Goal: Task Accomplishment & Management: Use online tool/utility

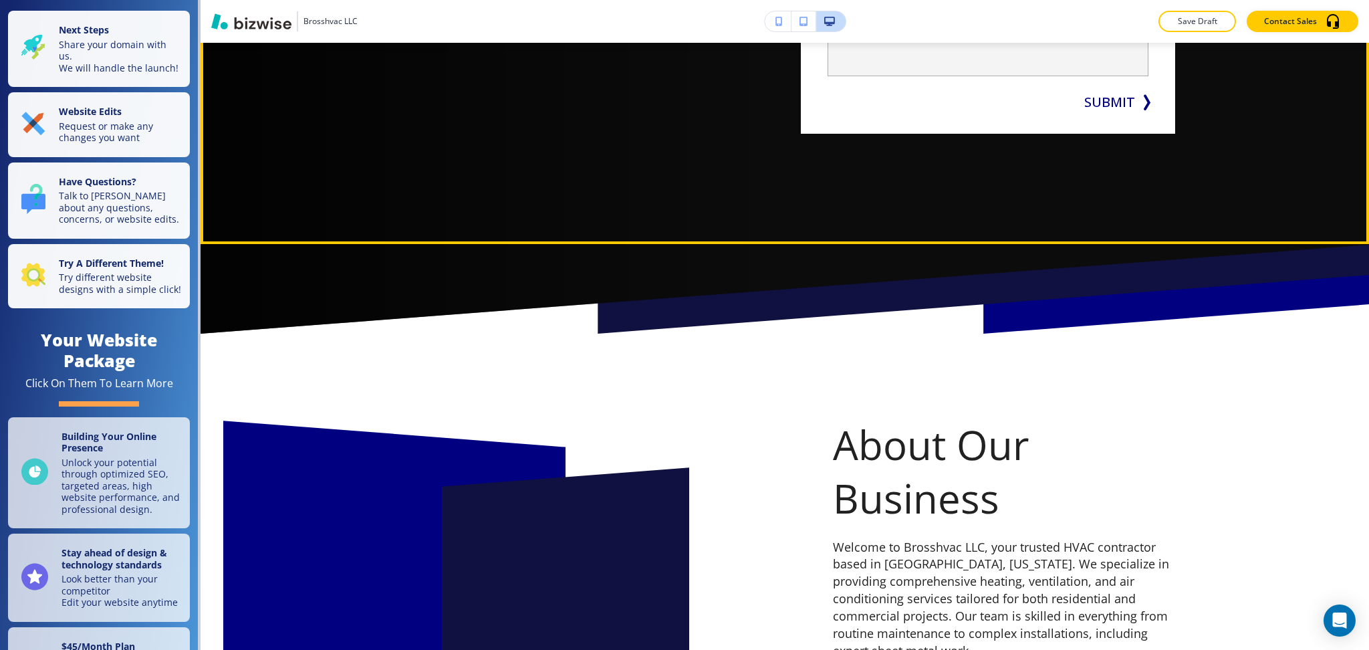
scroll to position [445, 0]
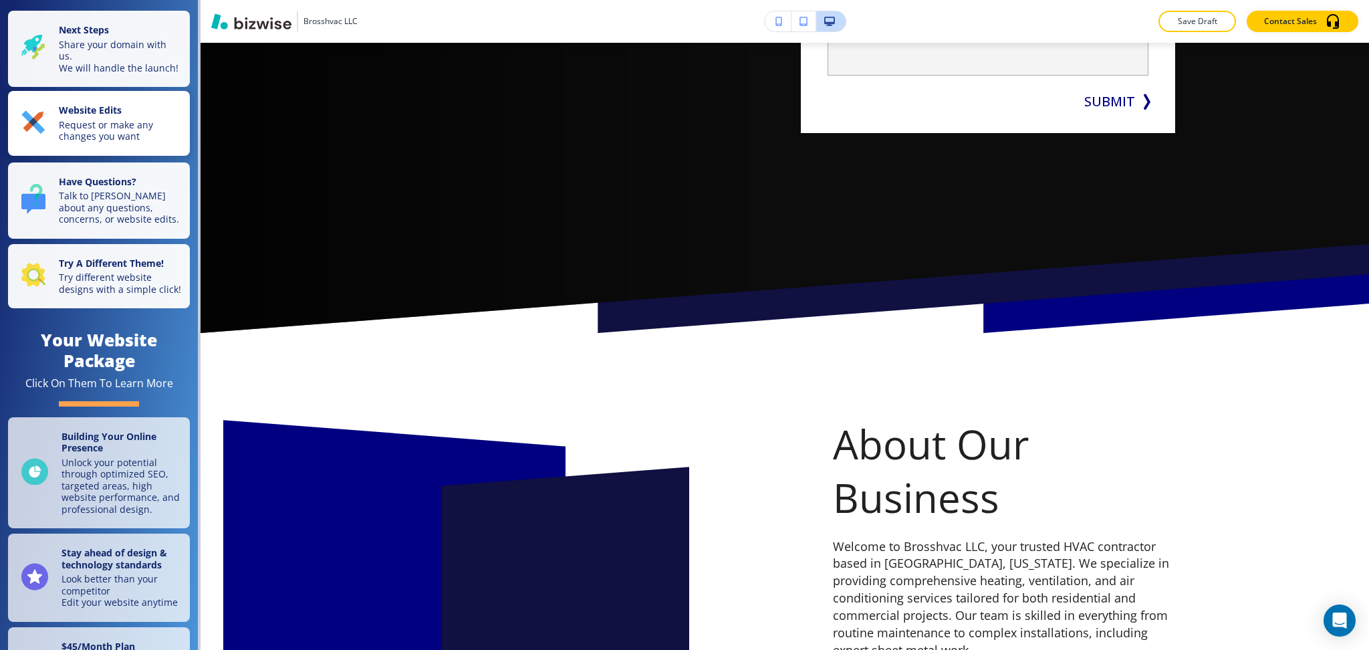
click at [114, 138] on p "Request or make any changes you want" at bounding box center [120, 130] width 123 height 23
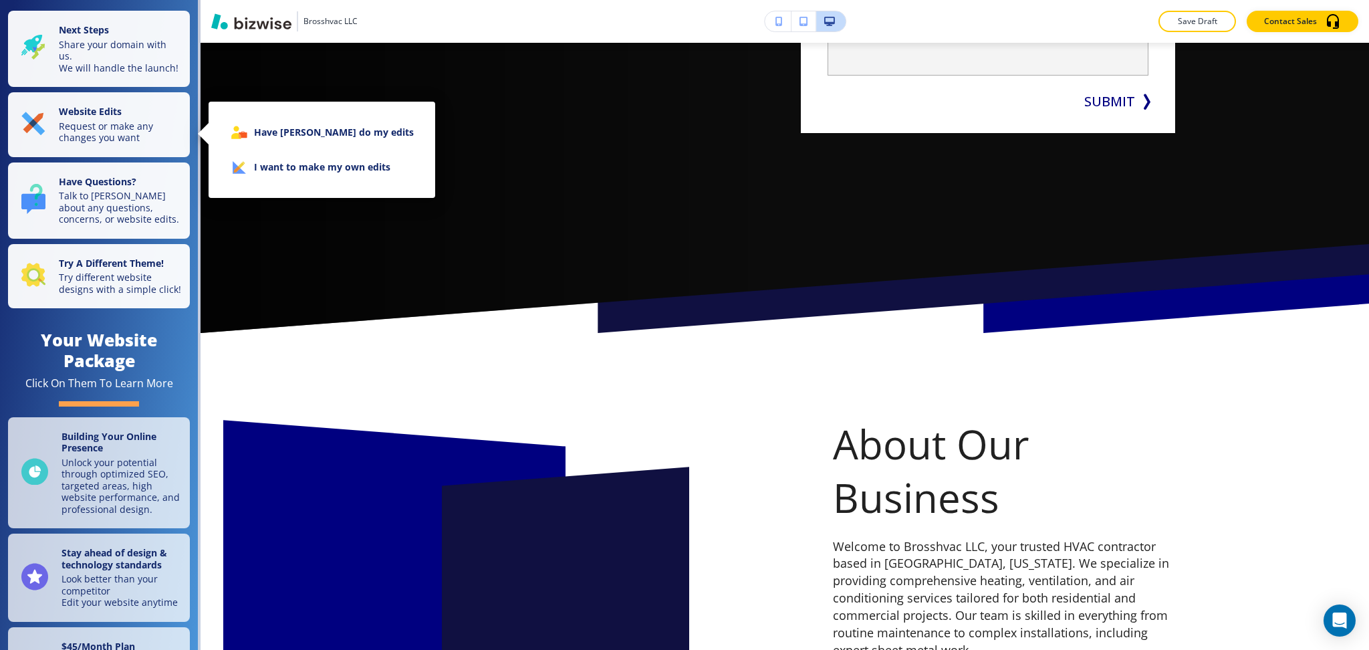
click at [298, 152] on li "I want to make my own edits" at bounding box center [321, 167] width 205 height 35
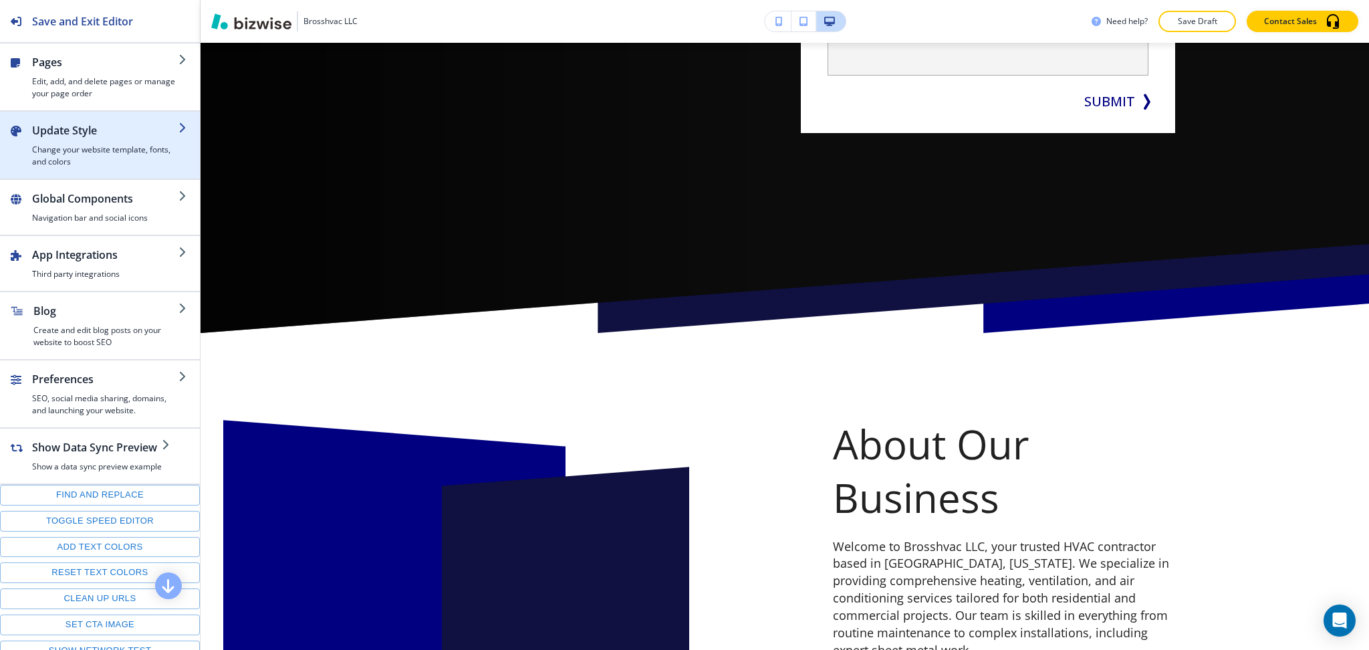
click at [82, 162] on h4 "Change your website template, fonts, and colors" at bounding box center [105, 156] width 146 height 24
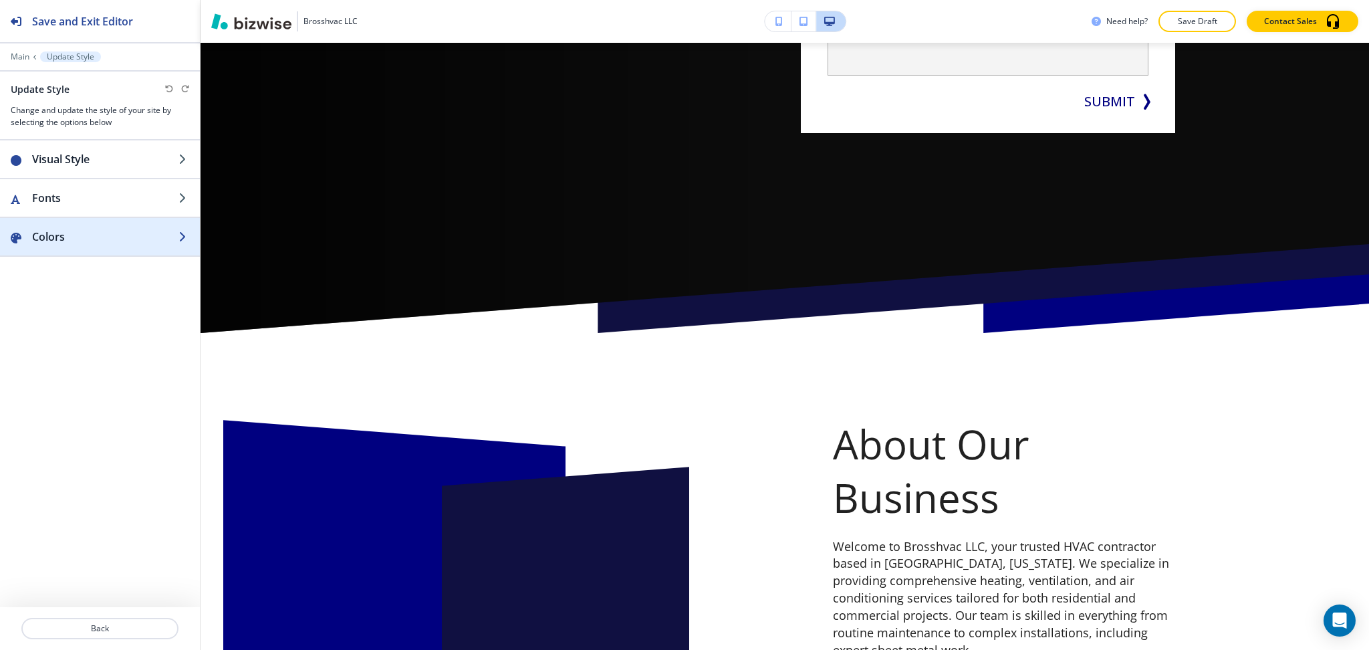
click at [79, 231] on h2 "Colors" at bounding box center [105, 237] width 146 height 16
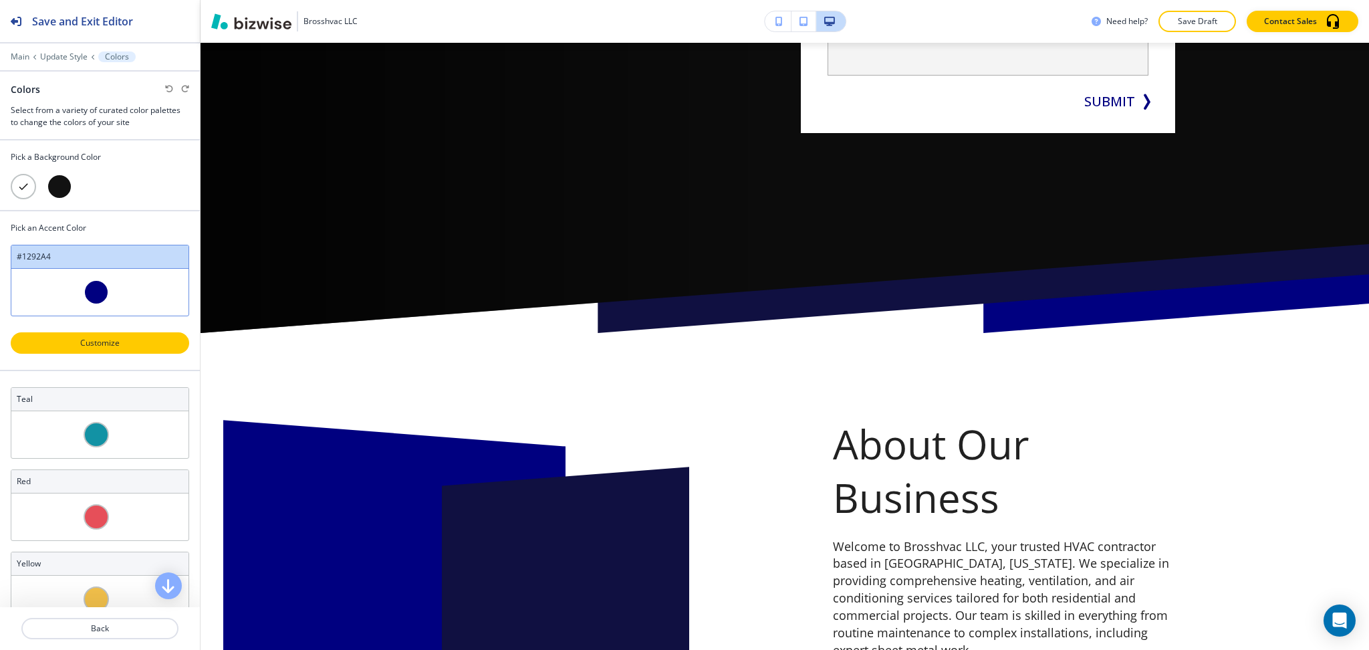
click at [112, 342] on p "Customize" at bounding box center [100, 343] width 144 height 12
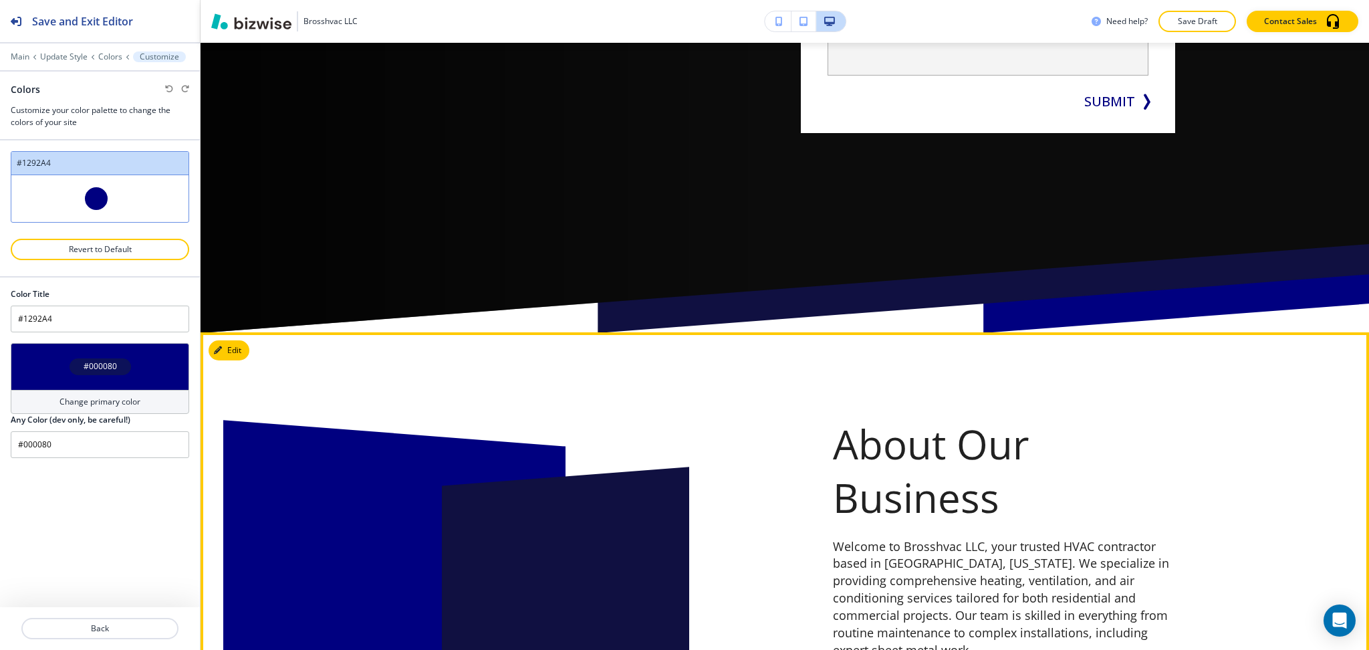
click at [398, 358] on div at bounding box center [517, 558] width 439 height 409
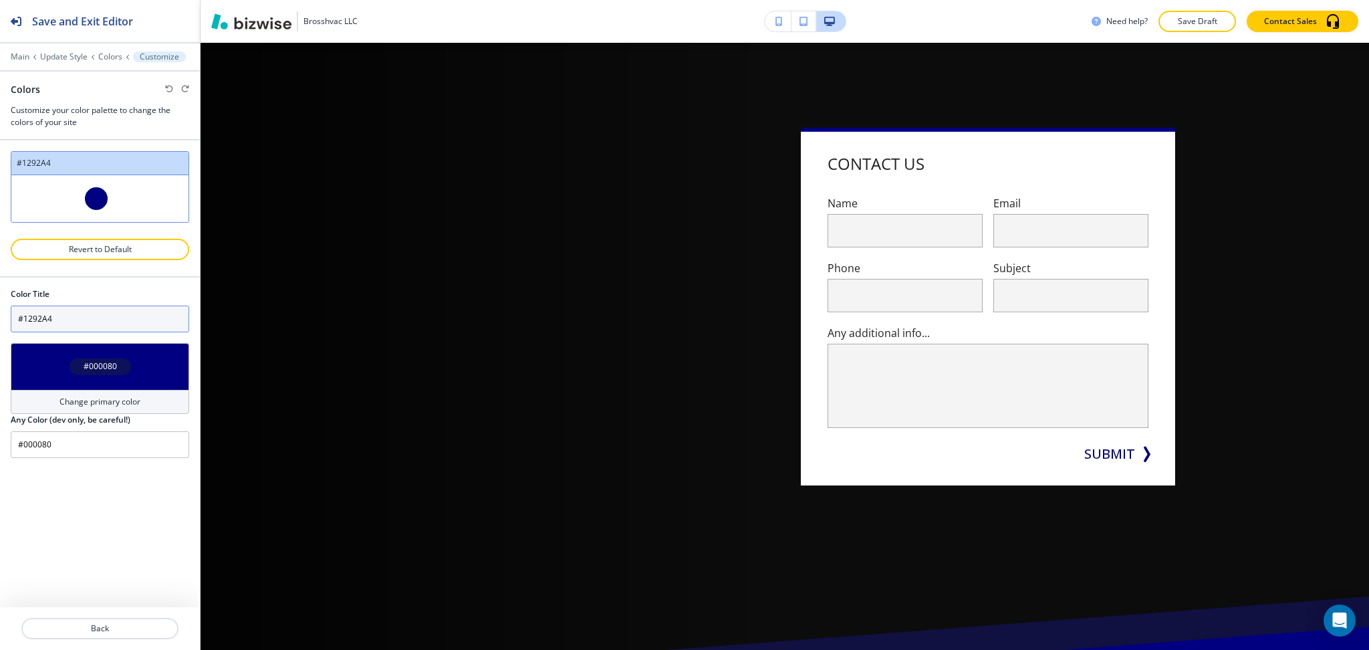
scroll to position [92, 0]
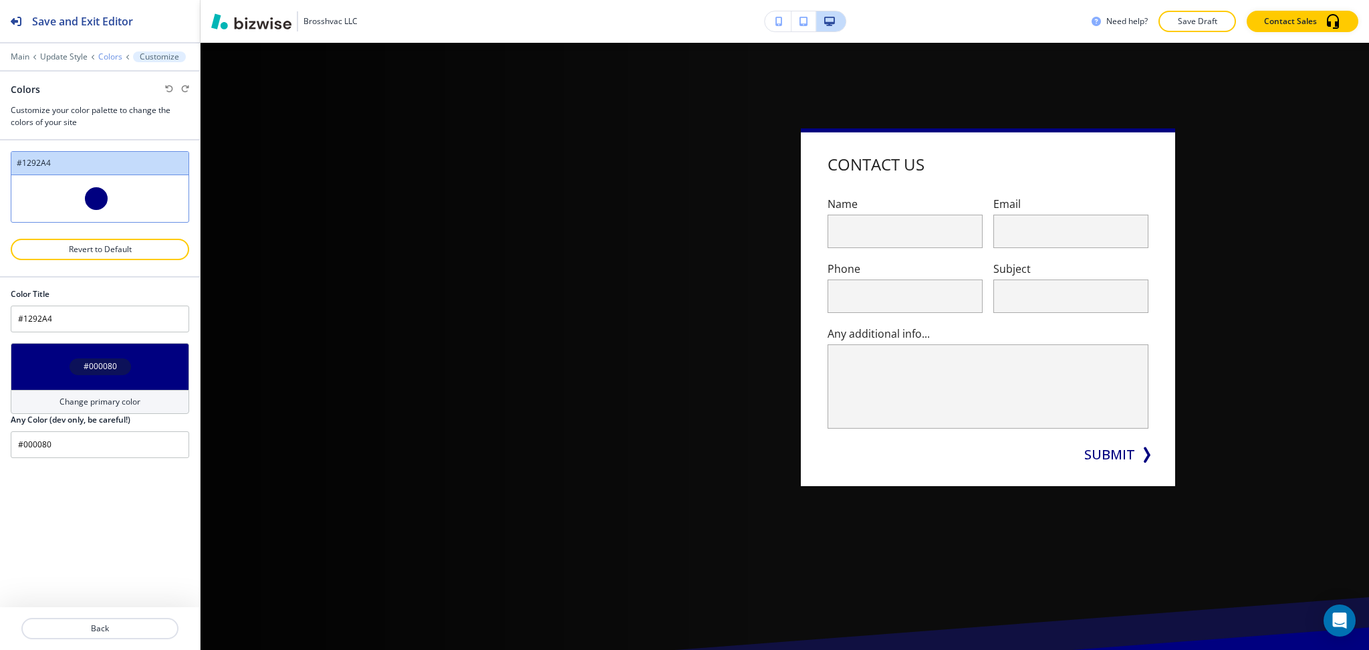
click at [115, 56] on p "Colors" at bounding box center [110, 56] width 24 height 9
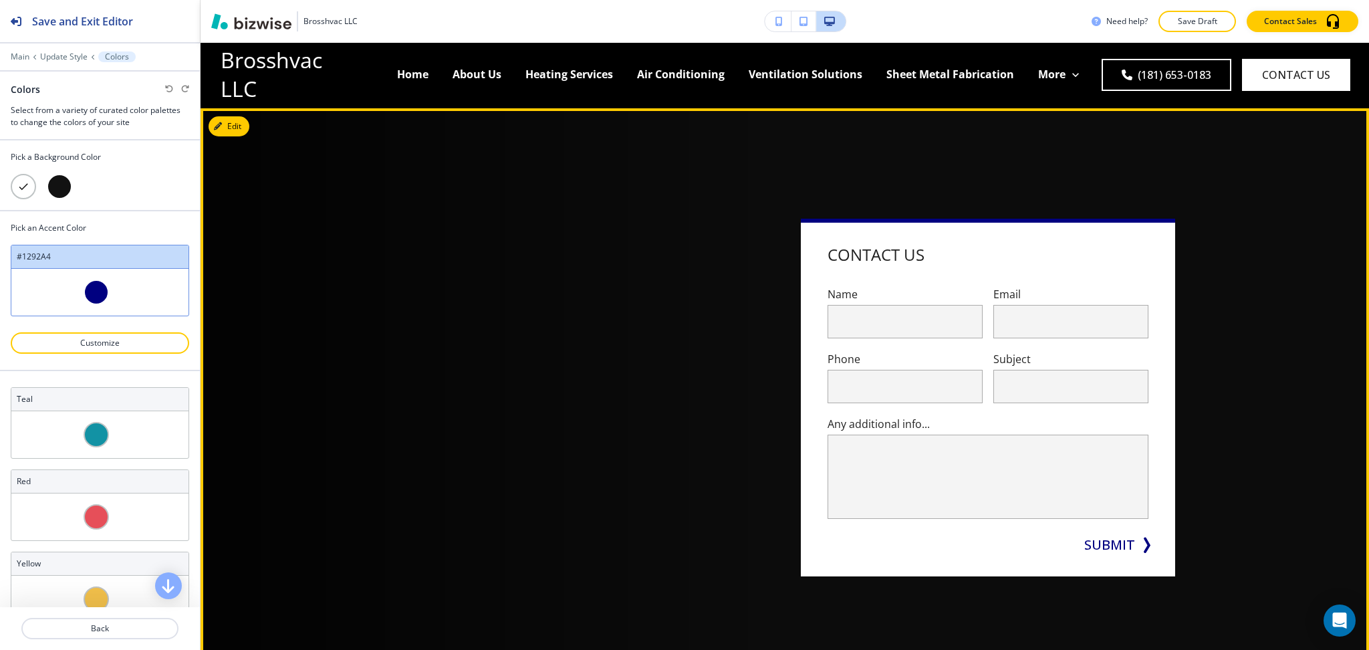
scroll to position [0, 0]
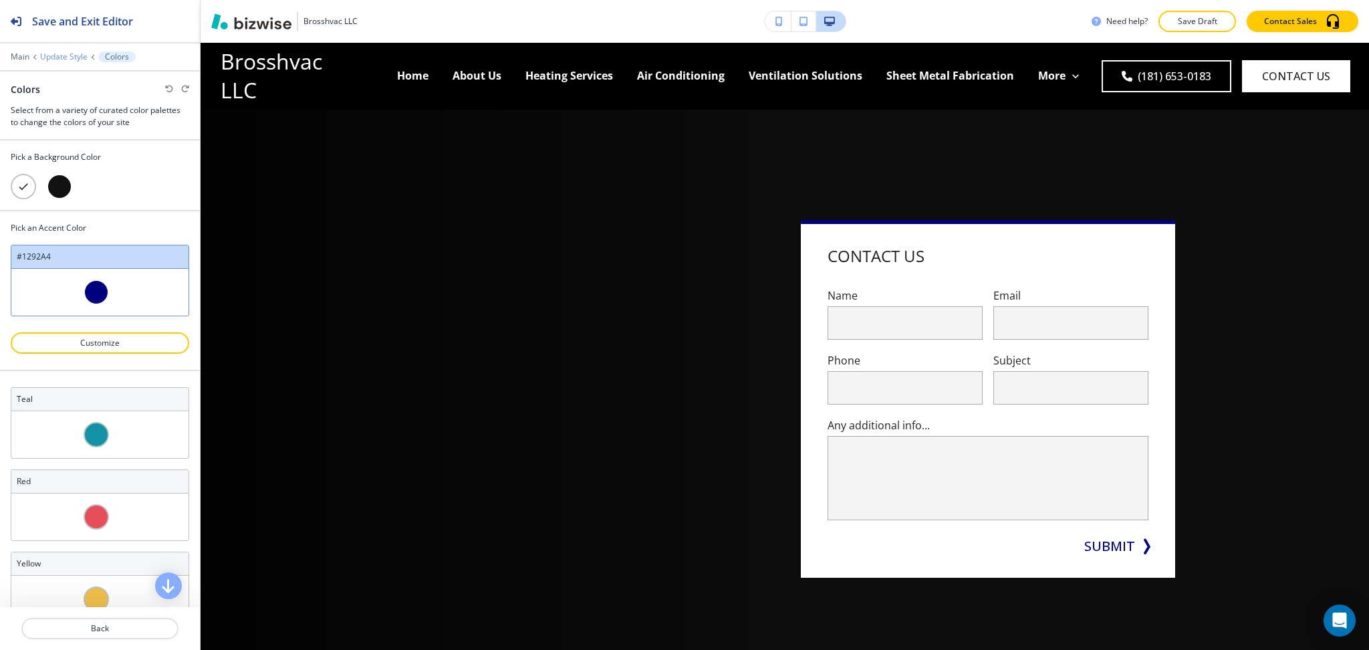
click at [68, 55] on p "Update Style" at bounding box center [63, 56] width 47 height 9
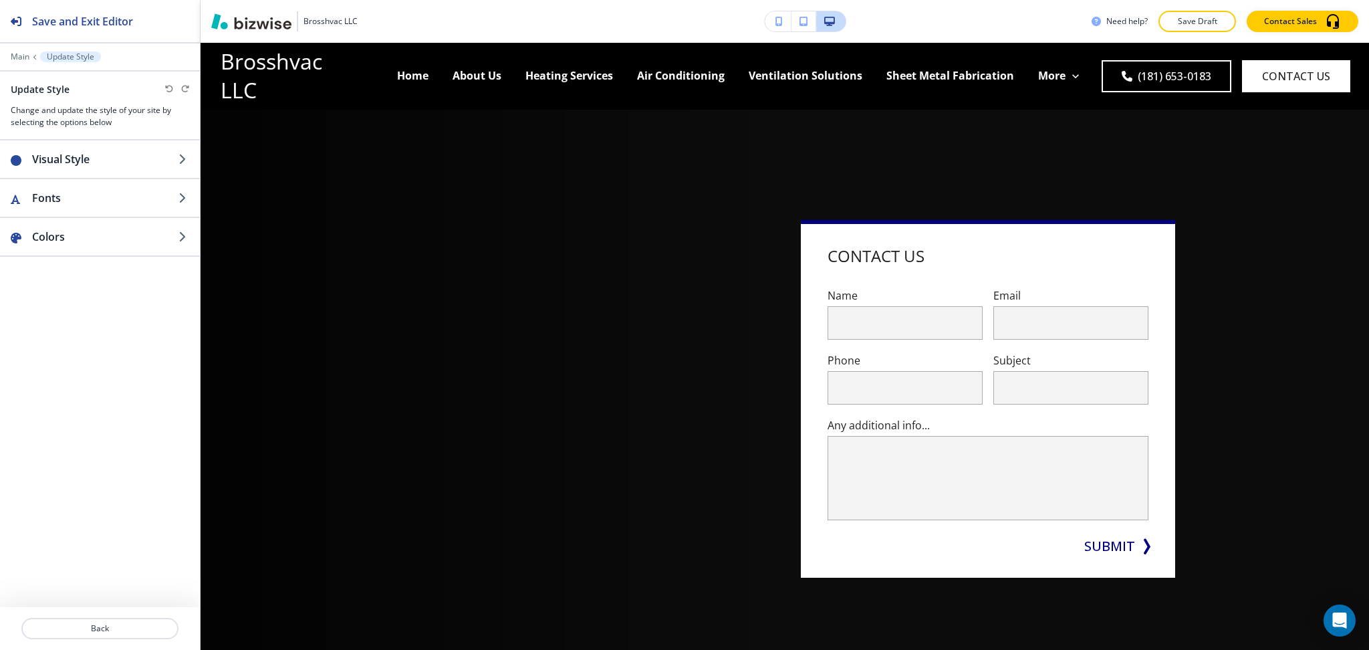
click at [9, 55] on div "Main Update Style" at bounding box center [100, 56] width 200 height 11
click at [17, 55] on p "Main" at bounding box center [20, 56] width 19 height 9
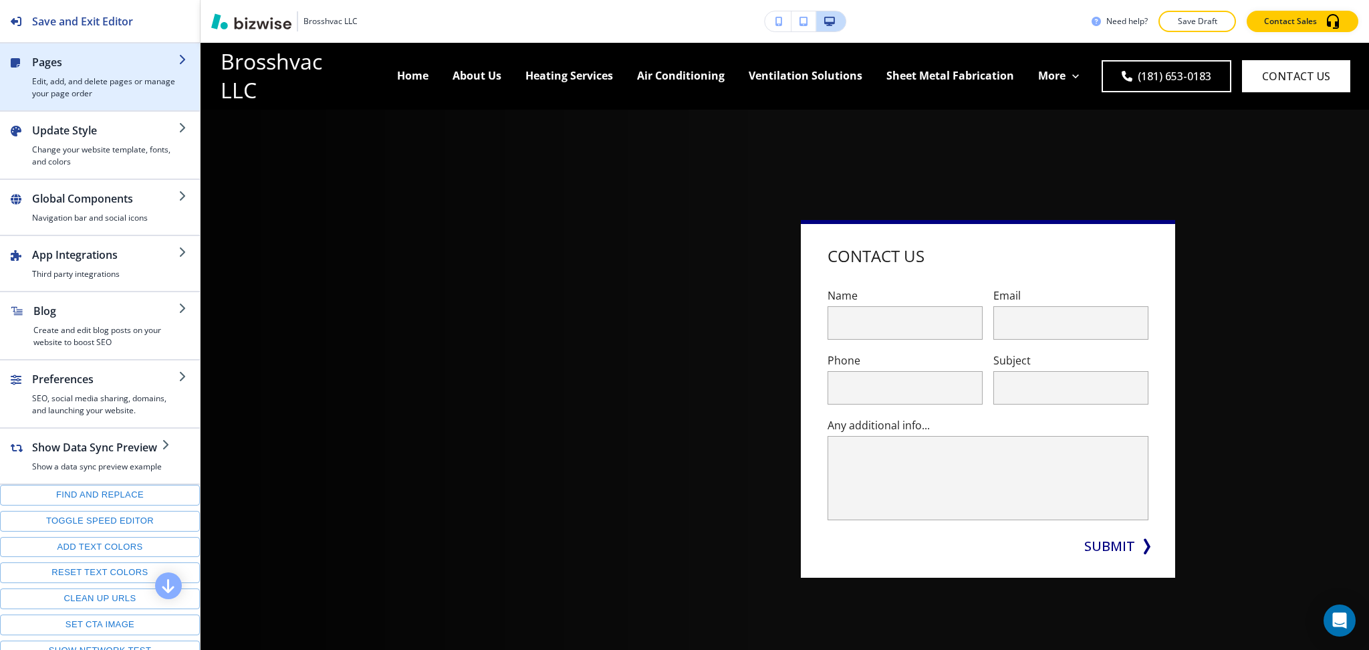
click at [59, 74] on div "button" at bounding box center [105, 72] width 146 height 5
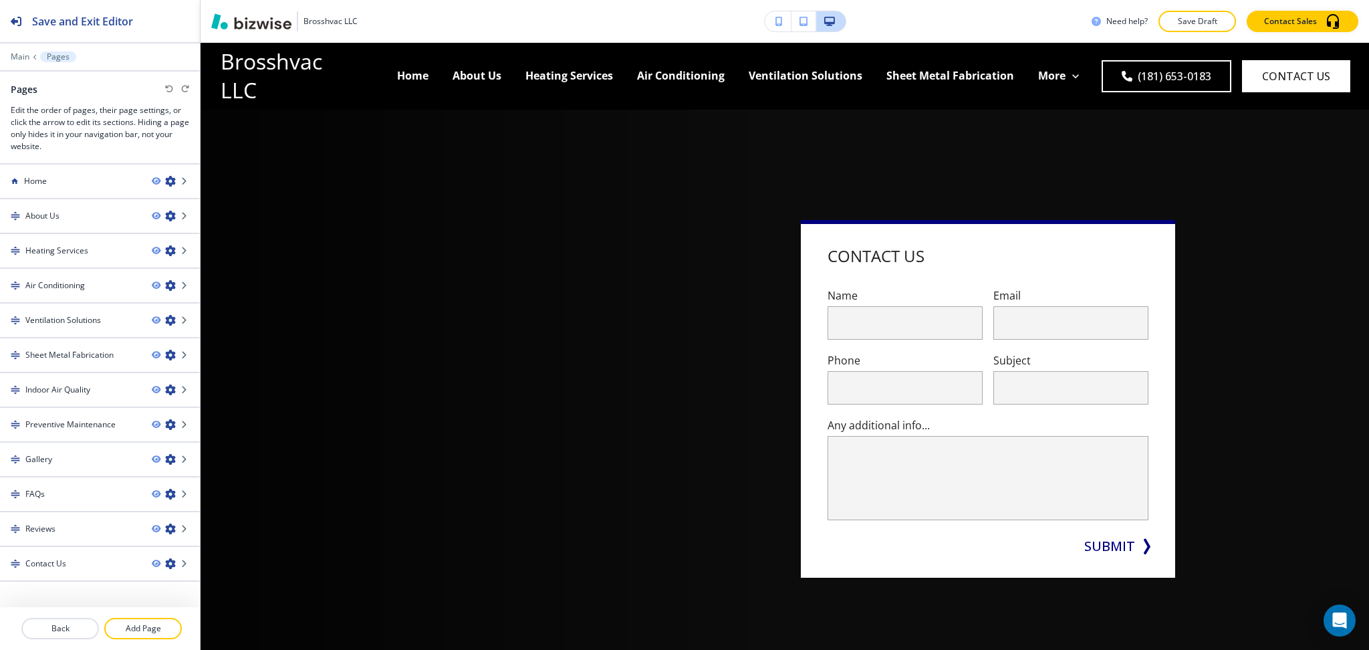
drag, startPoint x: 144, startPoint y: 633, endPoint x: 162, endPoint y: 615, distance: 26.0
click at [144, 633] on p "Add Page" at bounding box center [143, 628] width 75 height 12
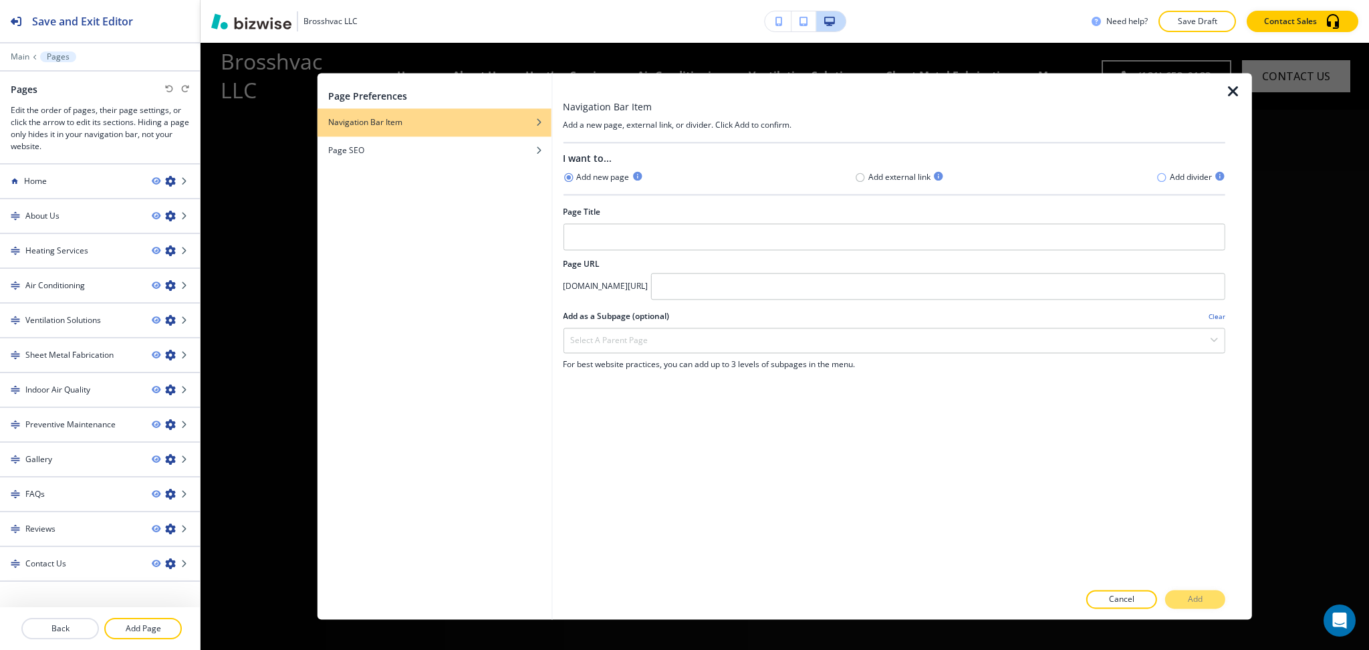
click at [1166, 180] on icon "button" at bounding box center [1162, 177] width 11 height 11
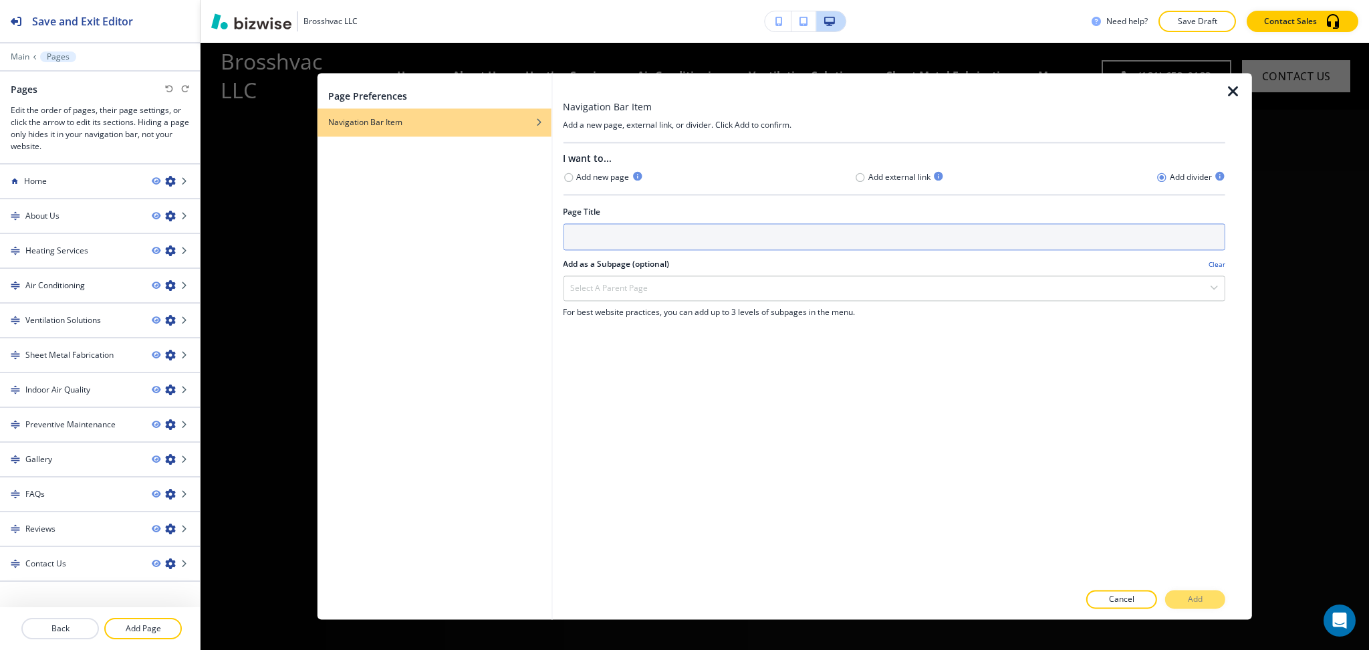
click at [1145, 231] on input "text" at bounding box center [894, 236] width 663 height 27
type input "Services"
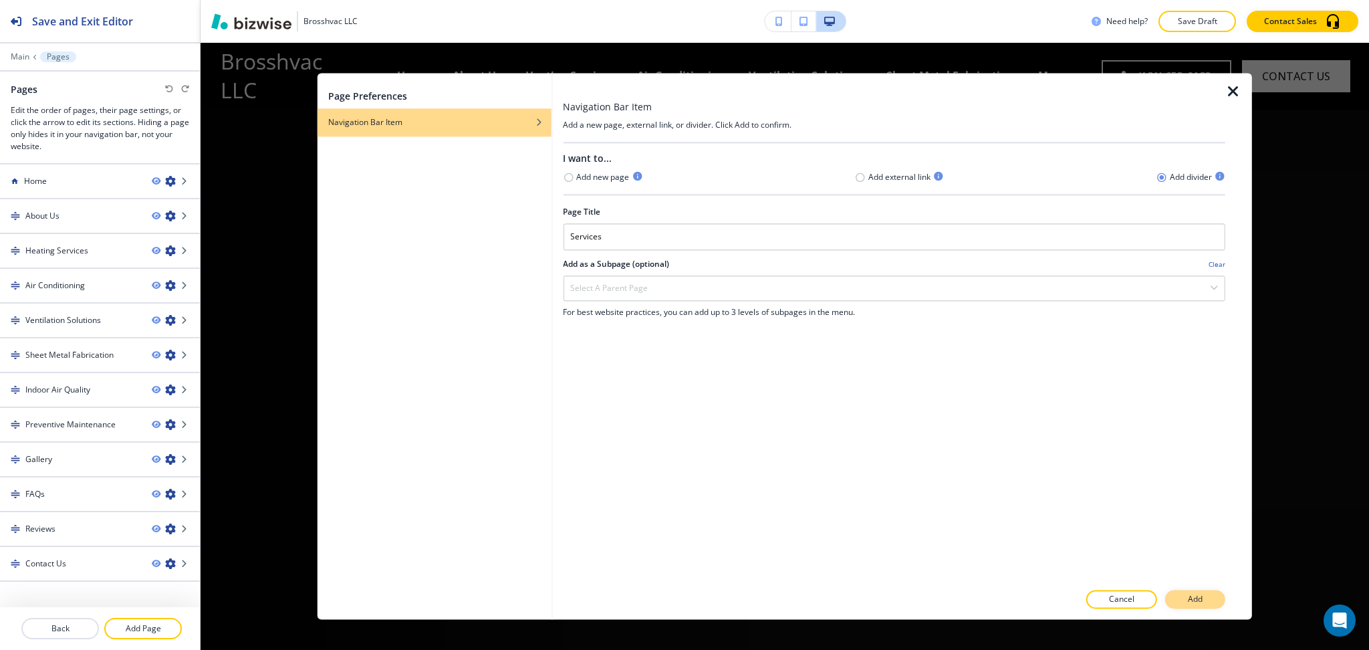
click at [1195, 598] on p "Add" at bounding box center [1195, 600] width 15 height 12
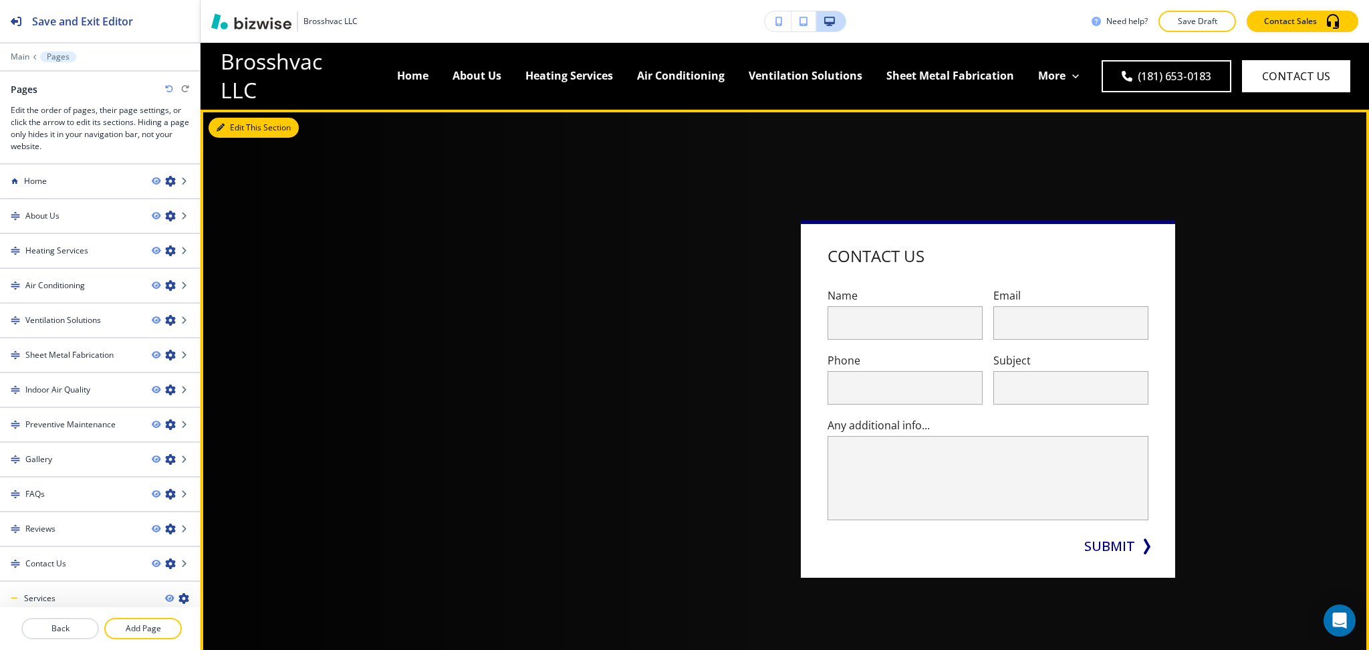
click at [235, 130] on button "Edit This Section" at bounding box center [254, 128] width 90 height 20
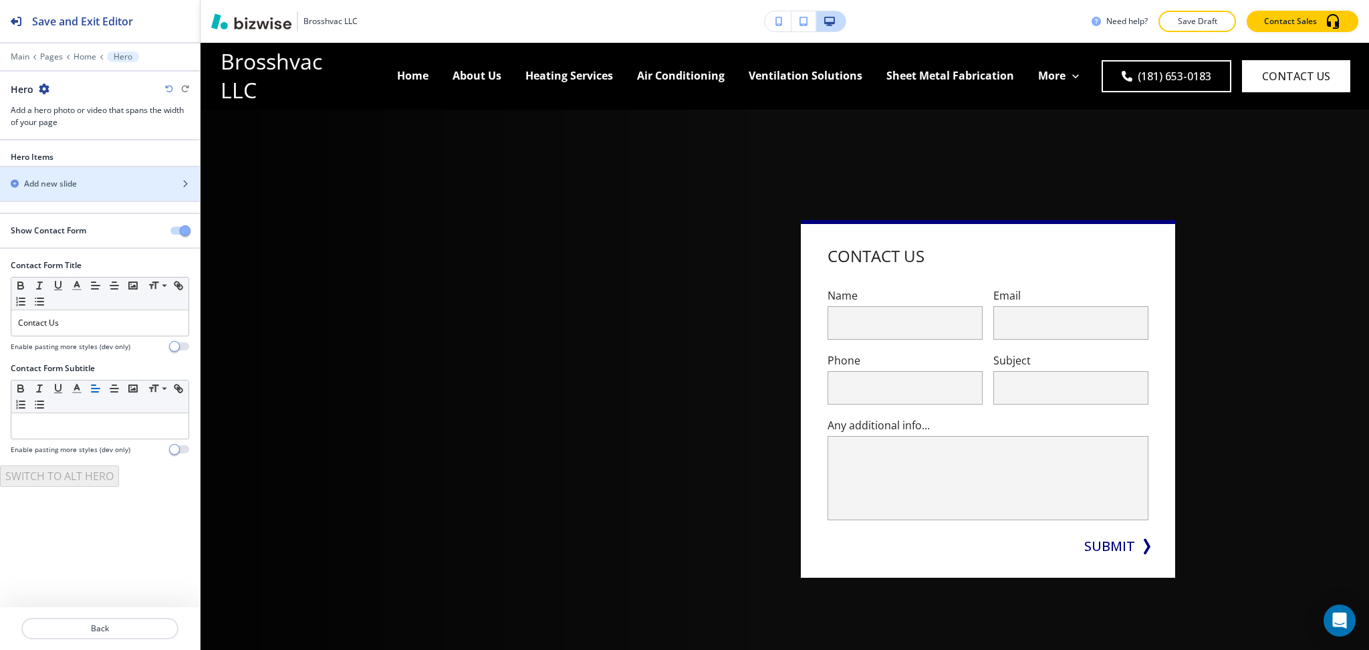
scroll to position [67, 0]
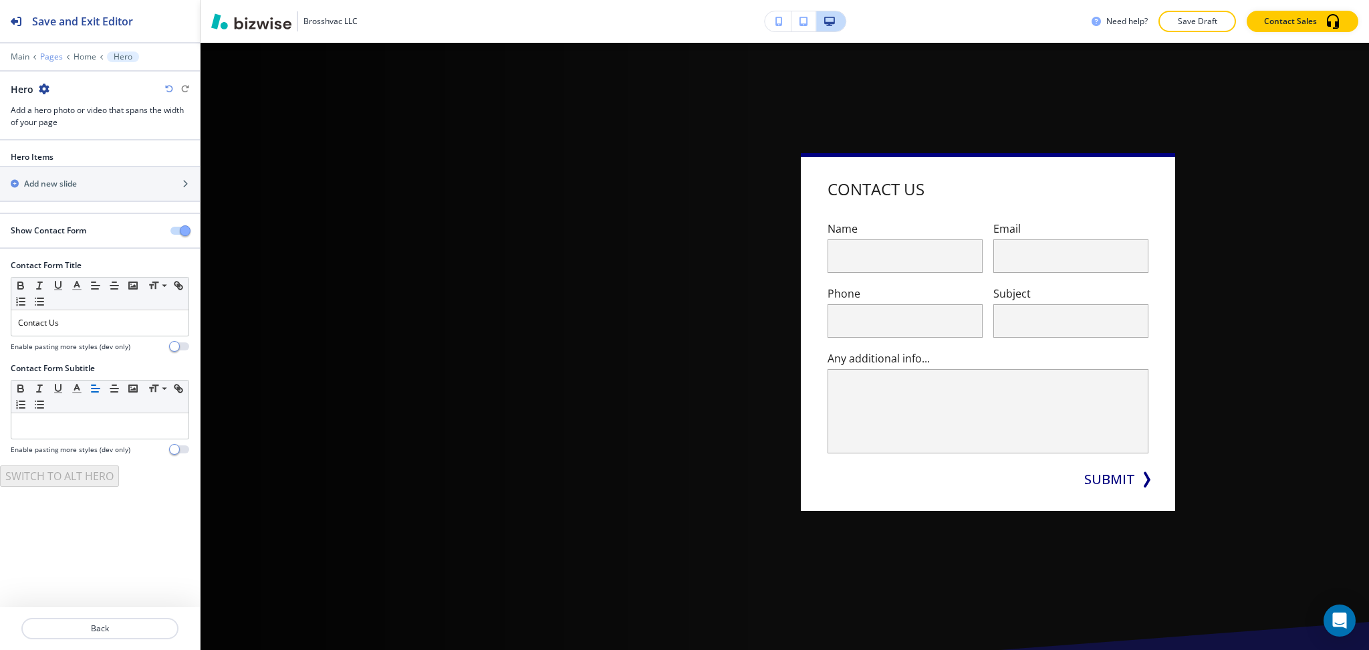
click at [43, 55] on p "Pages" at bounding box center [51, 56] width 23 height 9
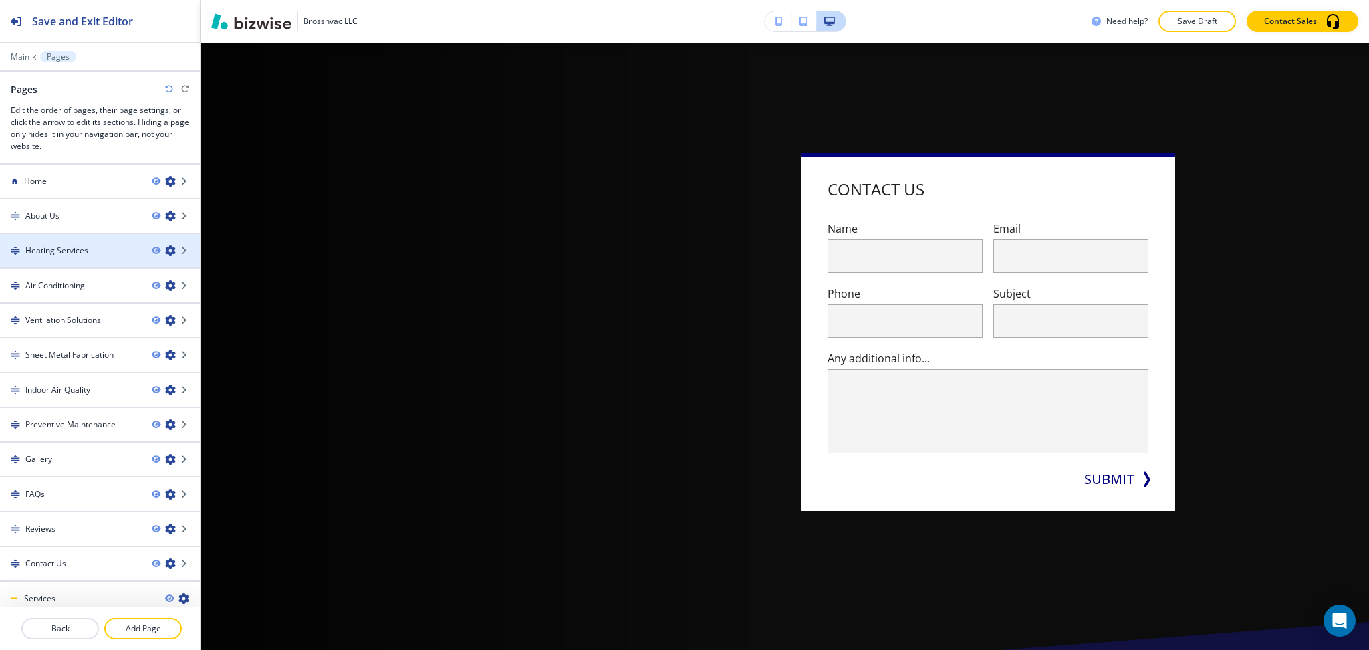
click at [165, 249] on icon "button" at bounding box center [170, 250] width 11 height 11
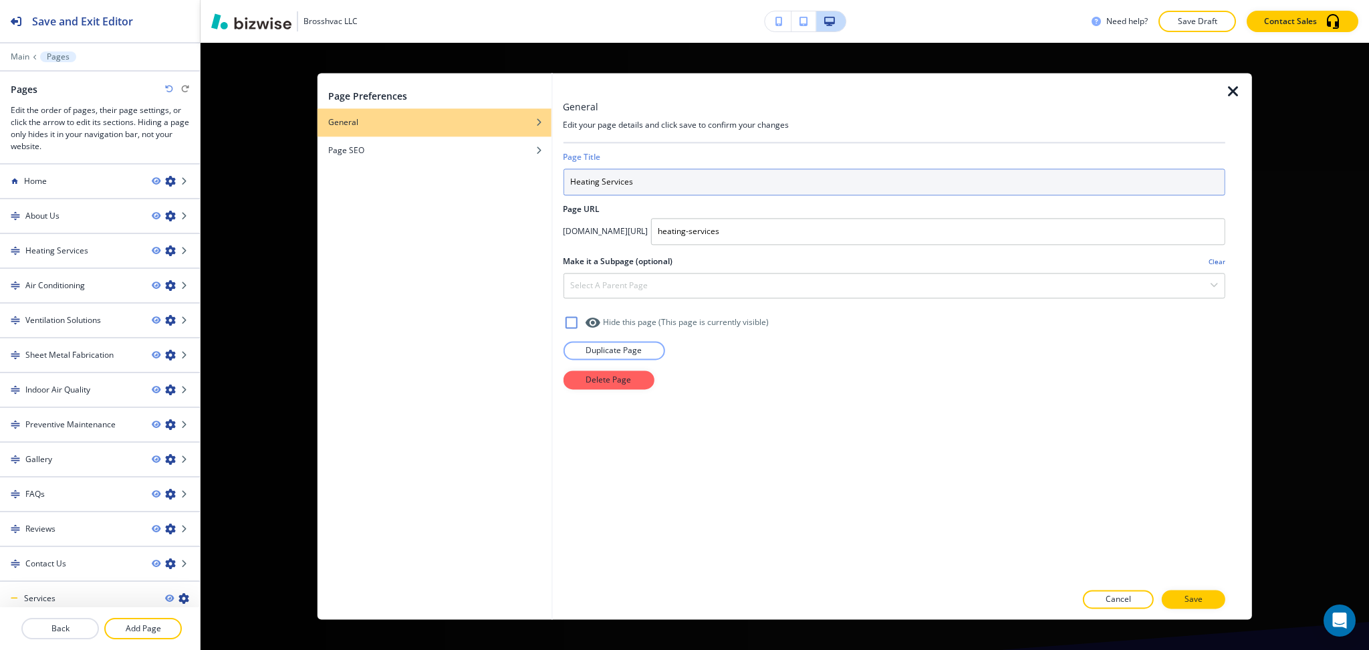
drag, startPoint x: 633, startPoint y: 183, endPoint x: 523, endPoint y: 176, distance: 110.6
click at [523, 176] on div "Page Preferences General Page SEO General Edit your page details and click save…" at bounding box center [785, 346] width 935 height 546
type input "h"
type input "HEATING SERVICES"
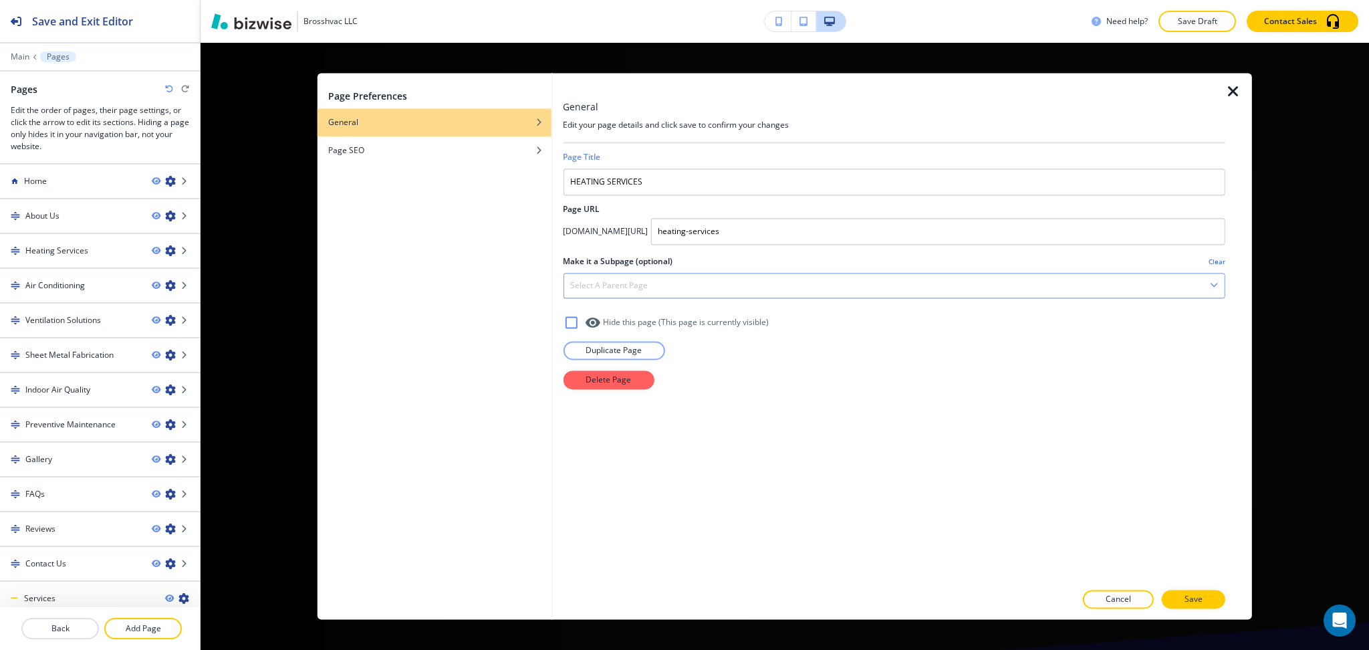
click at [972, 294] on div "Select a parent page" at bounding box center [894, 285] width 661 height 24
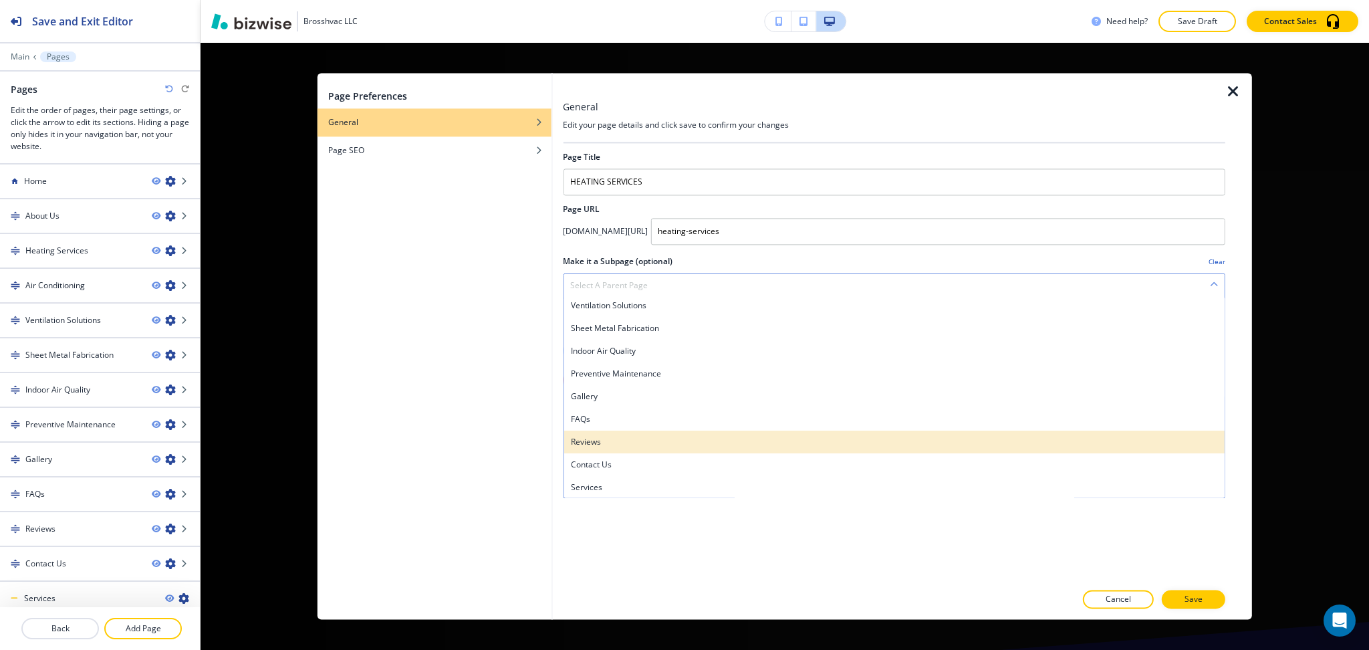
scroll to position [72, 0]
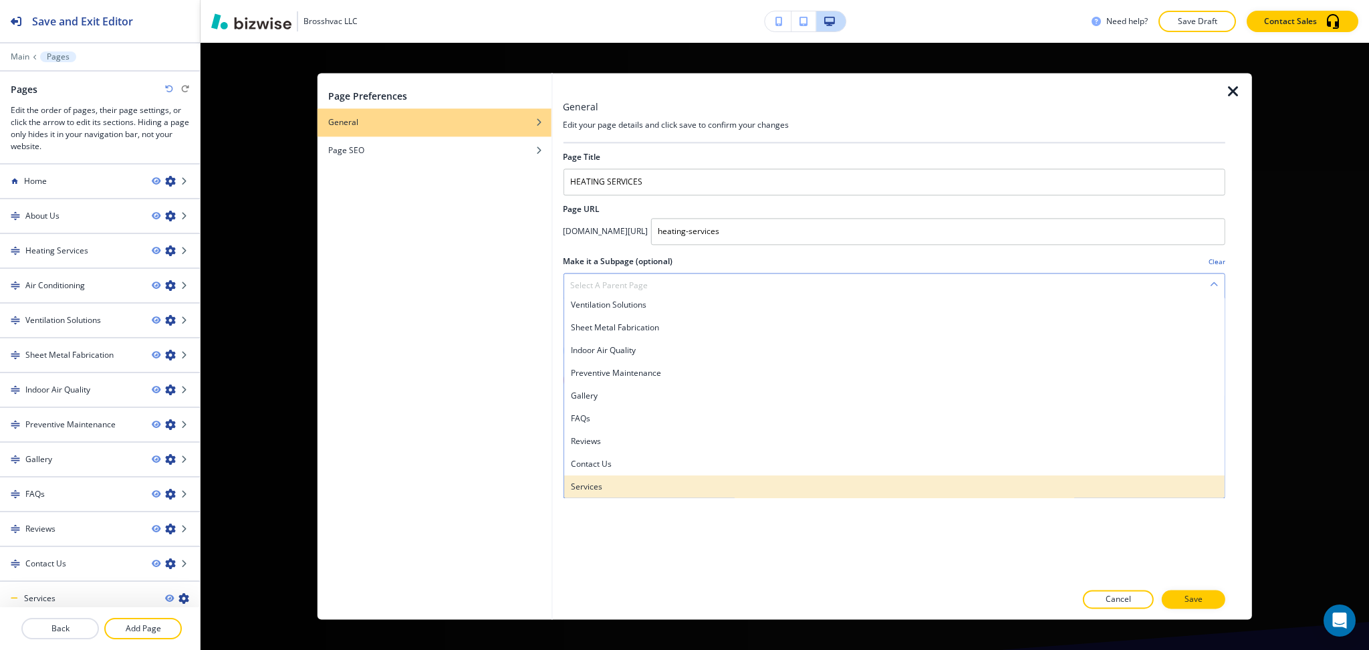
click at [644, 488] on h4 "Services" at bounding box center [894, 487] width 648 height 12
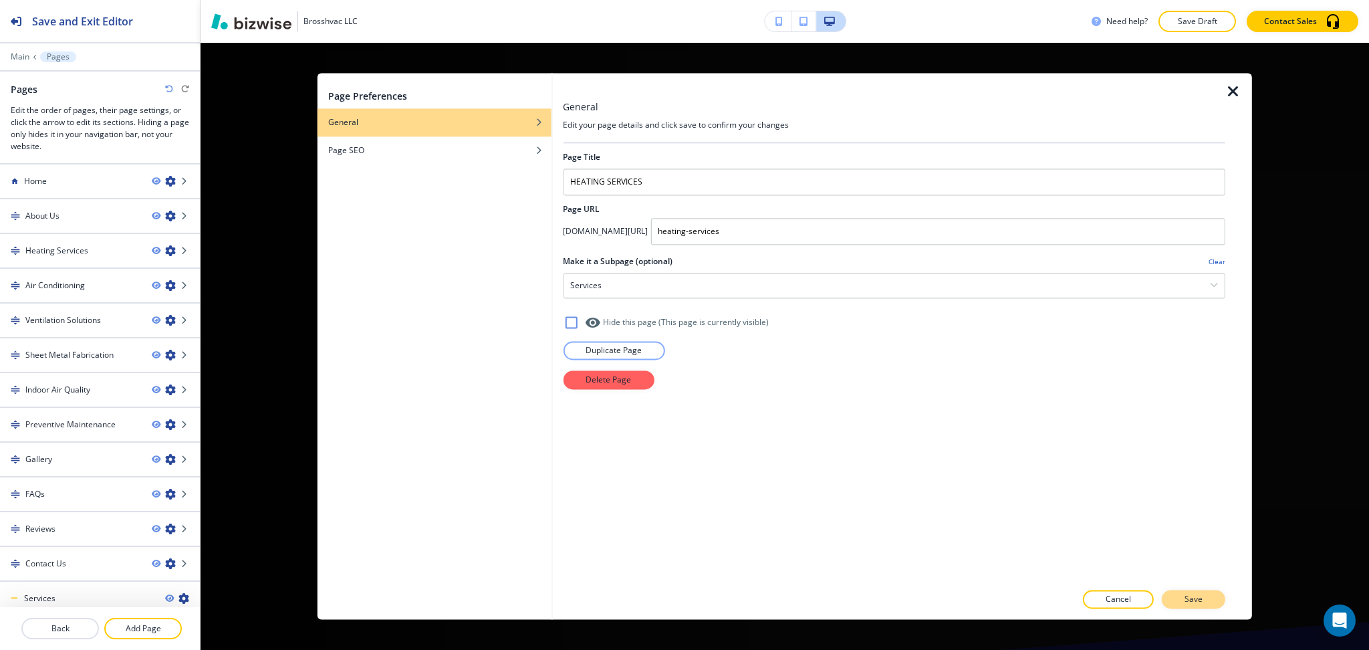
click at [1206, 597] on button "Save" at bounding box center [1194, 599] width 64 height 19
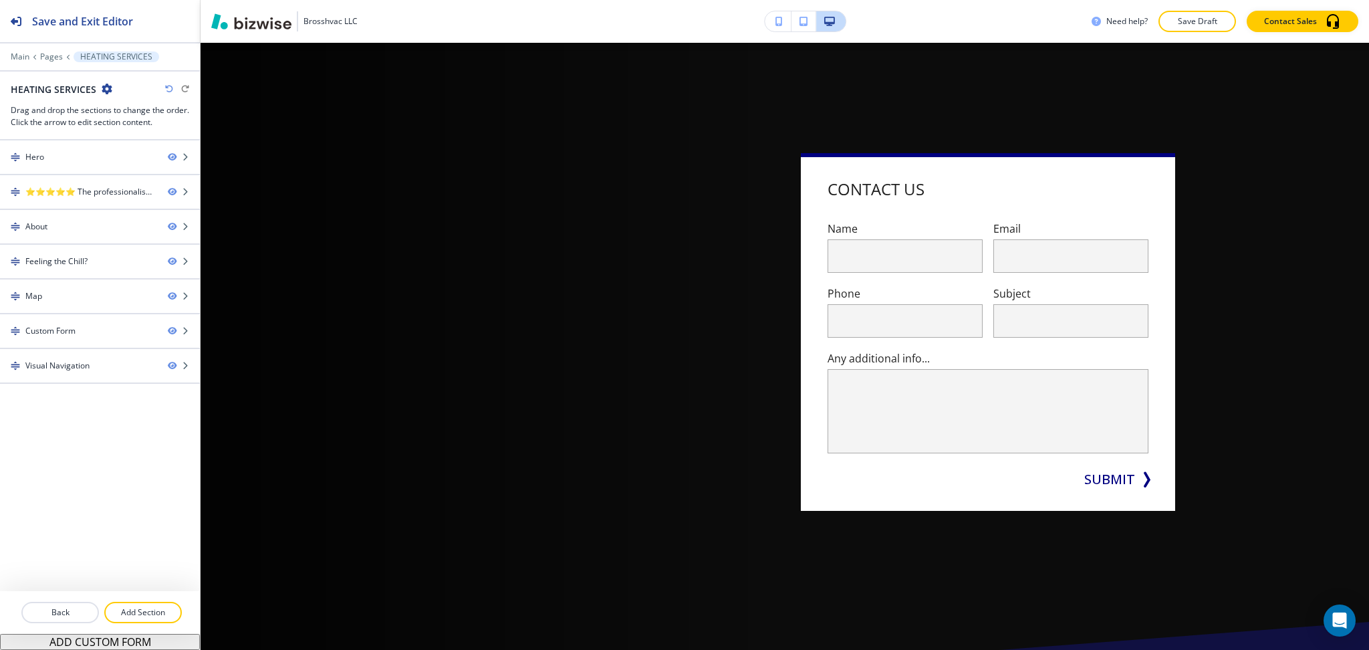
scroll to position [0, 0]
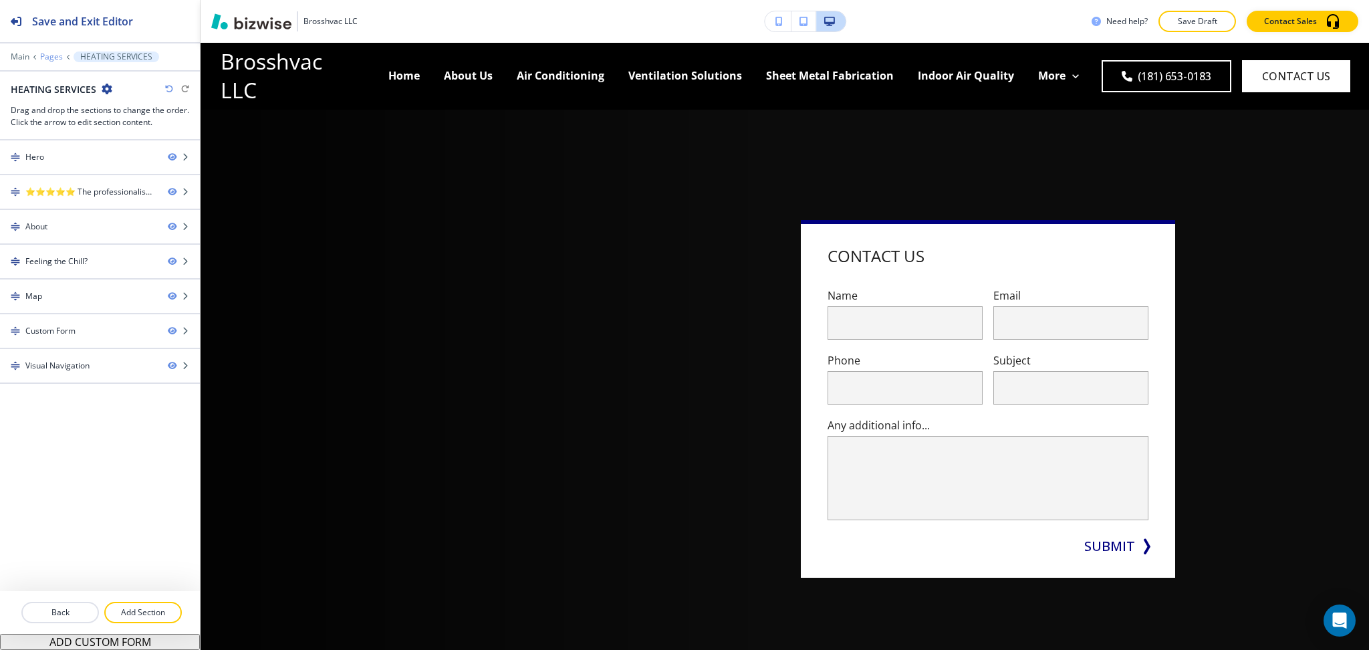
click at [52, 55] on p "Pages" at bounding box center [51, 56] width 23 height 9
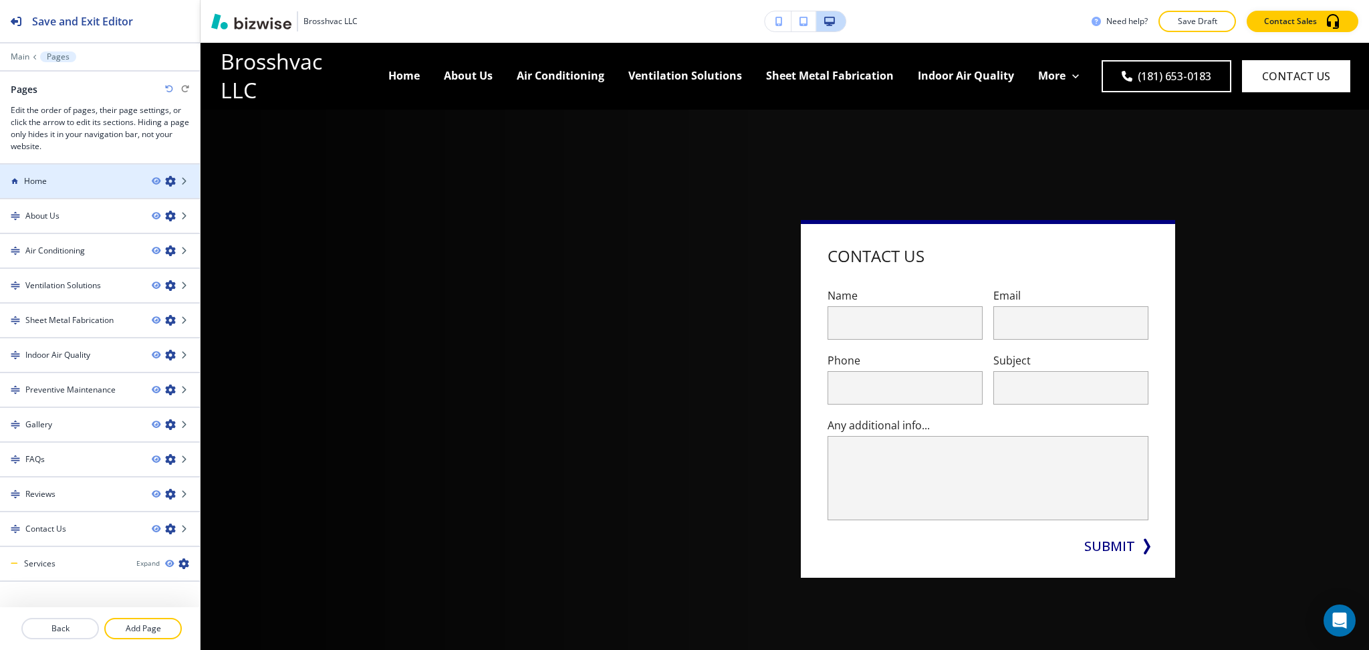
click at [165, 181] on icon "button" at bounding box center [170, 181] width 11 height 11
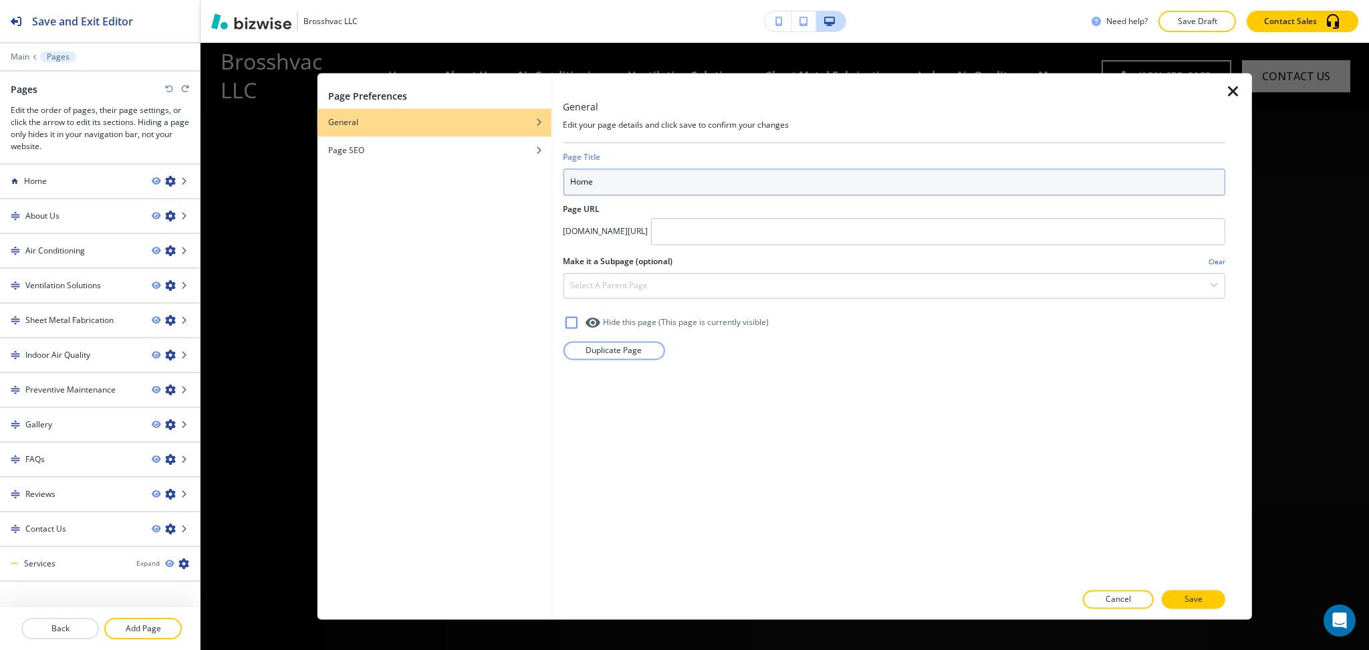
click at [600, 192] on input "Home" at bounding box center [894, 181] width 663 height 27
paste input "OME"
type input "HOME"
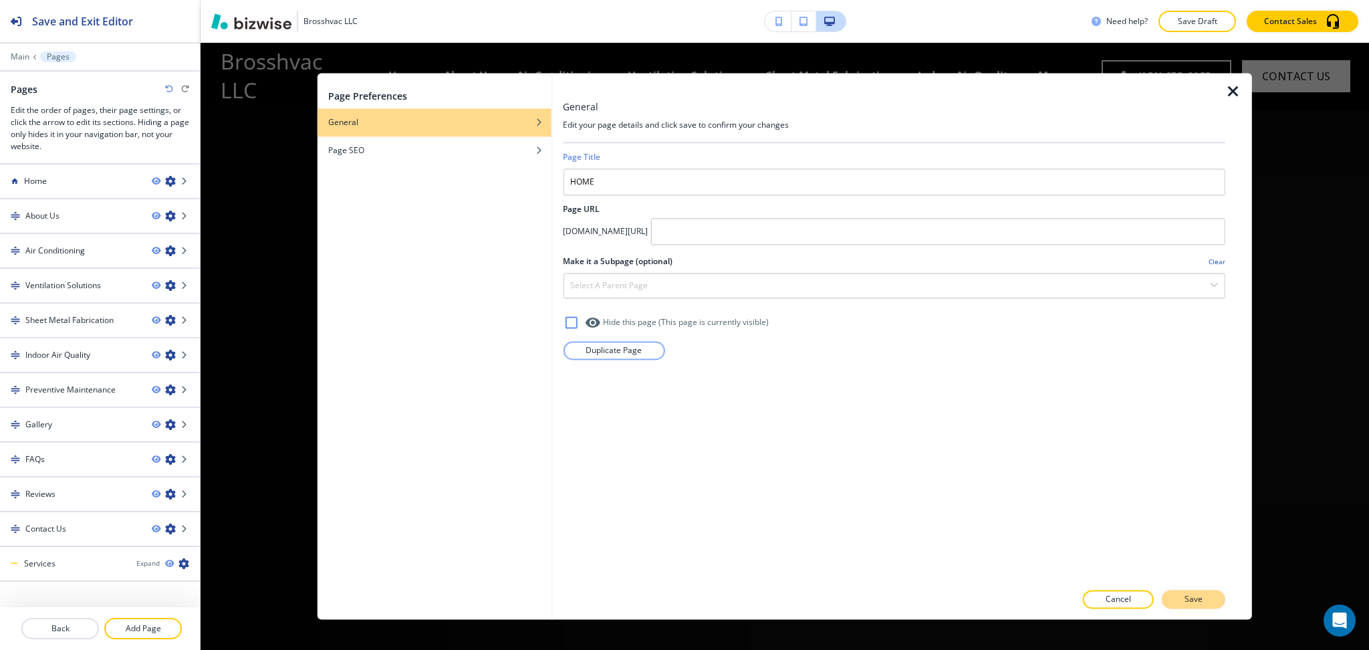
click at [1203, 596] on button "Save" at bounding box center [1194, 599] width 64 height 19
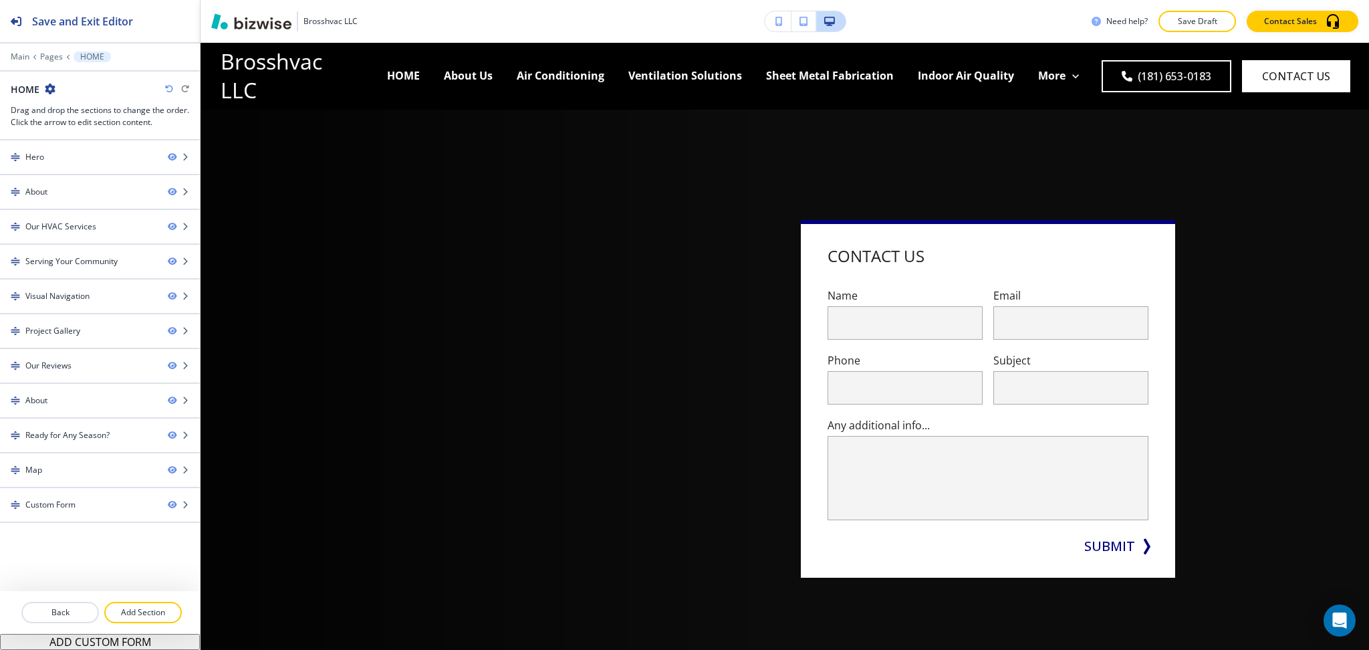
click at [54, 51] on div "Main Pages HOME" at bounding box center [100, 56] width 179 height 11
click at [55, 53] on p "Pages" at bounding box center [51, 56] width 23 height 9
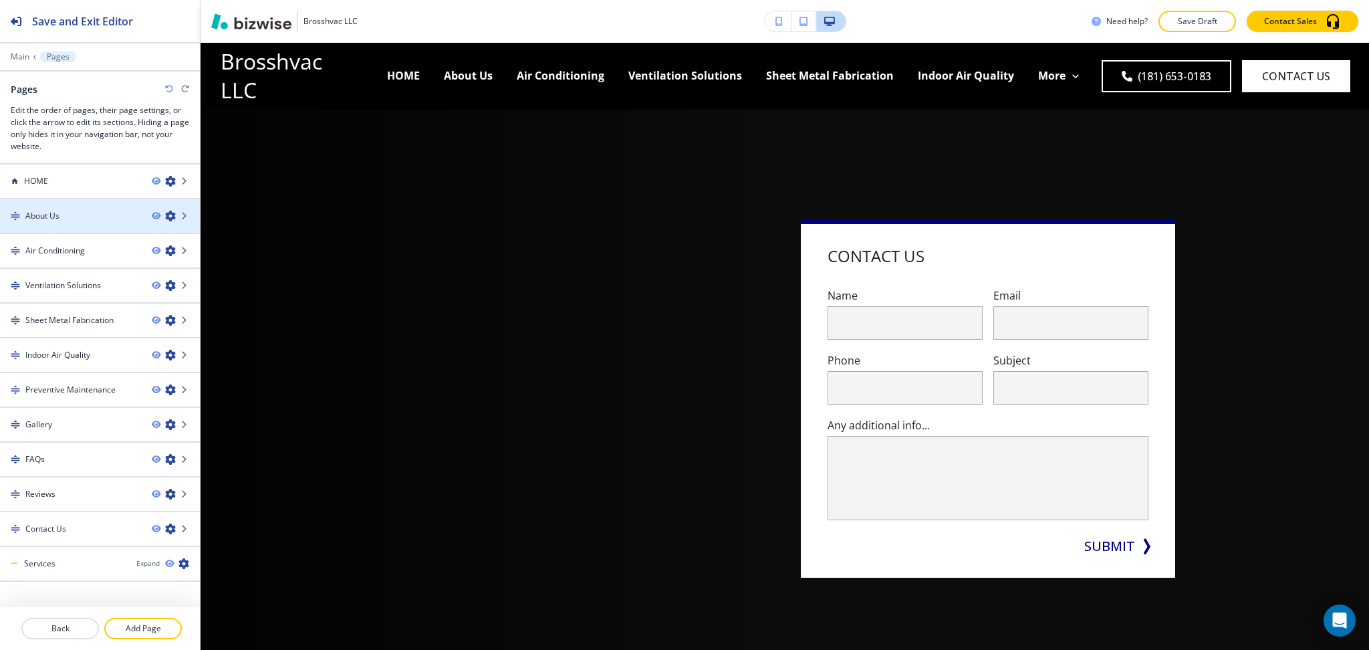
click at [165, 214] on icon "button" at bounding box center [170, 216] width 11 height 11
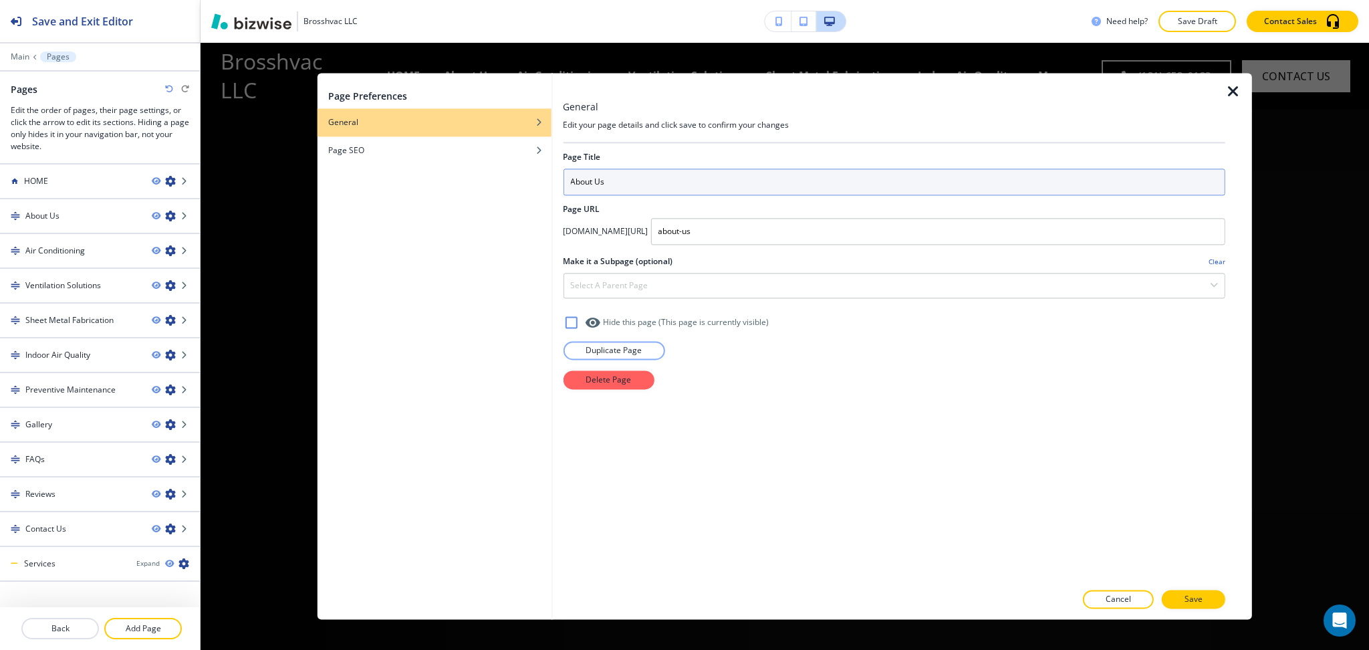
click at [623, 187] on input "About Us" at bounding box center [894, 181] width 663 height 27
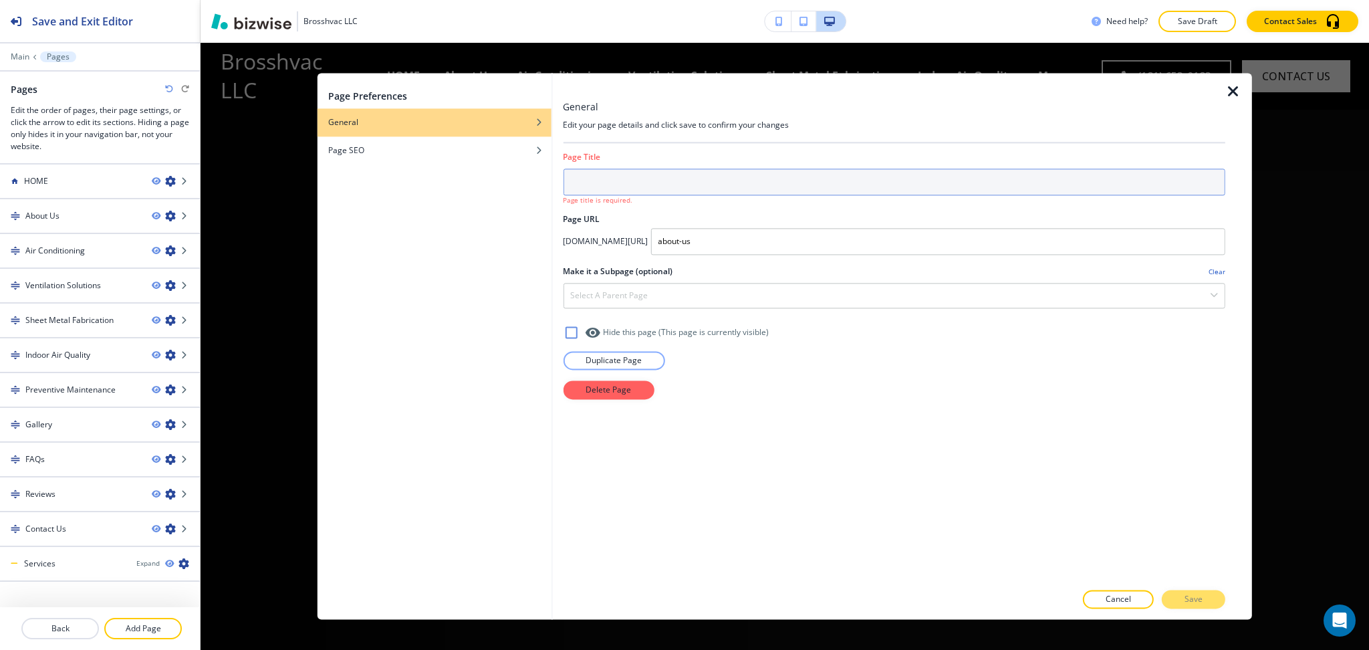
paste input "ABOUT"
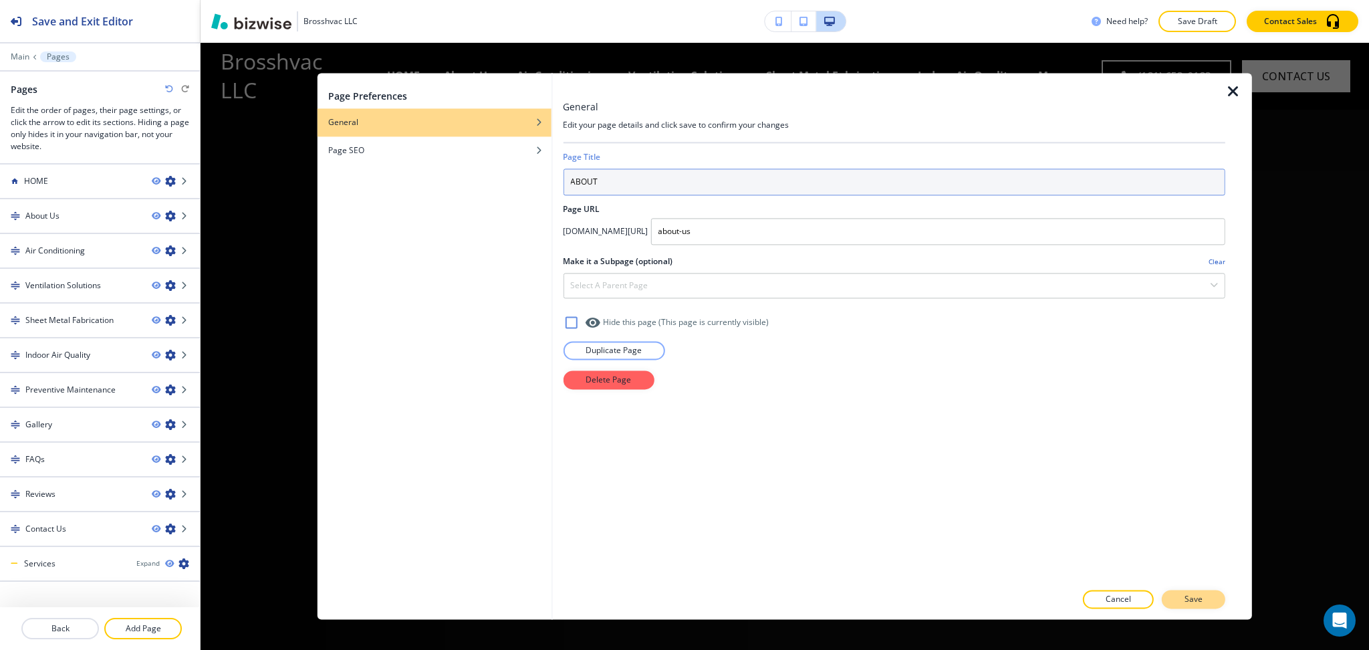
type input "ABOUT"
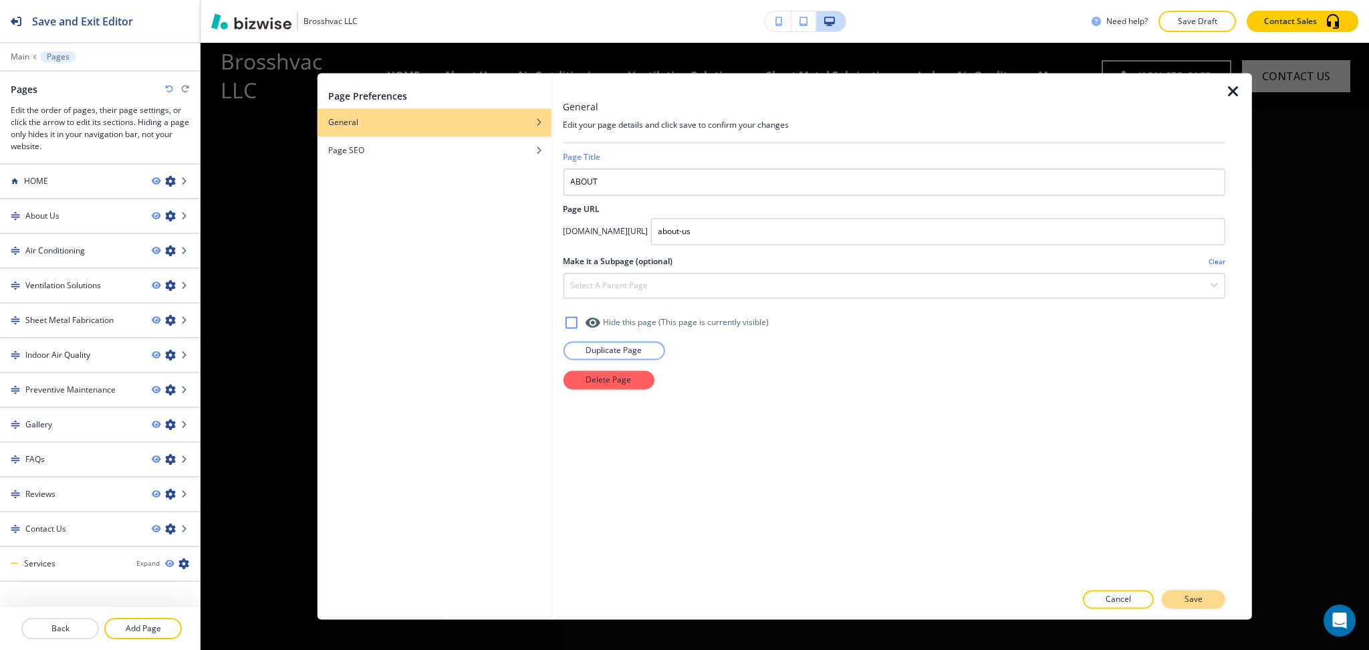
click at [1203, 599] on p "Save" at bounding box center [1194, 600] width 18 height 12
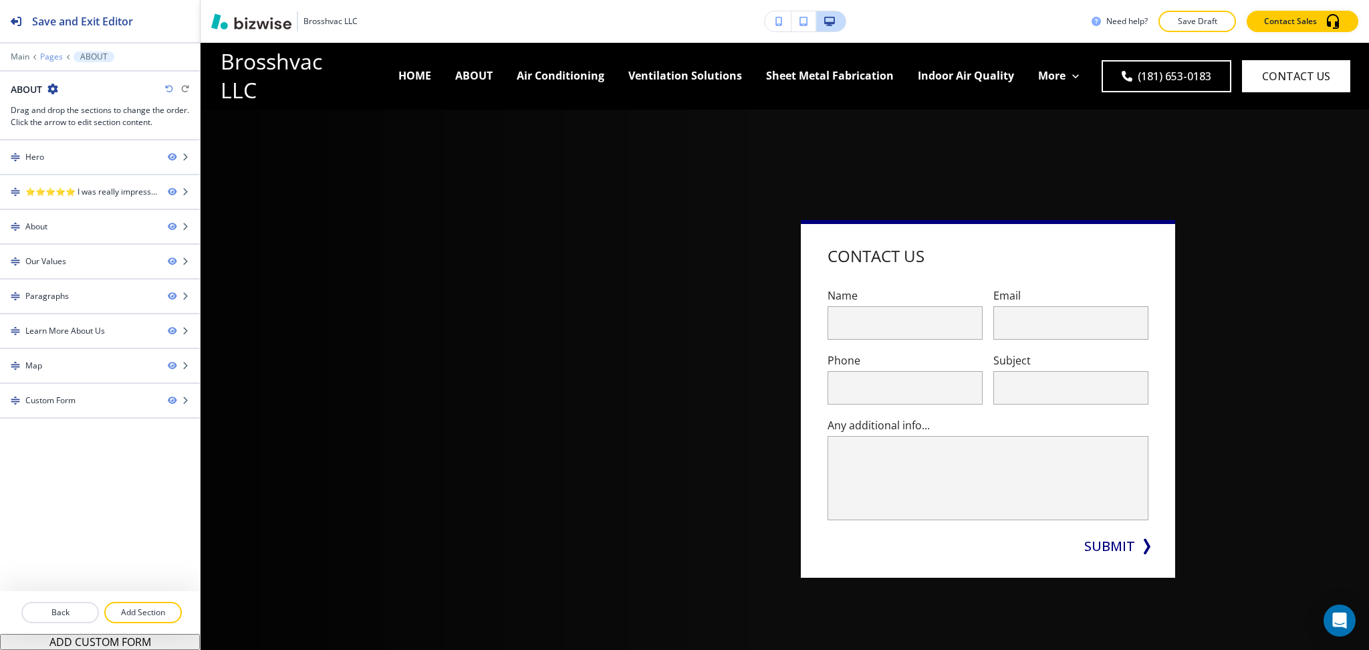
click at [51, 53] on p "Pages" at bounding box center [51, 56] width 23 height 9
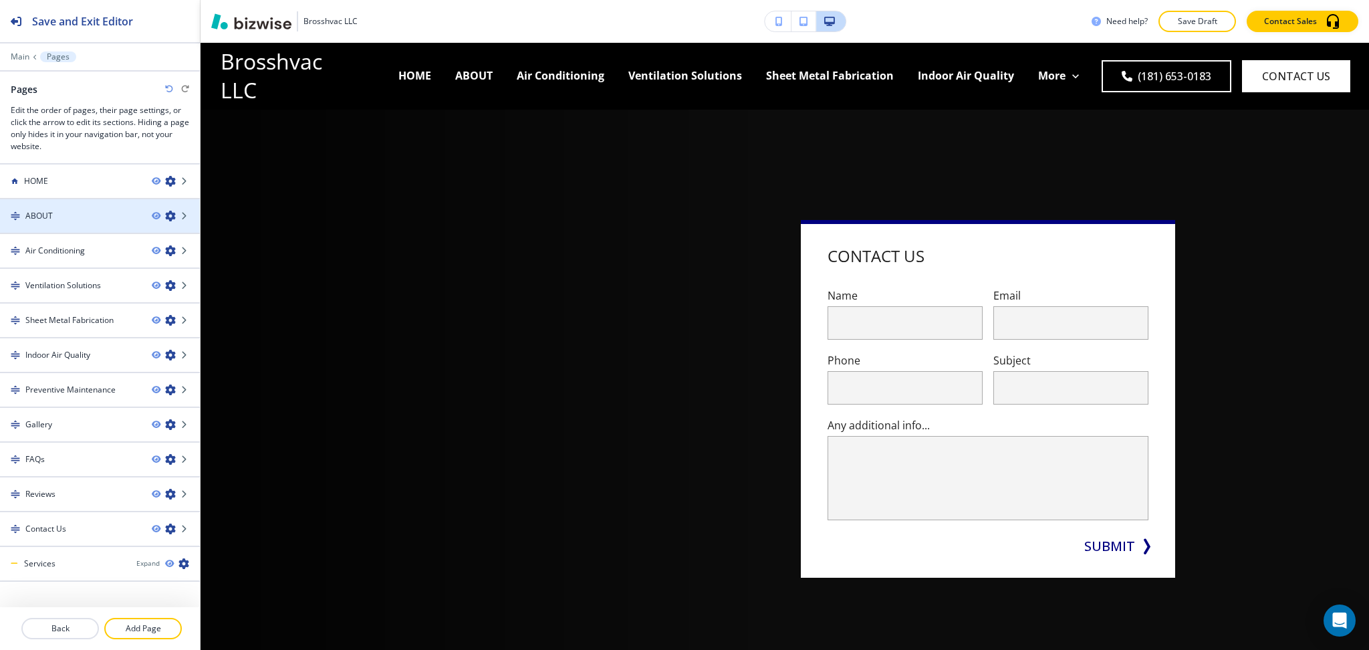
click at [165, 214] on icon "button" at bounding box center [170, 216] width 11 height 11
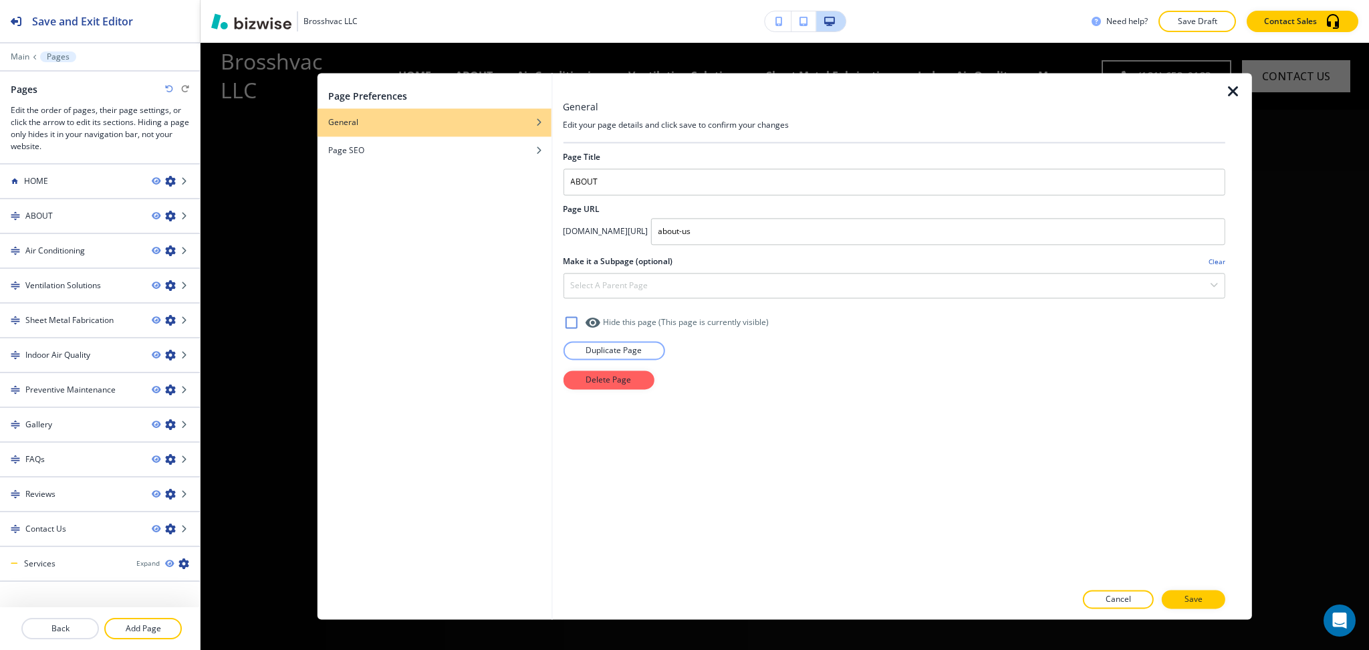
click at [666, 198] on div at bounding box center [894, 199] width 663 height 8
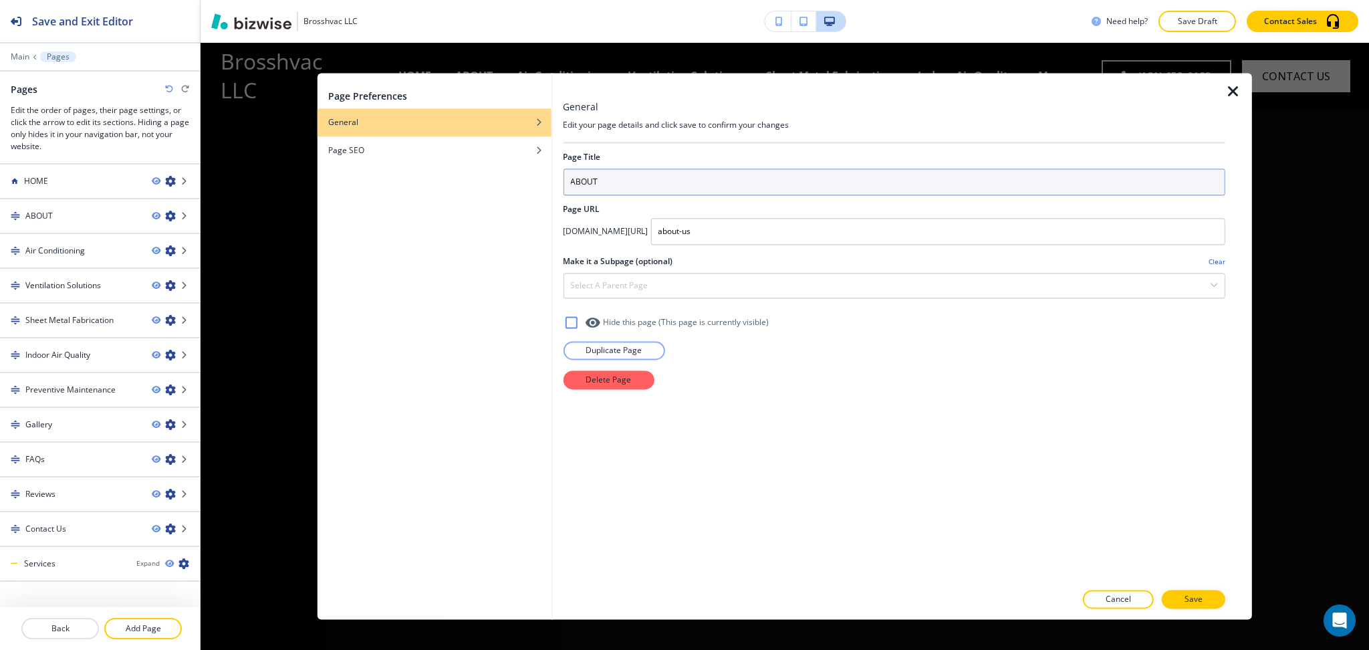
click at [659, 181] on input "ABOUT" at bounding box center [894, 181] width 663 height 27
type input "ABOUT US"
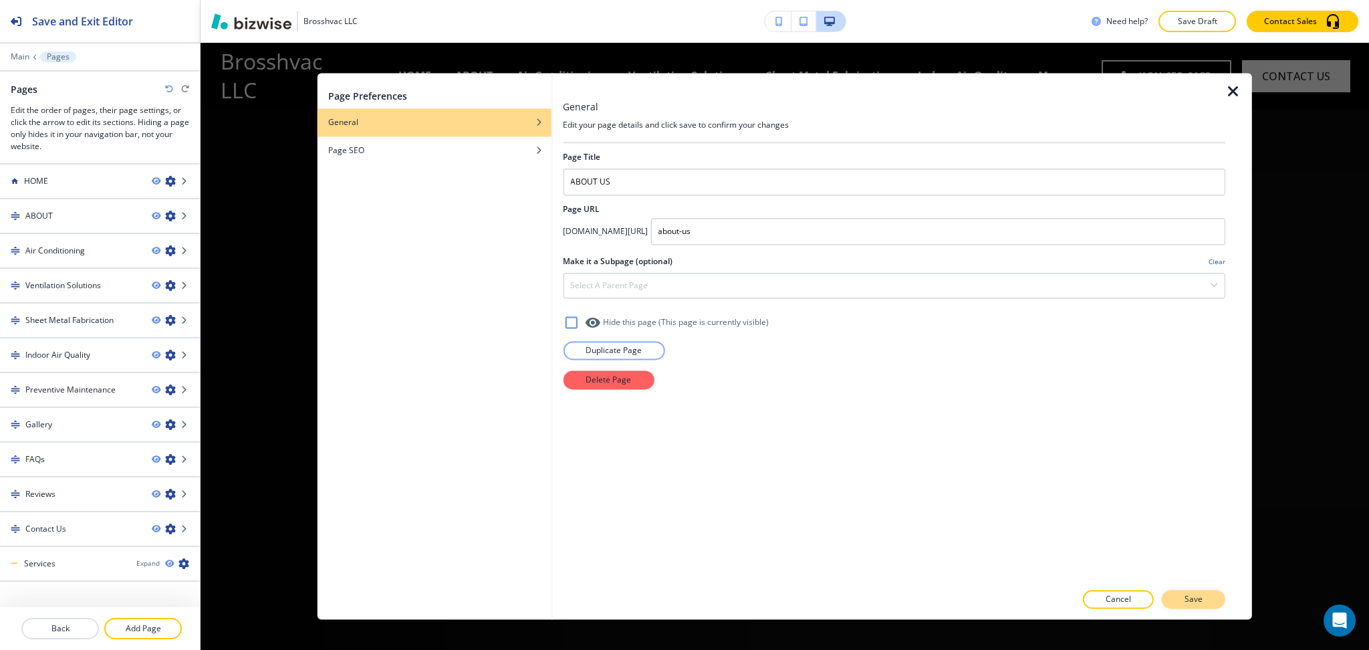
click at [1213, 594] on button "Save" at bounding box center [1194, 599] width 64 height 19
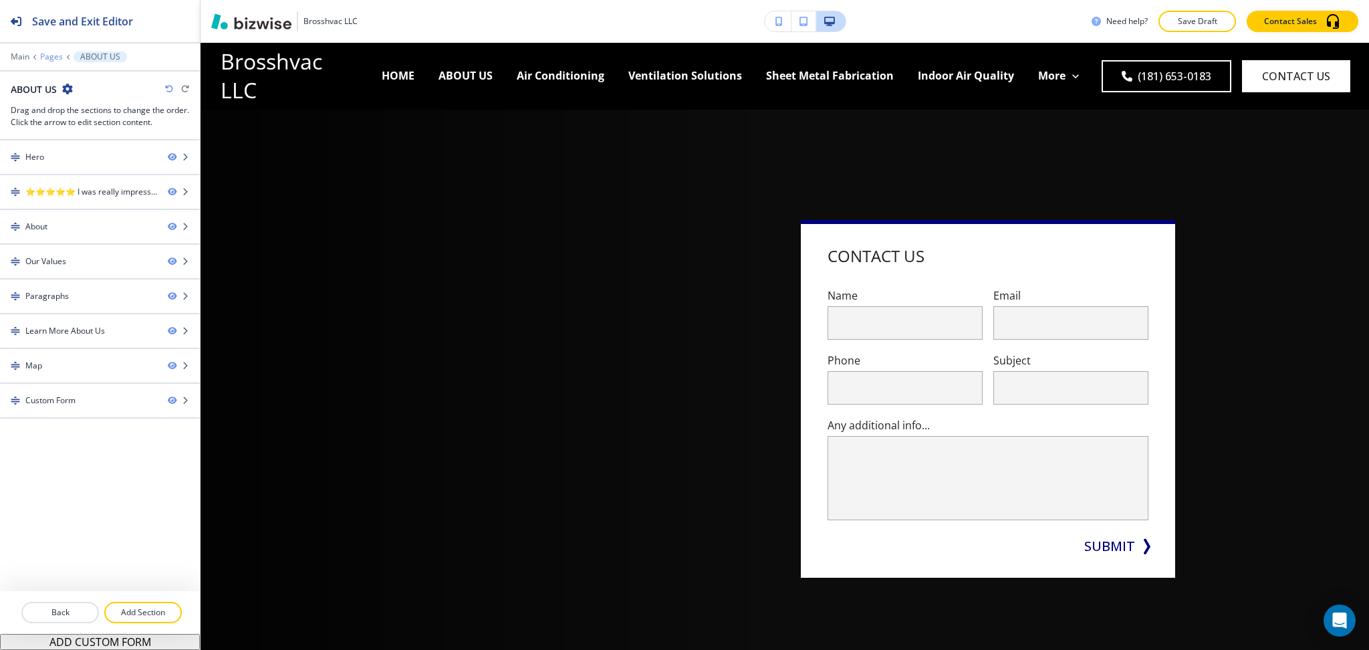
click at [49, 56] on p "Pages" at bounding box center [51, 56] width 23 height 9
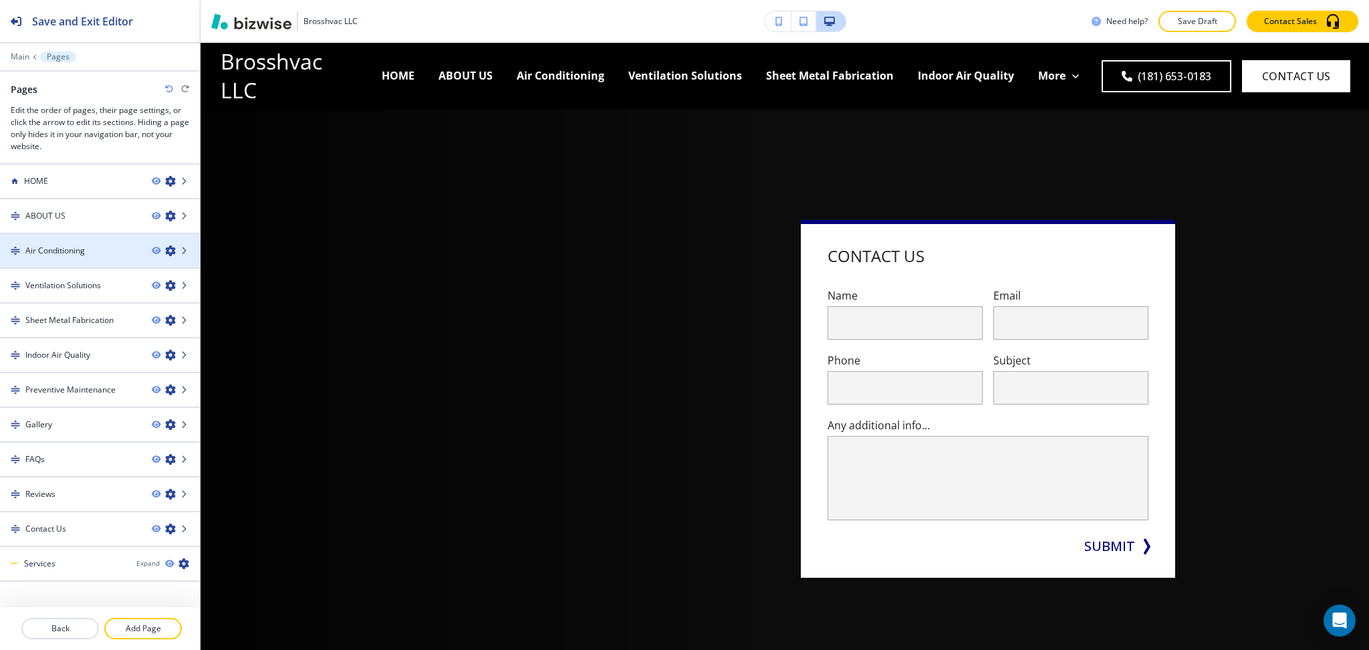
click at [165, 249] on icon "button" at bounding box center [170, 250] width 11 height 11
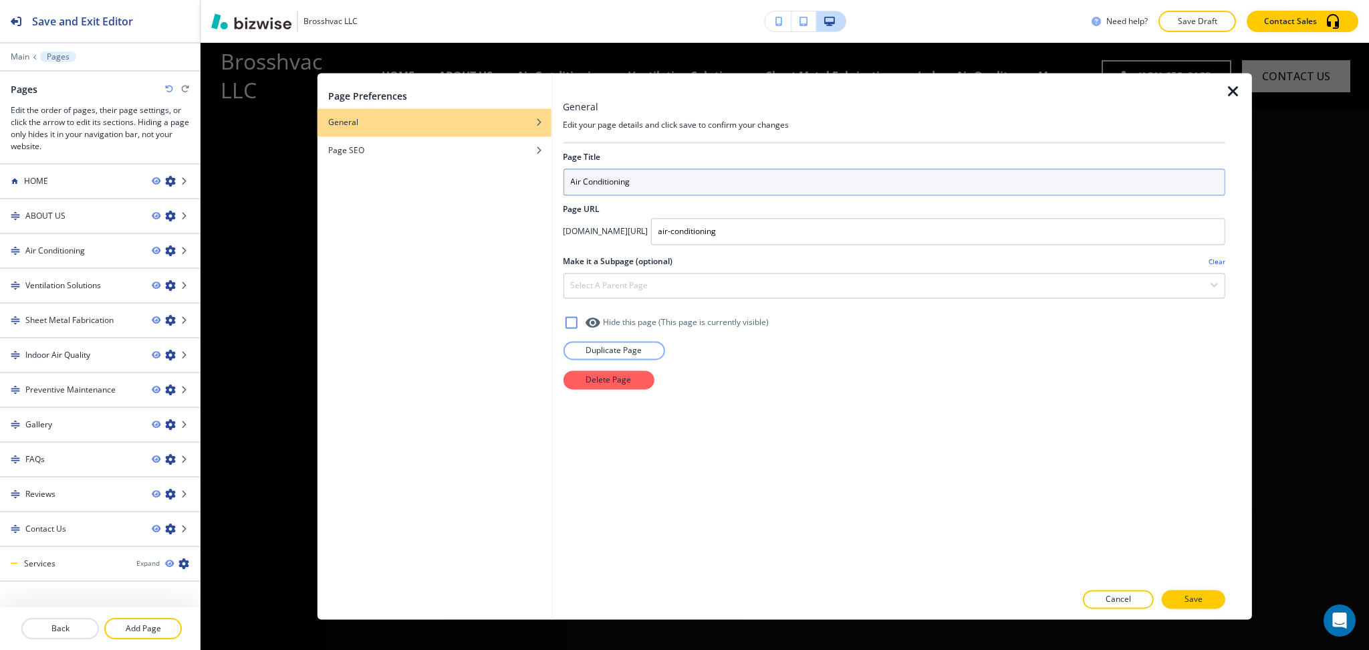
drag, startPoint x: 464, startPoint y: 180, endPoint x: 439, endPoint y: 181, distance: 25.4
click at [439, 181] on div "Page Preferences General Page SEO General Edit your page details and click save…" at bounding box center [785, 346] width 935 height 546
paste input "IR CONDITIONING"
type input "AIR CONDITIONING"
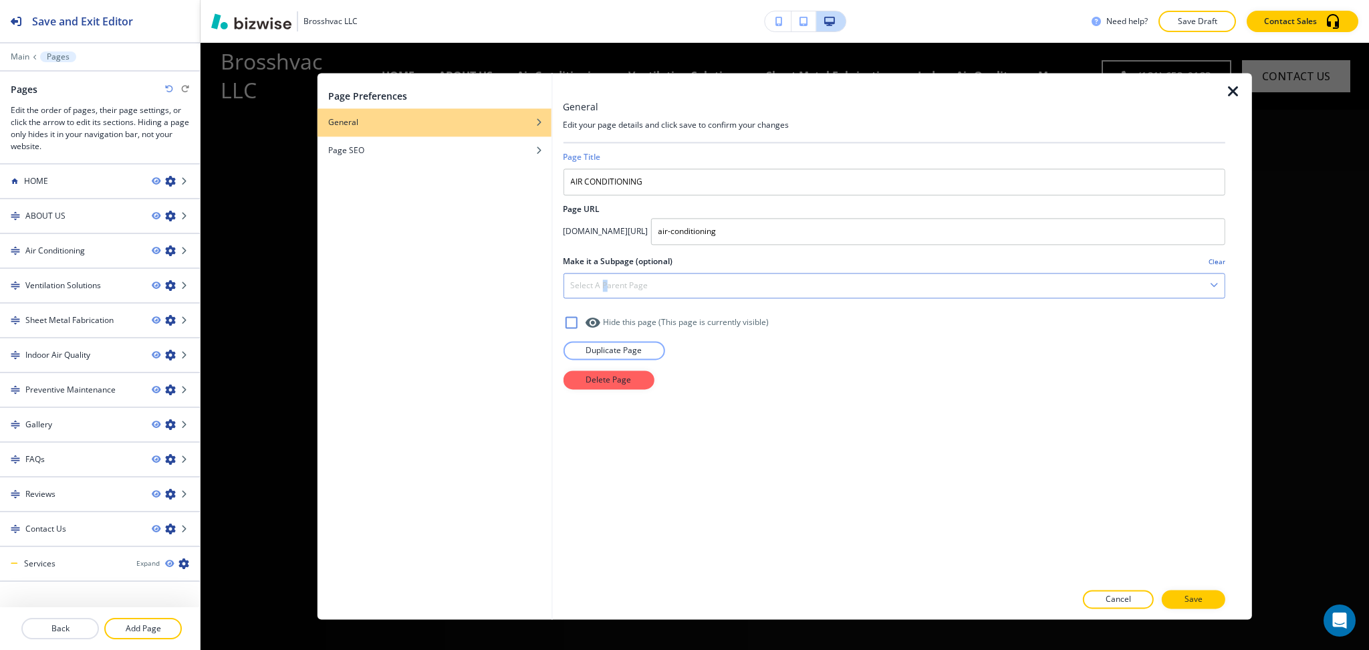
click at [604, 275] on div "Select a parent page" at bounding box center [894, 285] width 661 height 24
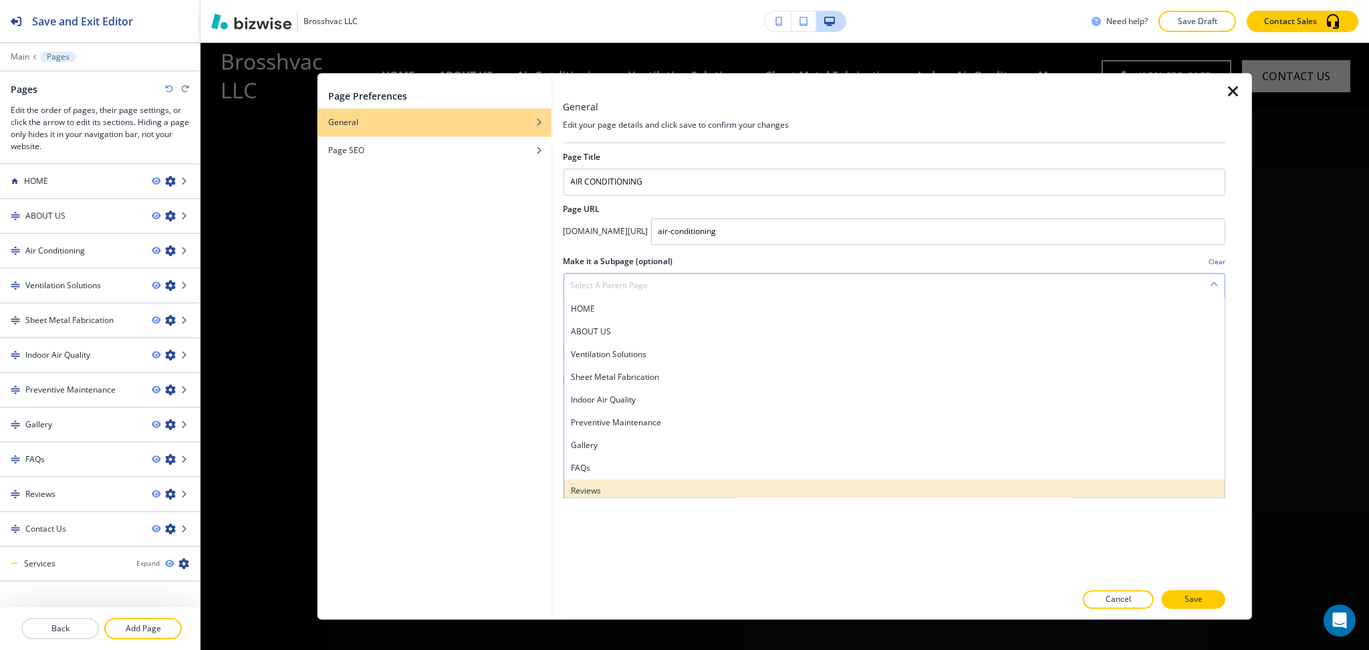
click at [610, 488] on h4 "Reviews" at bounding box center [894, 491] width 648 height 12
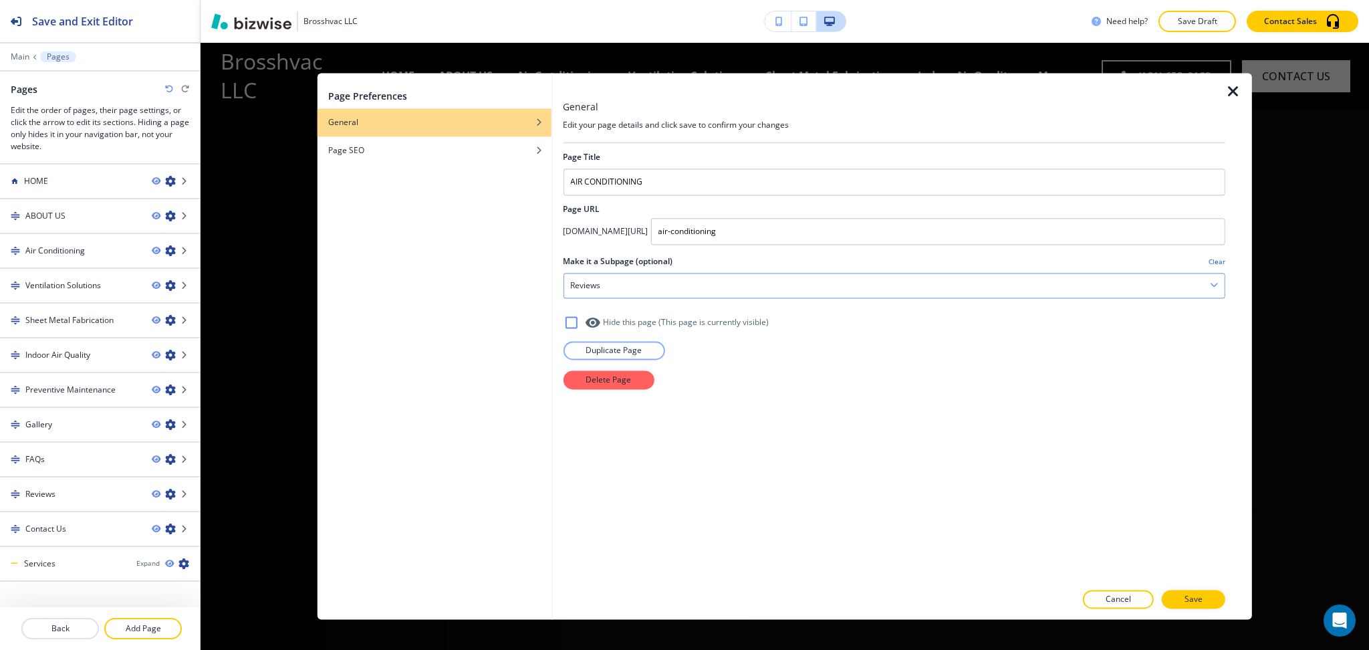
click at [602, 284] on div "Reviews" at bounding box center [894, 285] width 661 height 24
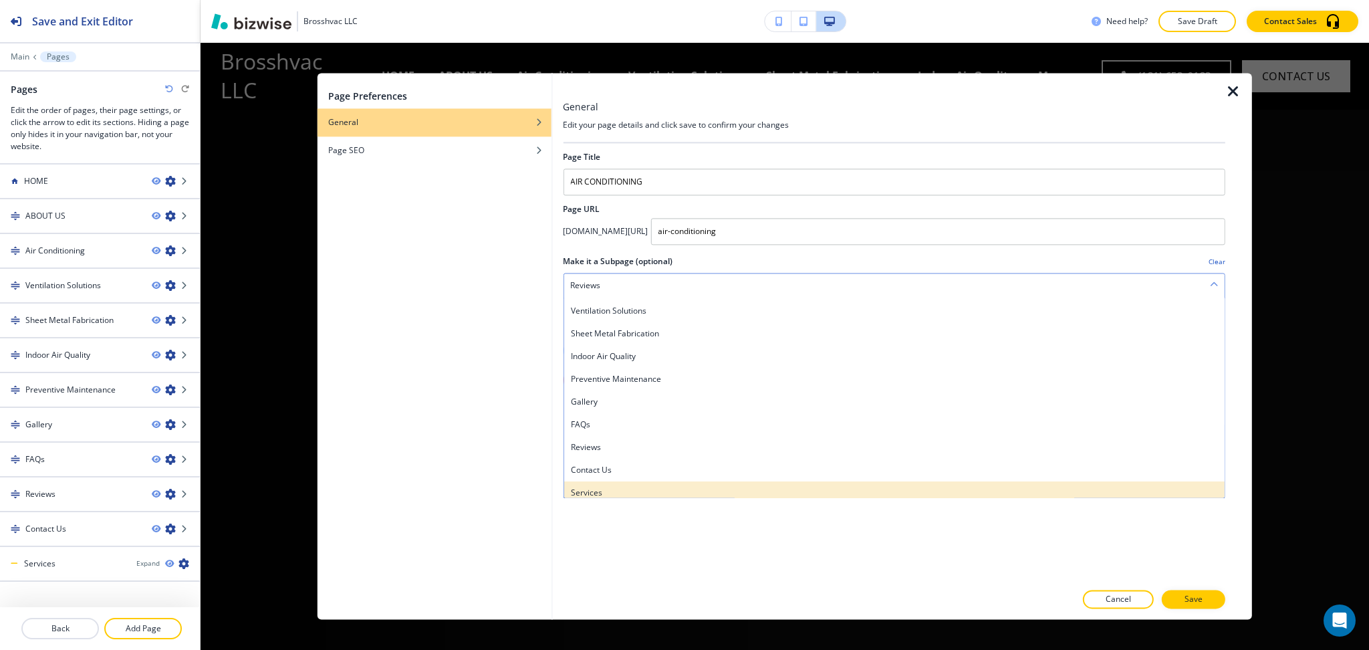
scroll to position [72, 0]
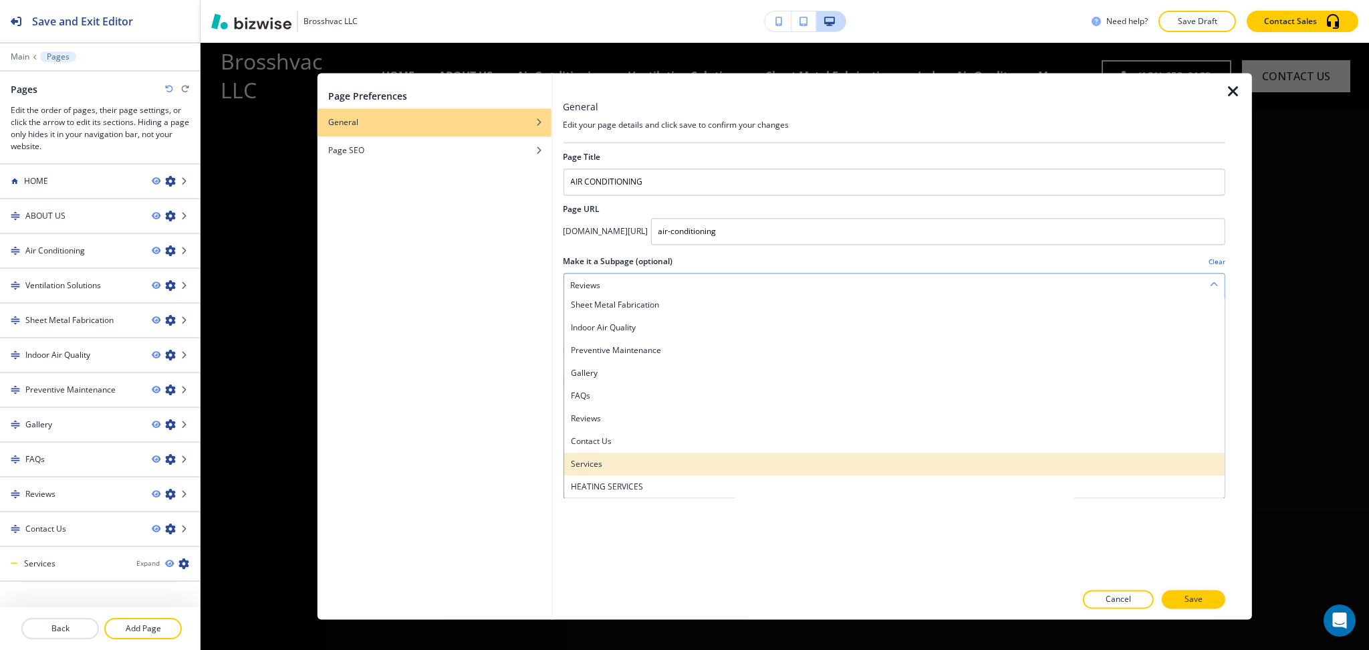
click at [610, 462] on h4 "Services" at bounding box center [894, 464] width 648 height 12
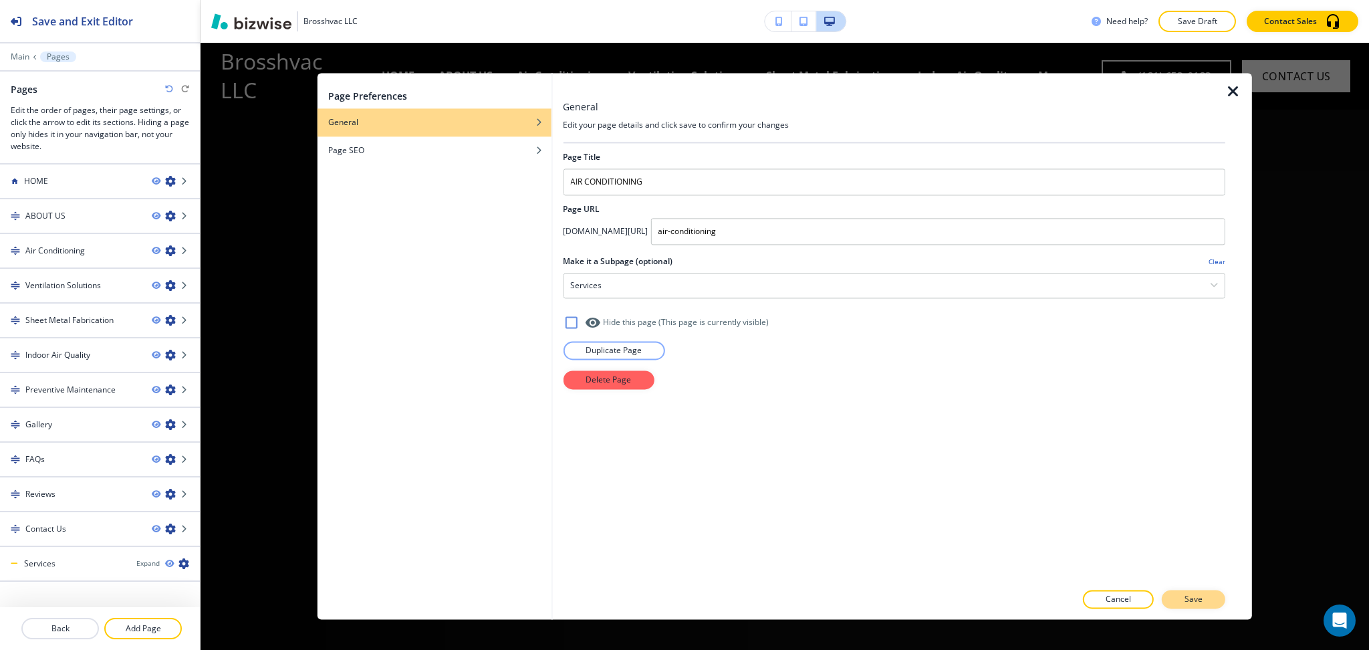
click at [1209, 602] on button "Save" at bounding box center [1194, 599] width 64 height 19
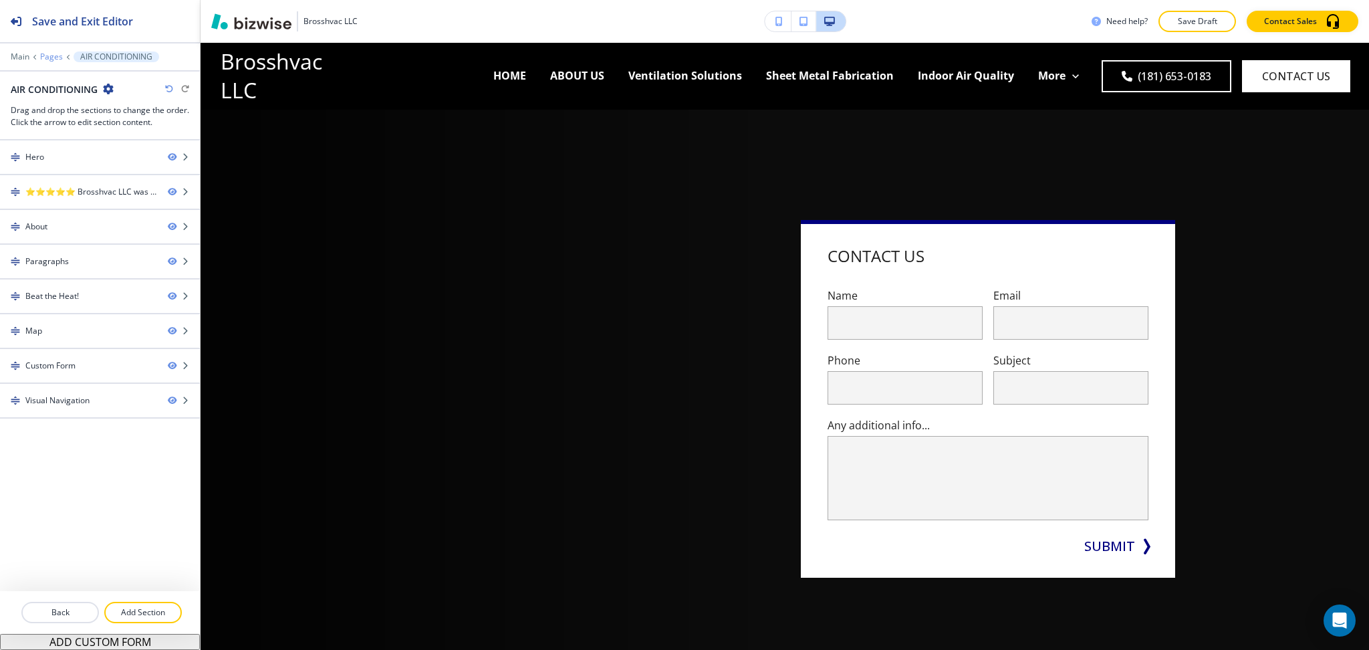
click at [51, 58] on p "Pages" at bounding box center [51, 56] width 23 height 9
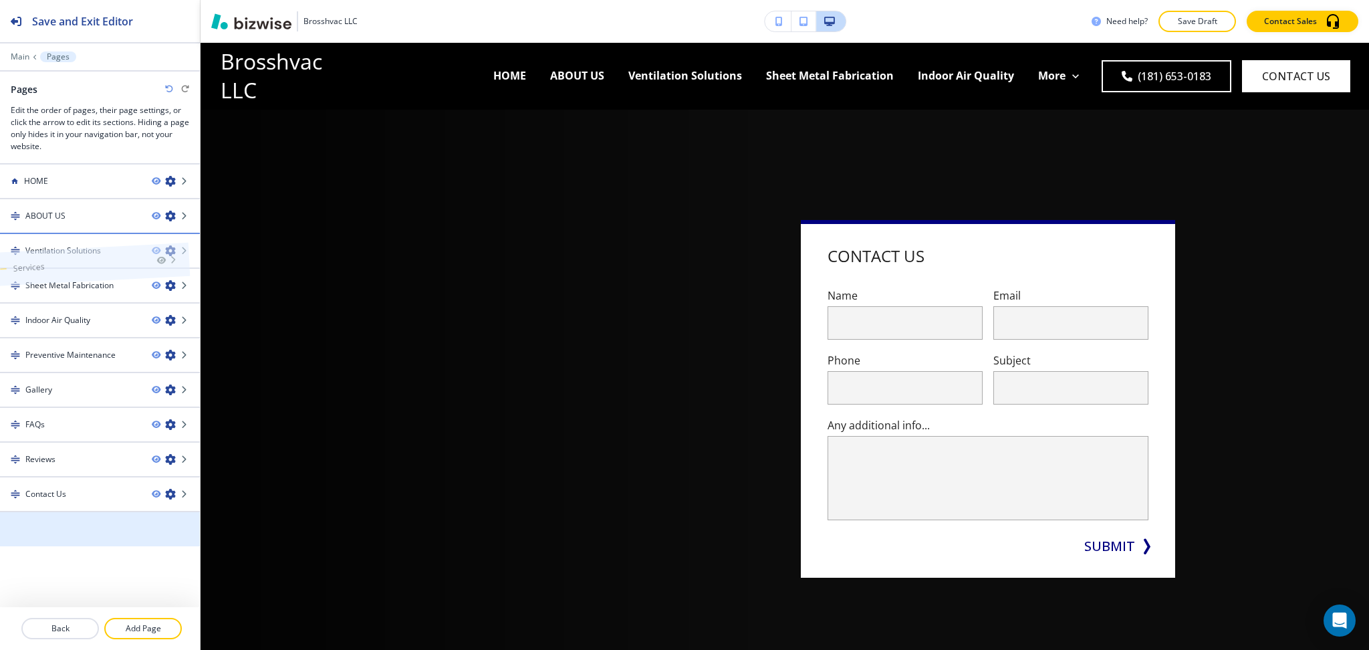
drag, startPoint x: 71, startPoint y: 525, endPoint x: 59, endPoint y: 237, distance: 289.1
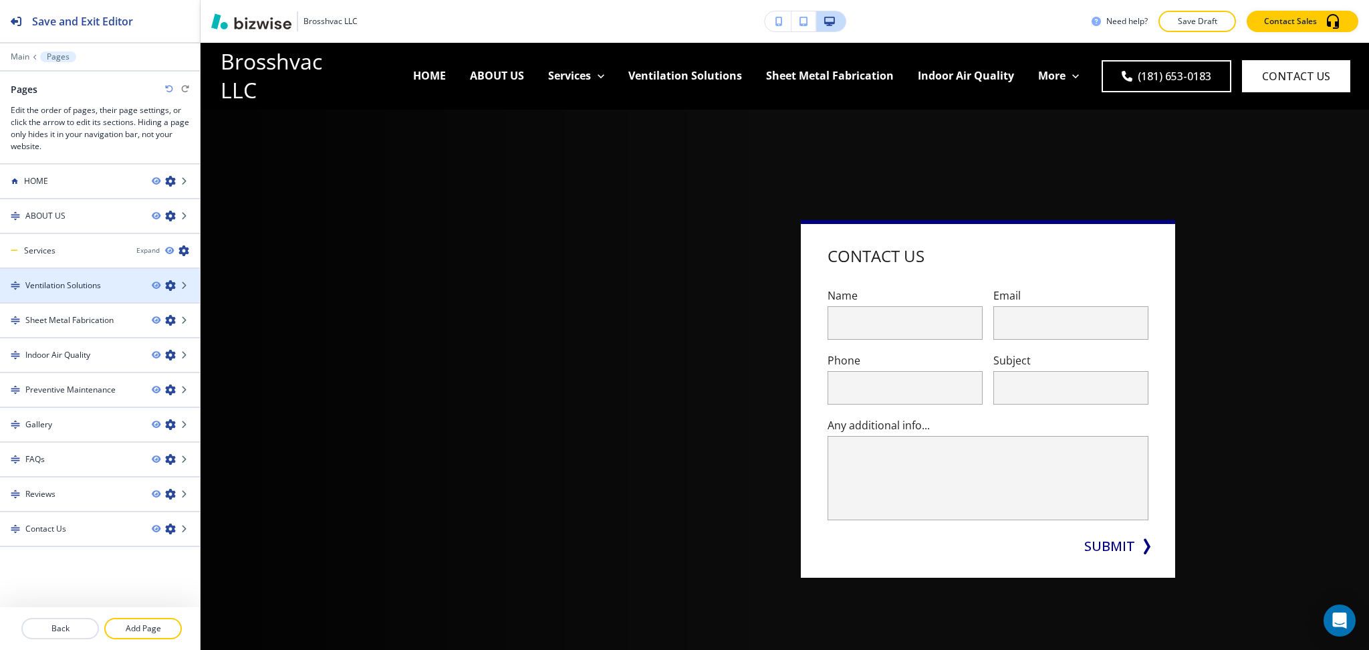
click at [168, 281] on icon "button" at bounding box center [170, 285] width 11 height 11
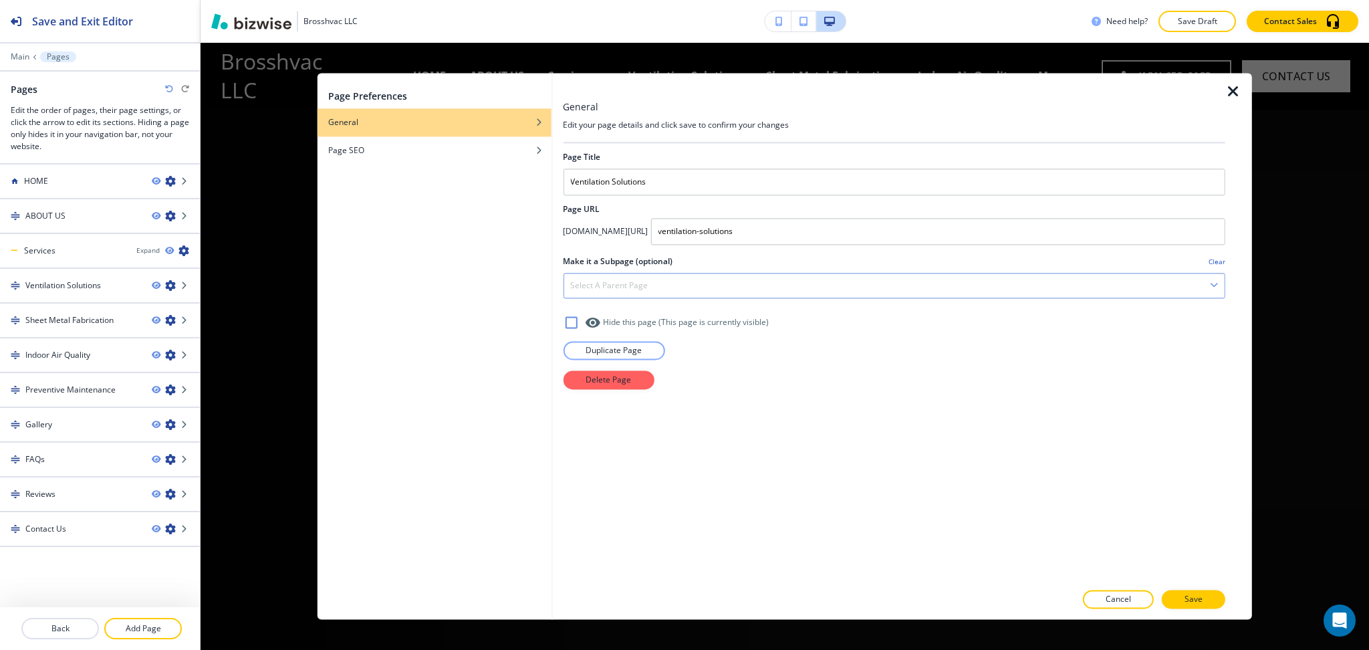
click at [723, 283] on div "Select a parent page" at bounding box center [894, 285] width 661 height 24
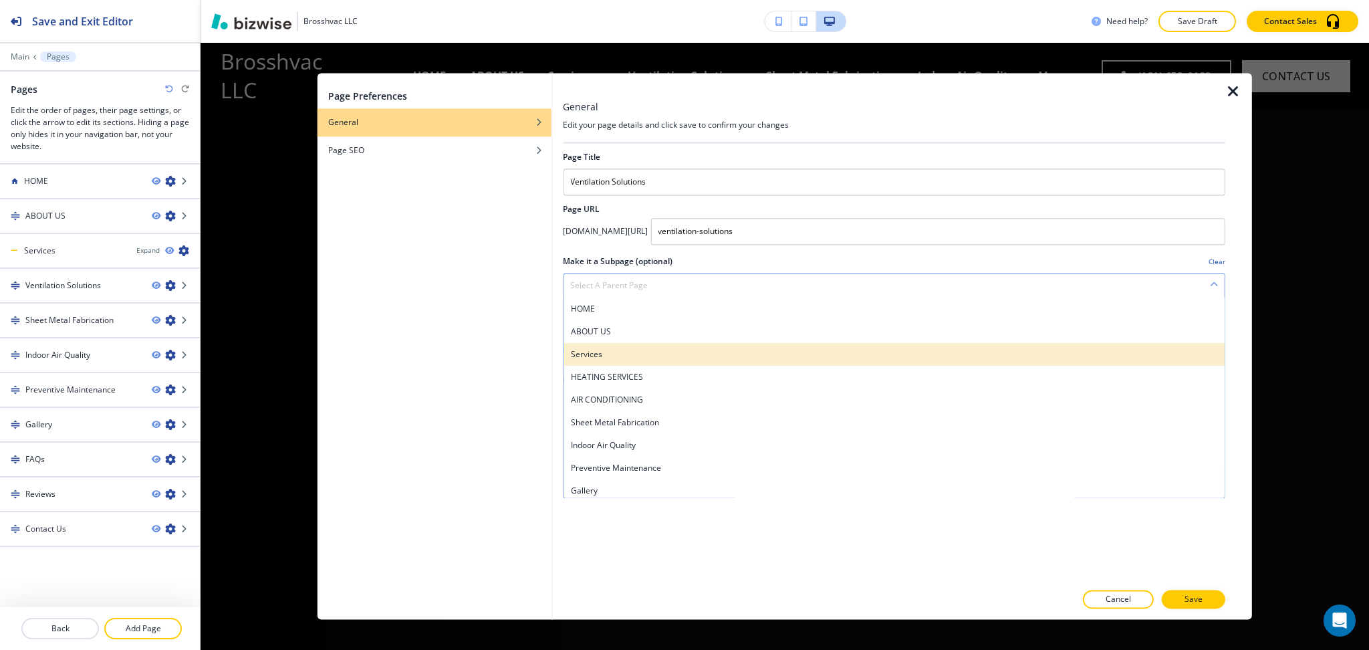
click at [599, 352] on h4 "Services" at bounding box center [894, 354] width 648 height 12
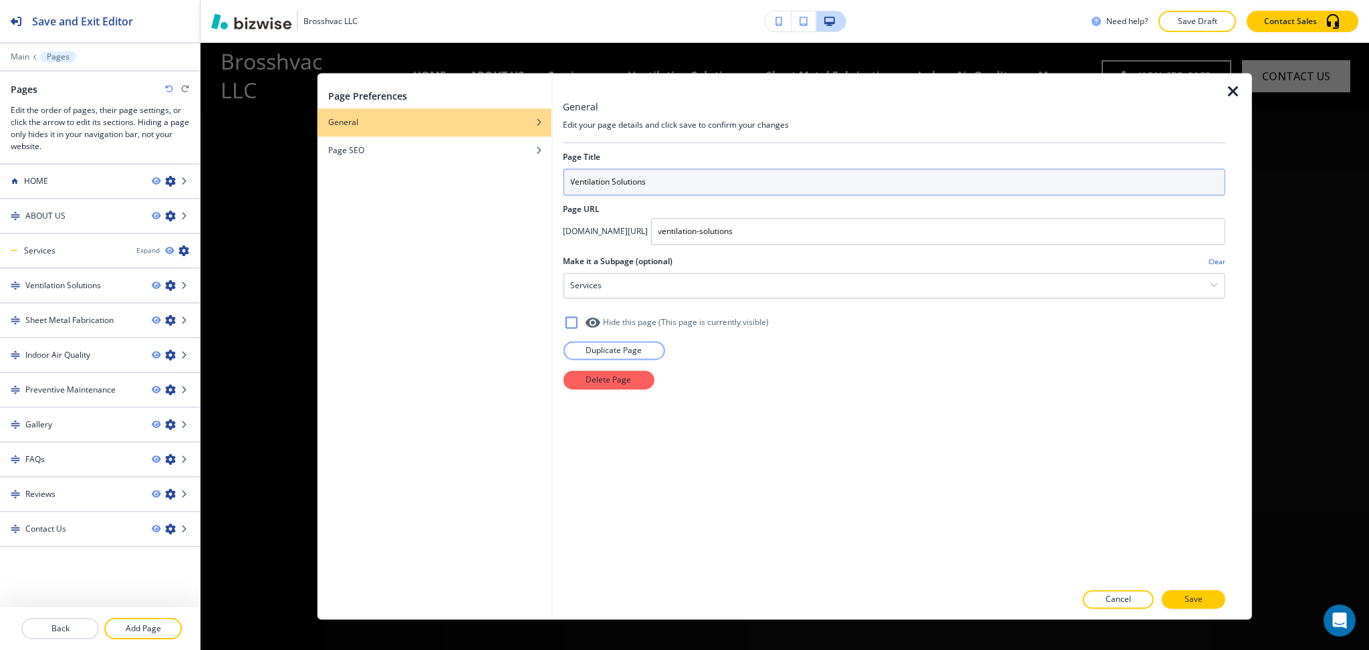
click at [581, 187] on input "Ventilation Solutions" at bounding box center [894, 181] width 663 height 27
paste input "ENTILATION"
click at [631, 179] on input "VENTILATION Solutions" at bounding box center [894, 181] width 663 height 27
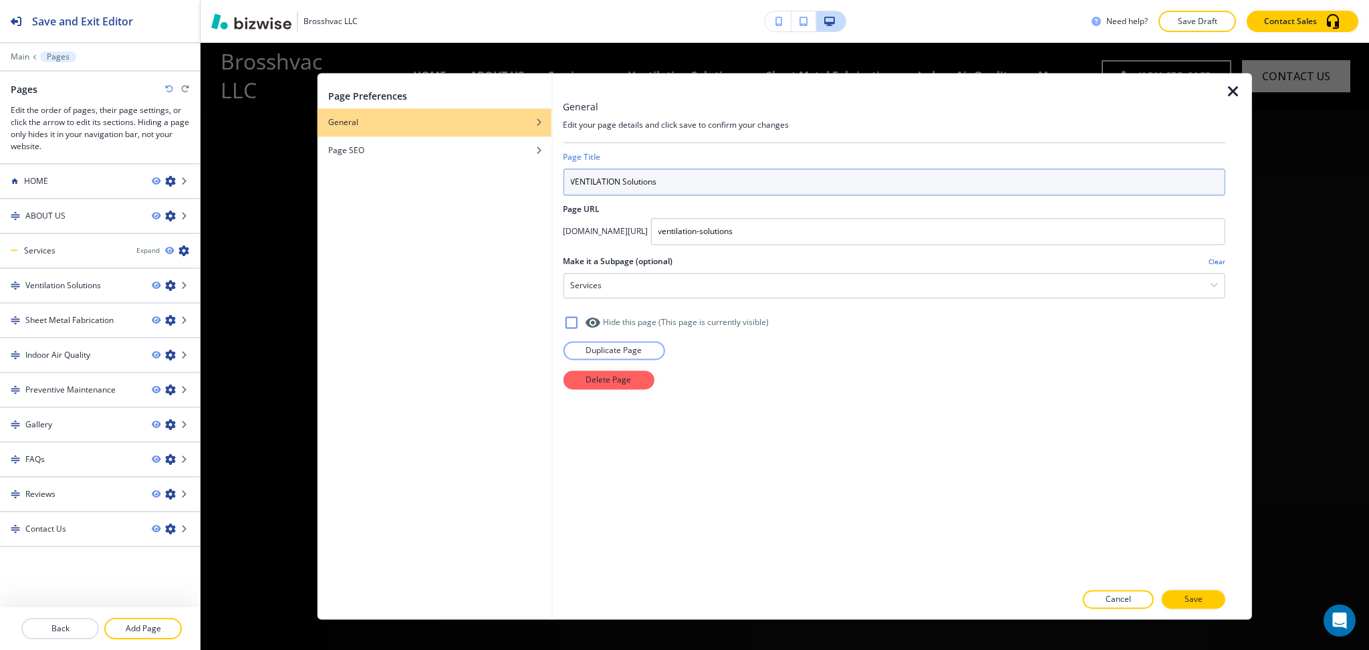
click at [631, 179] on input "VENTILATION Solutions" at bounding box center [894, 181] width 663 height 27
click at [634, 183] on input "VENTILATION Solutions" at bounding box center [894, 181] width 663 height 27
type input "VENTILATION SOLUTIONS"
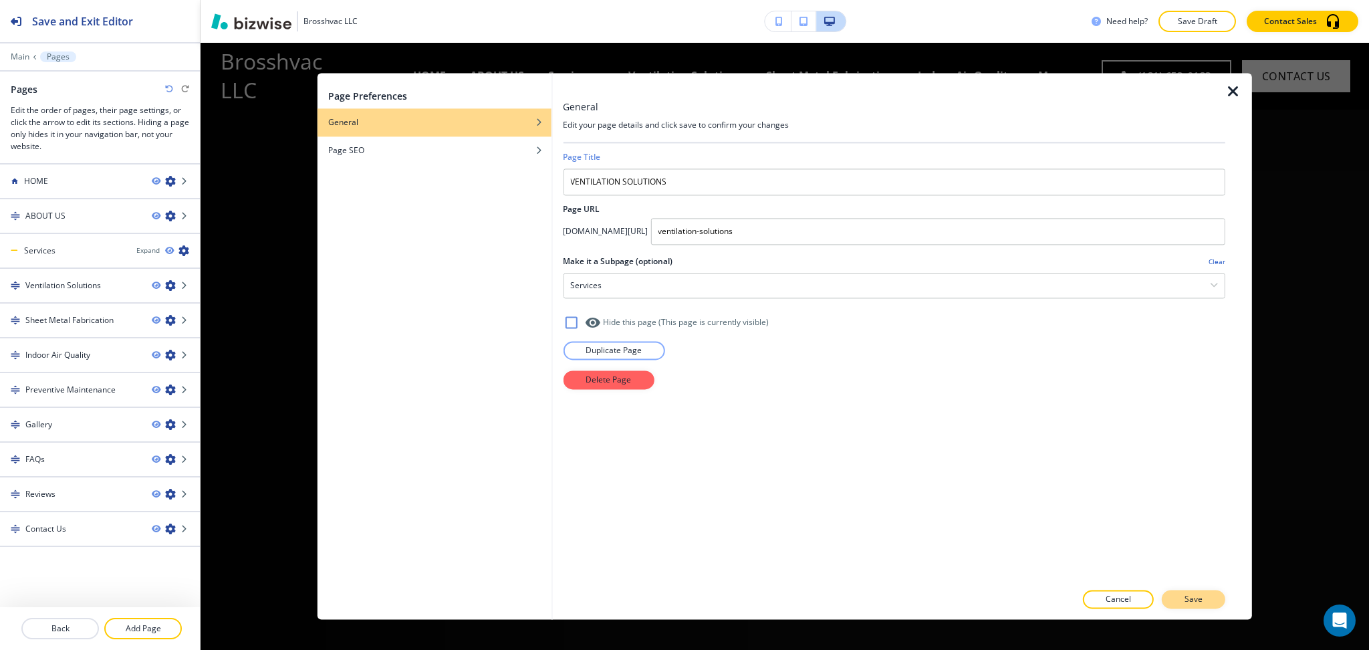
click at [1184, 597] on button "Save" at bounding box center [1194, 599] width 64 height 19
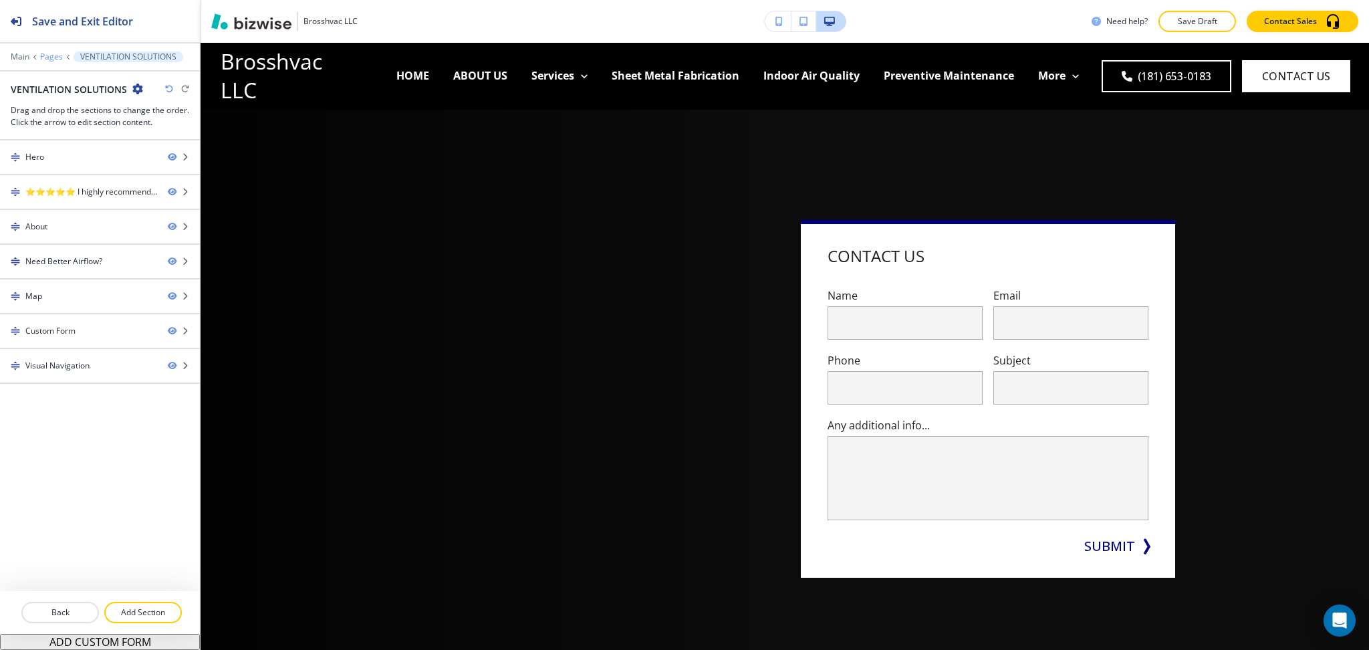
click at [49, 55] on p "Pages" at bounding box center [51, 56] width 23 height 9
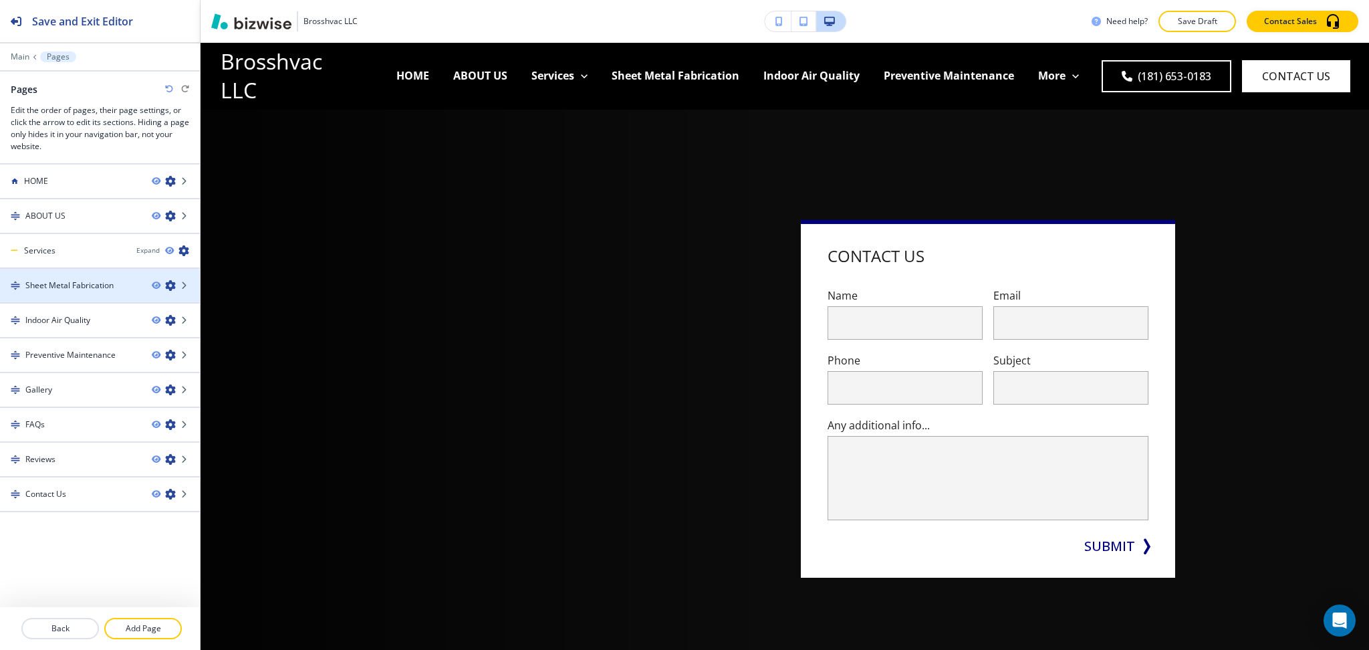
click at [168, 281] on icon "button" at bounding box center [170, 285] width 11 height 11
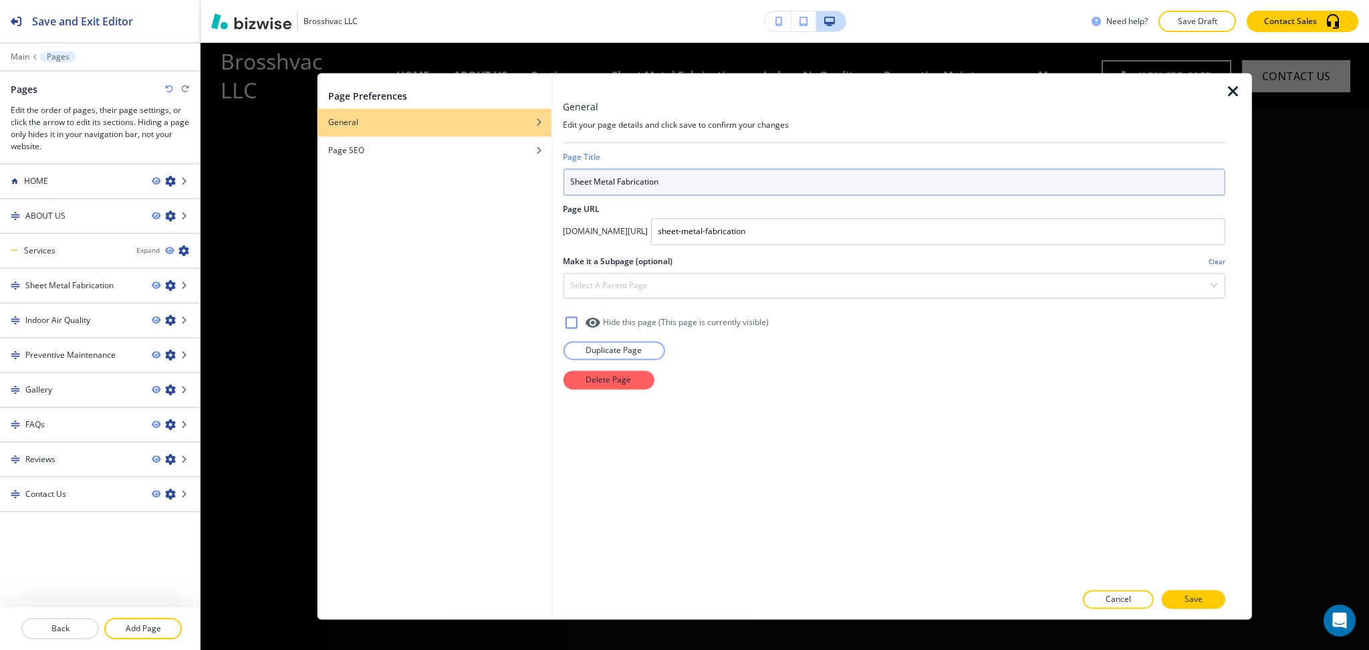
drag, startPoint x: 662, startPoint y: 178, endPoint x: 550, endPoint y: 180, distance: 112.3
click at [550, 180] on div "Page Preferences General Page SEO General Edit your page details and click save…" at bounding box center [785, 346] width 935 height 546
paste input "HEET METAL FABRICATION"
type input "SHEET METAL FABRICATION"
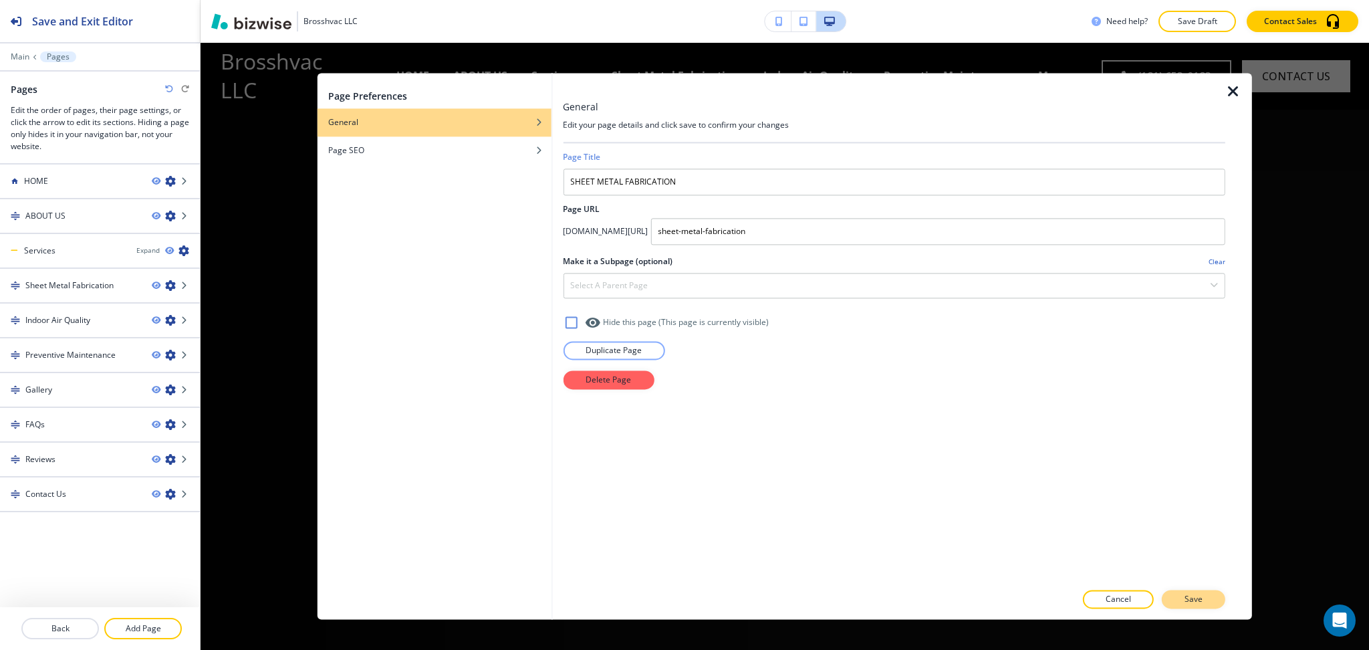
click at [1200, 602] on p "Save" at bounding box center [1194, 600] width 18 height 12
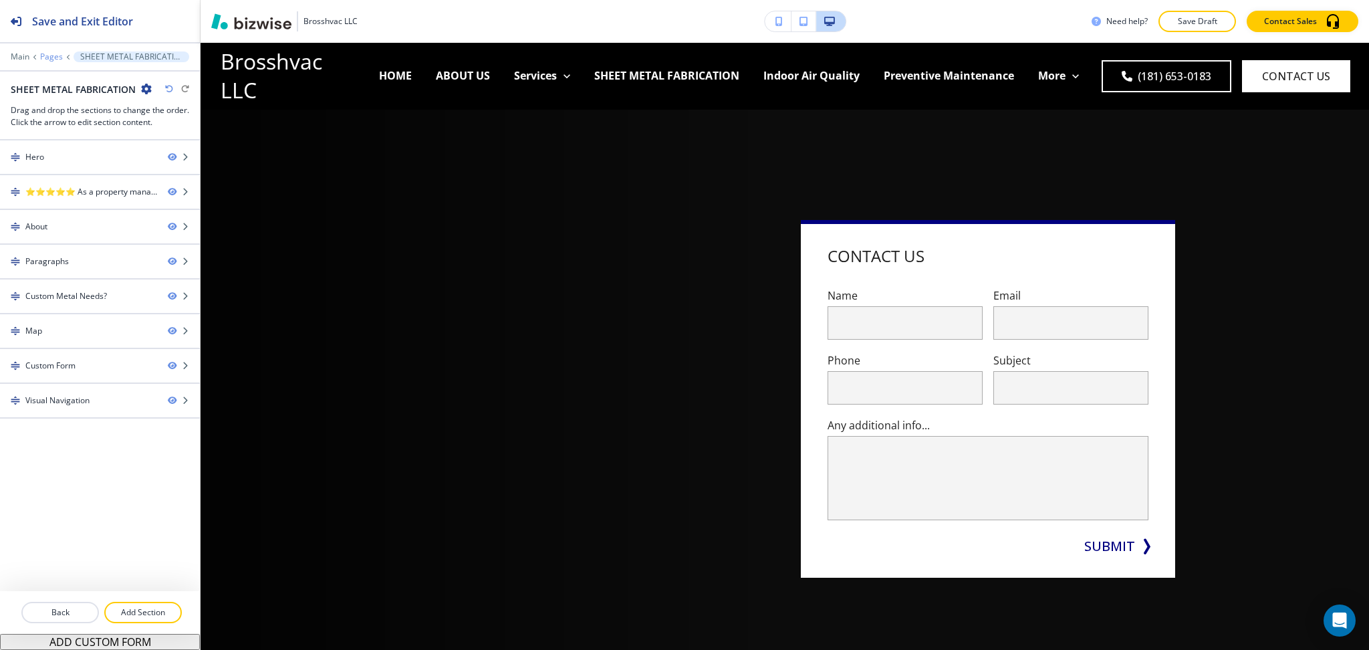
click at [49, 56] on p "Pages" at bounding box center [51, 56] width 23 height 9
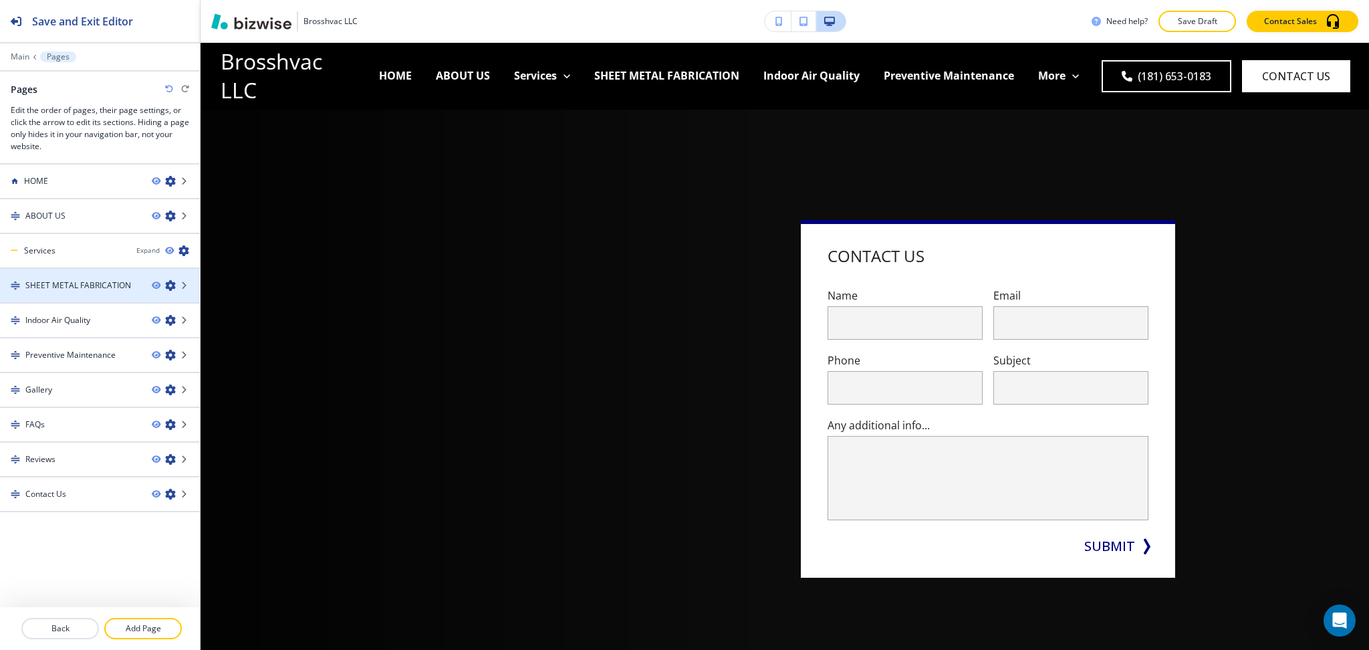
click at [171, 281] on icon "button" at bounding box center [170, 285] width 11 height 11
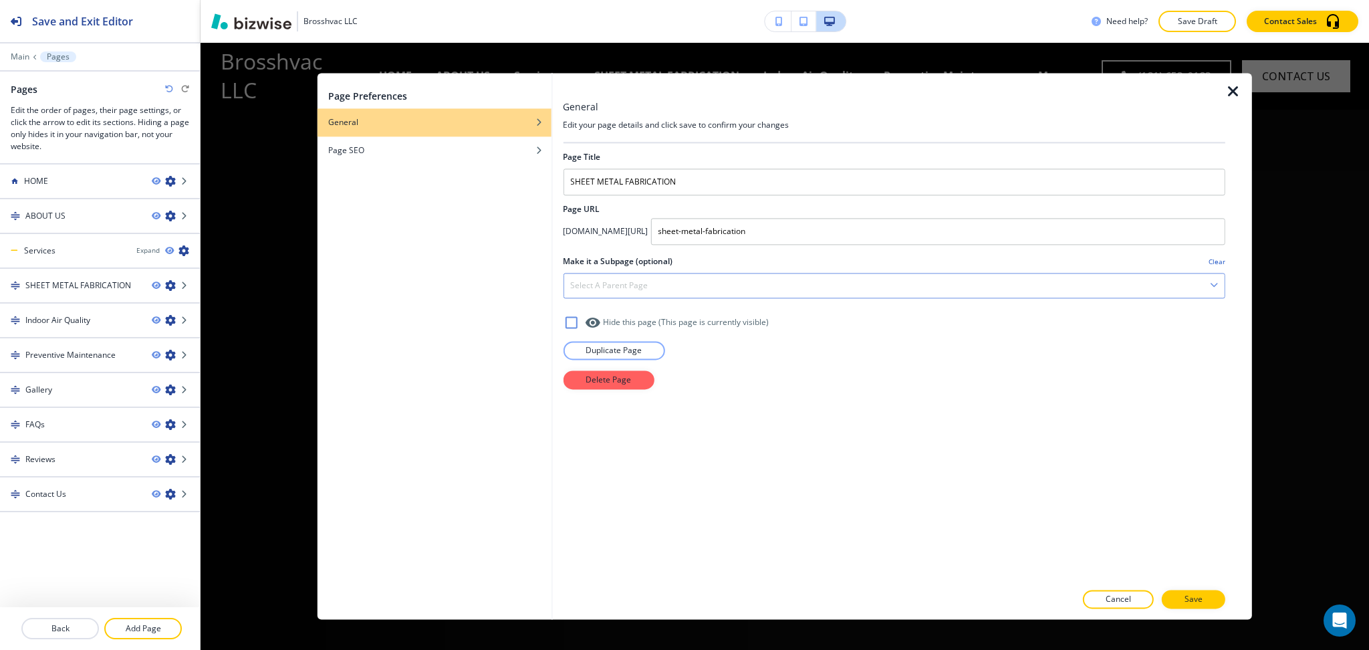
click at [615, 275] on div "Select a parent page" at bounding box center [894, 285] width 661 height 24
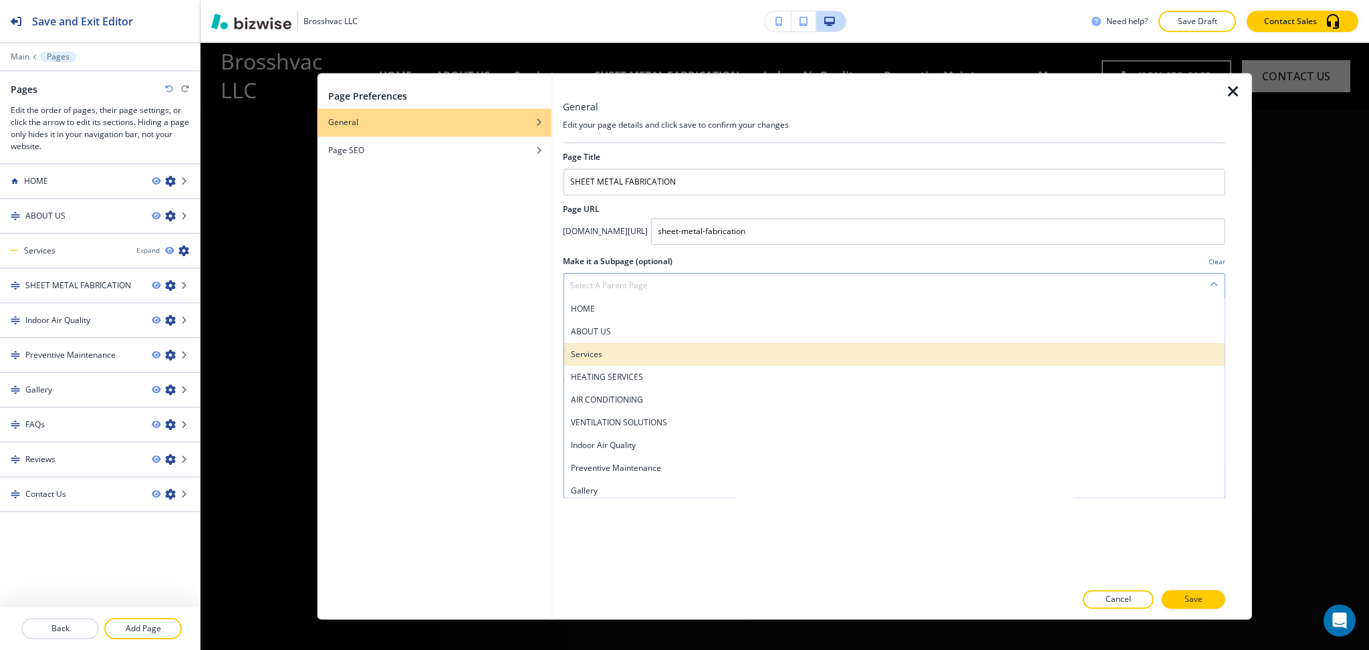
click at [612, 350] on h4 "Services" at bounding box center [894, 354] width 648 height 12
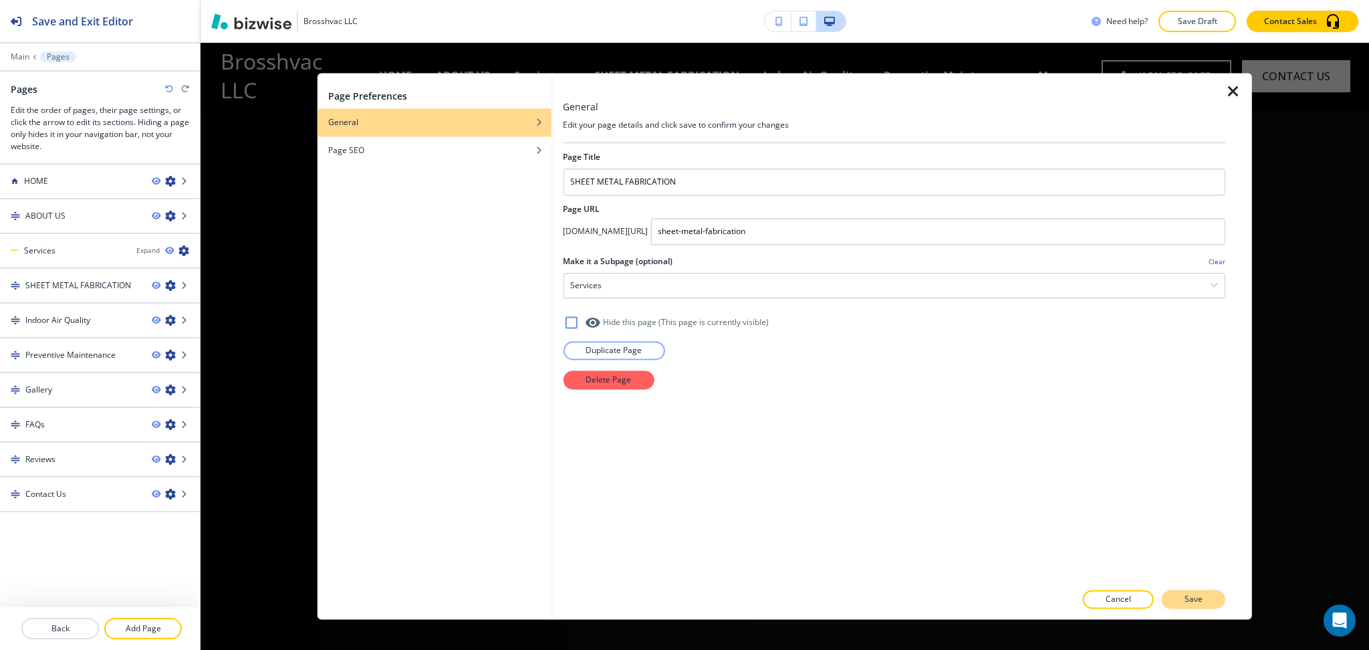
click at [1185, 608] on button "Save" at bounding box center [1194, 599] width 64 height 19
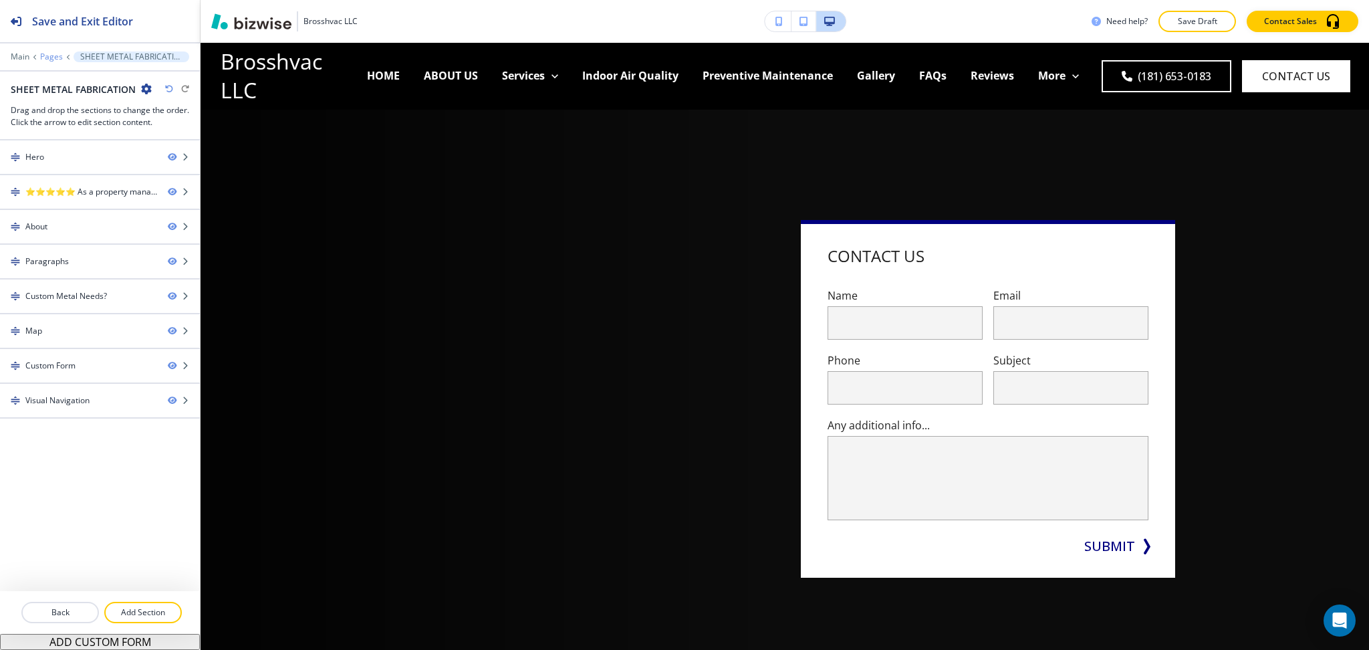
click at [54, 54] on p "Pages" at bounding box center [51, 56] width 23 height 9
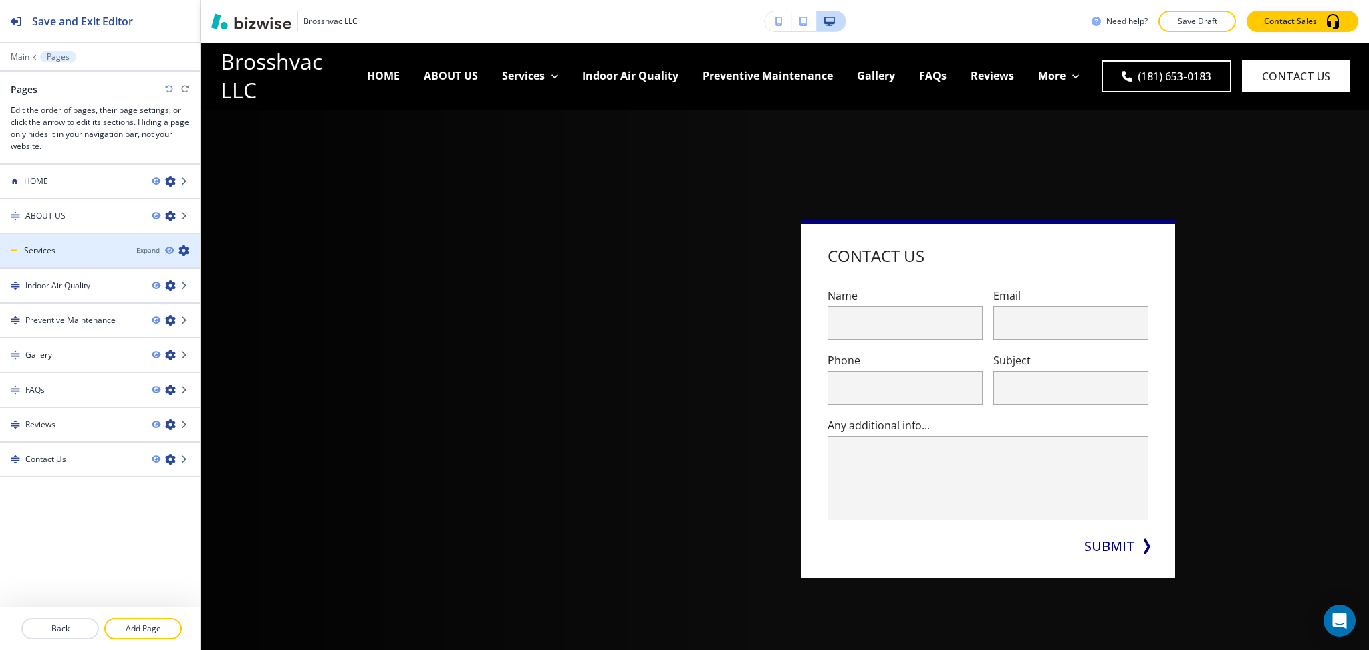
click at [182, 249] on icon "button" at bounding box center [184, 250] width 11 height 11
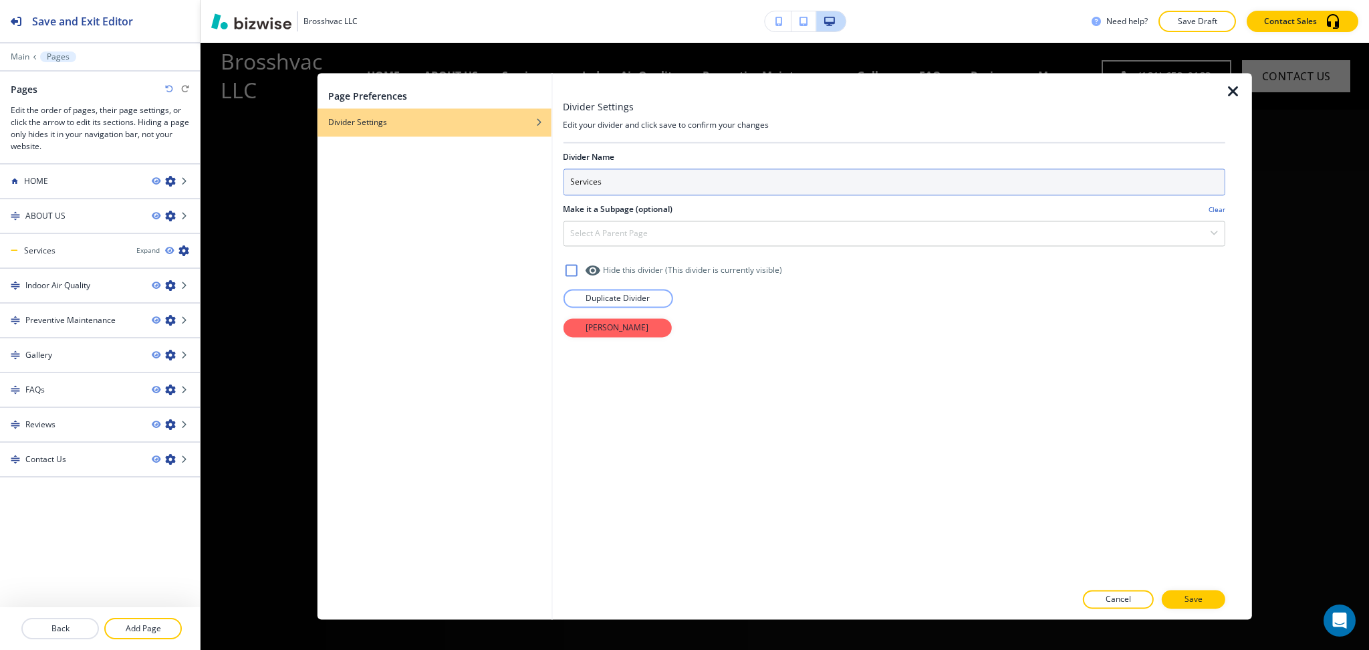
drag, startPoint x: 617, startPoint y: 179, endPoint x: 357, endPoint y: 166, distance: 260.4
click at [361, 166] on div "Page Preferences Divider Settings Divider Settings Edit your divider and click …" at bounding box center [785, 346] width 935 height 546
type input "SERVICES"
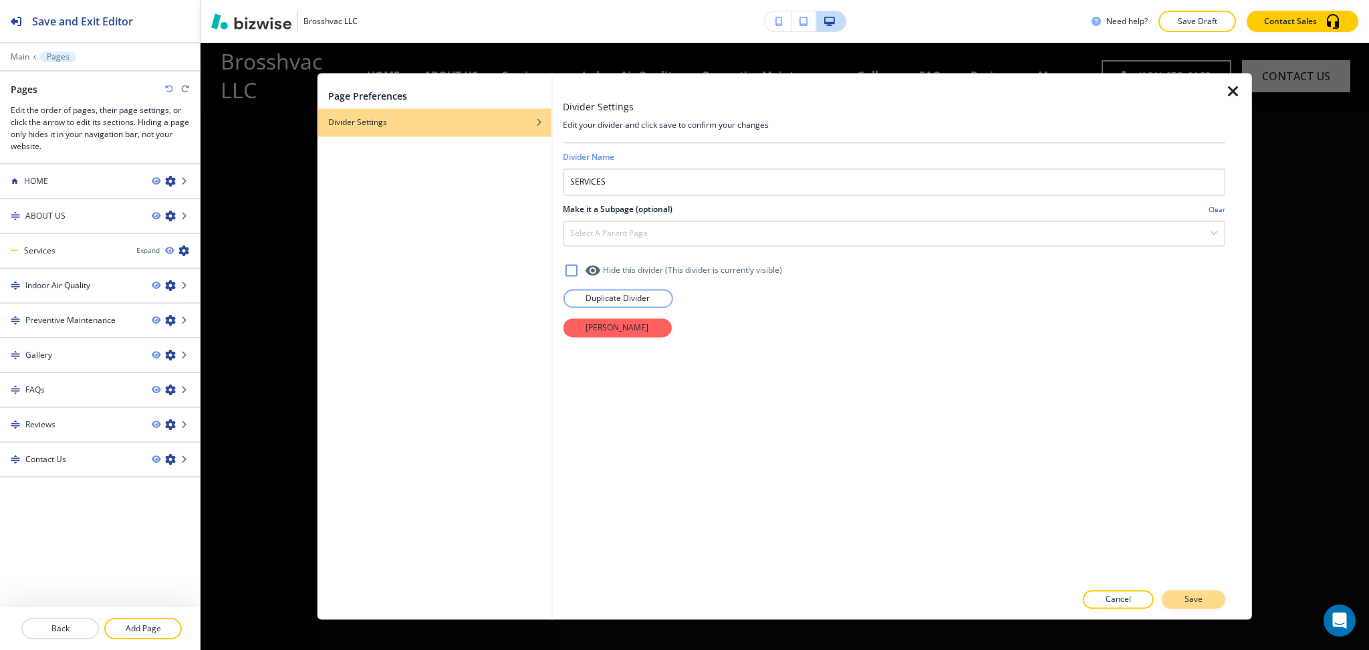
click at [1182, 599] on button "Save" at bounding box center [1194, 599] width 64 height 19
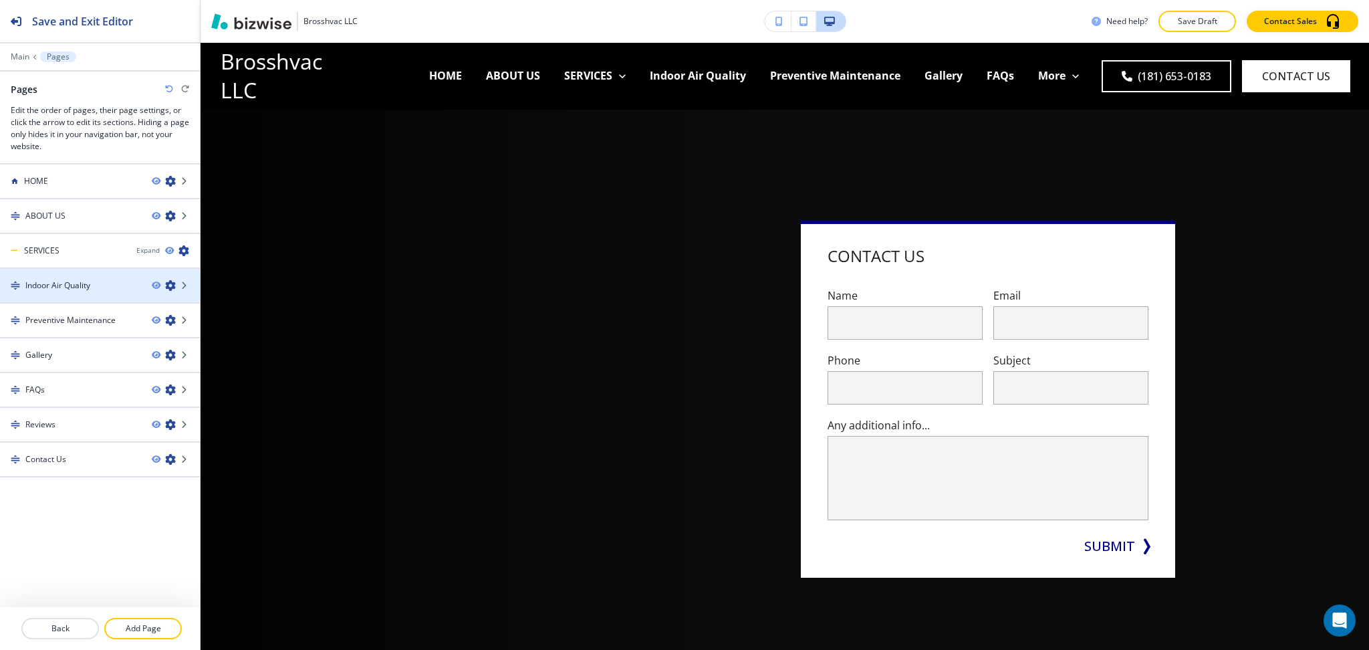
click at [170, 287] on icon "button" at bounding box center [170, 285] width 11 height 11
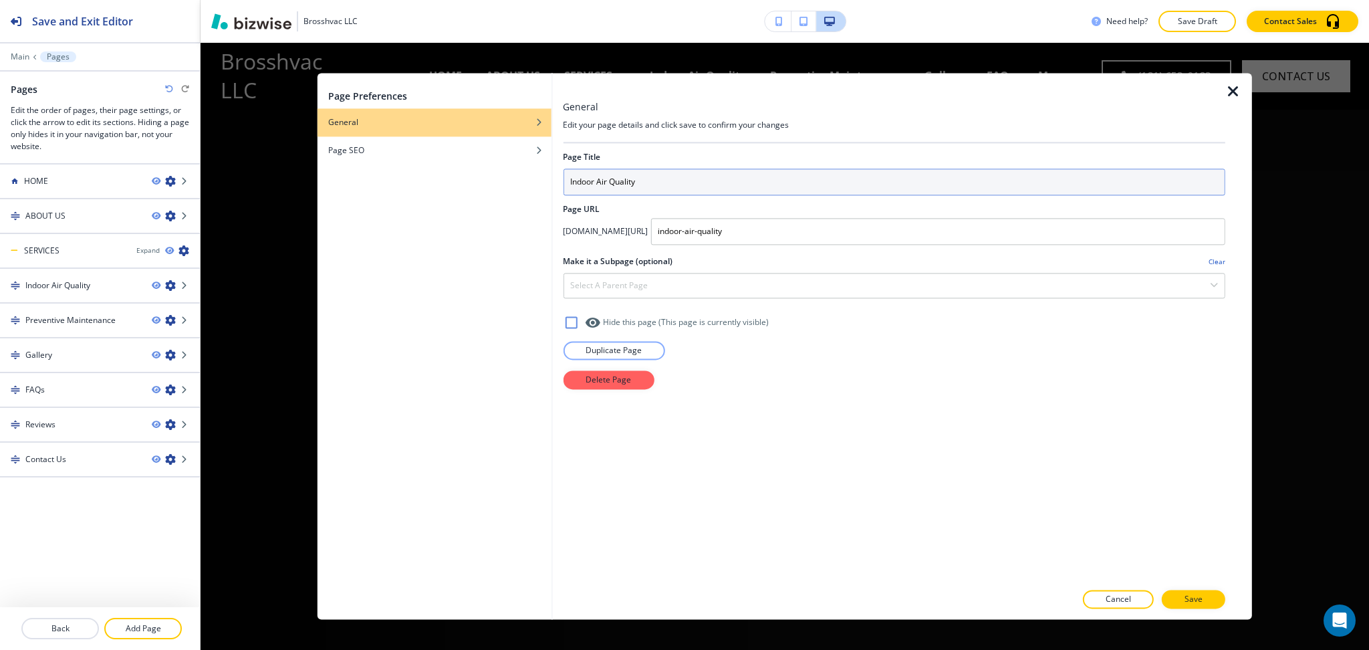
drag, startPoint x: 648, startPoint y: 190, endPoint x: 472, endPoint y: 178, distance: 176.9
click at [472, 178] on div "Page Preferences General Page SEO General Edit your page details and click save…" at bounding box center [785, 346] width 935 height 546
paste input "NDOOR AIR QUALITY"
type input "INDOOR AIR QUALITY"
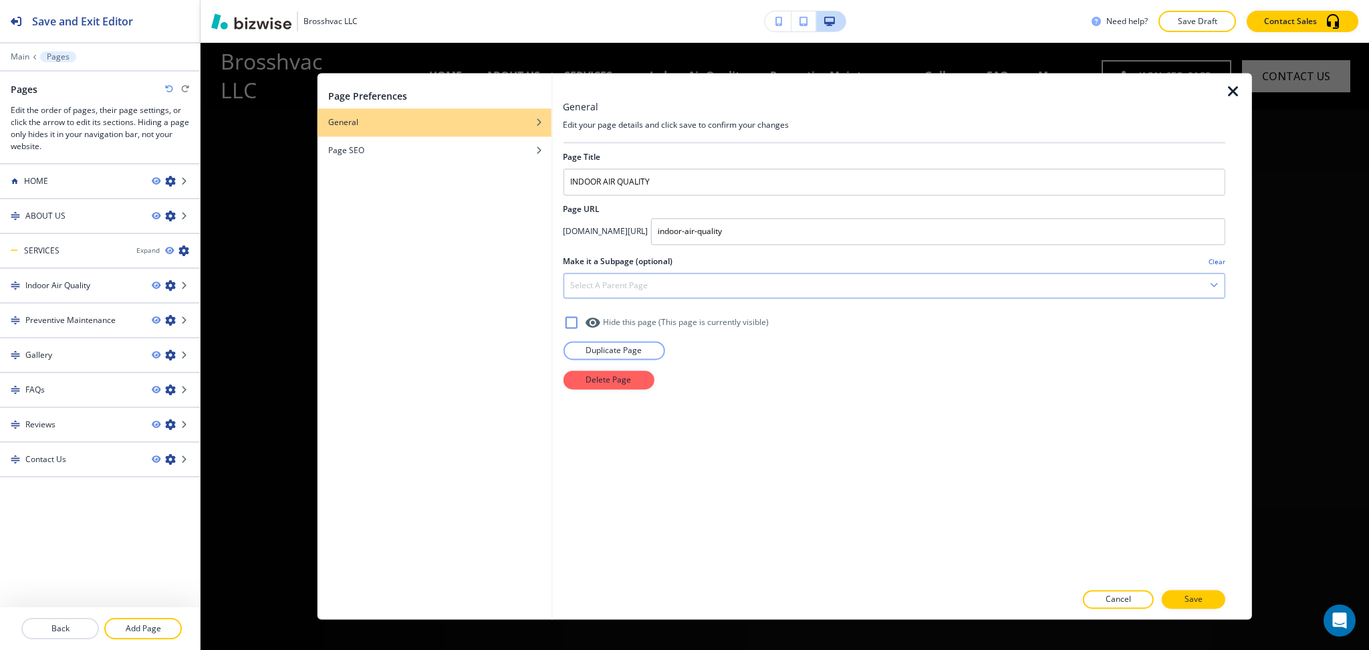
click at [621, 281] on h4 "Select a parent page" at bounding box center [609, 285] width 78 height 12
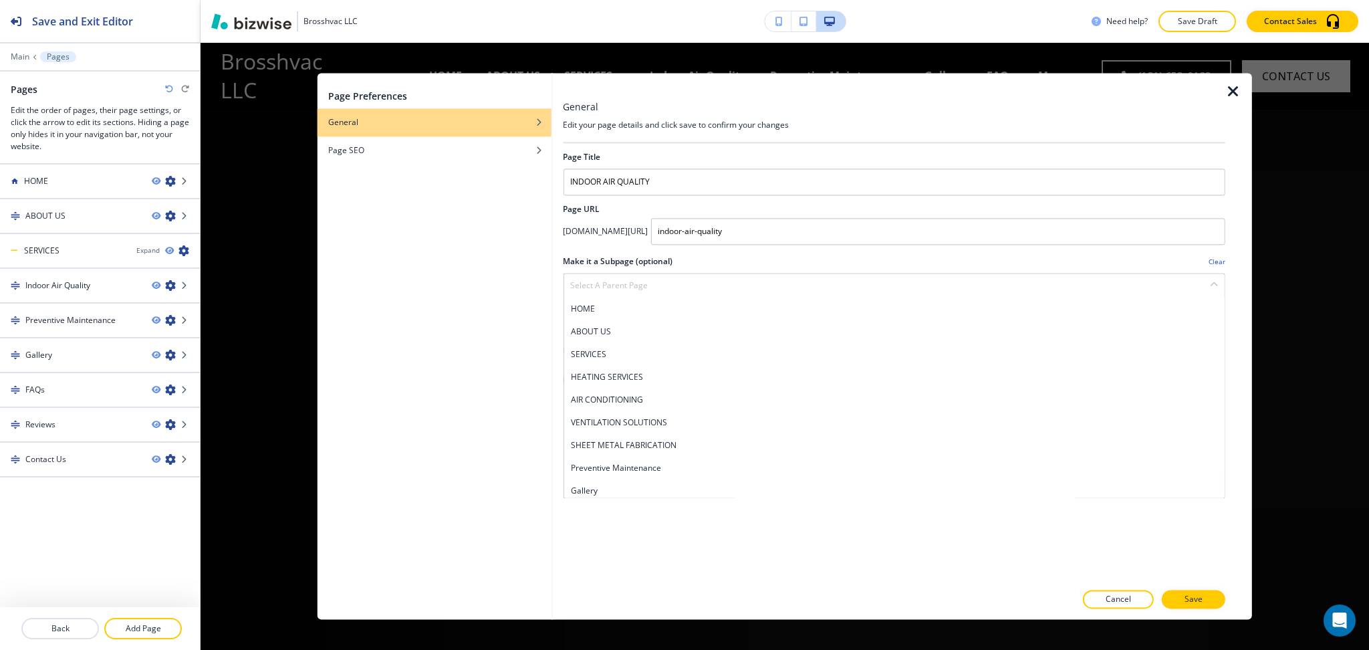
click at [624, 359] on h4 "SERVICES" at bounding box center [894, 354] width 648 height 12
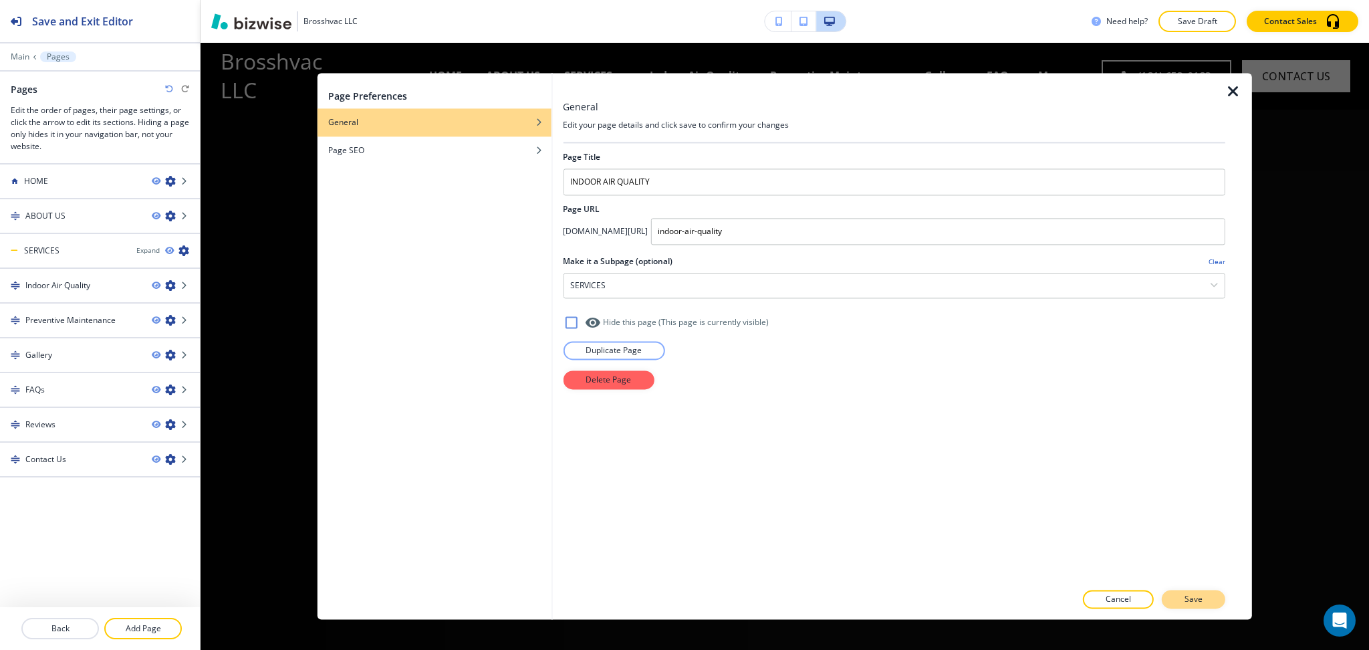
click at [1180, 603] on button "Save" at bounding box center [1194, 599] width 64 height 19
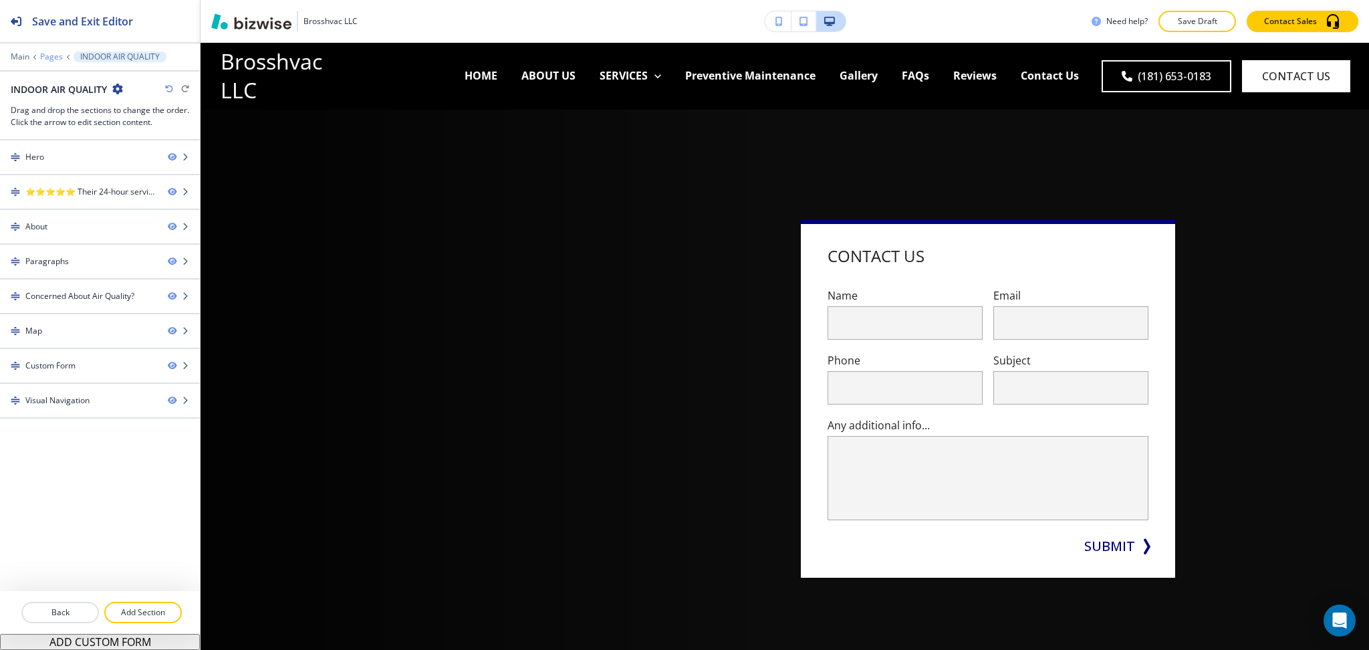
click at [51, 54] on p "Pages" at bounding box center [51, 56] width 23 height 9
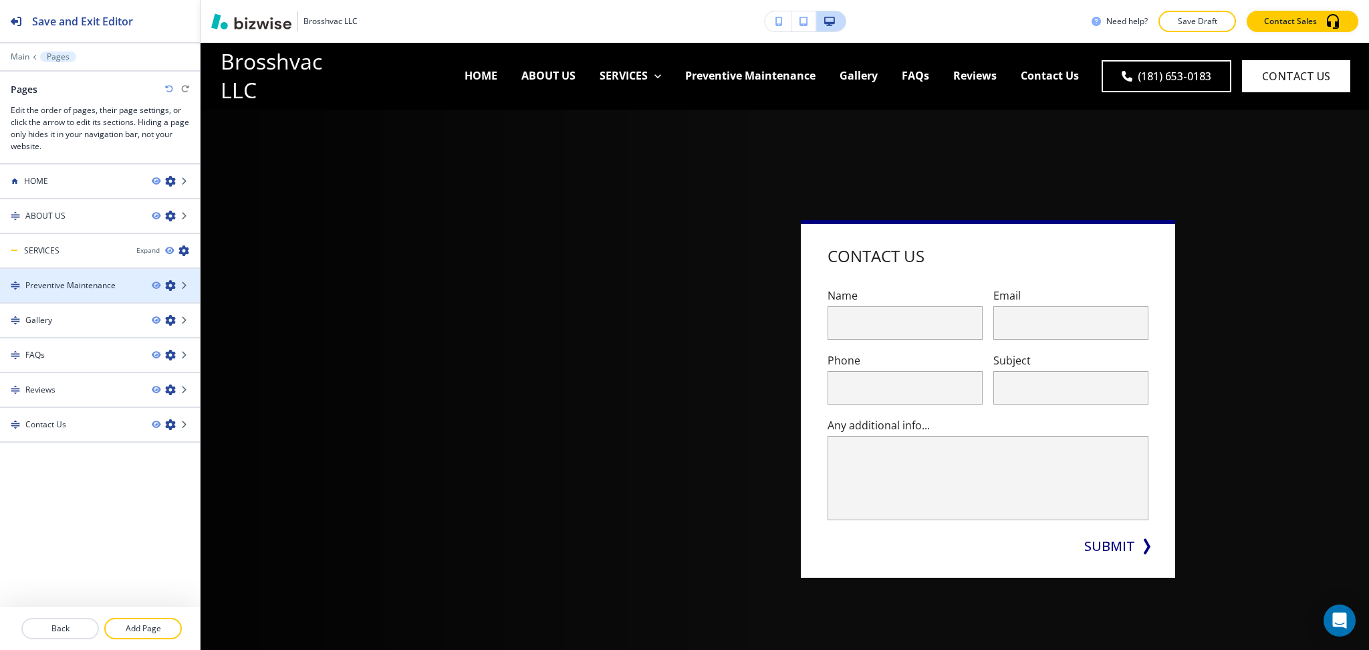
click at [176, 283] on div at bounding box center [176, 285] width 48 height 11
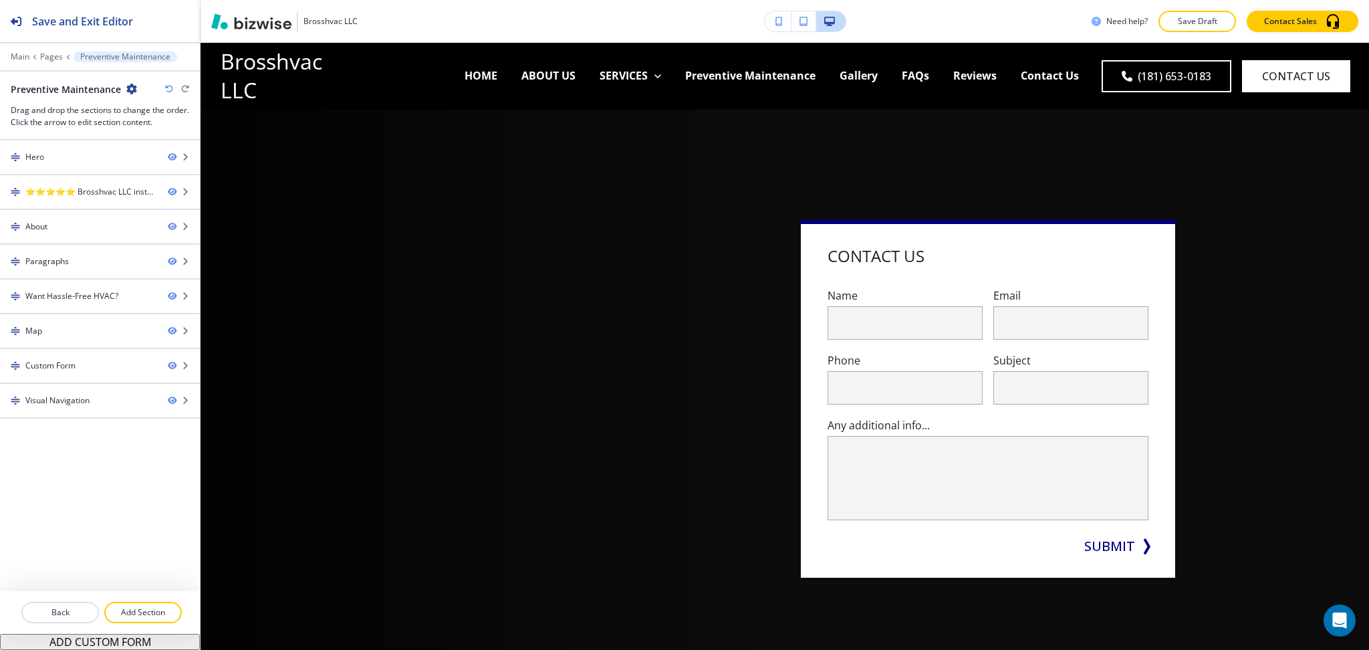
click at [170, 281] on div at bounding box center [100, 284] width 200 height 11
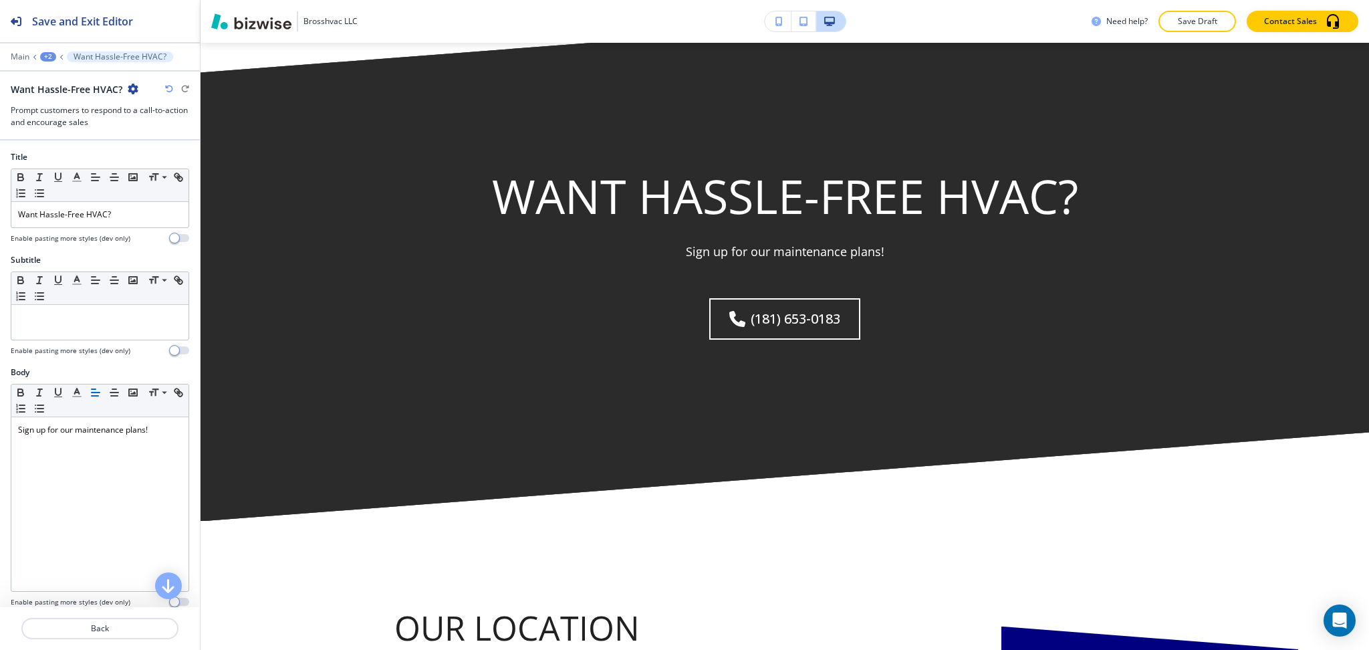
scroll to position [2108, 0]
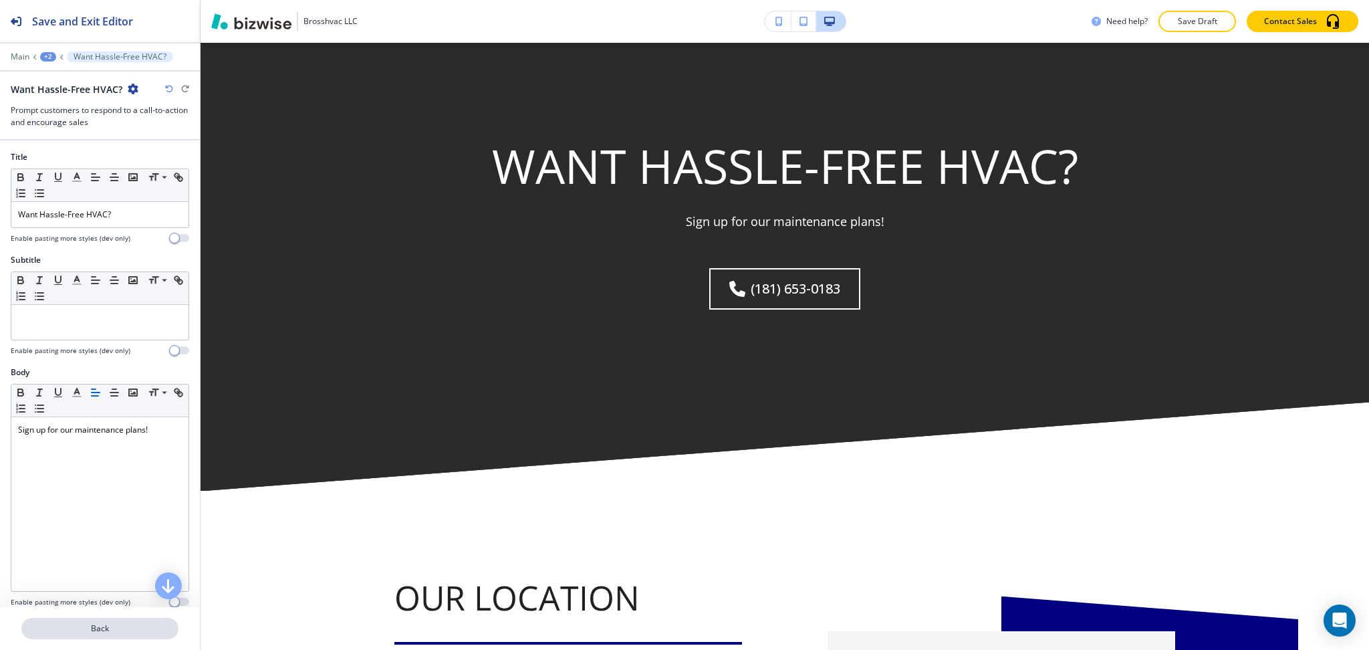
click at [119, 629] on p "Back" at bounding box center [100, 628] width 154 height 12
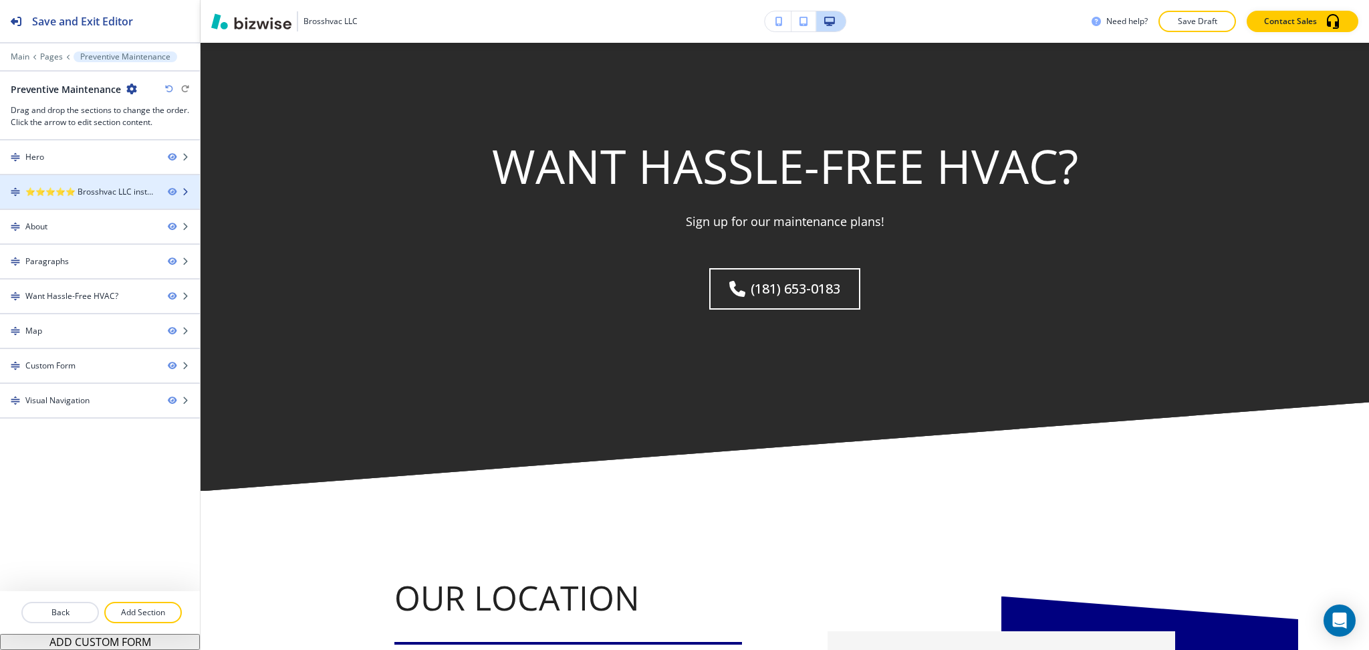
click at [86, 176] on div at bounding box center [100, 180] width 200 height 11
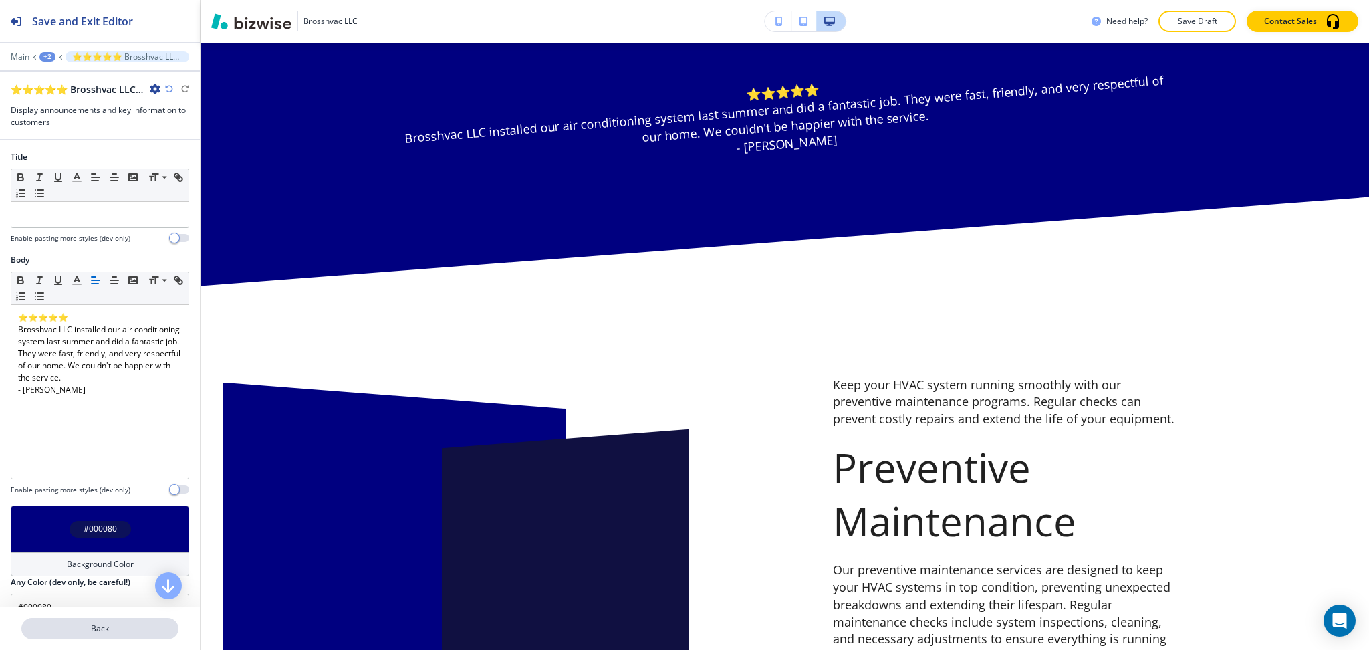
click at [110, 626] on p "Back" at bounding box center [100, 628] width 154 height 12
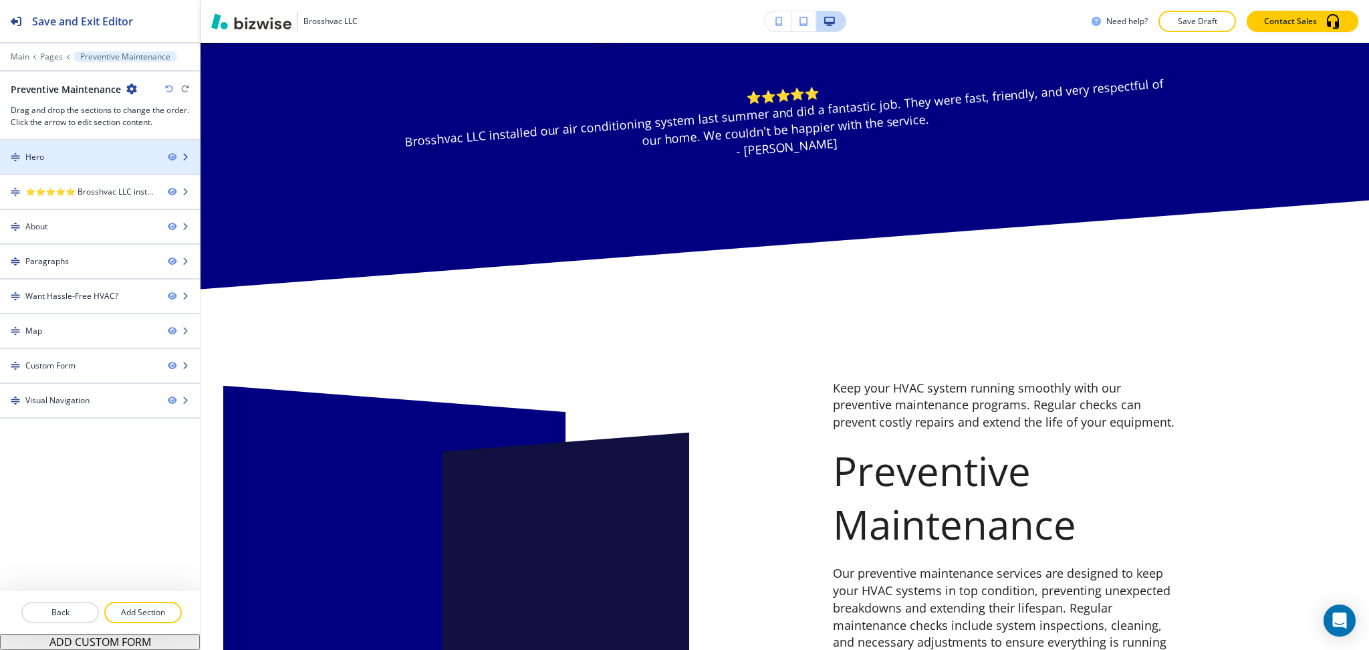
click at [57, 151] on div "Hero" at bounding box center [78, 157] width 157 height 12
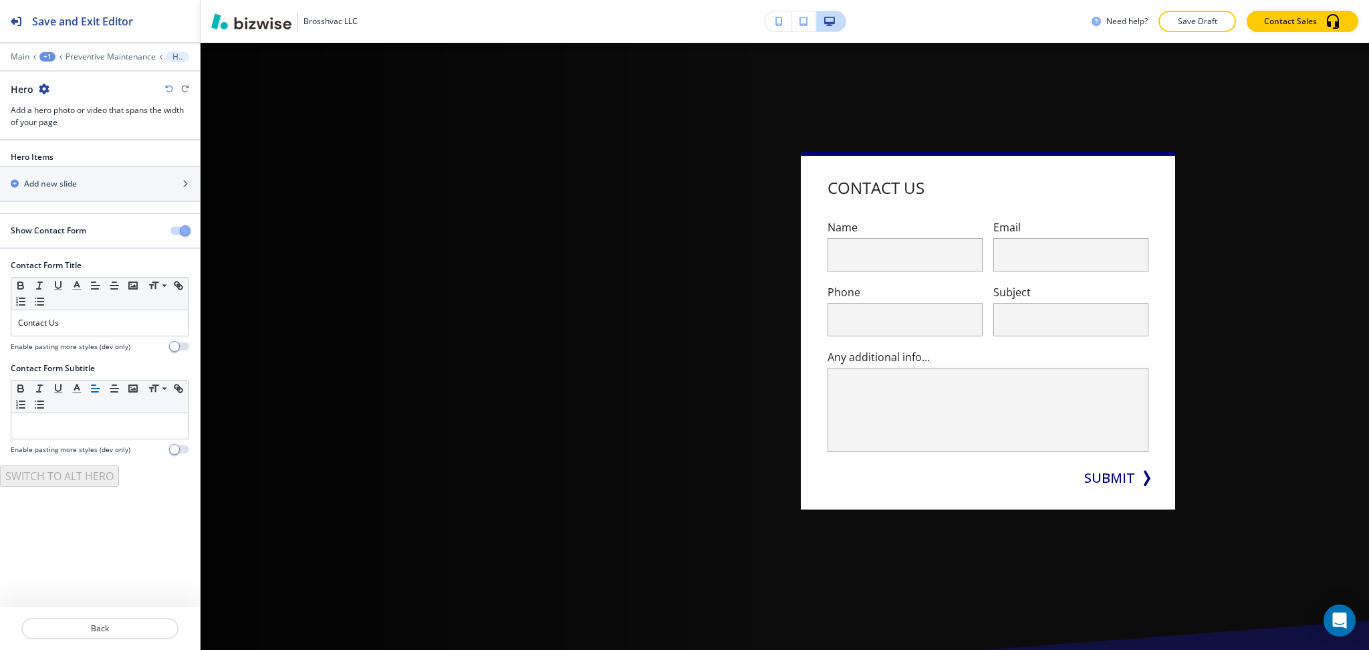
scroll to position [67, 0]
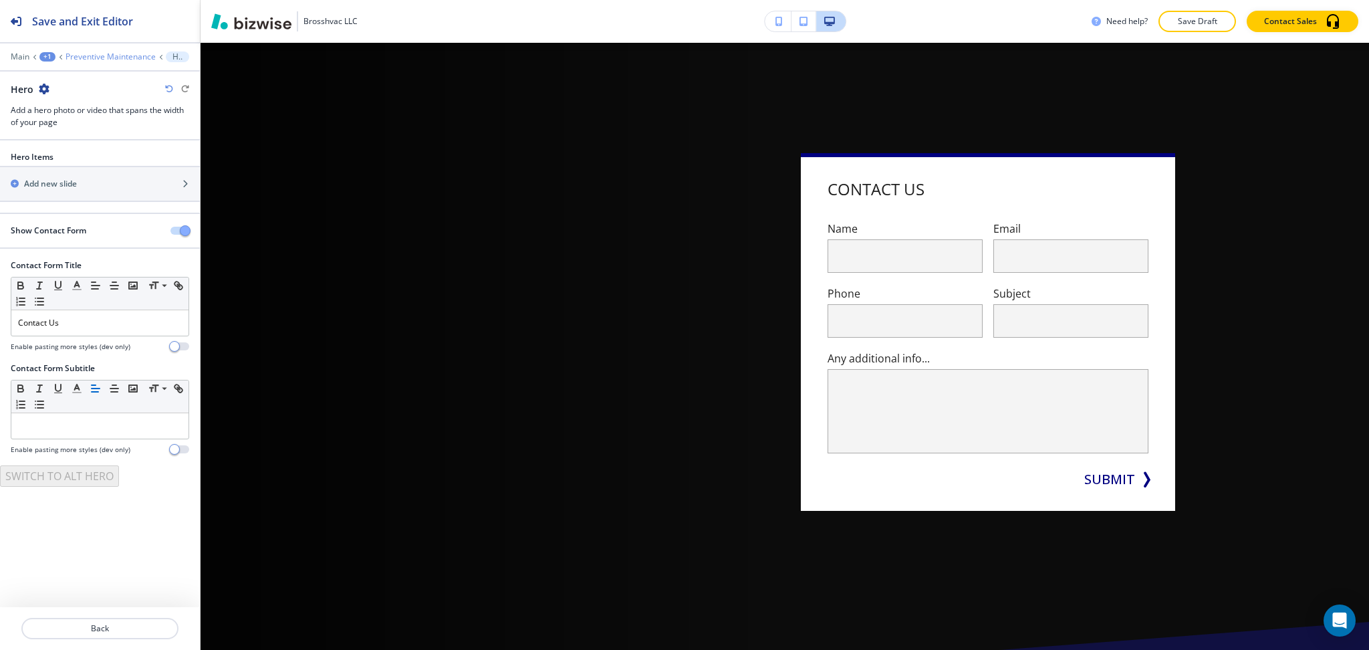
click at [80, 57] on p "Preventive Maintenance" at bounding box center [111, 56] width 90 height 9
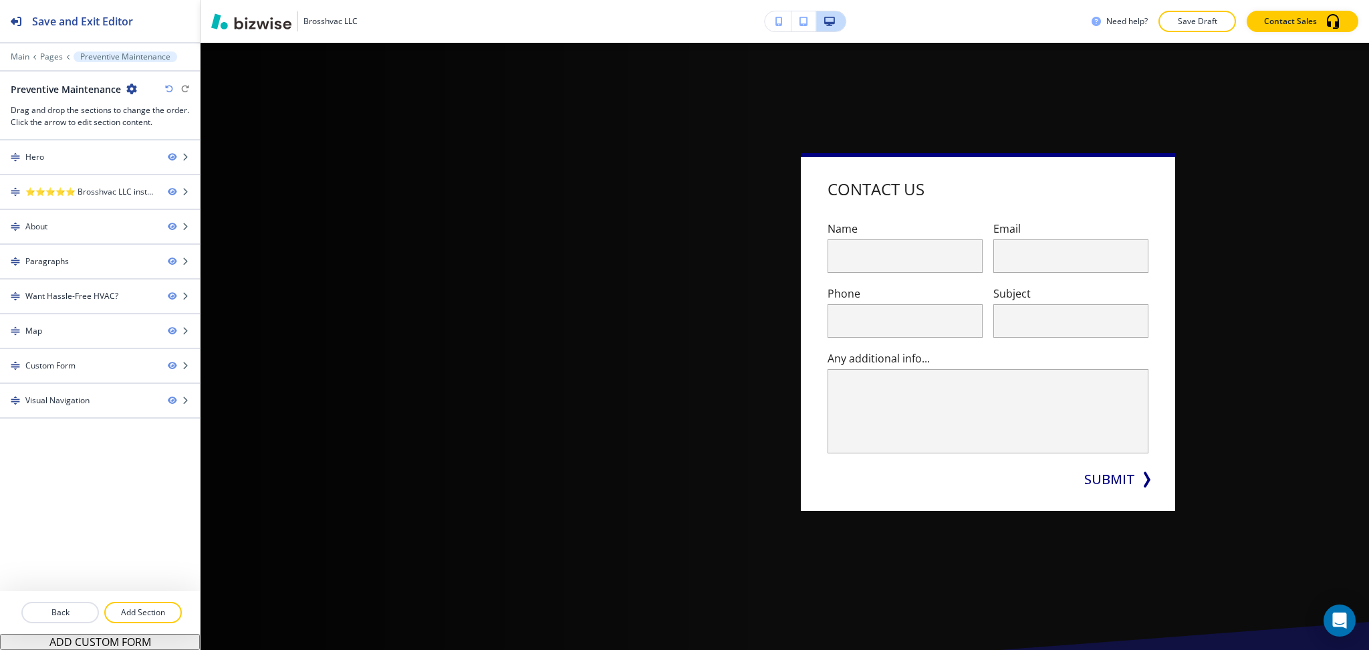
click at [128, 89] on icon "button" at bounding box center [131, 89] width 11 height 11
click at [158, 108] on p "Edit Page Settings" at bounding box center [168, 112] width 68 height 12
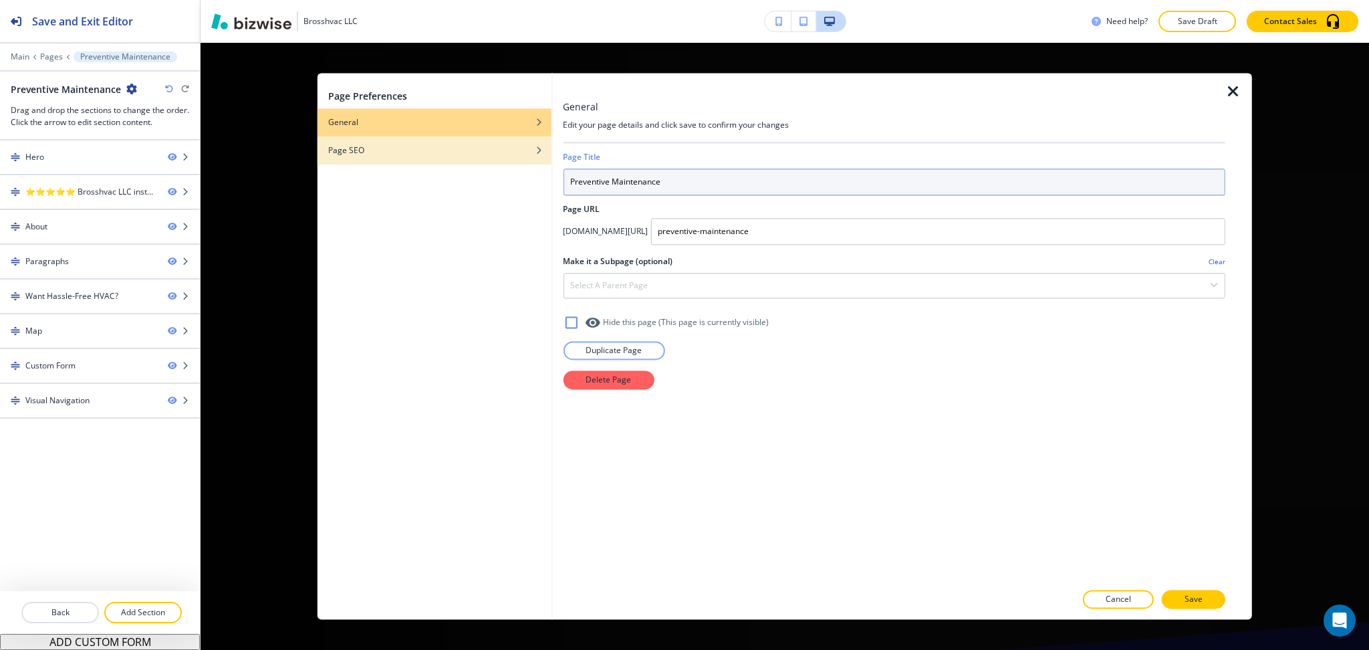
drag, startPoint x: 675, startPoint y: 173, endPoint x: 491, endPoint y: 152, distance: 185.1
click at [491, 152] on div "Page Preferences General Page SEO General Edit your page details and click save…" at bounding box center [785, 346] width 935 height 546
paste input "REVENTIVE MAINTENANCE"
type input "PREVENTIVE MAINTENANCE"
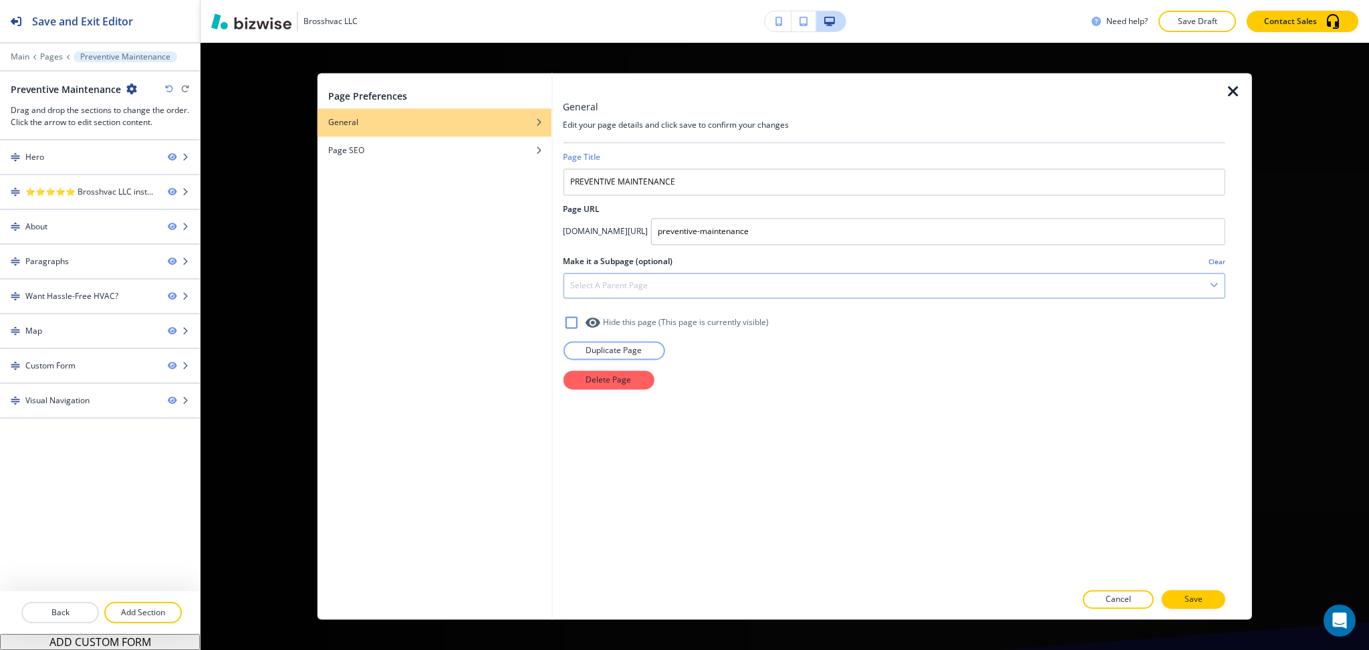
click at [648, 298] on div "Select a parent page" at bounding box center [894, 285] width 661 height 24
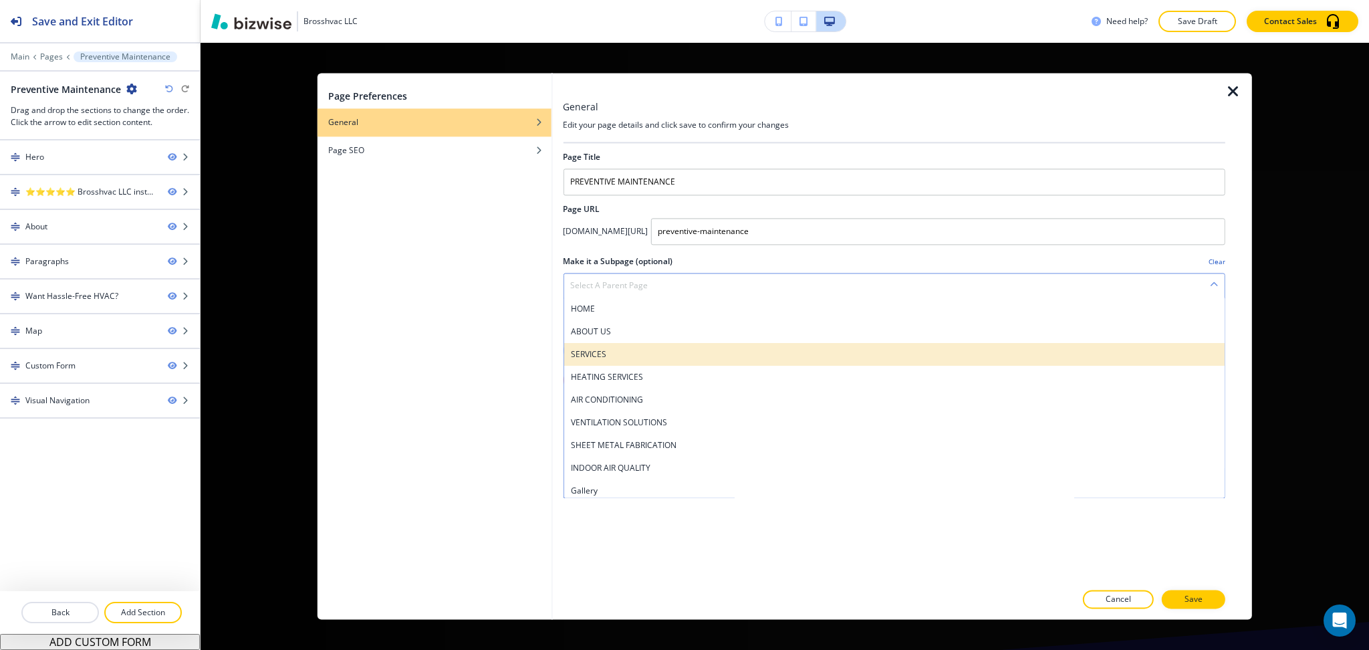
click at [614, 354] on h4 "SERVICES" at bounding box center [894, 354] width 648 height 12
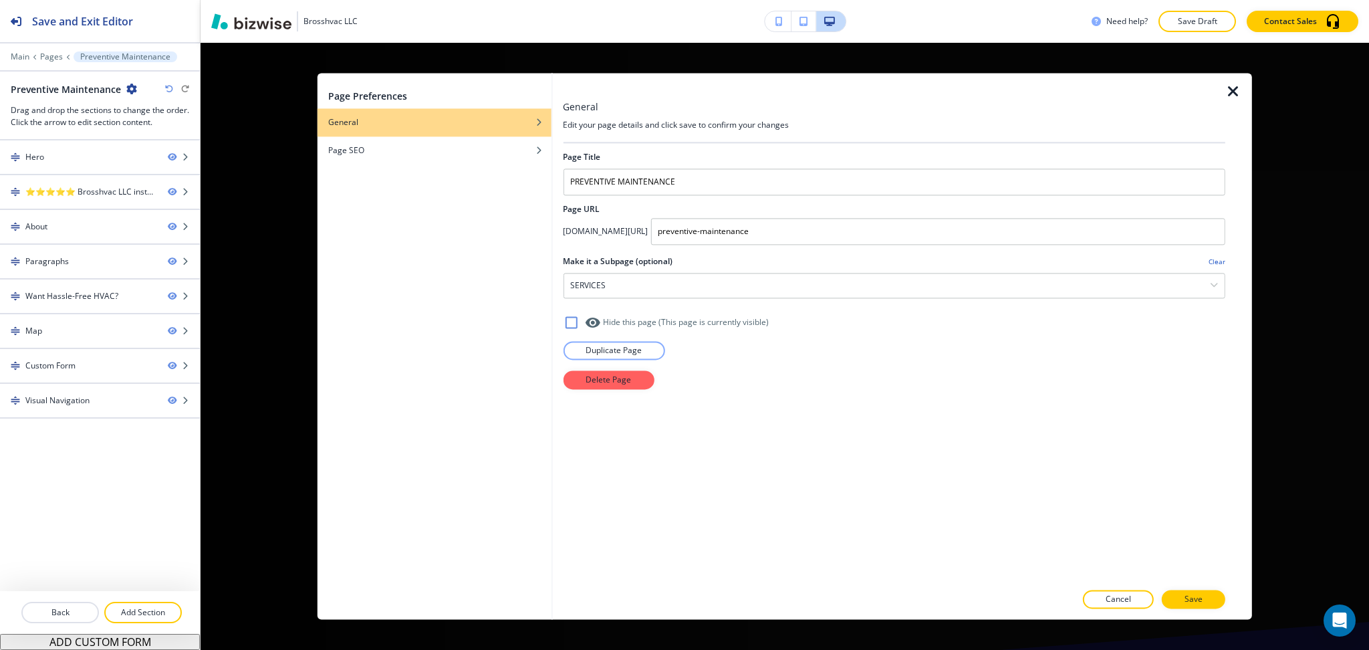
click at [1185, 597] on button "Save" at bounding box center [1194, 599] width 64 height 19
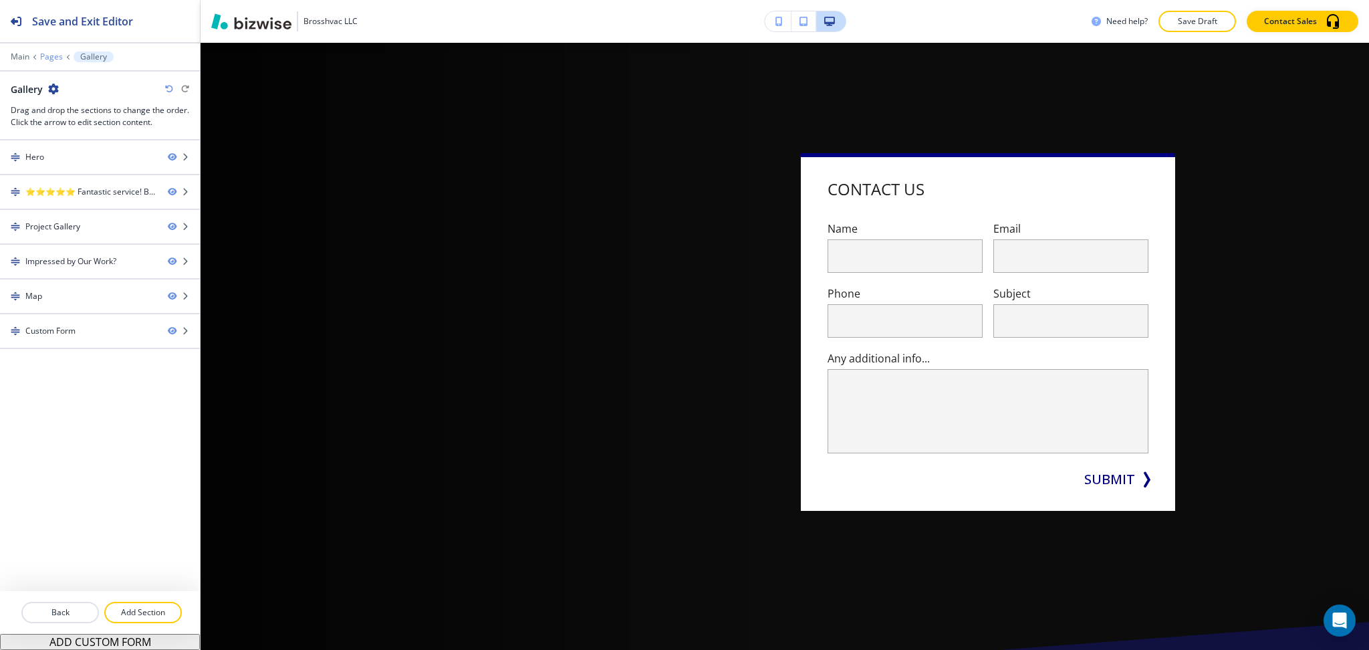
click at [43, 55] on p "Pages" at bounding box center [51, 56] width 23 height 9
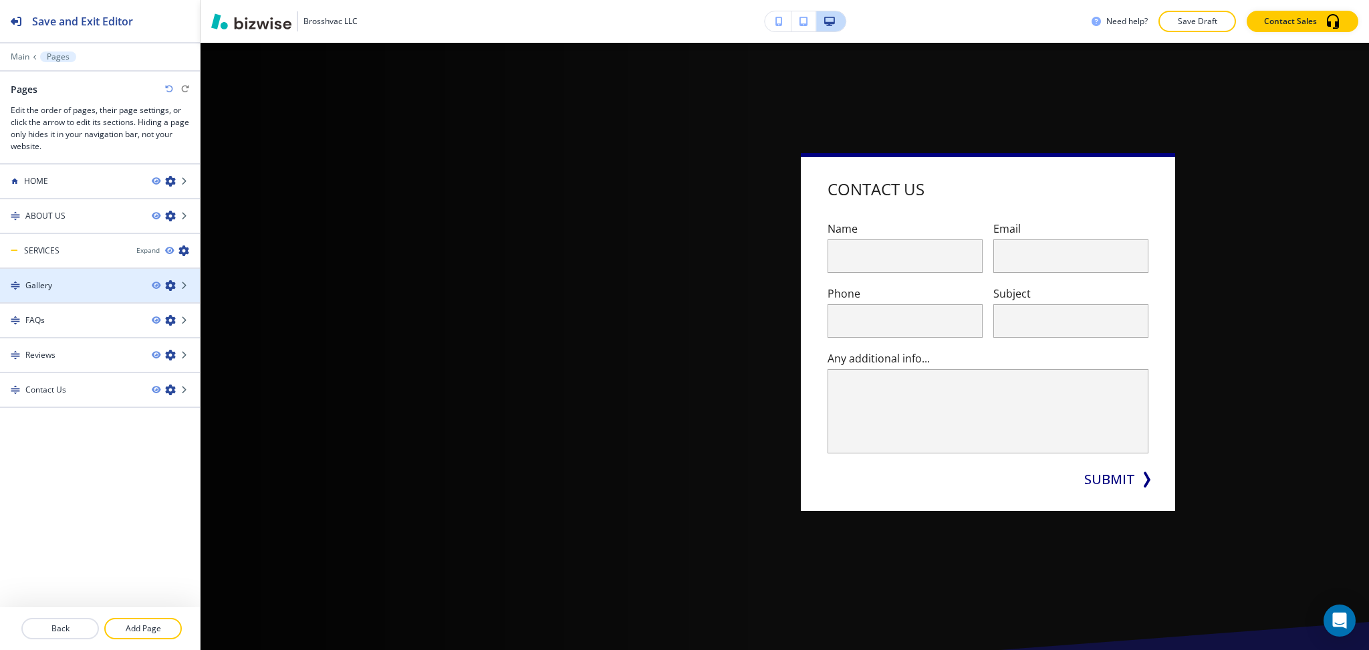
click at [168, 281] on icon "button" at bounding box center [170, 285] width 11 height 11
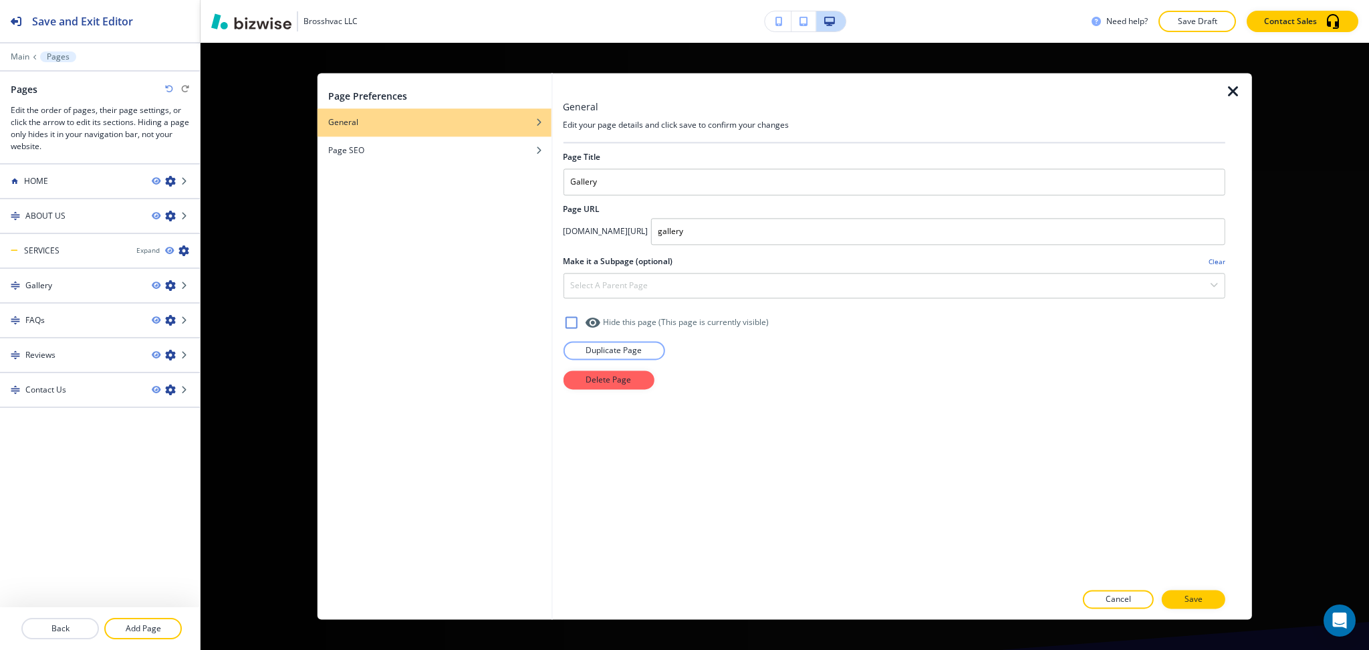
click at [1230, 92] on icon "button" at bounding box center [1233, 92] width 16 height 16
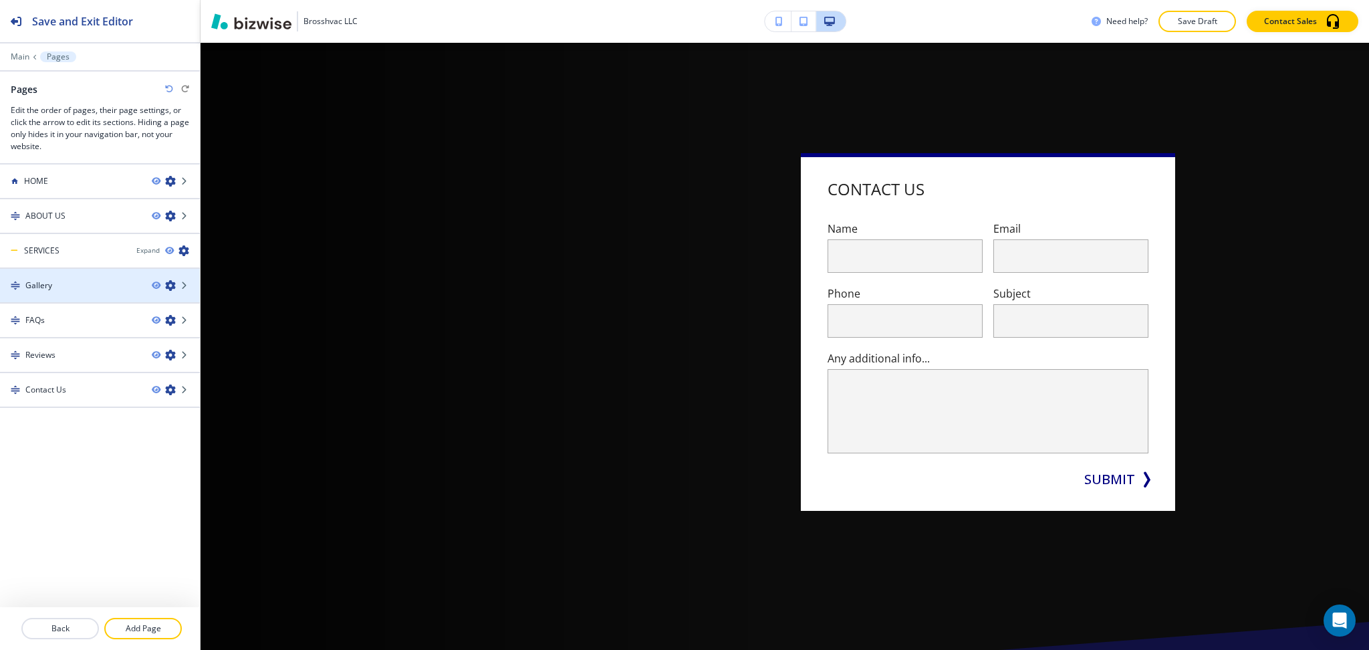
click at [171, 283] on icon "button" at bounding box center [170, 285] width 11 height 11
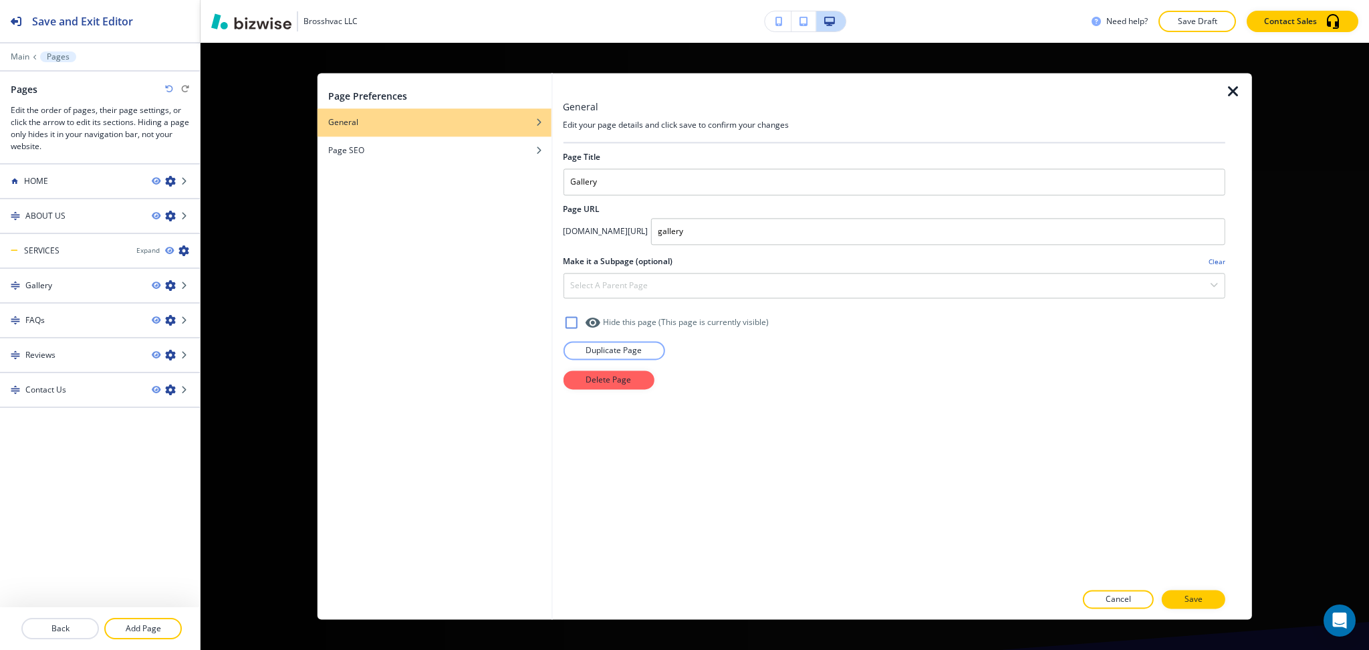
click at [1233, 92] on icon "button" at bounding box center [1233, 92] width 16 height 16
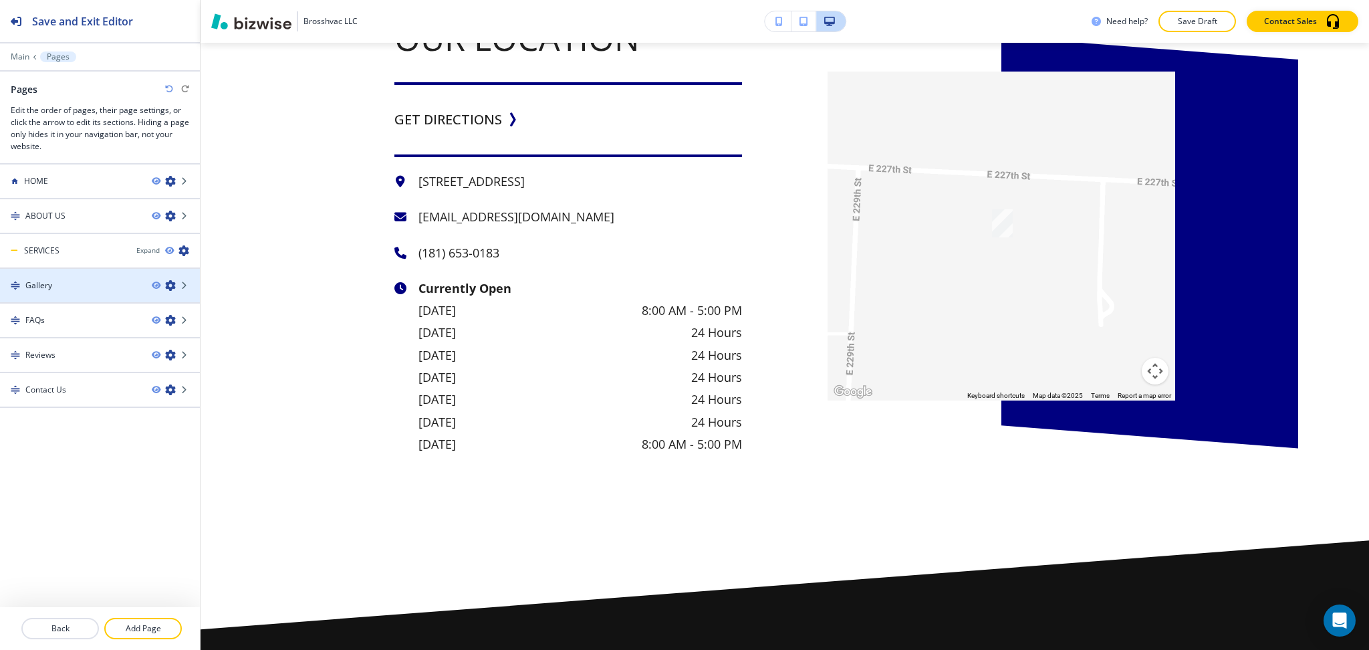
scroll to position [2669, 0]
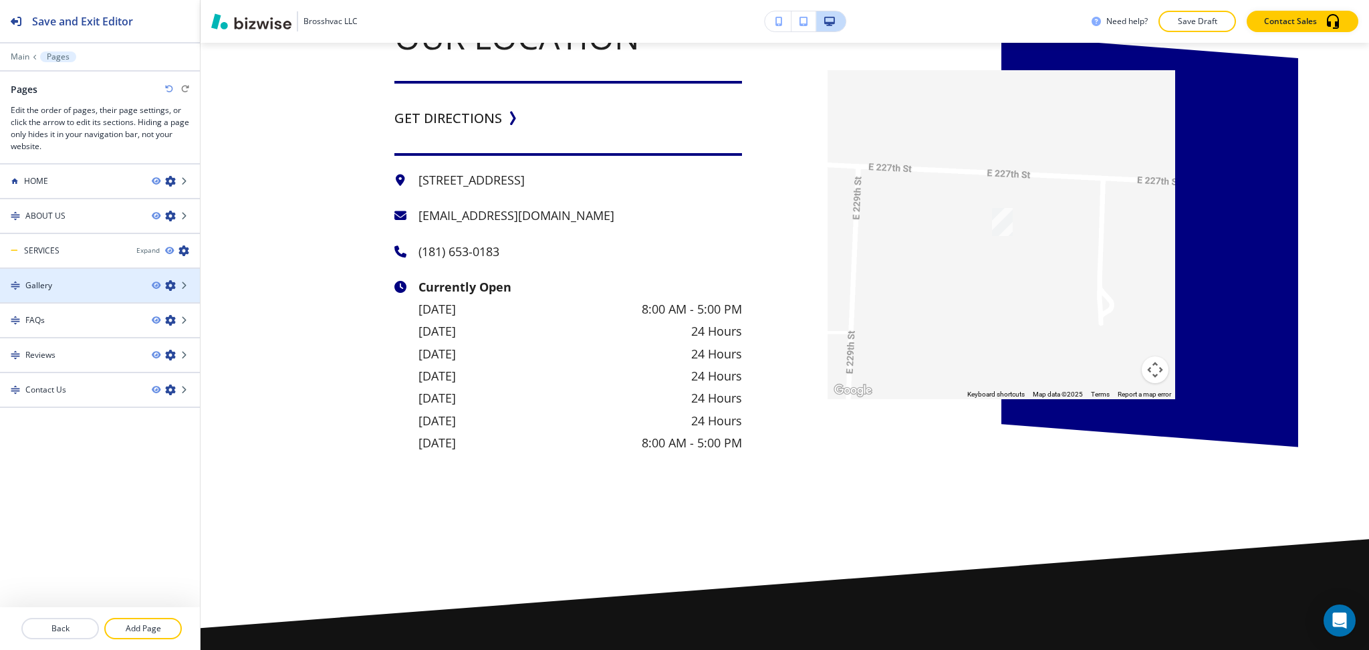
click at [43, 287] on h4 "Gallery" at bounding box center [38, 285] width 27 height 12
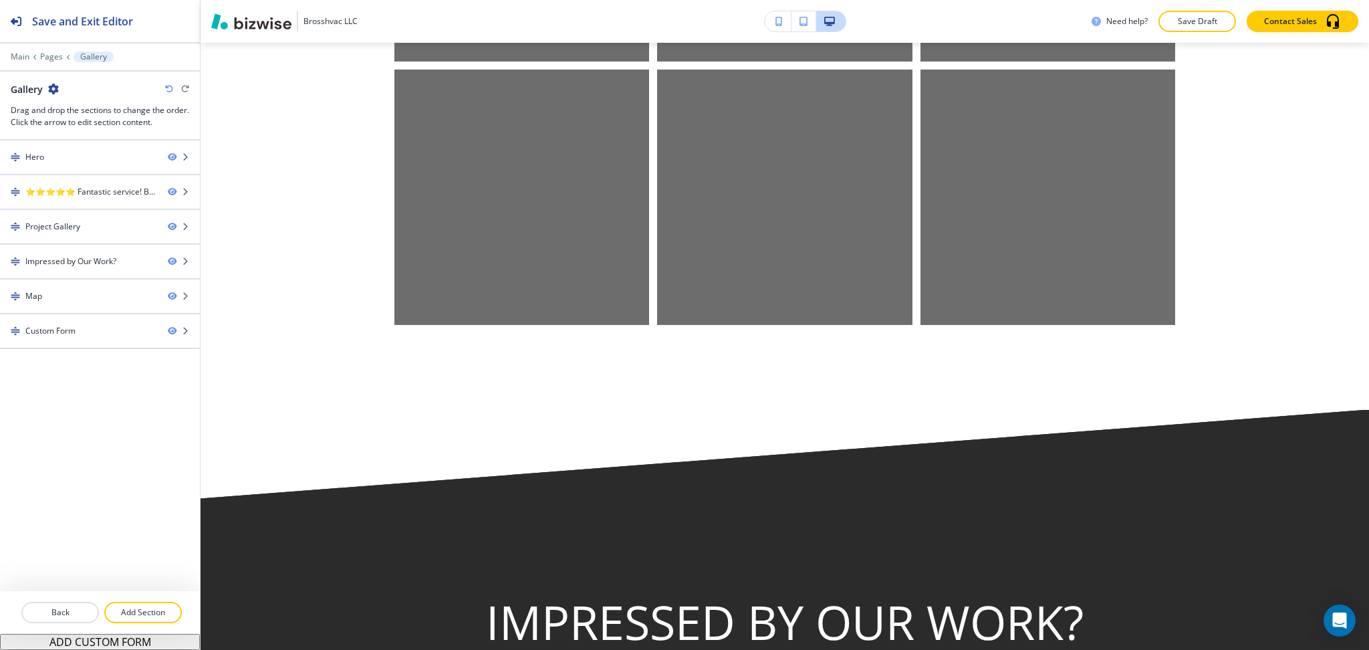
scroll to position [1426, 0]
click at [50, 88] on icon "button" at bounding box center [53, 89] width 11 height 11
click at [90, 109] on p "Edit Page Settings" at bounding box center [90, 112] width 68 height 12
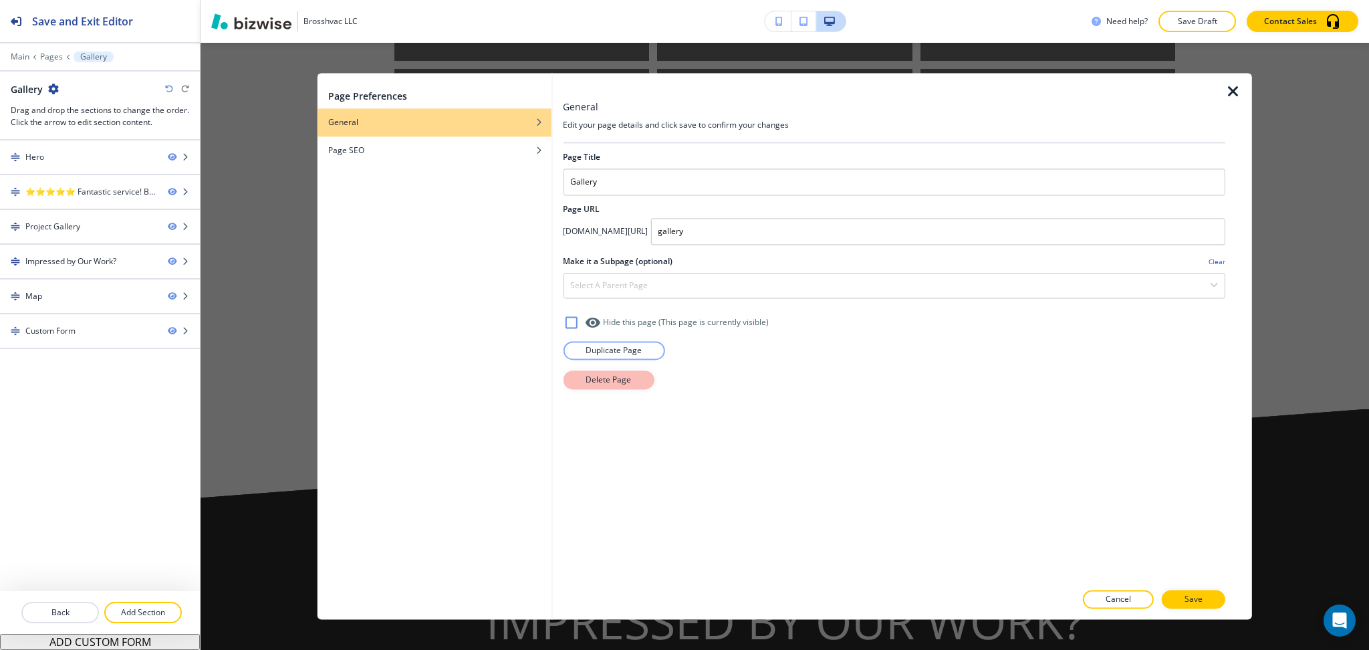
click at [586, 381] on p "Delete Page" at bounding box center [608, 380] width 45 height 12
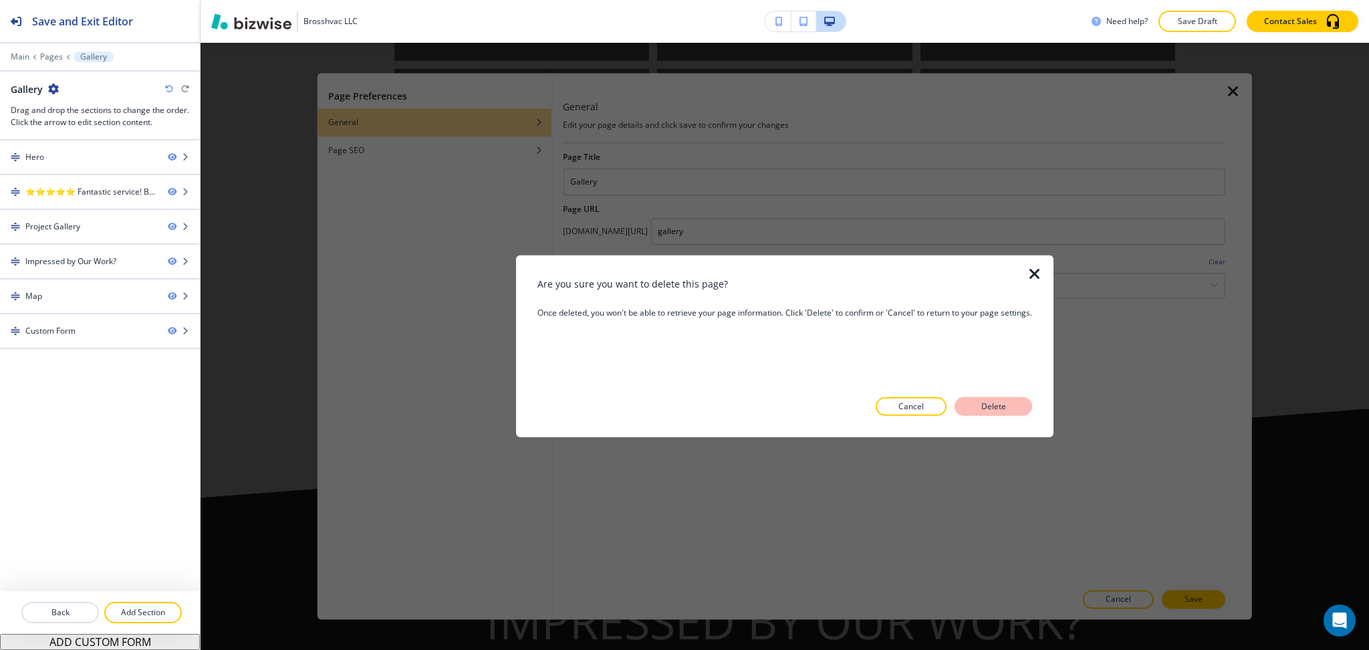
click at [983, 405] on p "Delete" at bounding box center [993, 406] width 32 height 12
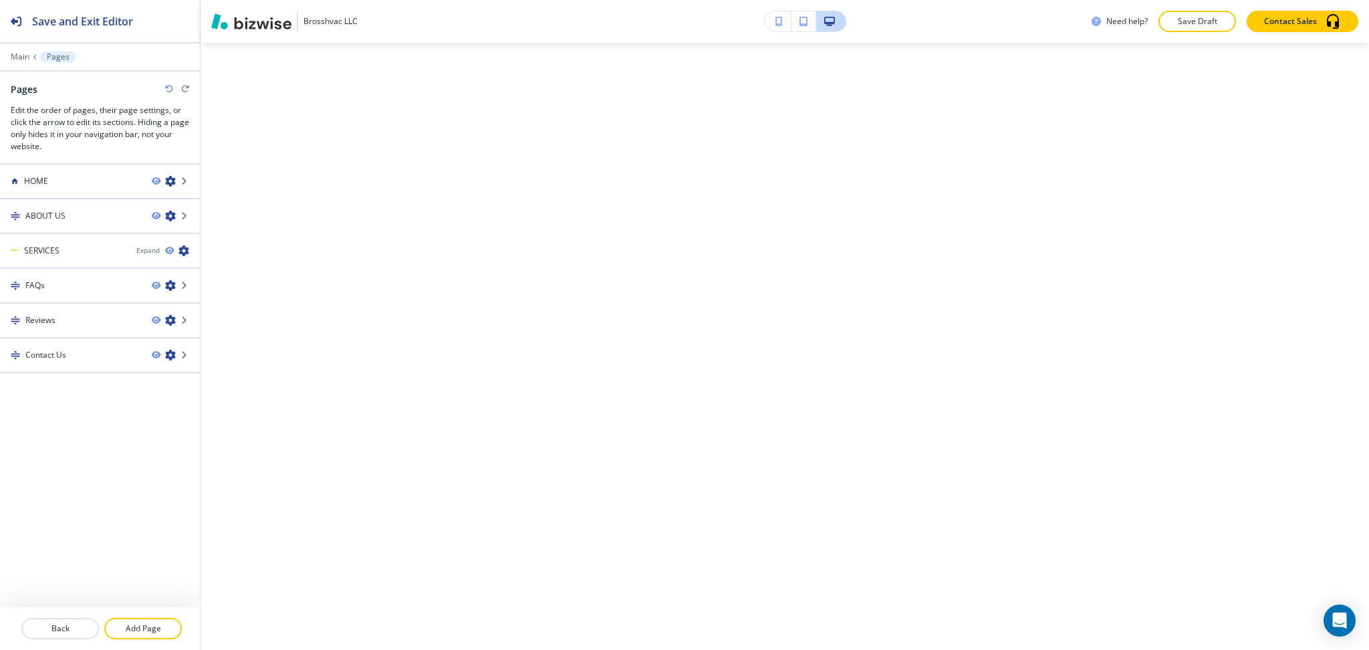
scroll to position [0, 0]
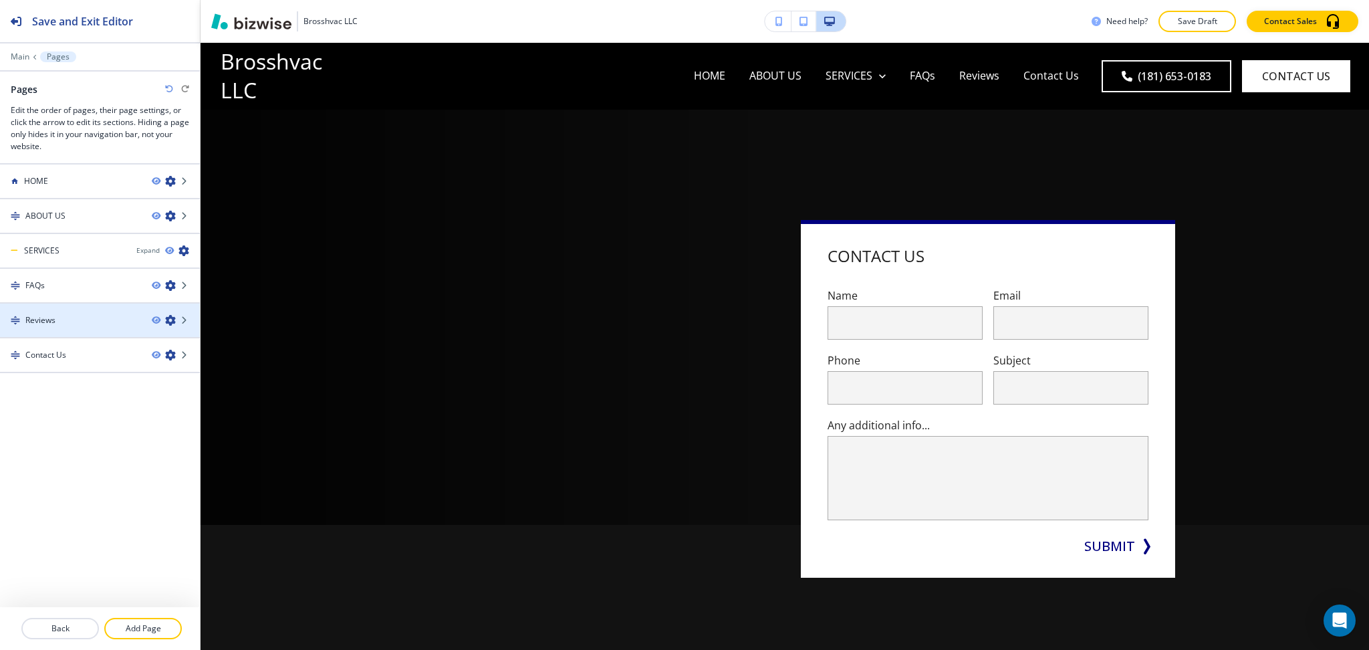
click at [169, 316] on icon "button" at bounding box center [170, 320] width 11 height 11
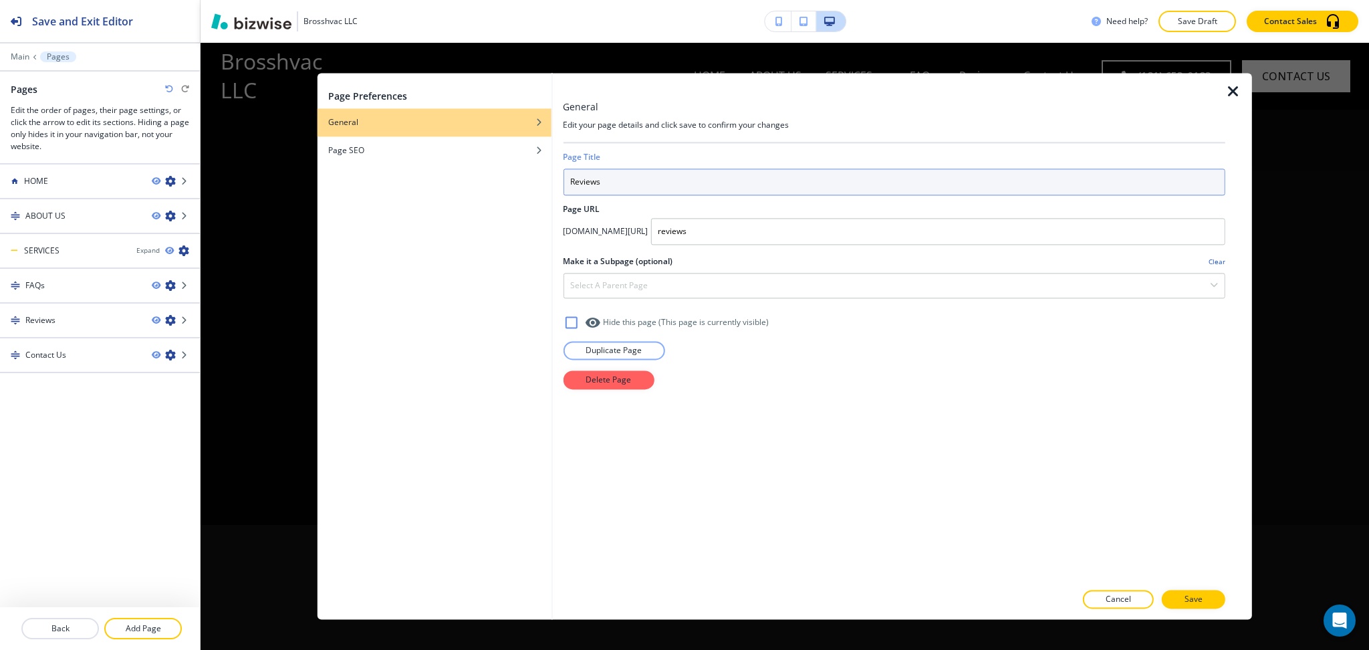
drag, startPoint x: 600, startPoint y: 184, endPoint x: 517, endPoint y: 181, distance: 83.6
click at [515, 181] on div "Page Preferences General Page SEO General Edit your page details and click save…" at bounding box center [785, 346] width 935 height 546
paste input "EVIEWS"
type input "REVIEWS"
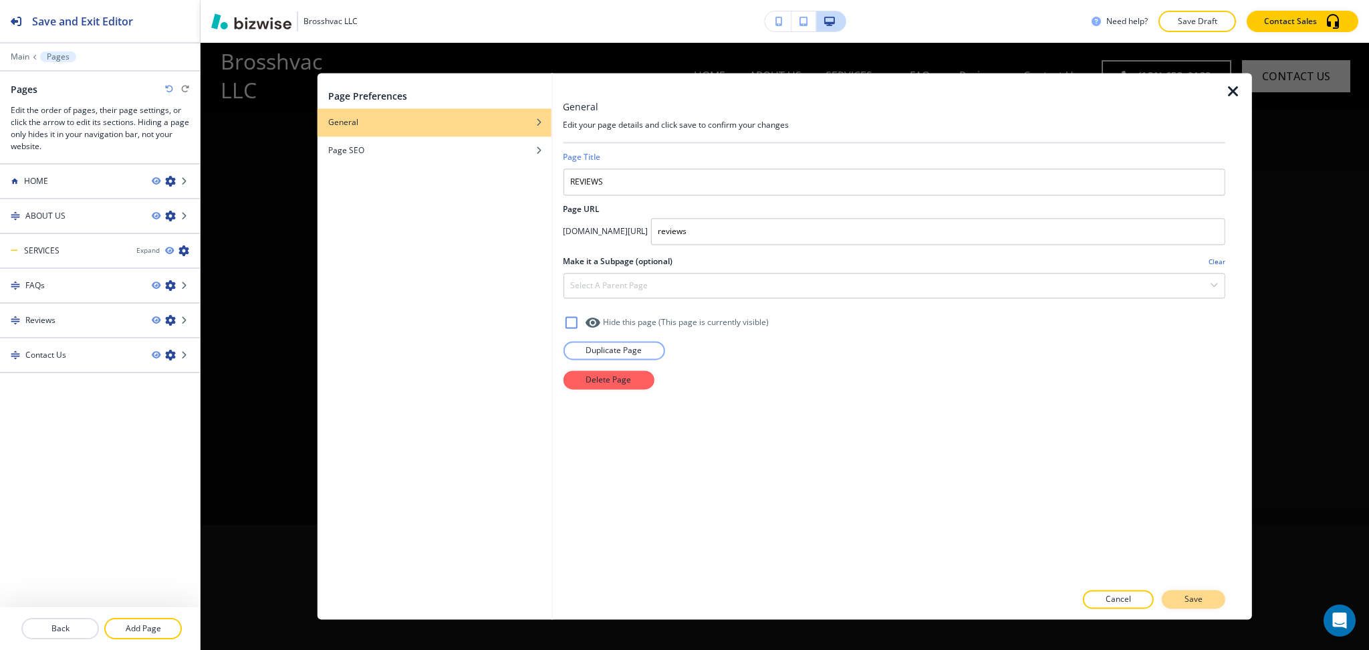
click at [1188, 603] on p "Save" at bounding box center [1194, 600] width 18 height 12
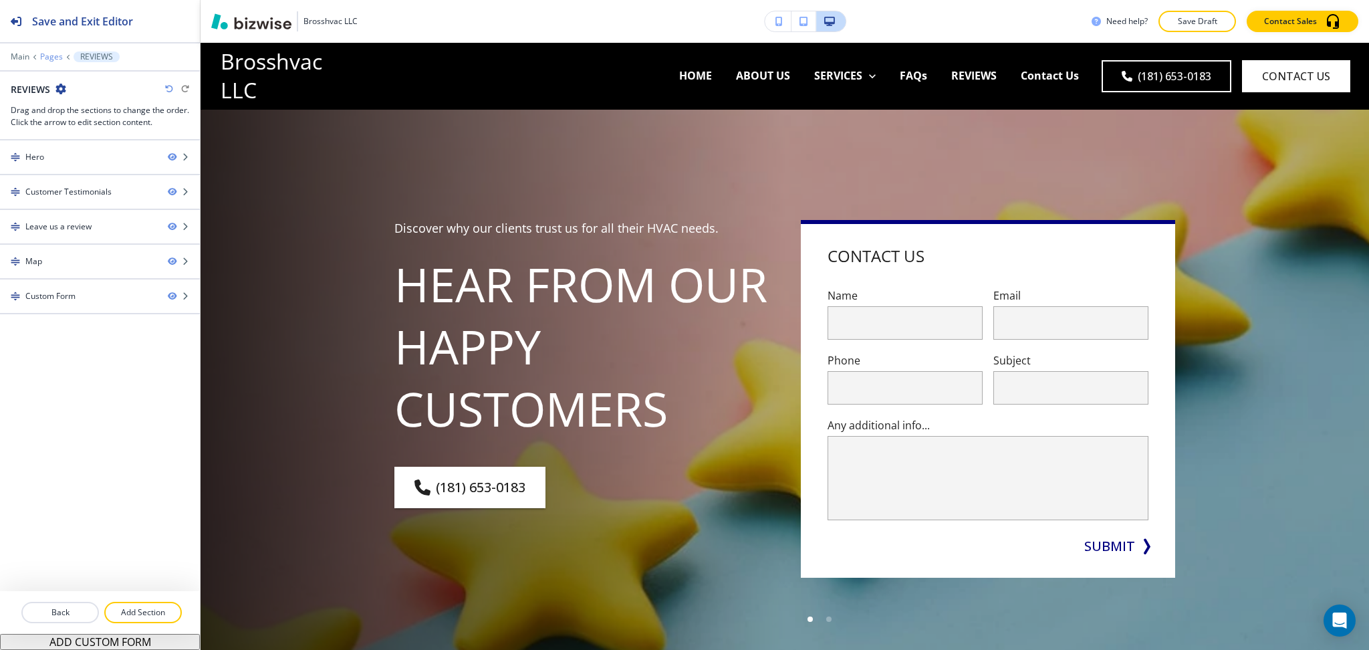
click at [50, 60] on p "Pages" at bounding box center [51, 56] width 23 height 9
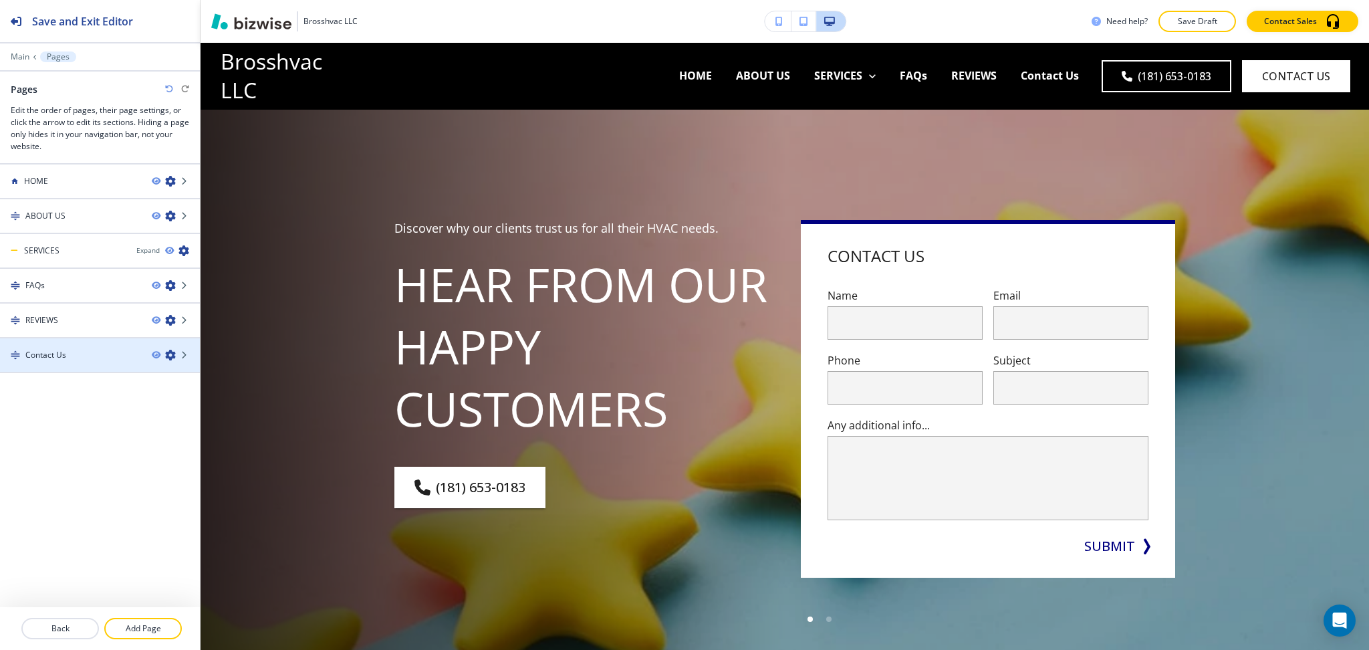
click at [168, 350] on icon "button" at bounding box center [170, 355] width 11 height 11
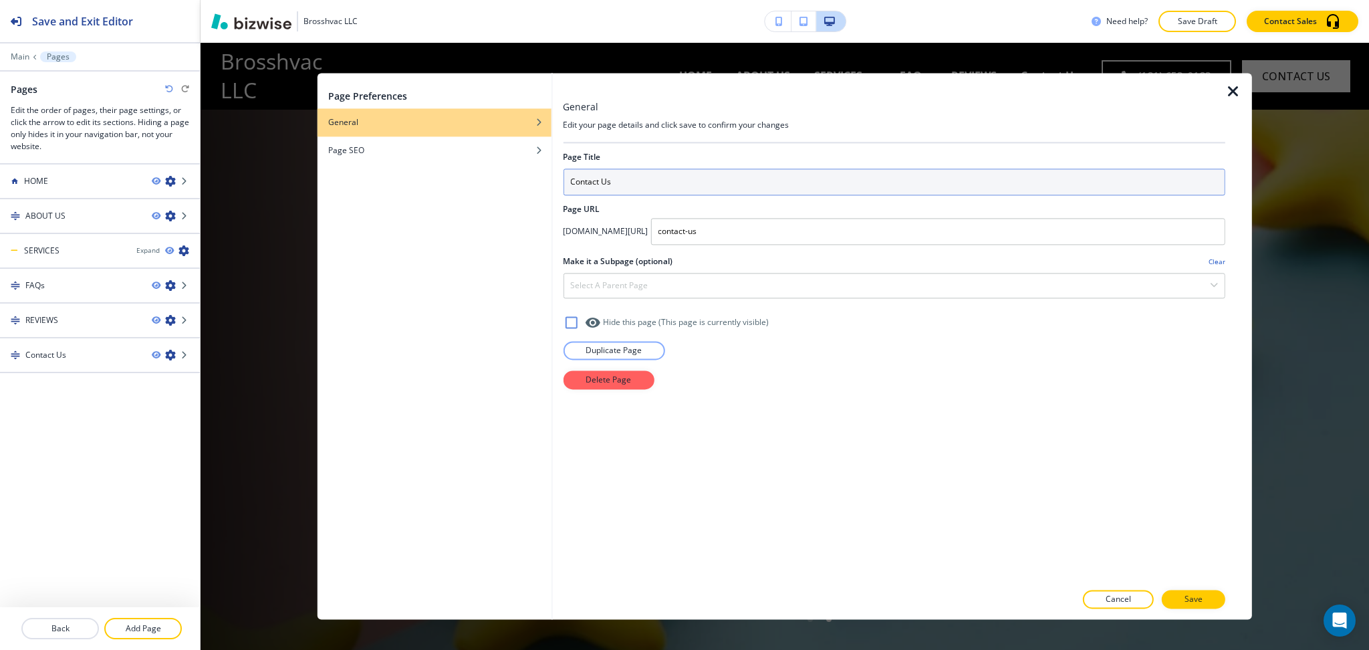
drag, startPoint x: 534, startPoint y: 172, endPoint x: 448, endPoint y: 168, distance: 85.7
click at [448, 168] on div "Page Preferences General Page SEO General Edit your page details and click save…" at bounding box center [785, 346] width 935 height 546
paste input "ONTACT US"
type input "CONTACT US"
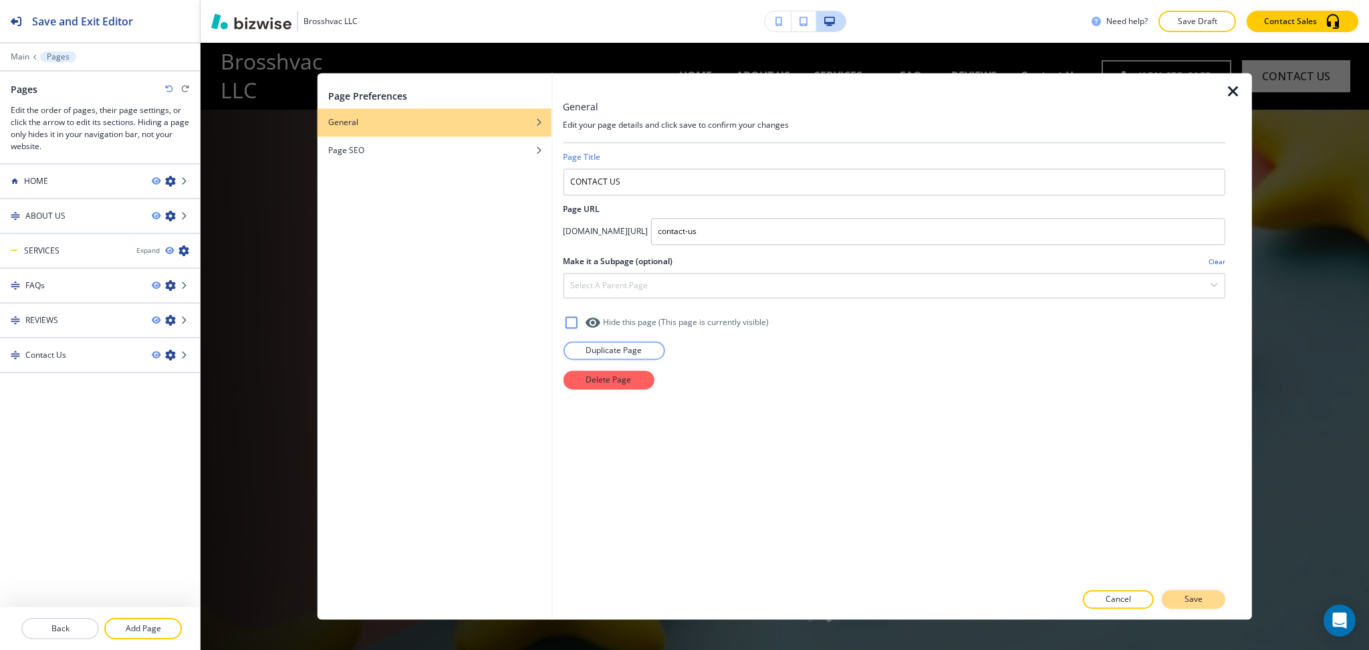
click at [1198, 593] on button "Save" at bounding box center [1194, 599] width 64 height 19
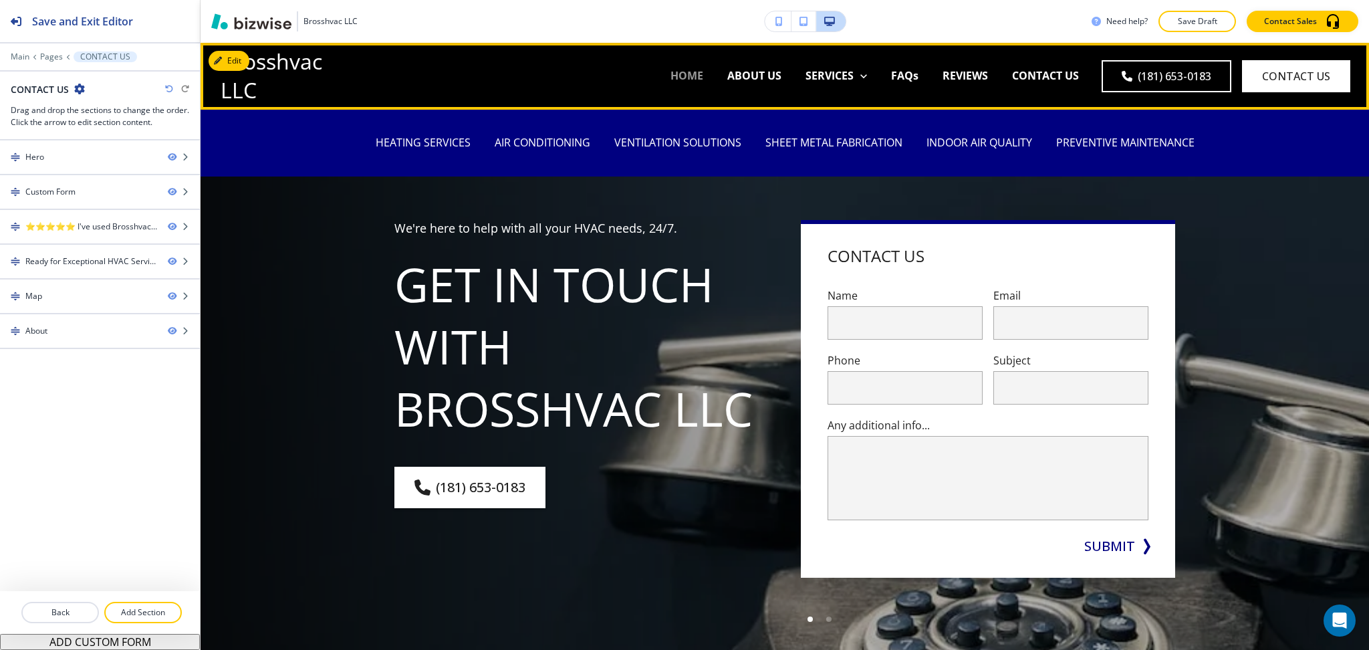
click at [685, 72] on p "HOME" at bounding box center [687, 75] width 33 height 15
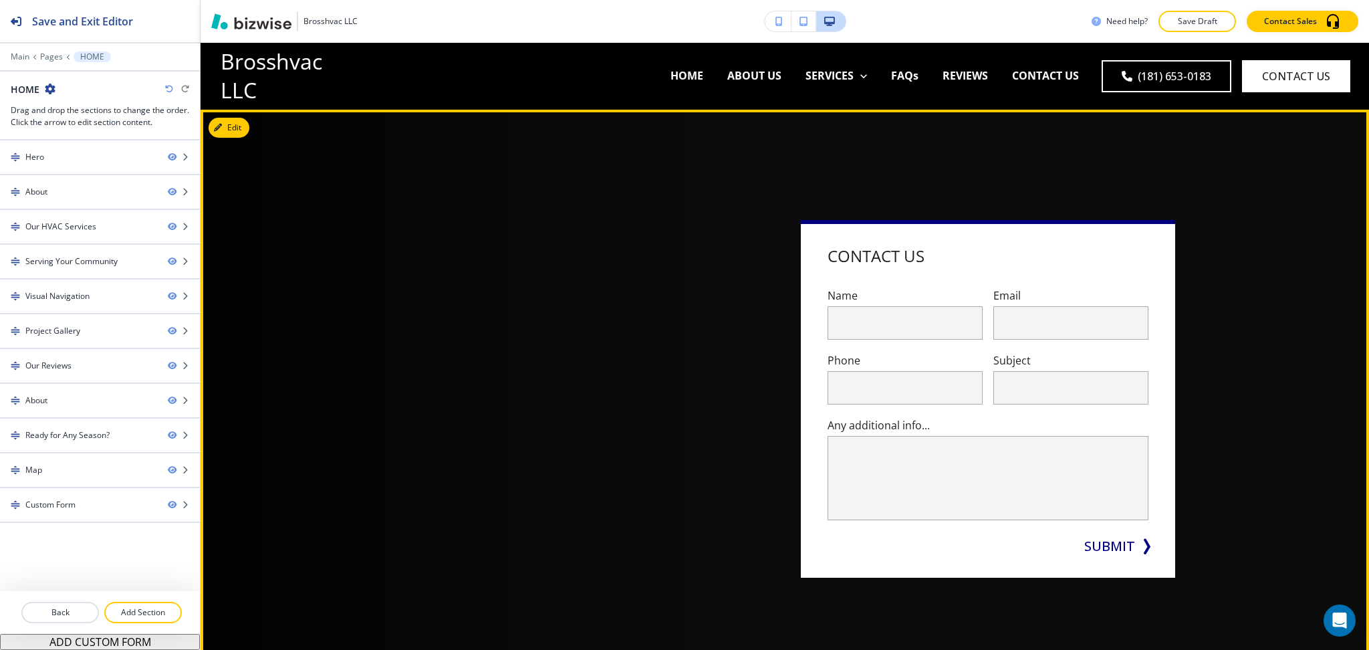
click at [1220, 203] on div "Contact Us Name Email Phone Subject Any additional info... x SUBMIT" at bounding box center [785, 399] width 1169 height 578
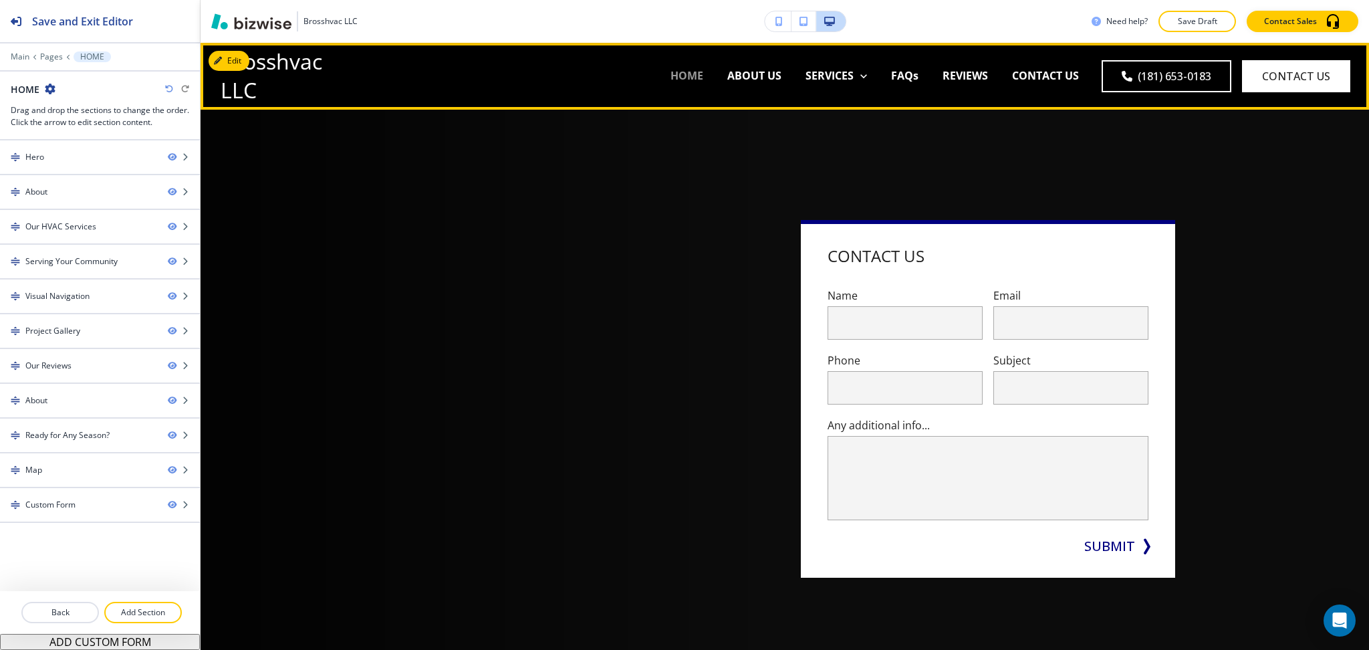
click at [682, 77] on p "HOME" at bounding box center [687, 75] width 33 height 15
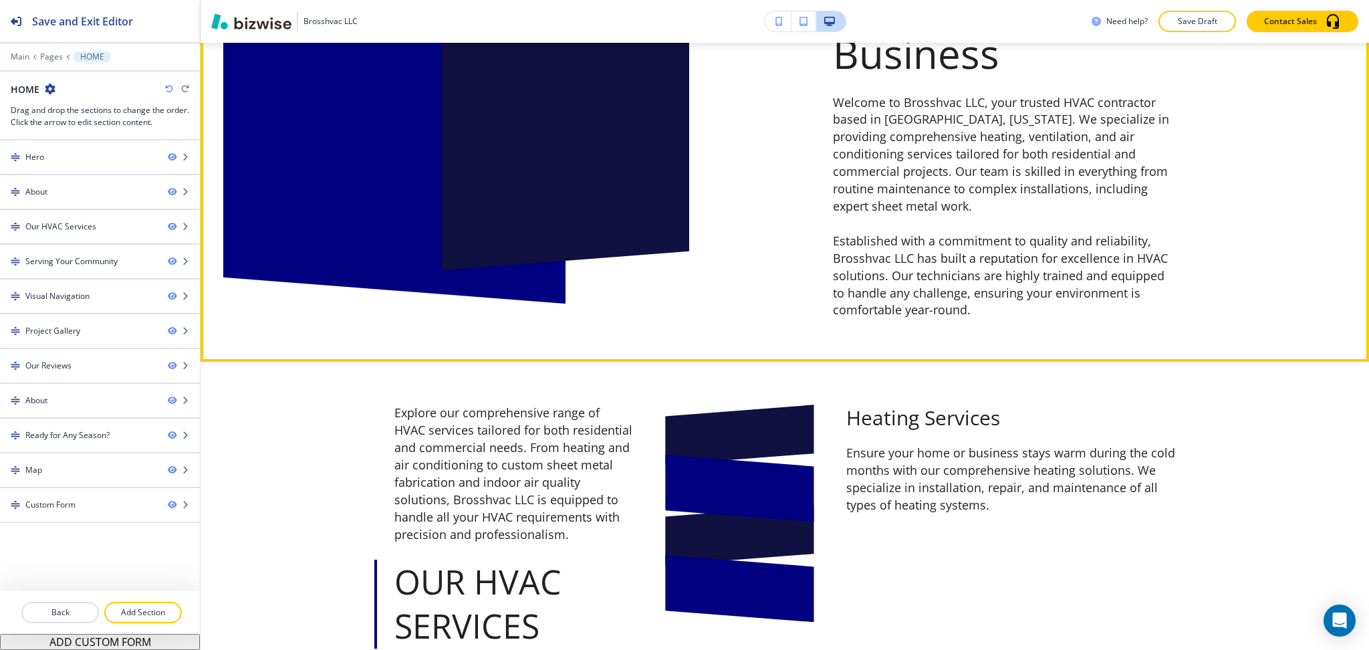
scroll to position [889, 0]
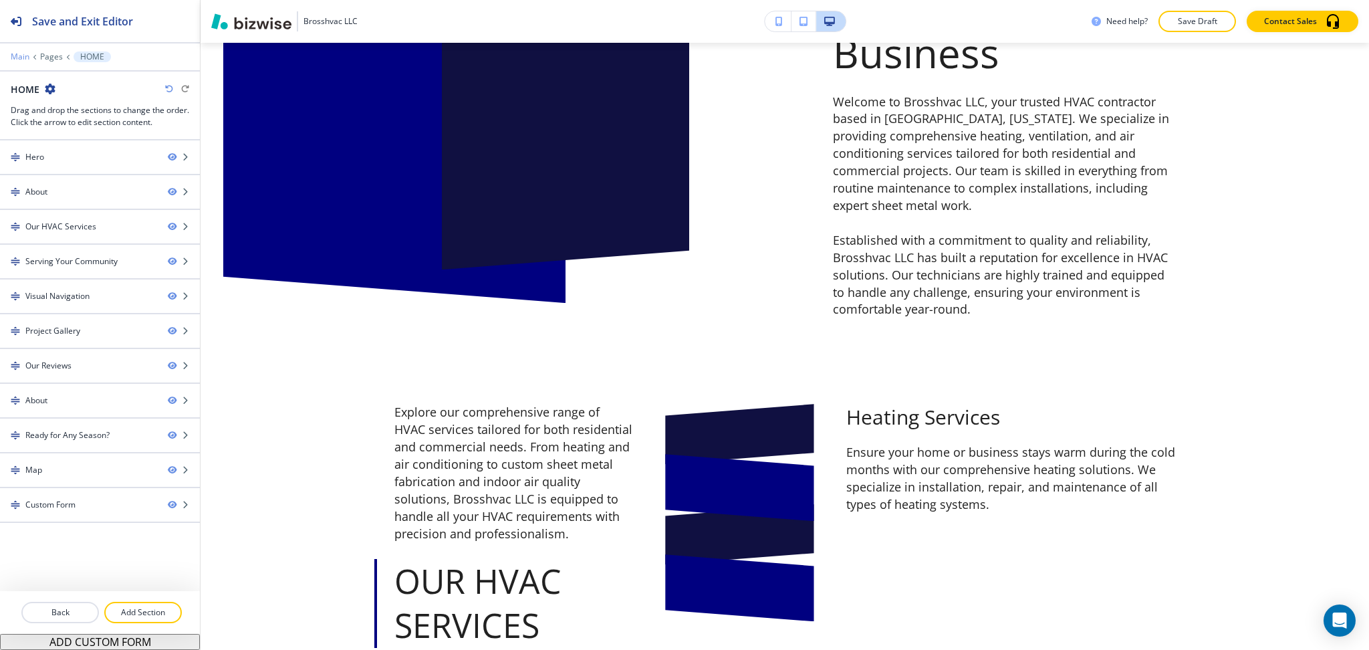
click at [25, 53] on p "Main" at bounding box center [20, 56] width 19 height 9
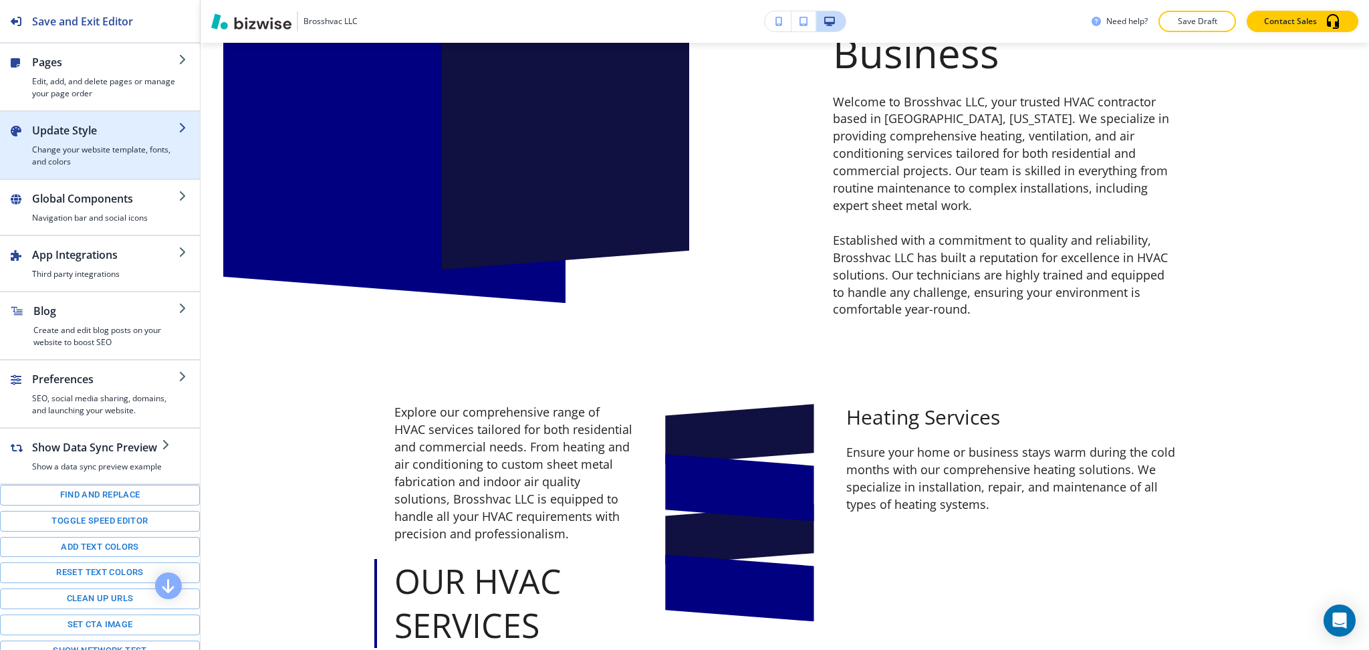
click at [66, 148] on h4 "Change your website template, fonts, and colors" at bounding box center [105, 156] width 146 height 24
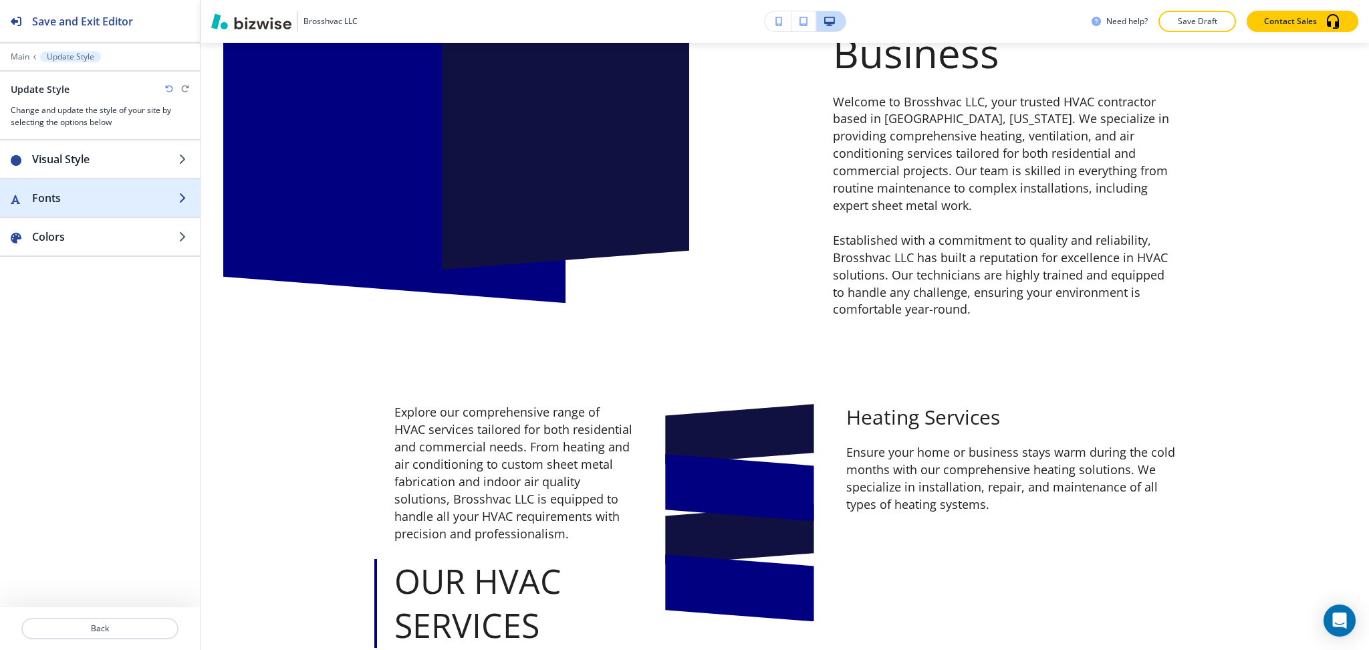
click at [78, 213] on div "button" at bounding box center [100, 211] width 200 height 11
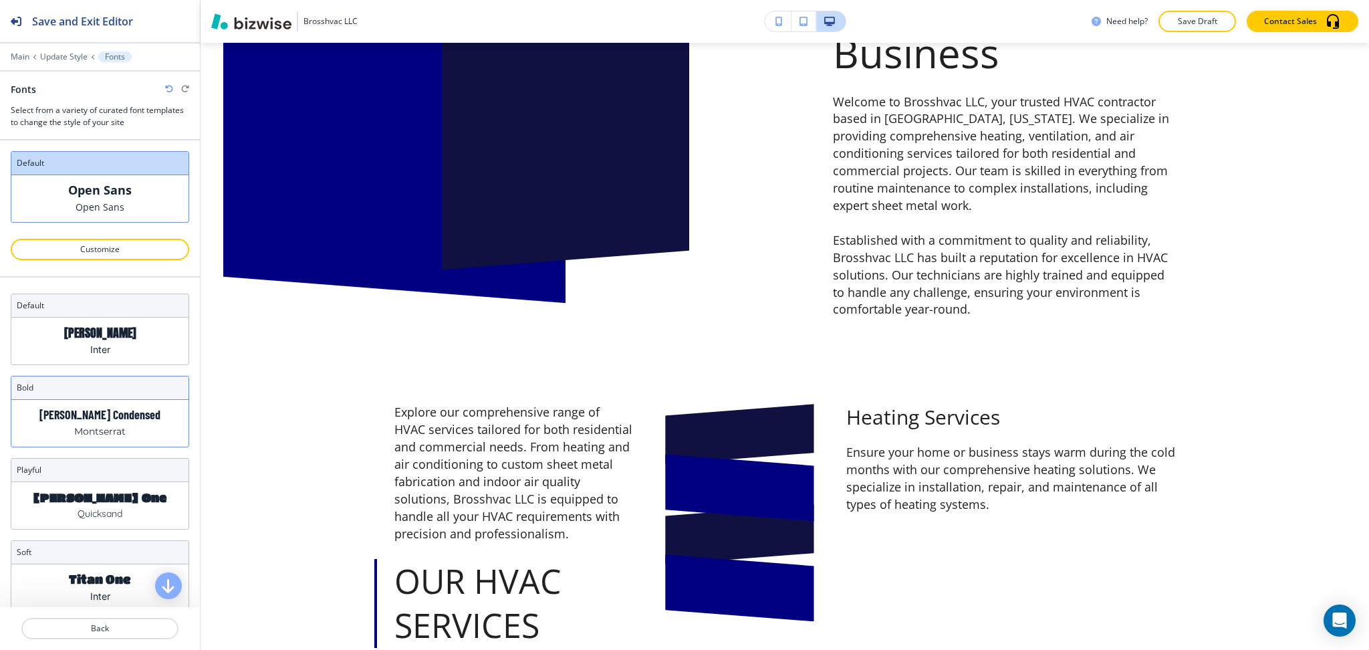
click at [110, 423] on div "[PERSON_NAME] Condensed Montserrat" at bounding box center [99, 423] width 177 height 47
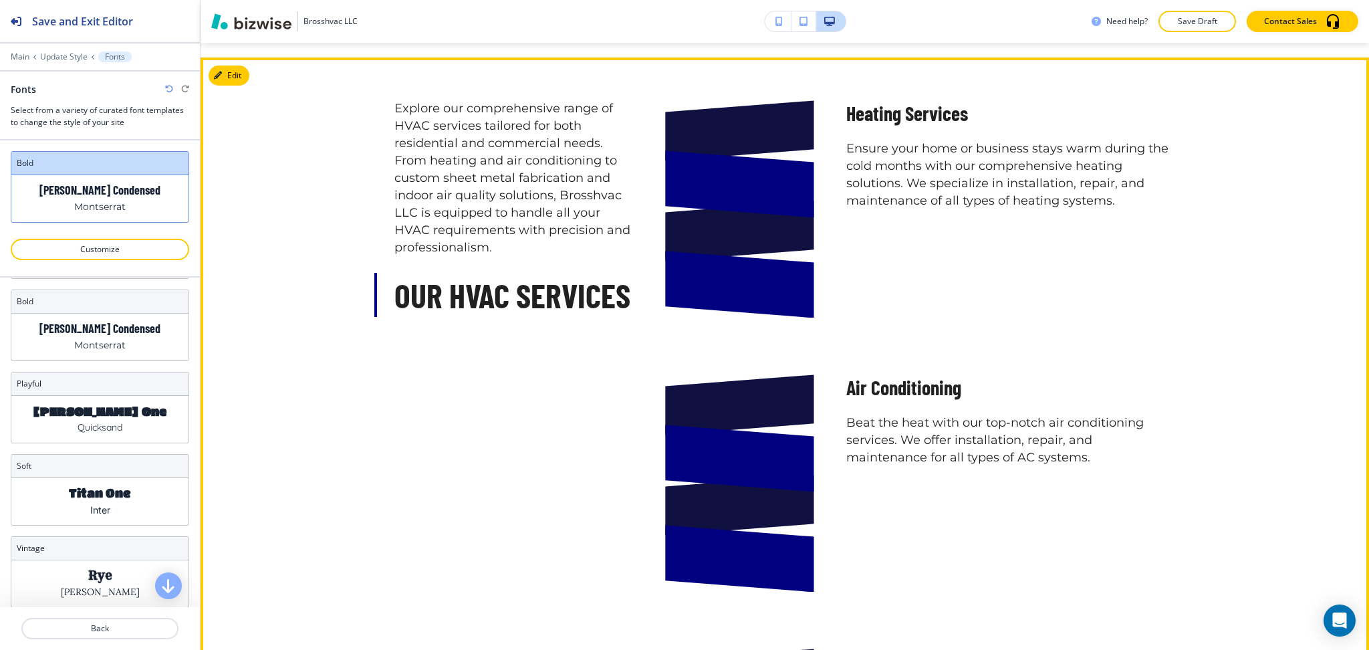
scroll to position [1157, 0]
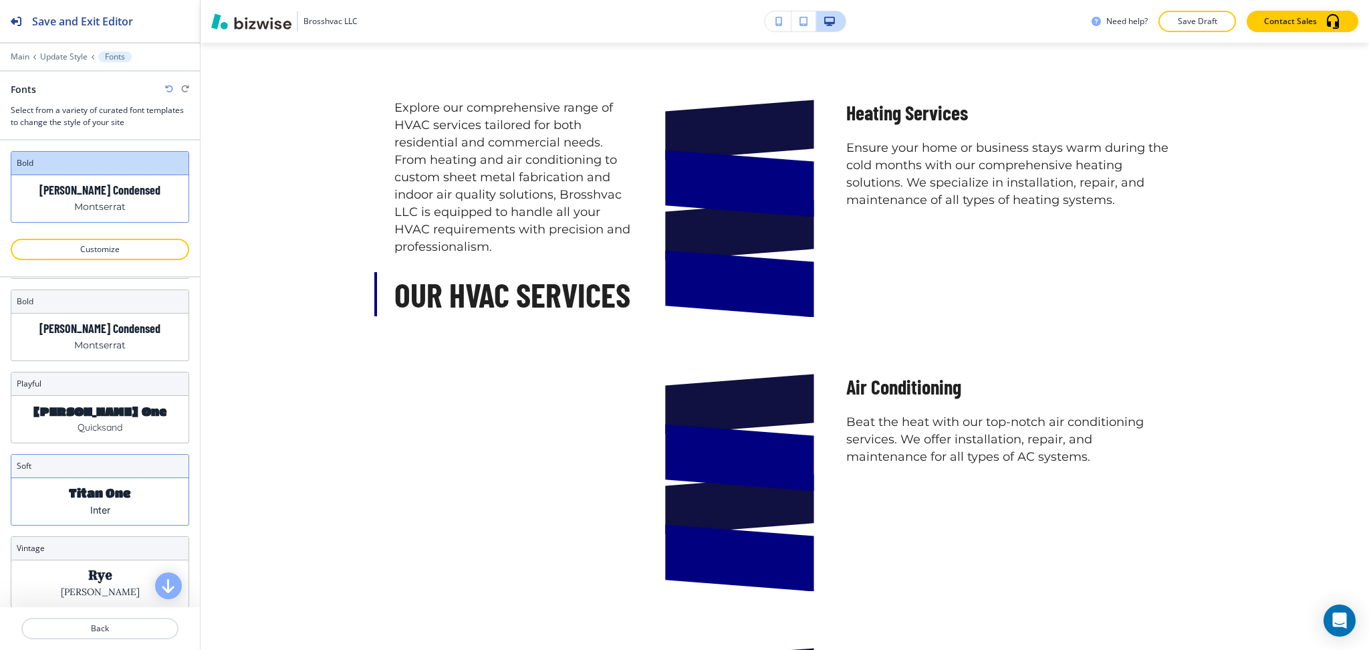
click at [101, 511] on p "Inter" at bounding box center [100, 510] width 20 height 14
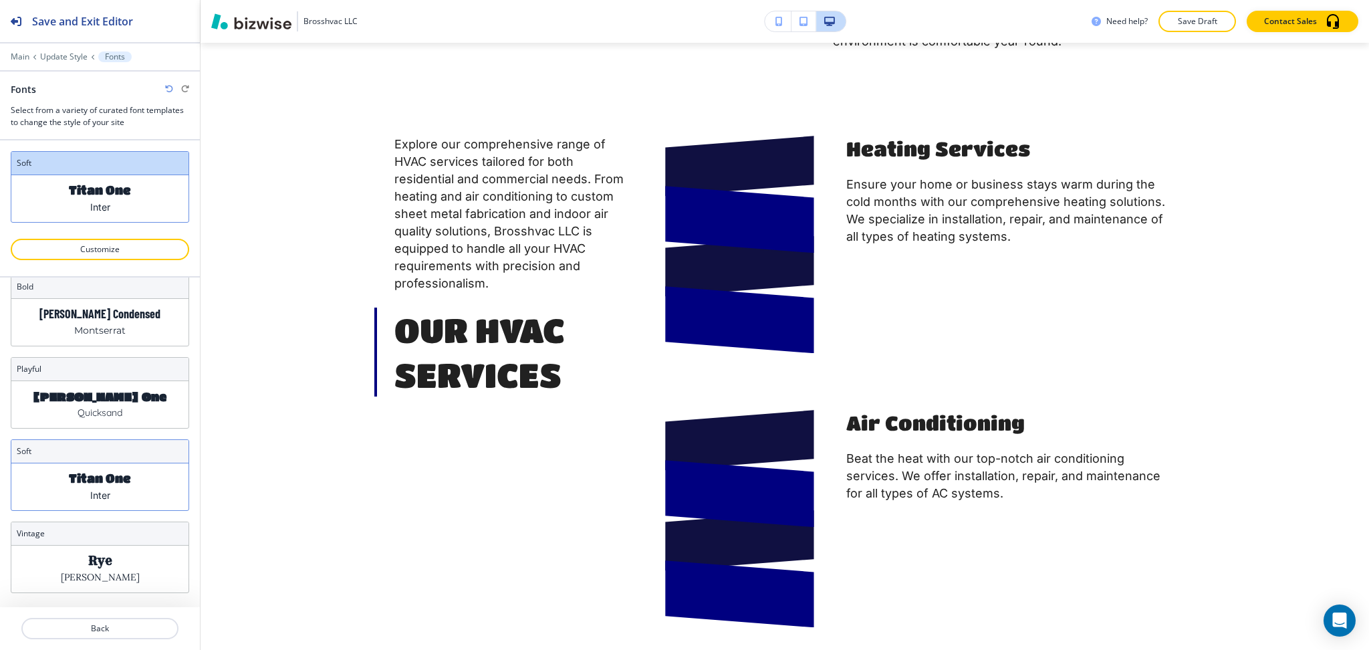
scroll to position [114, 0]
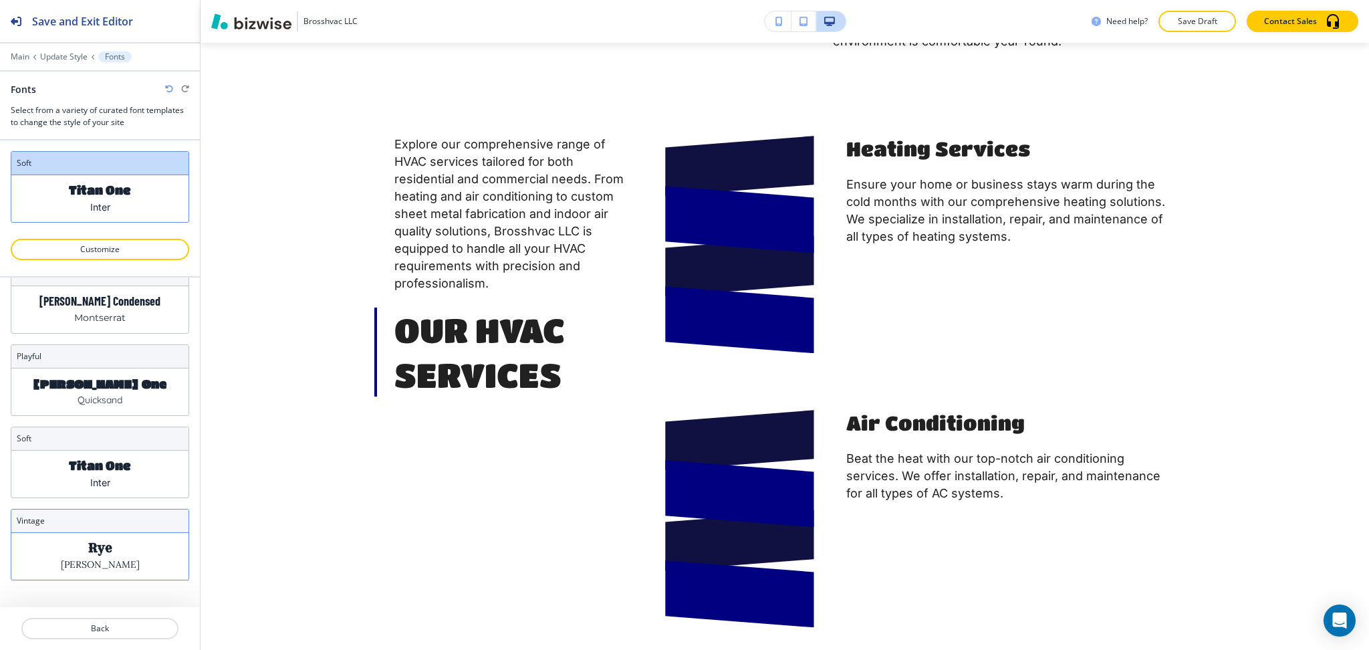
click at [96, 529] on div "vintage" at bounding box center [99, 520] width 177 height 23
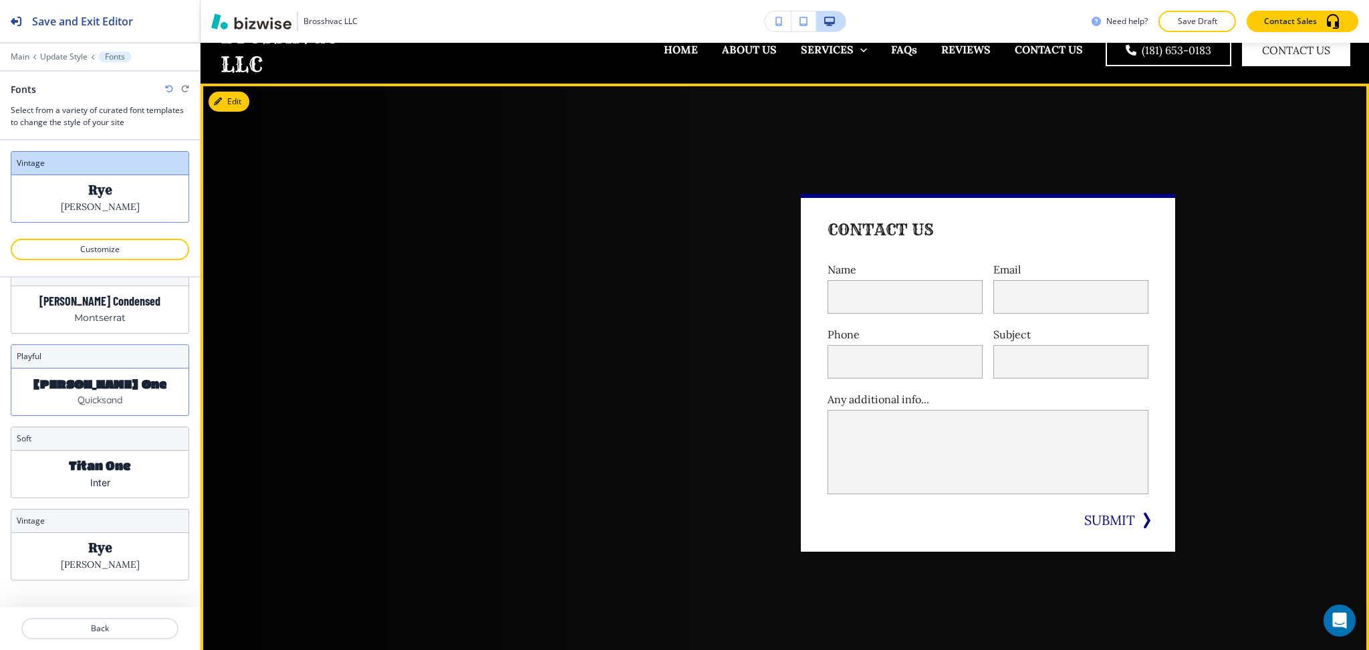
scroll to position [25, 0]
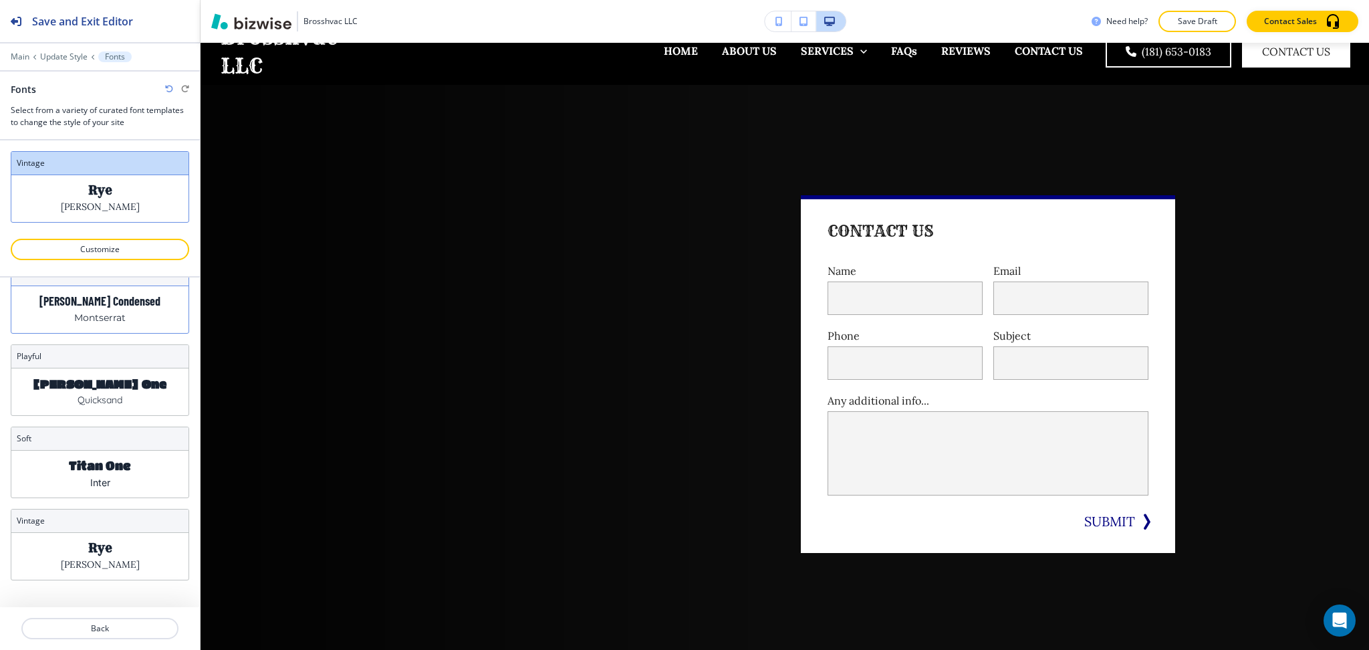
click at [107, 313] on p "Montserrat" at bounding box center [99, 318] width 51 height 14
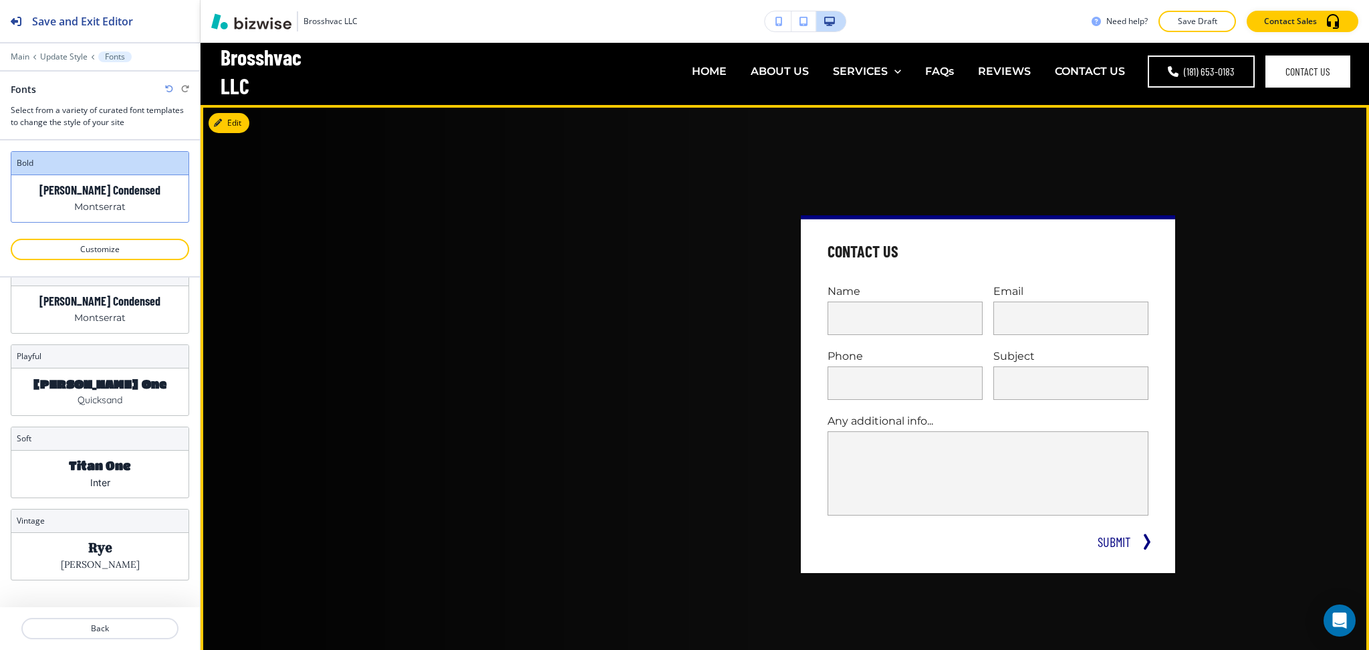
scroll to position [0, 0]
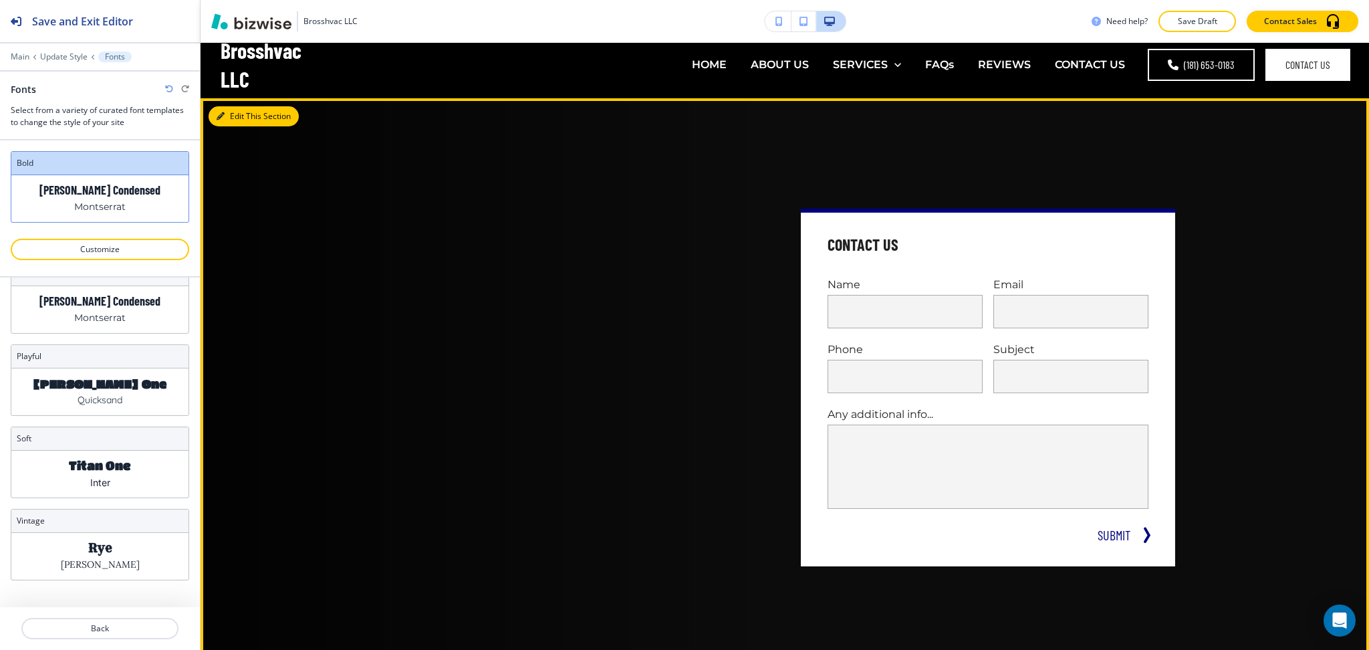
click at [231, 115] on button "Edit This Section" at bounding box center [254, 116] width 90 height 20
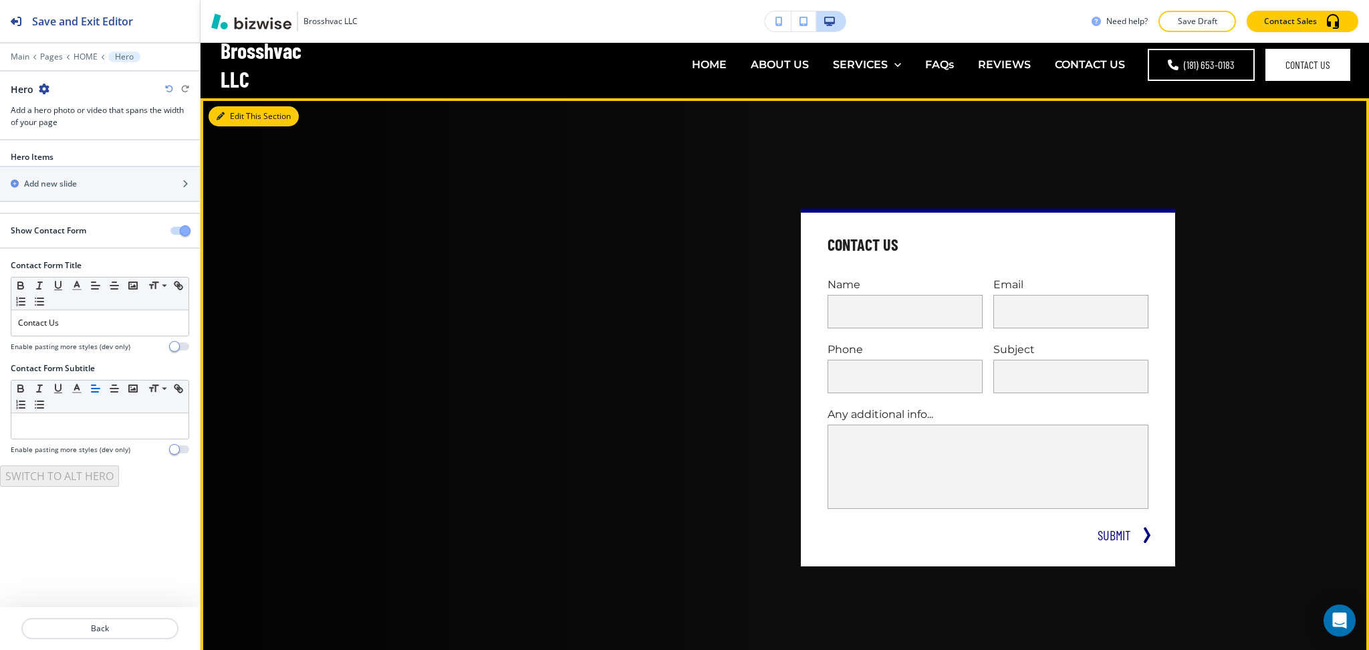
scroll to position [67, 0]
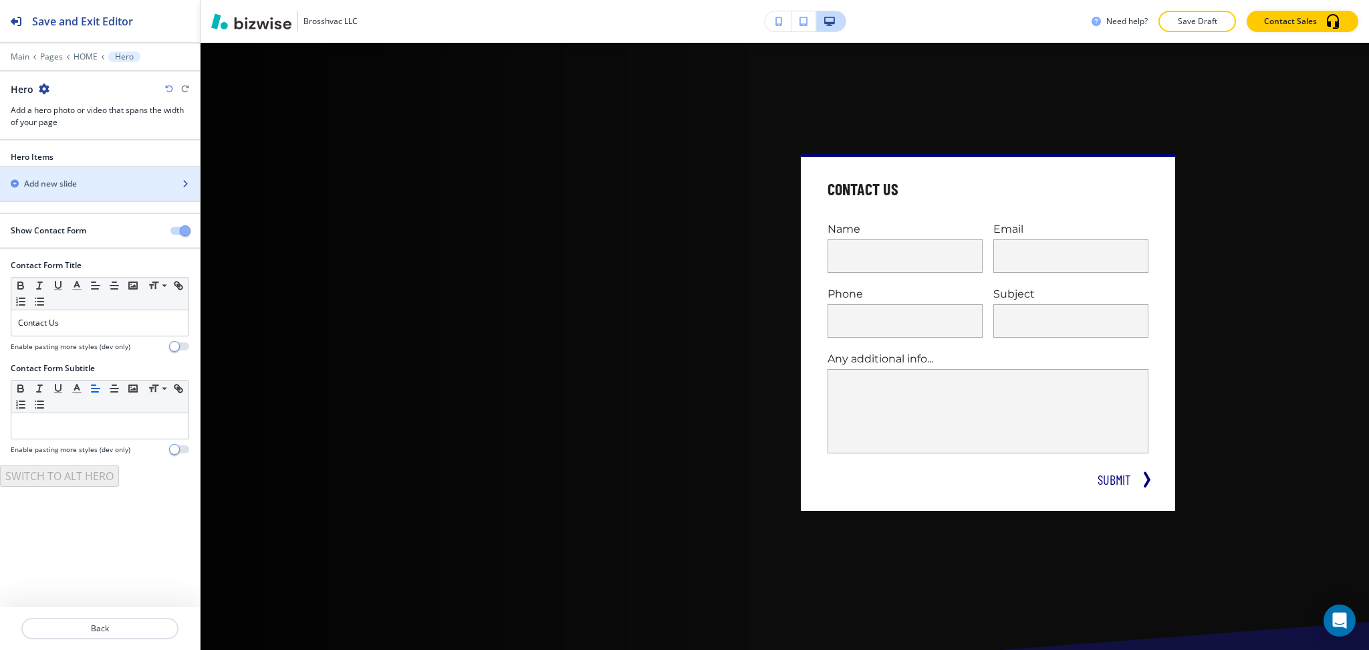
click at [62, 190] on div "button" at bounding box center [100, 195] width 200 height 11
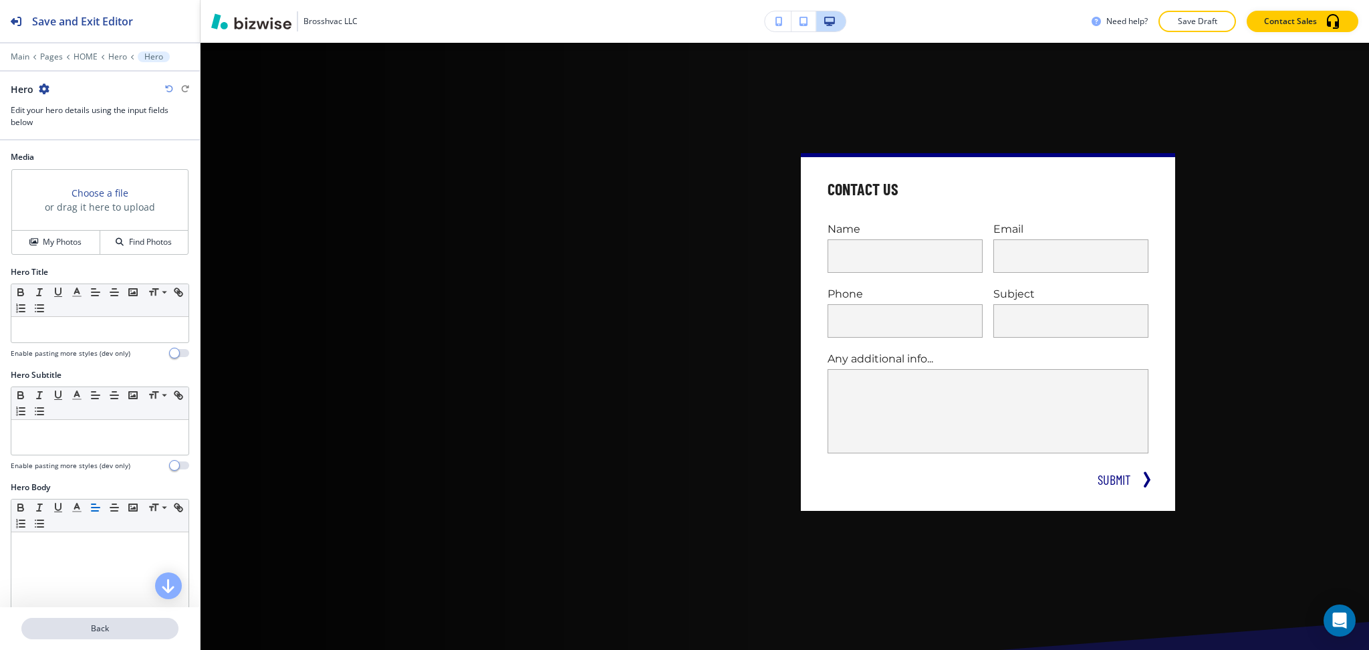
click at [102, 631] on p "Back" at bounding box center [100, 628] width 154 height 12
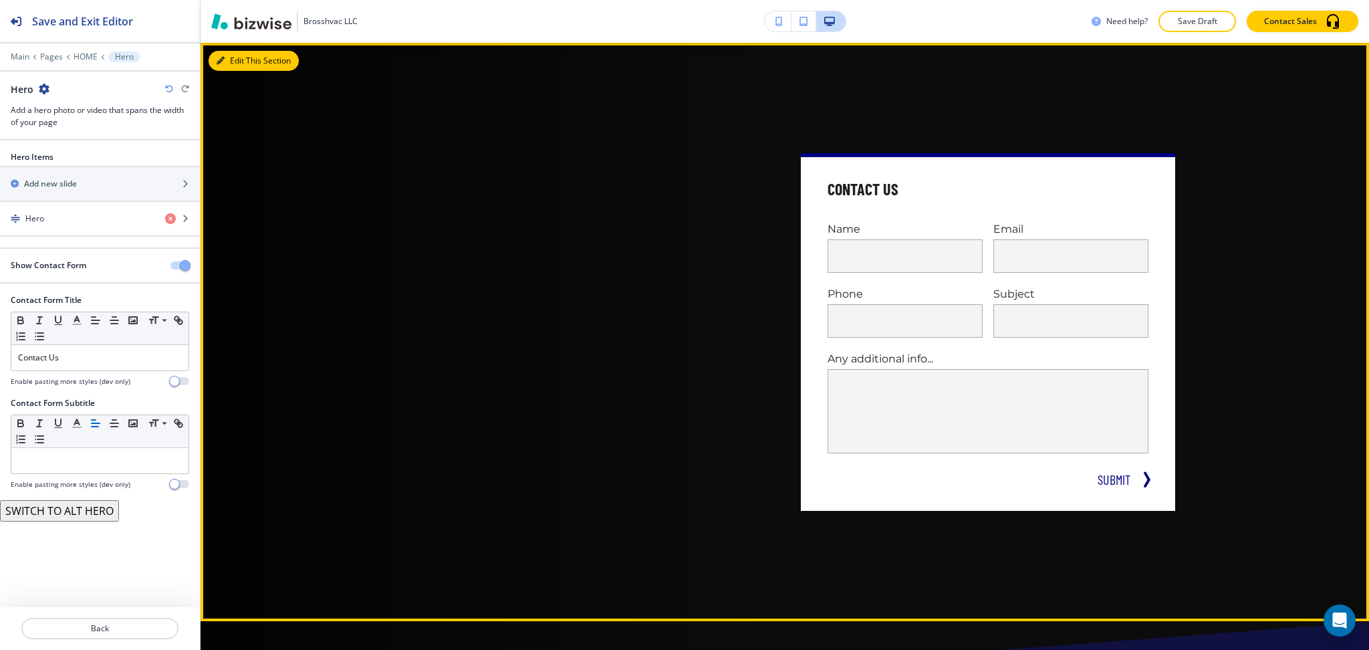
click at [241, 62] on button "Edit This Section" at bounding box center [254, 61] width 90 height 20
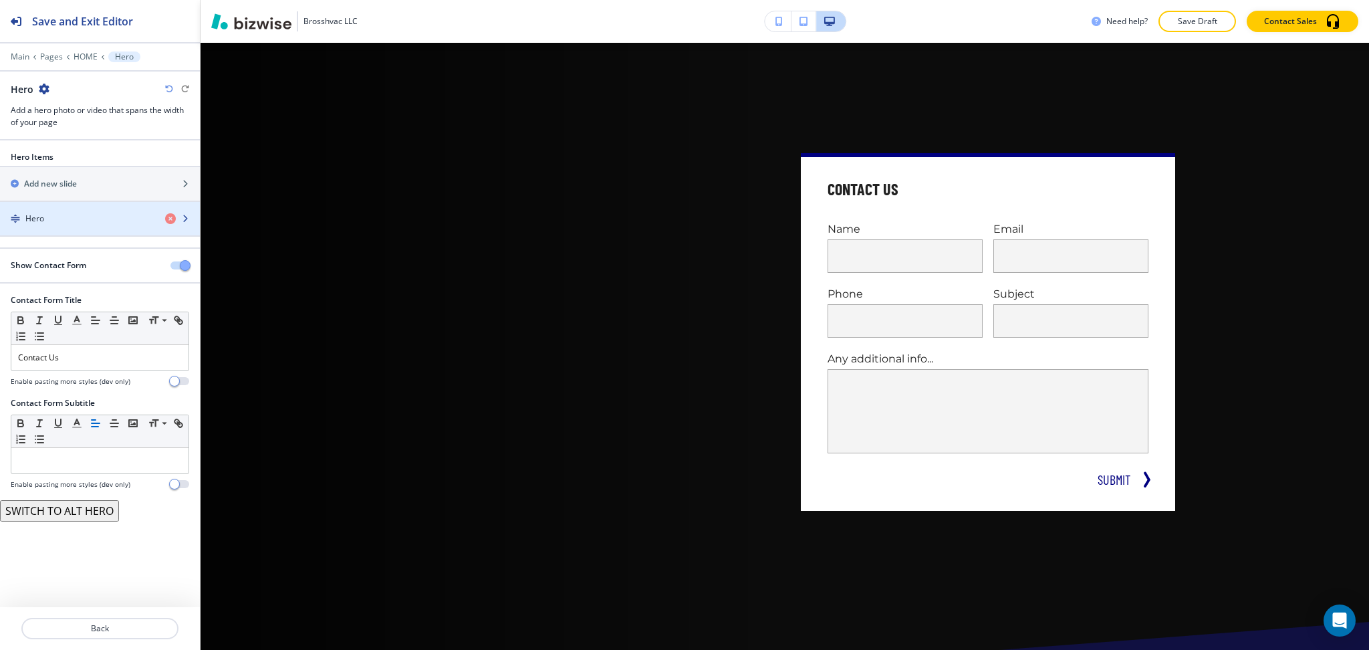
click at [48, 228] on div "button" at bounding box center [100, 230] width 200 height 11
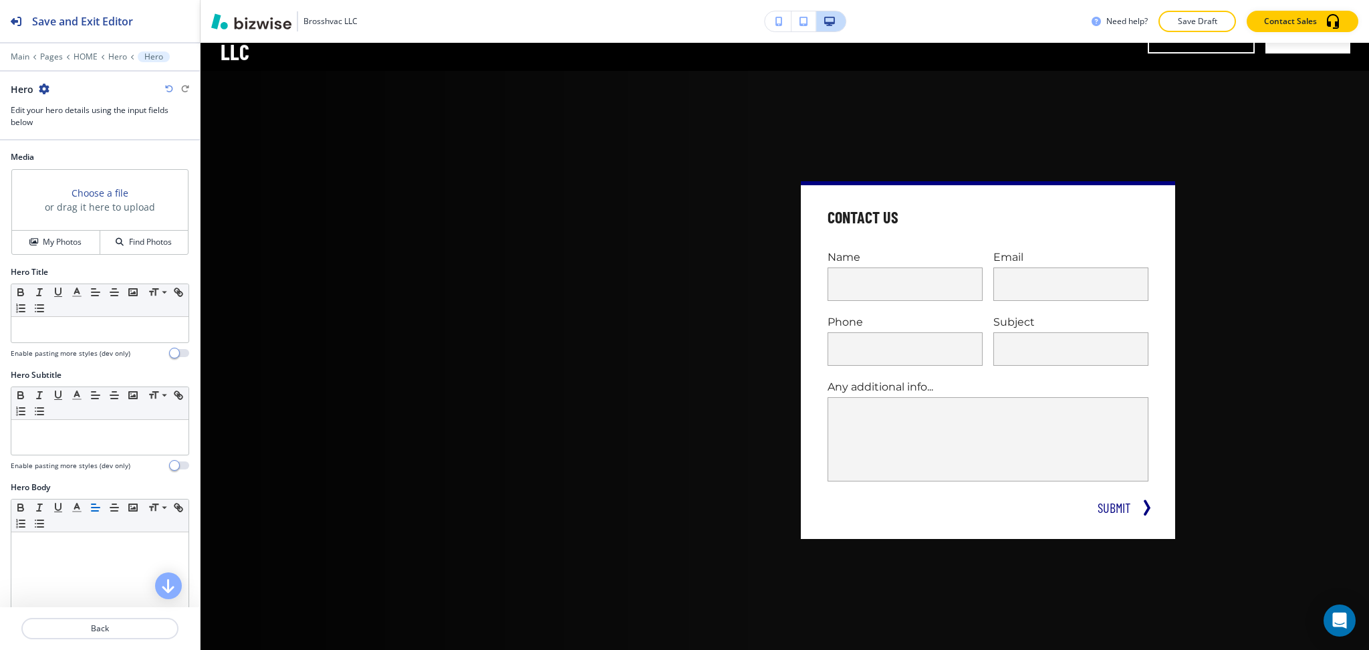
scroll to position [35, 0]
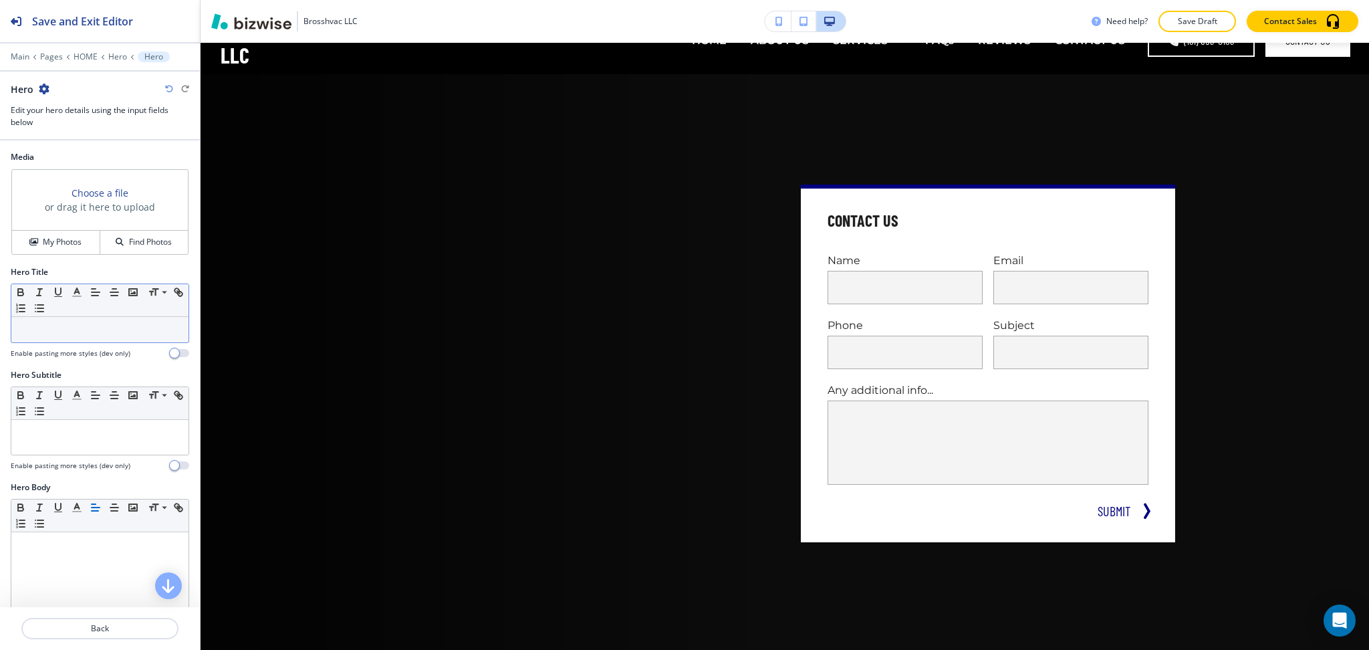
click at [90, 321] on div at bounding box center [99, 329] width 177 height 25
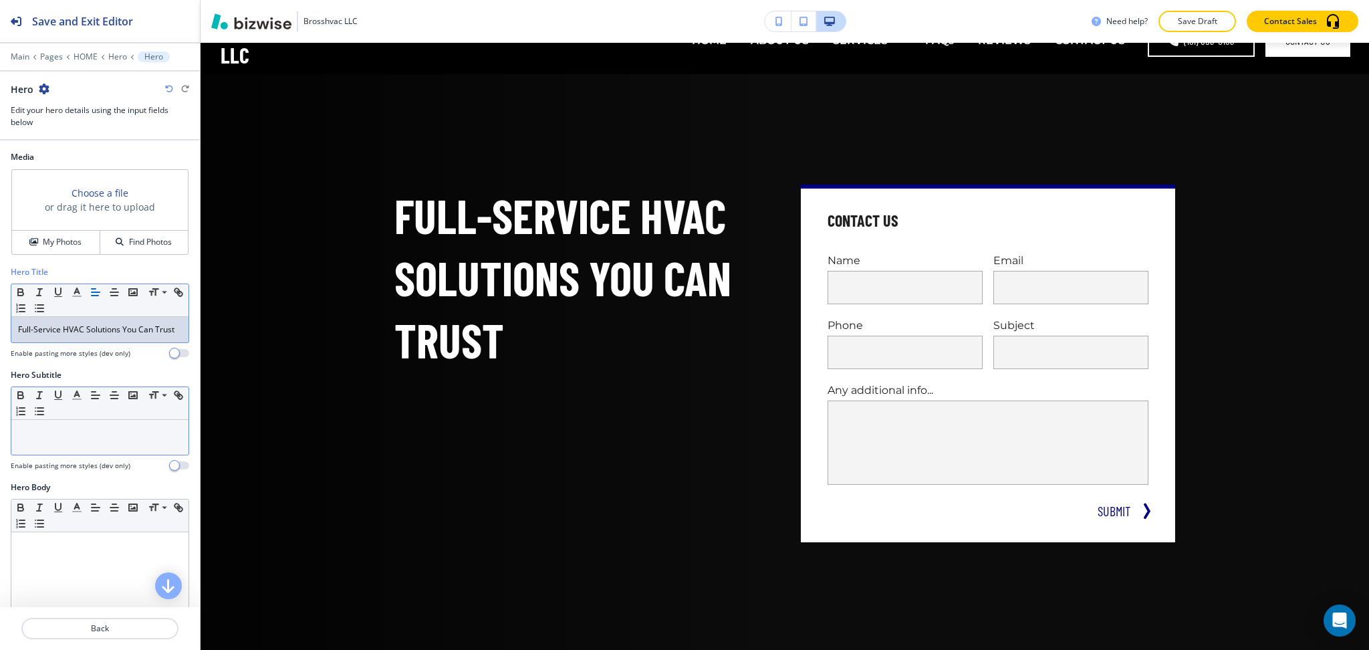
click at [84, 453] on div at bounding box center [99, 437] width 177 height 35
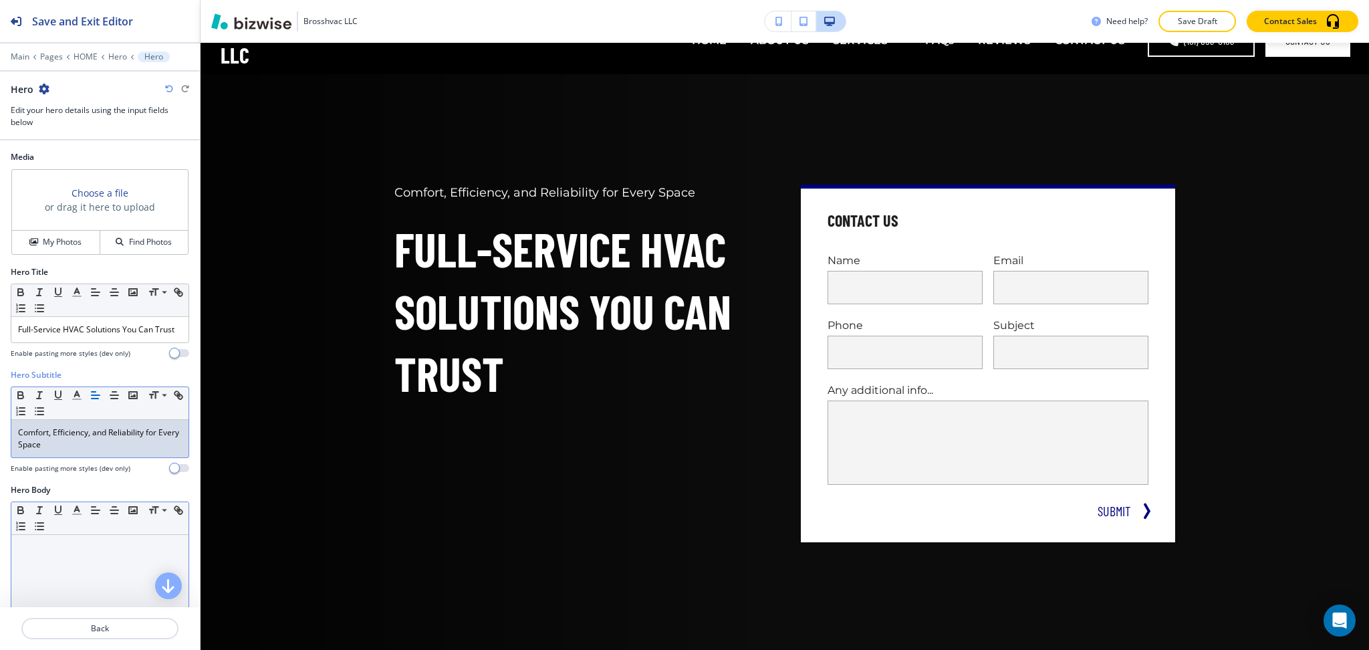
click at [77, 578] on div at bounding box center [99, 622] width 177 height 174
paste div
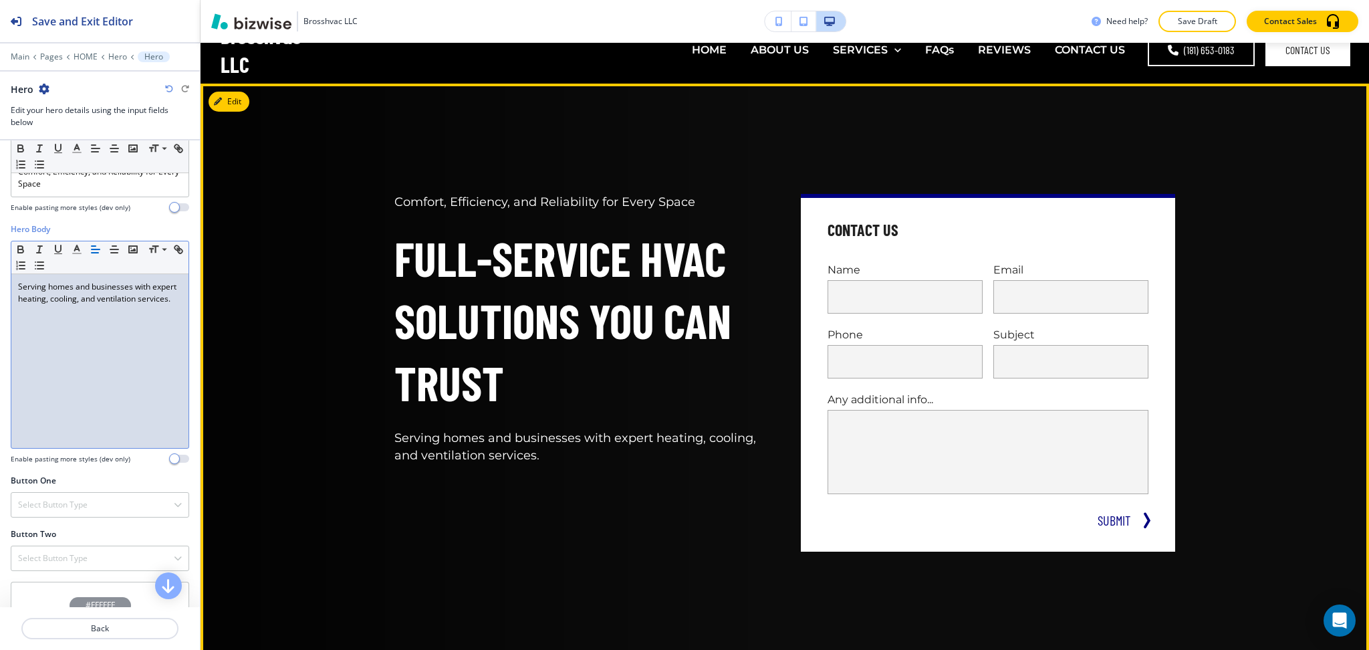
scroll to position [25, 0]
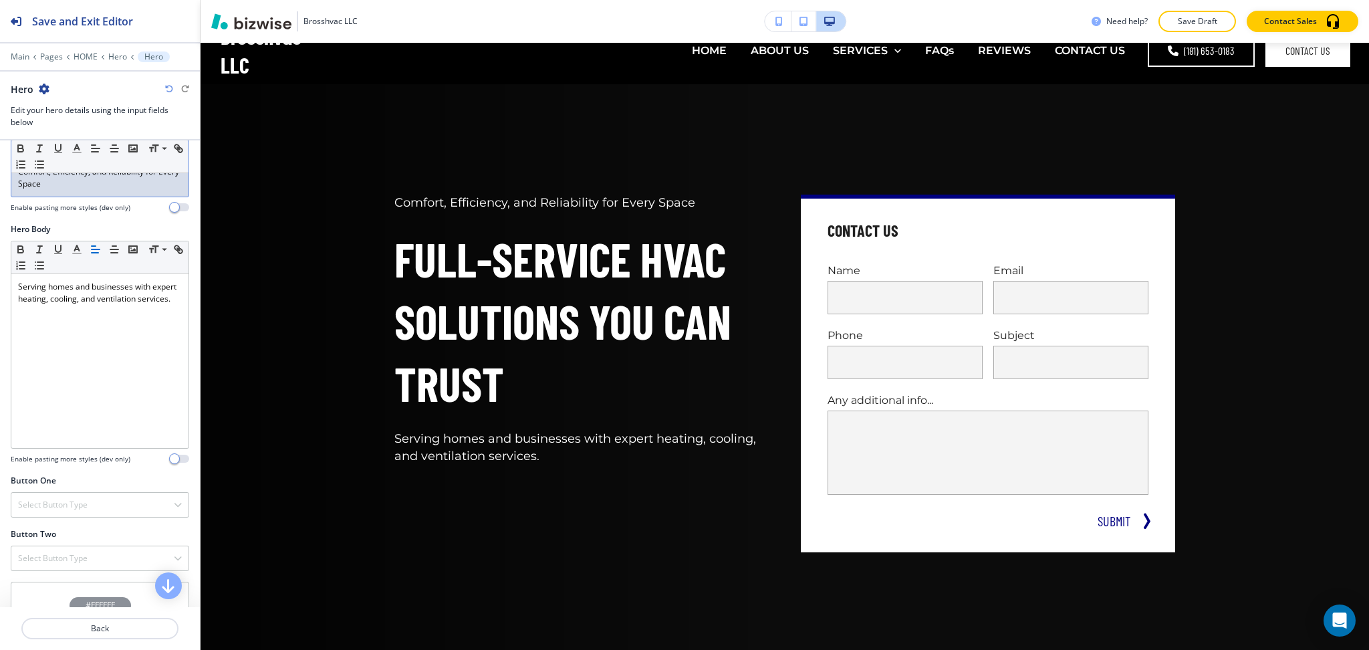
click at [82, 197] on div "Comfort, Efficiency, and Reliability for Every Space" at bounding box center [99, 177] width 177 height 37
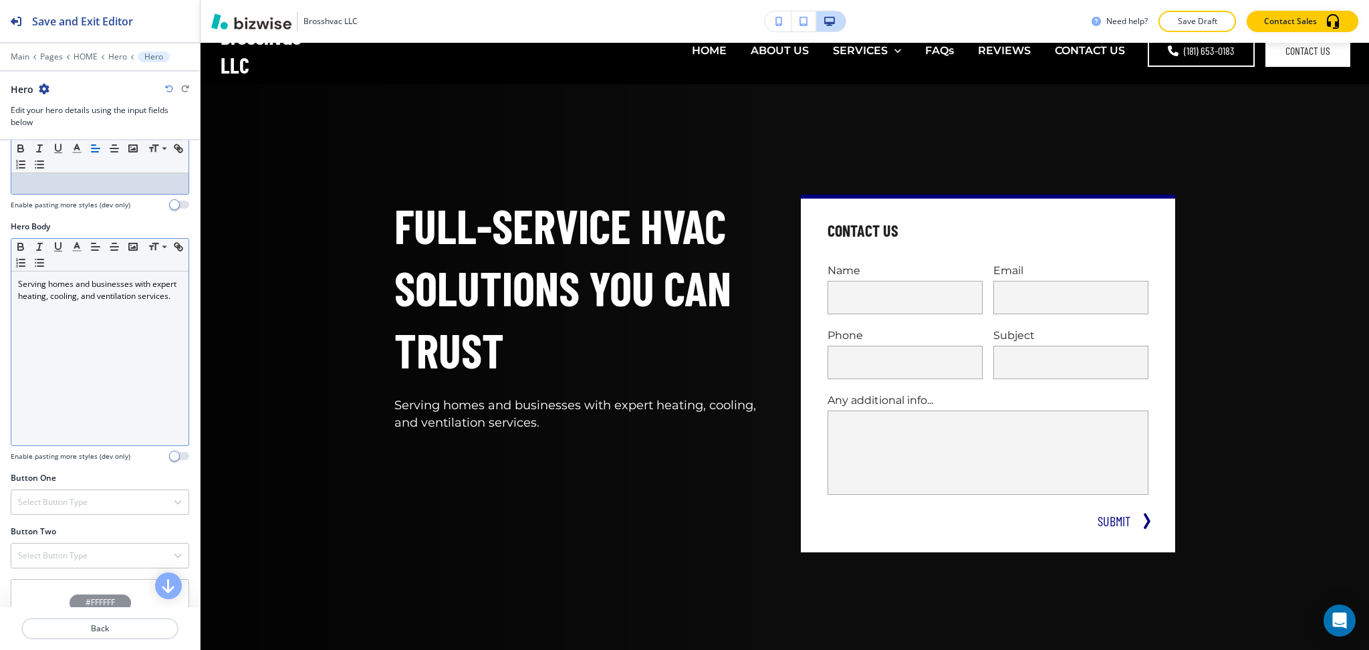
click at [88, 361] on div "Serving homes and businesses with expert heating, cooling, and ventilation serv…" at bounding box center [99, 358] width 177 height 174
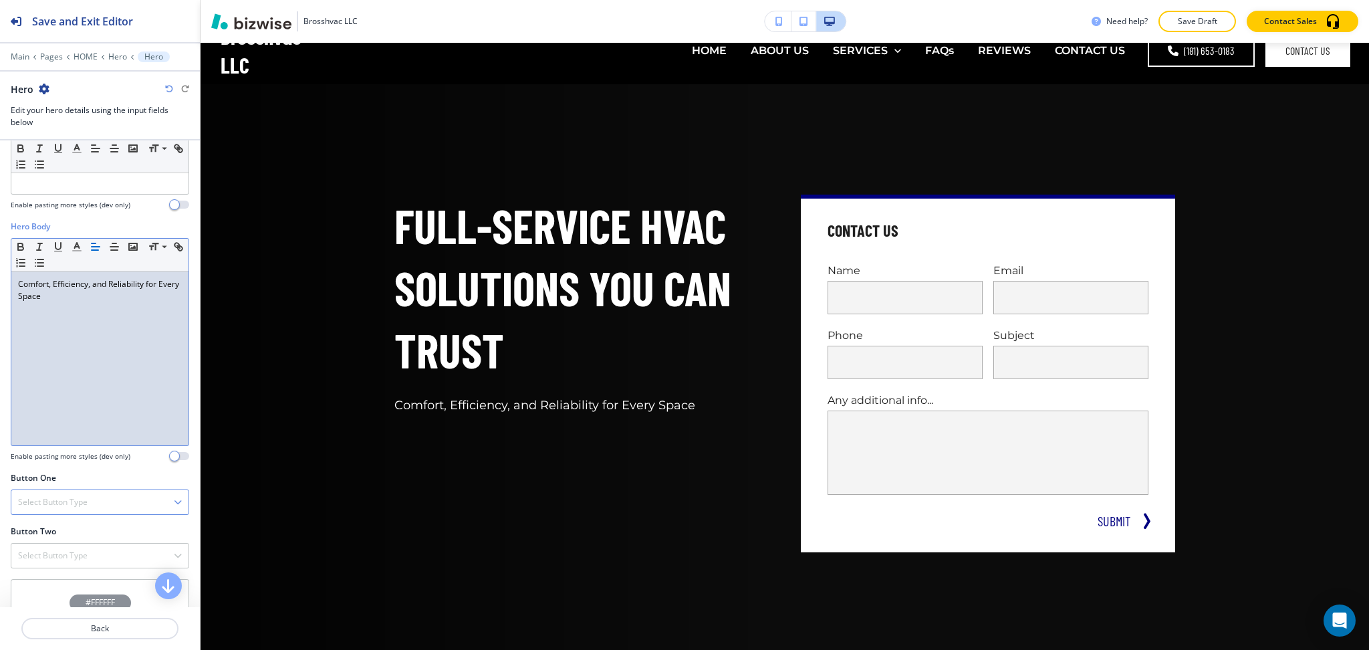
click at [84, 508] on h4 "Select Button Type" at bounding box center [53, 502] width 70 height 12
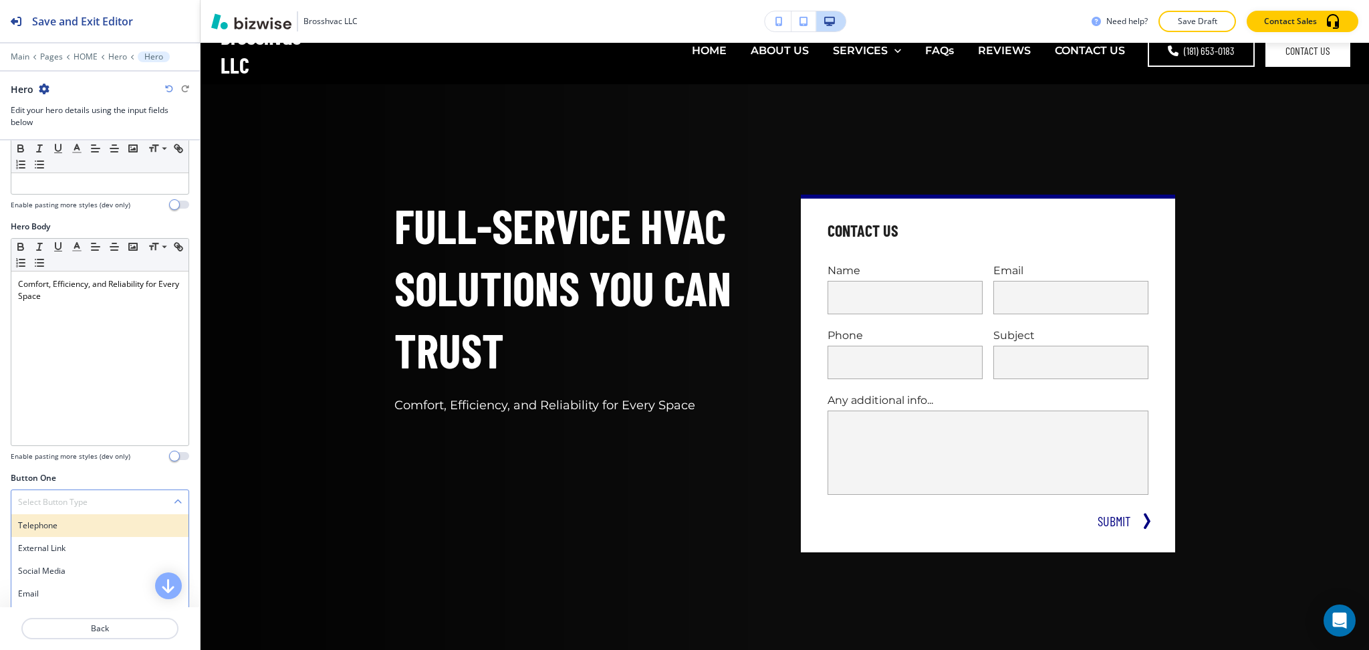
click at [62, 531] on h4 "Telephone" at bounding box center [100, 525] width 164 height 12
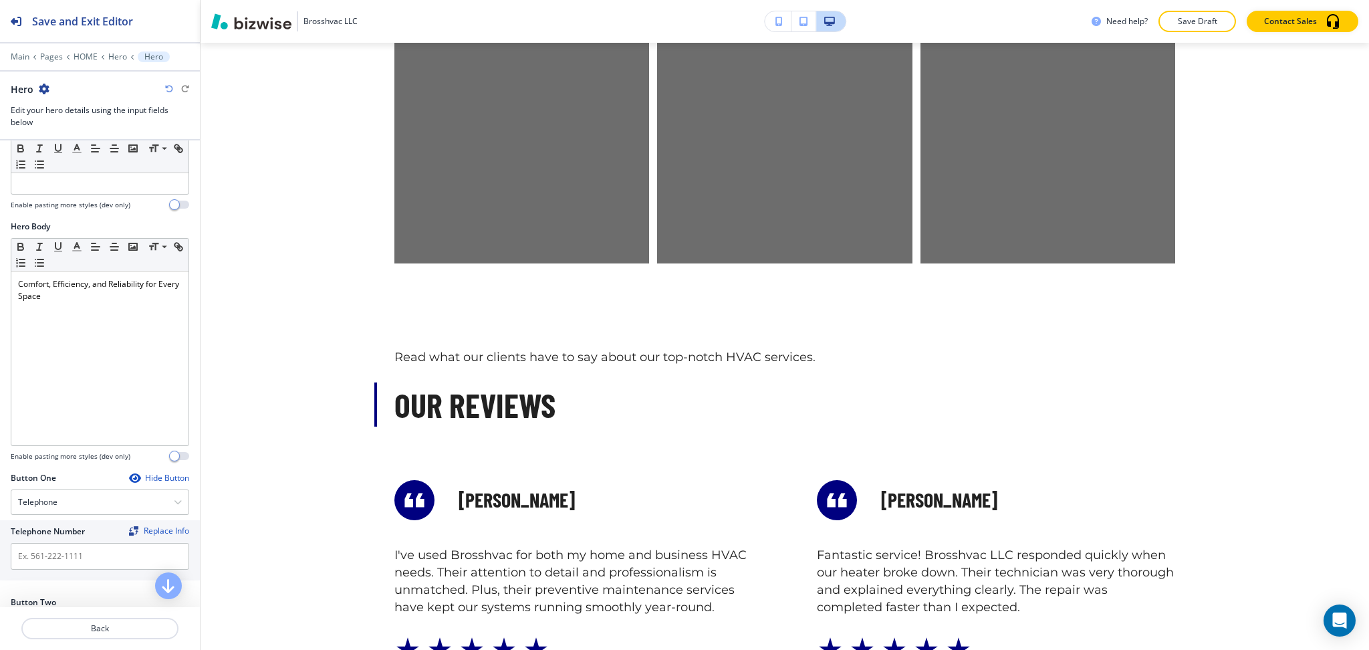
scroll to position [5131, 0]
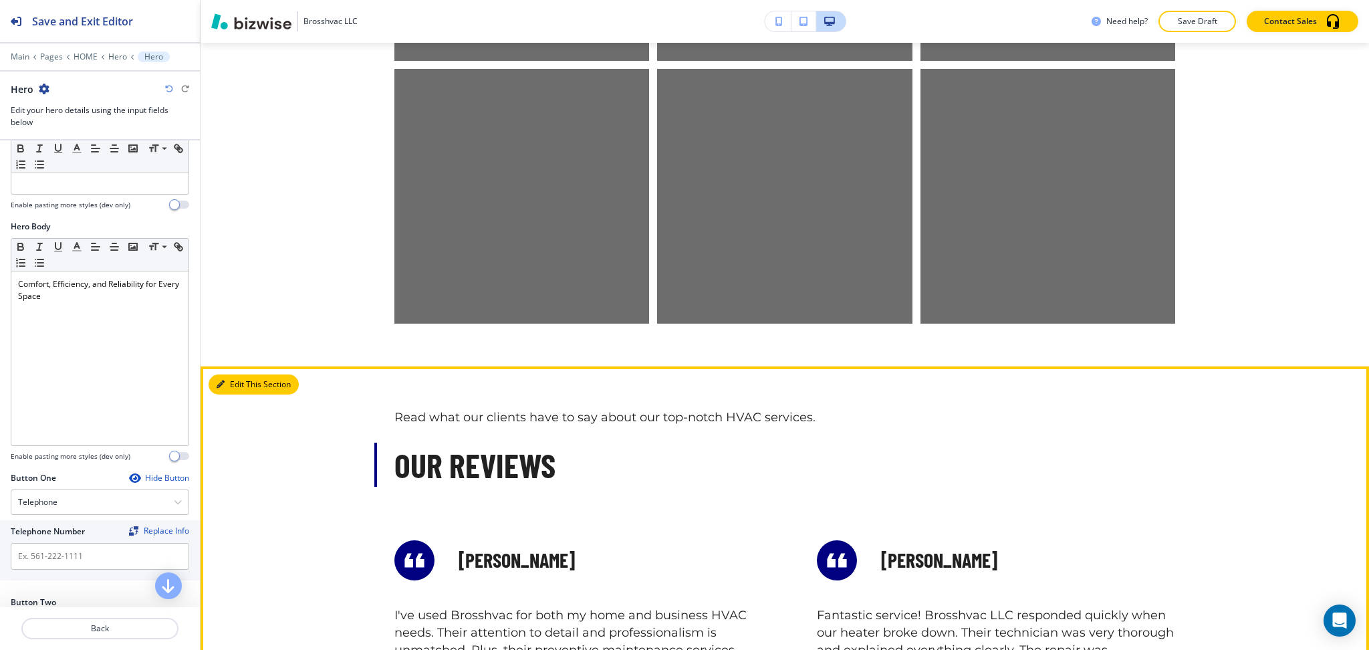
click at [232, 374] on button "Edit This Section" at bounding box center [254, 384] width 90 height 20
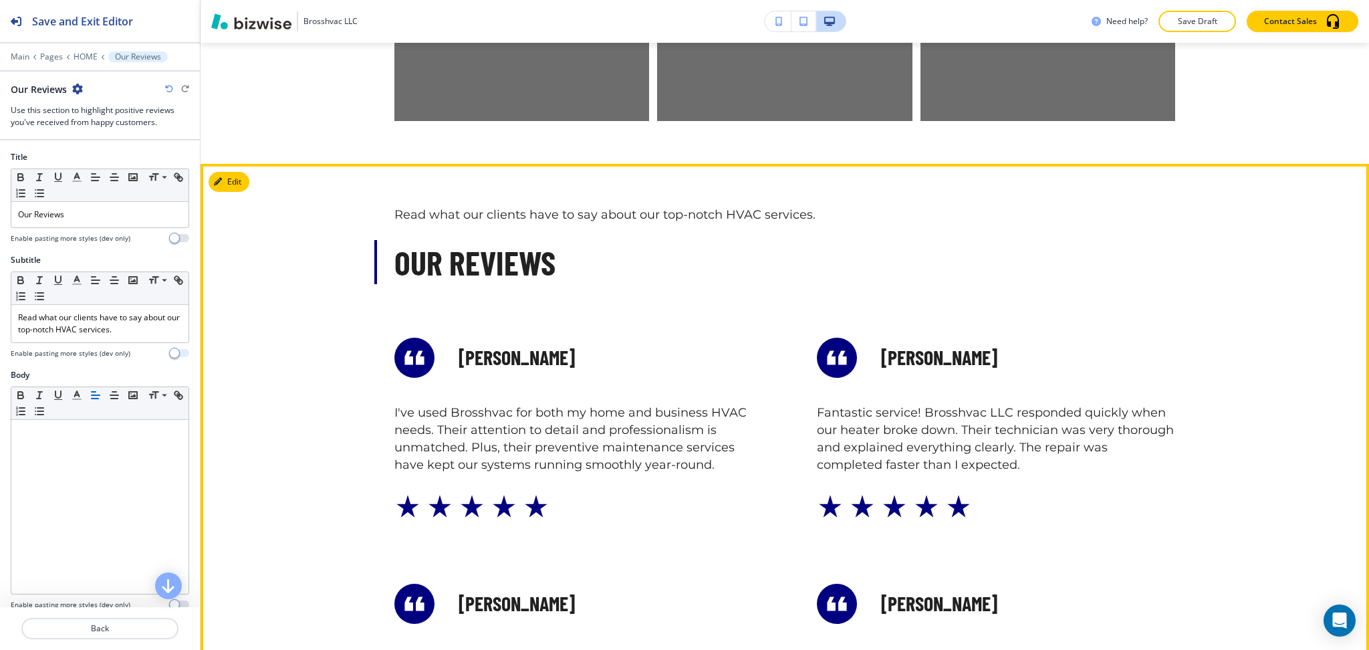
scroll to position [5437, 0]
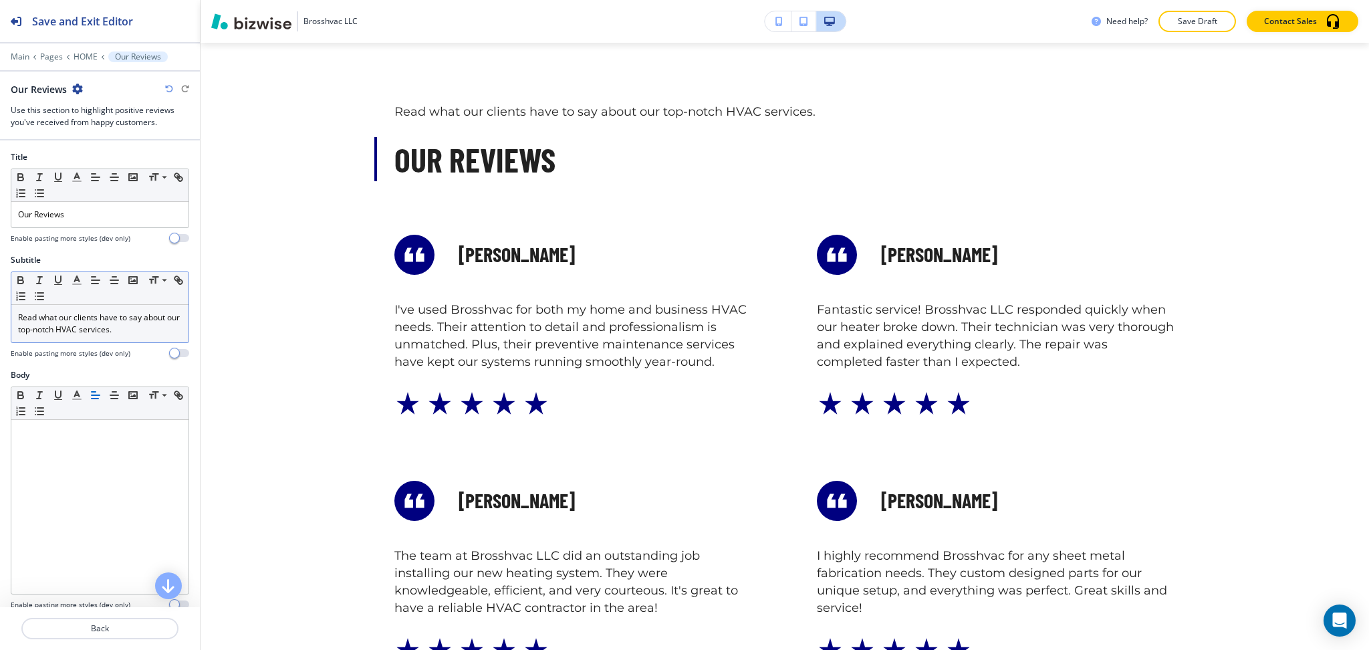
click at [104, 336] on div "Read what our clients have to say about our top-notch HVAC services." at bounding box center [99, 323] width 177 height 37
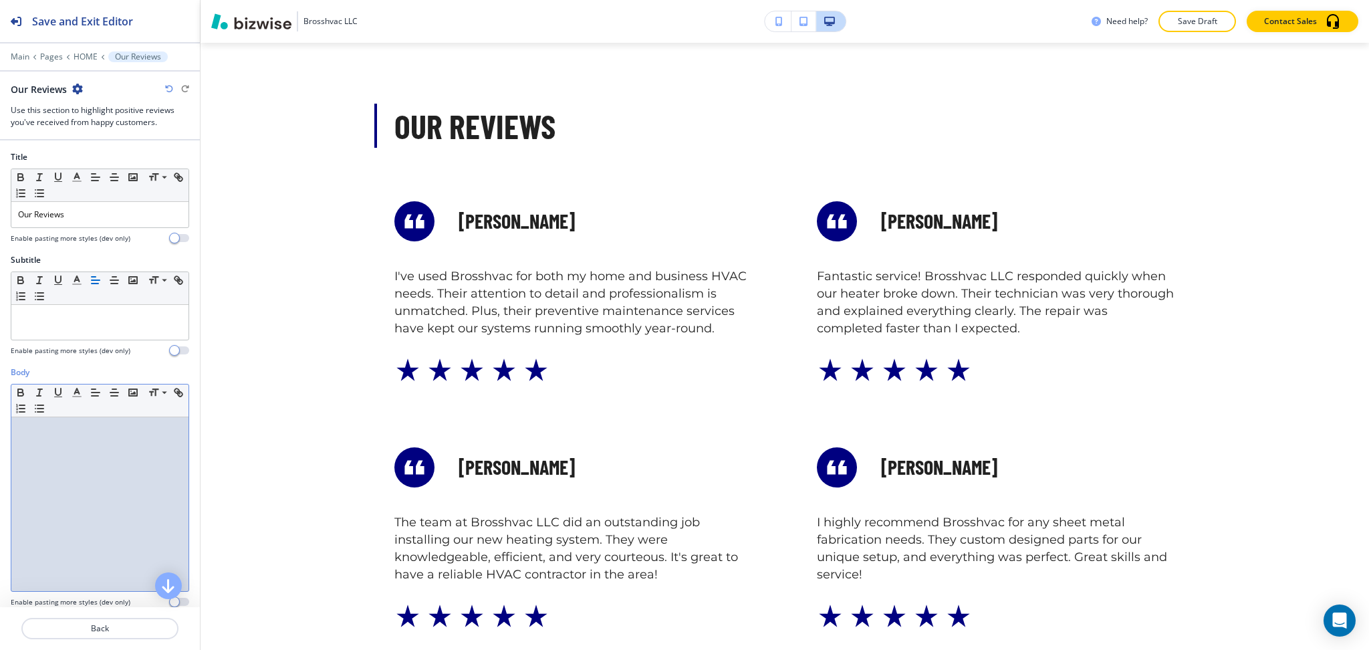
click at [120, 483] on div at bounding box center [99, 504] width 177 height 174
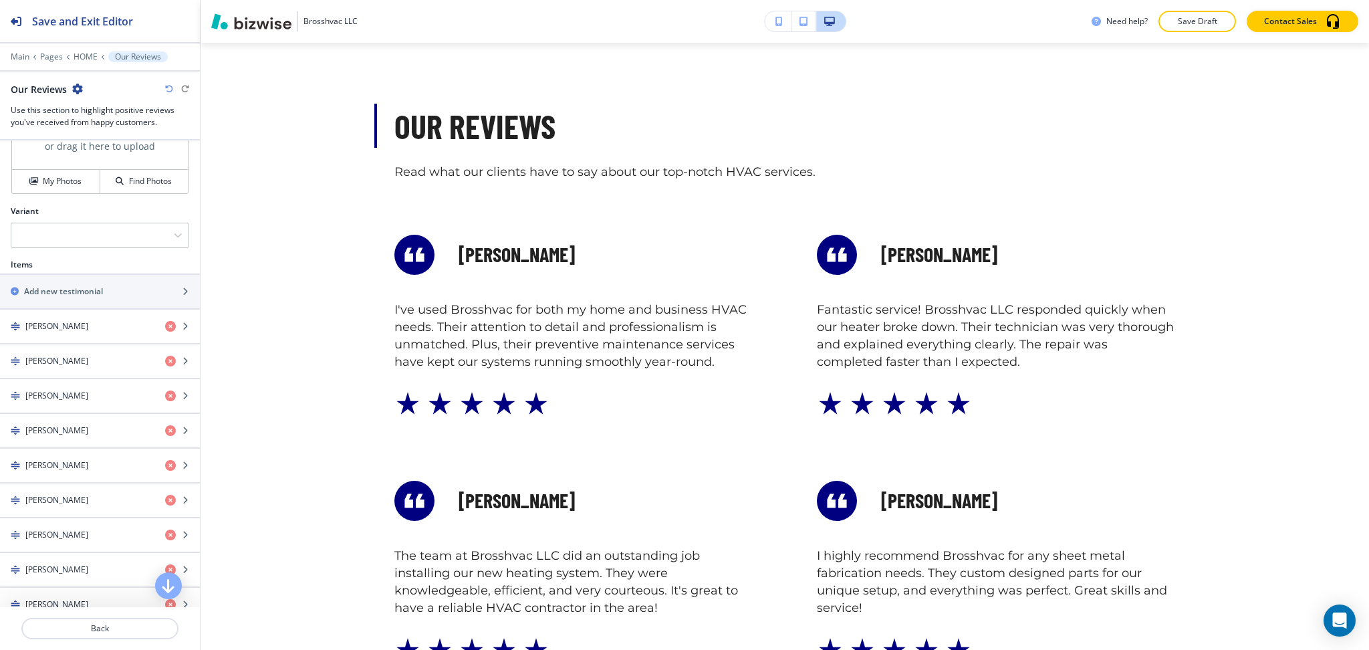
scroll to position [519, 0]
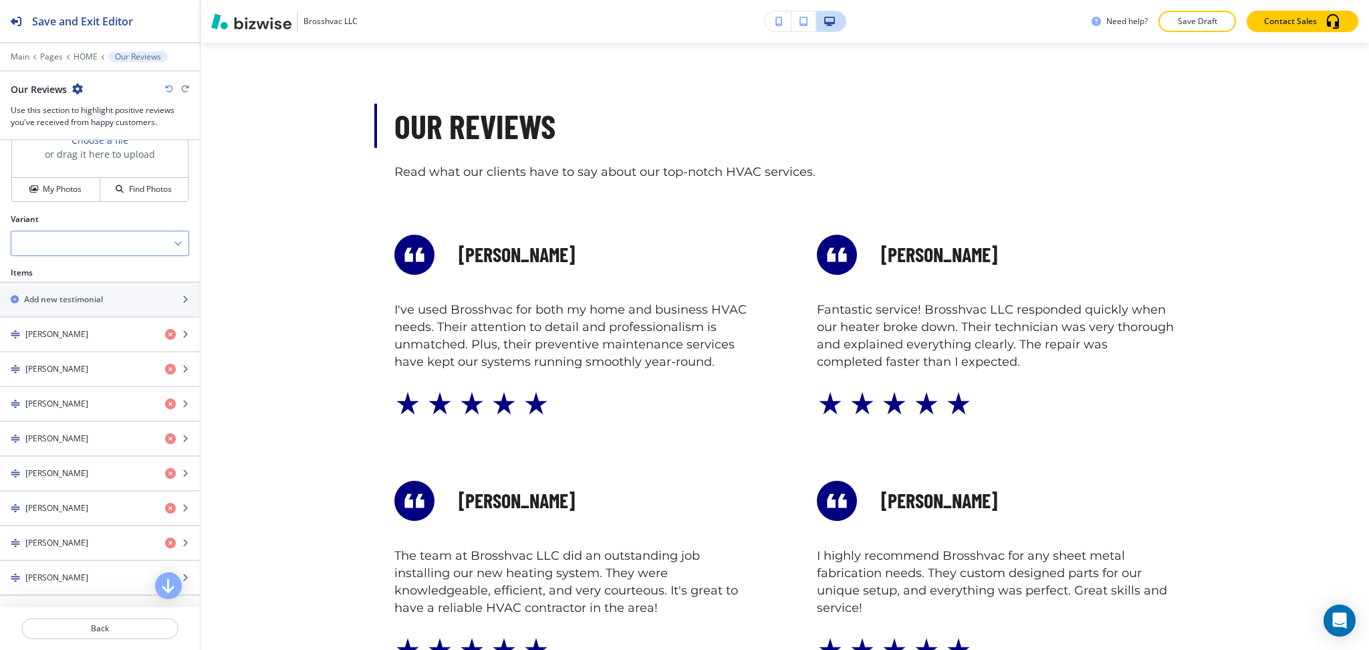
click at [109, 231] on div at bounding box center [99, 243] width 177 height 24
click at [88, 298] on div "Slider" at bounding box center [99, 289] width 177 height 23
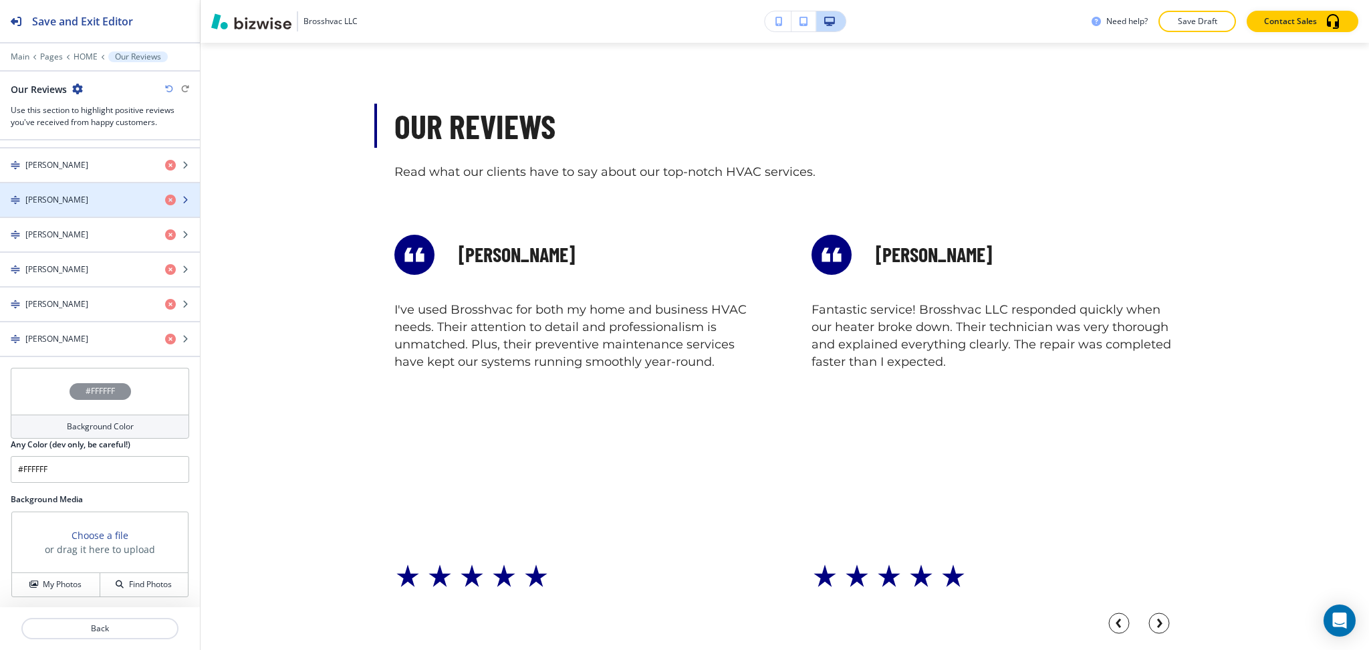
scroll to position [796, 0]
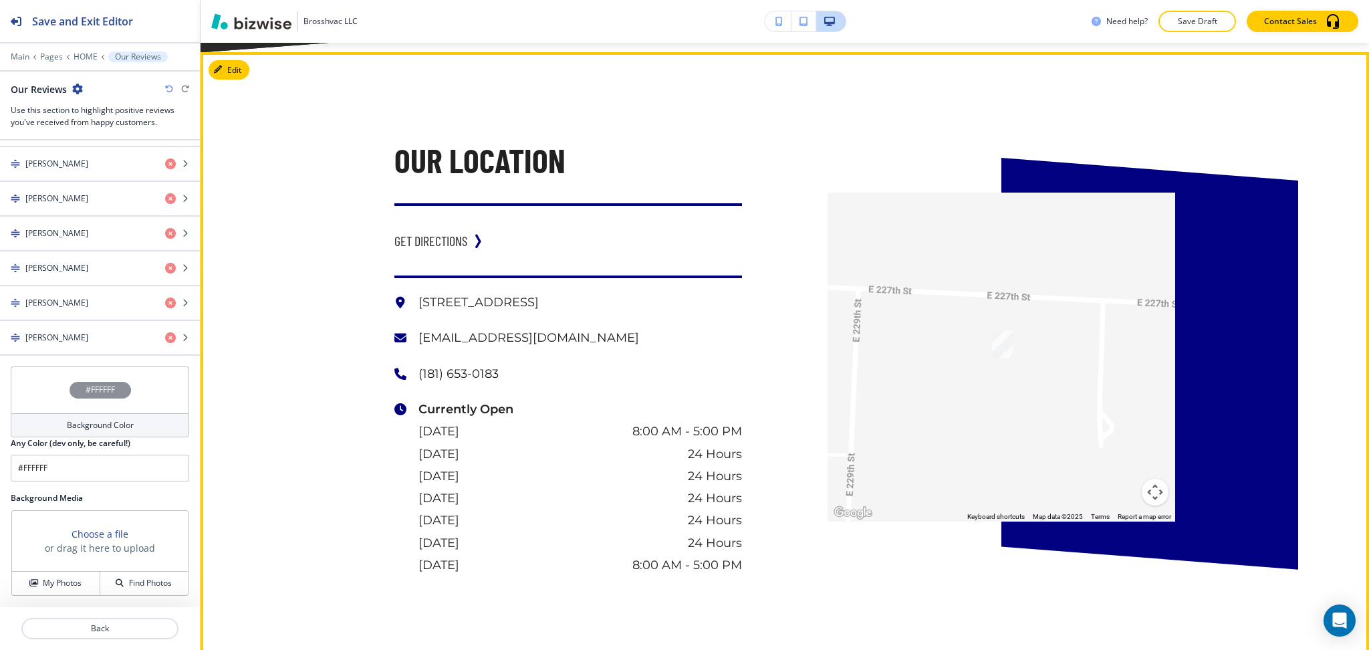
click at [229, 60] on button "Edit" at bounding box center [229, 70] width 41 height 20
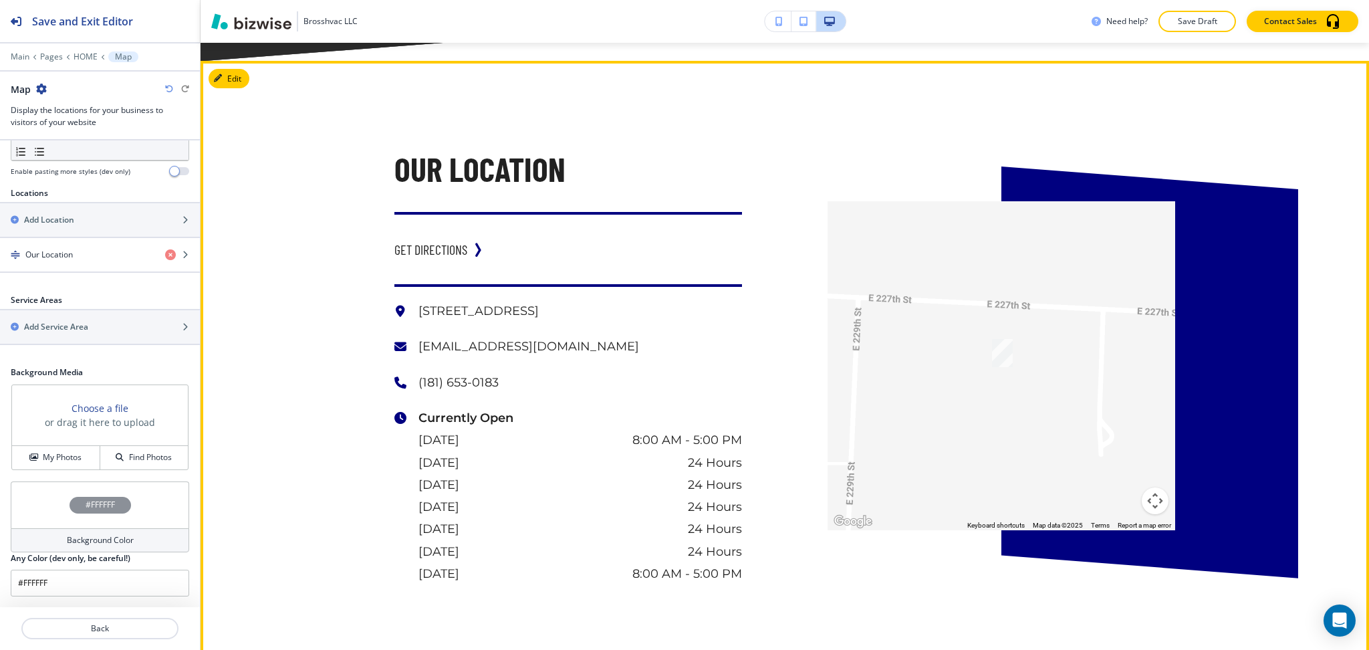
scroll to position [7024, 0]
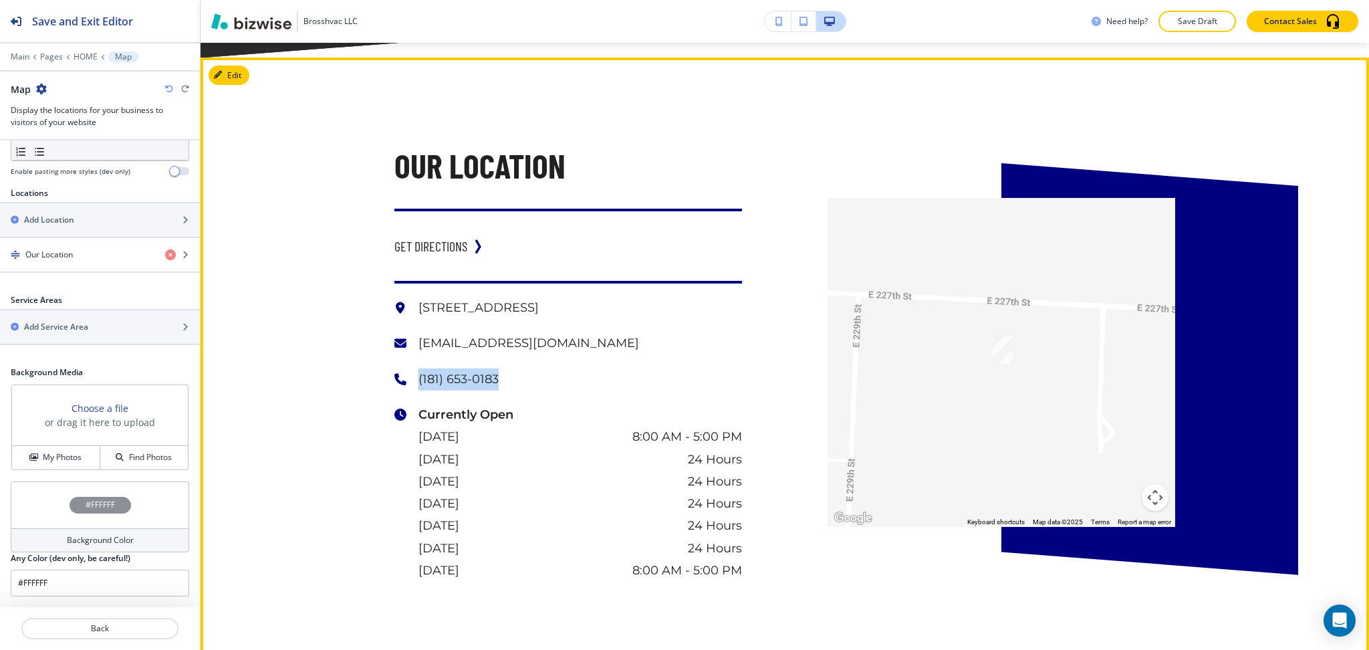
drag, startPoint x: 509, startPoint y: 362, endPoint x: 411, endPoint y: 362, distance: 97.6
click at [419, 368] on p "(181) 653-0183" at bounding box center [581, 379] width 324 height 22
copy p "(181) 653-0183"
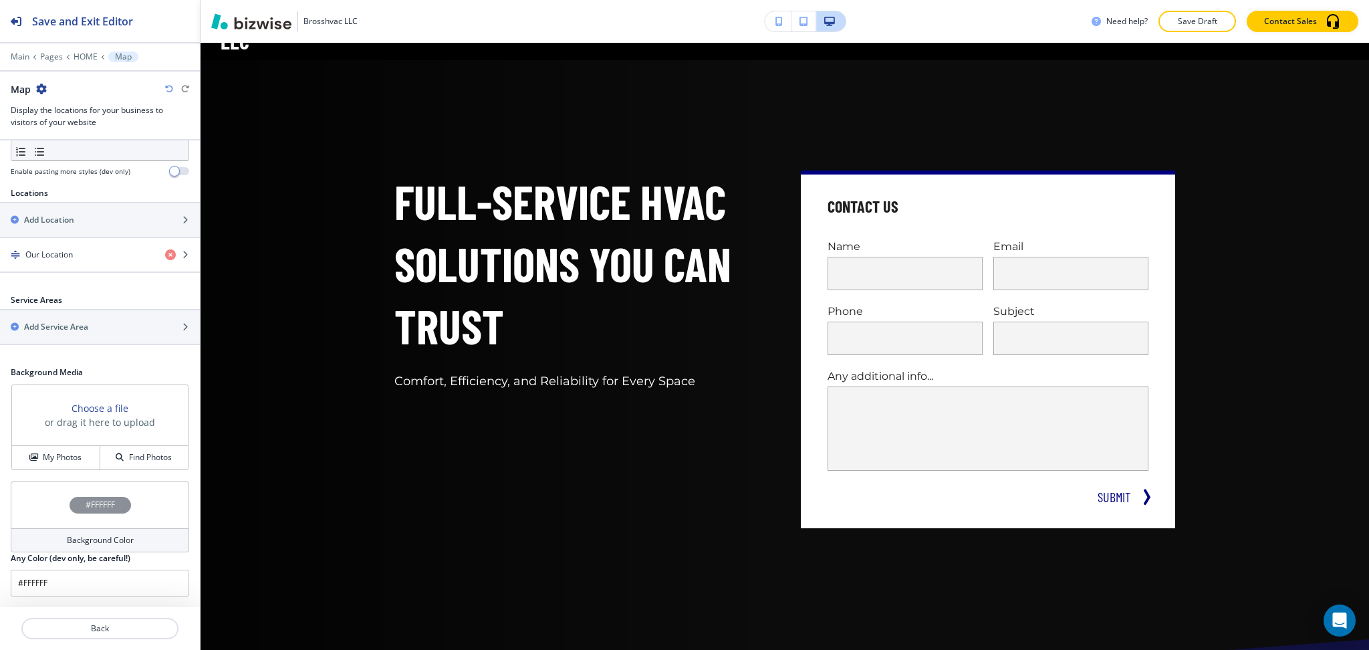
scroll to position [0, 0]
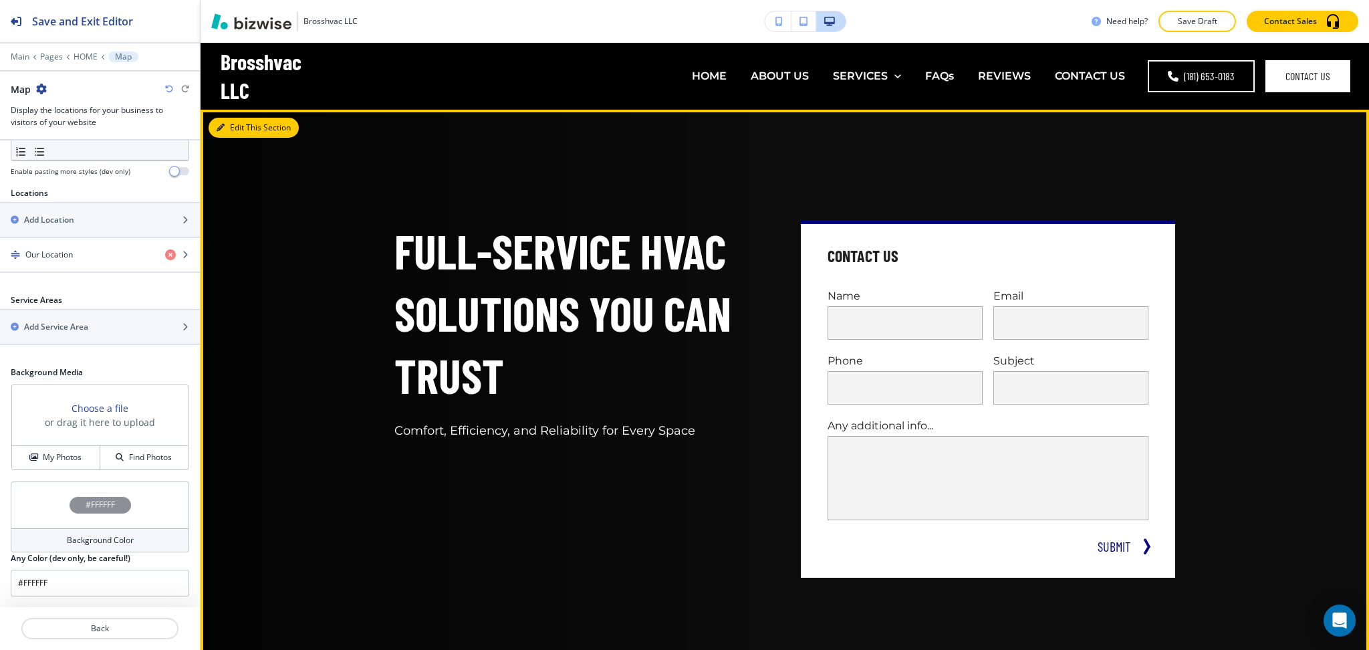
click at [233, 131] on button "Edit This Section" at bounding box center [254, 128] width 90 height 20
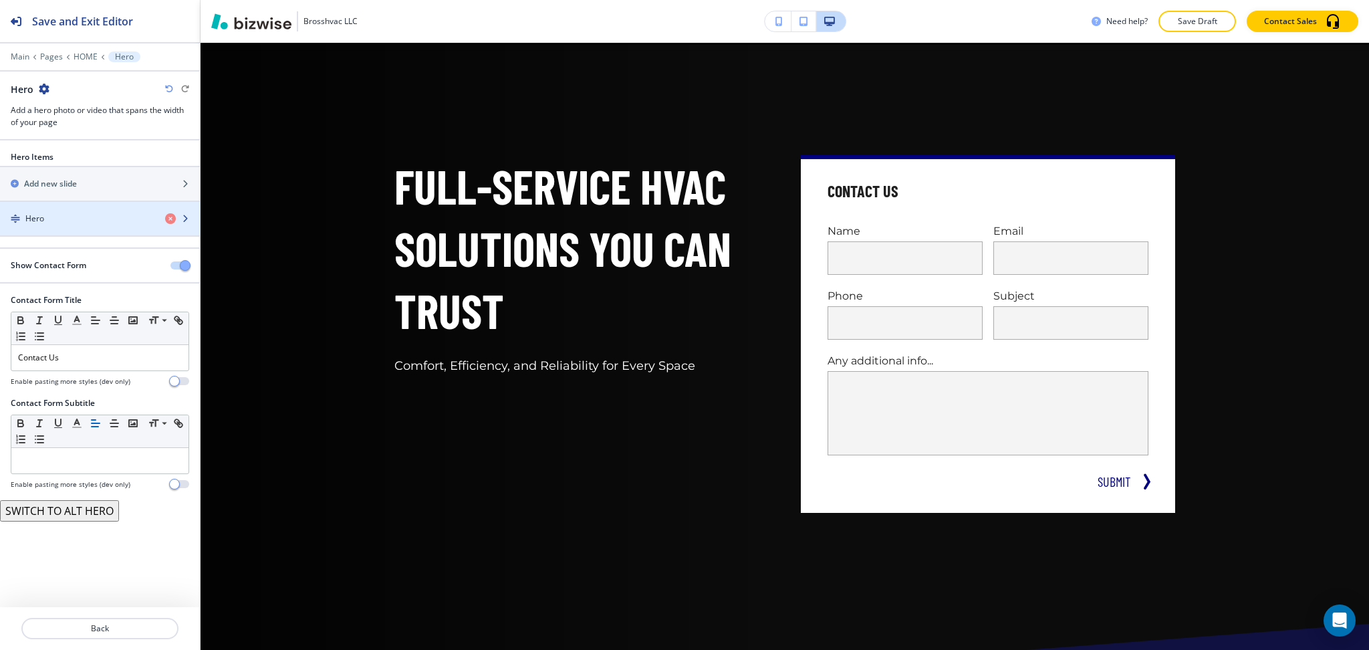
scroll to position [67, 0]
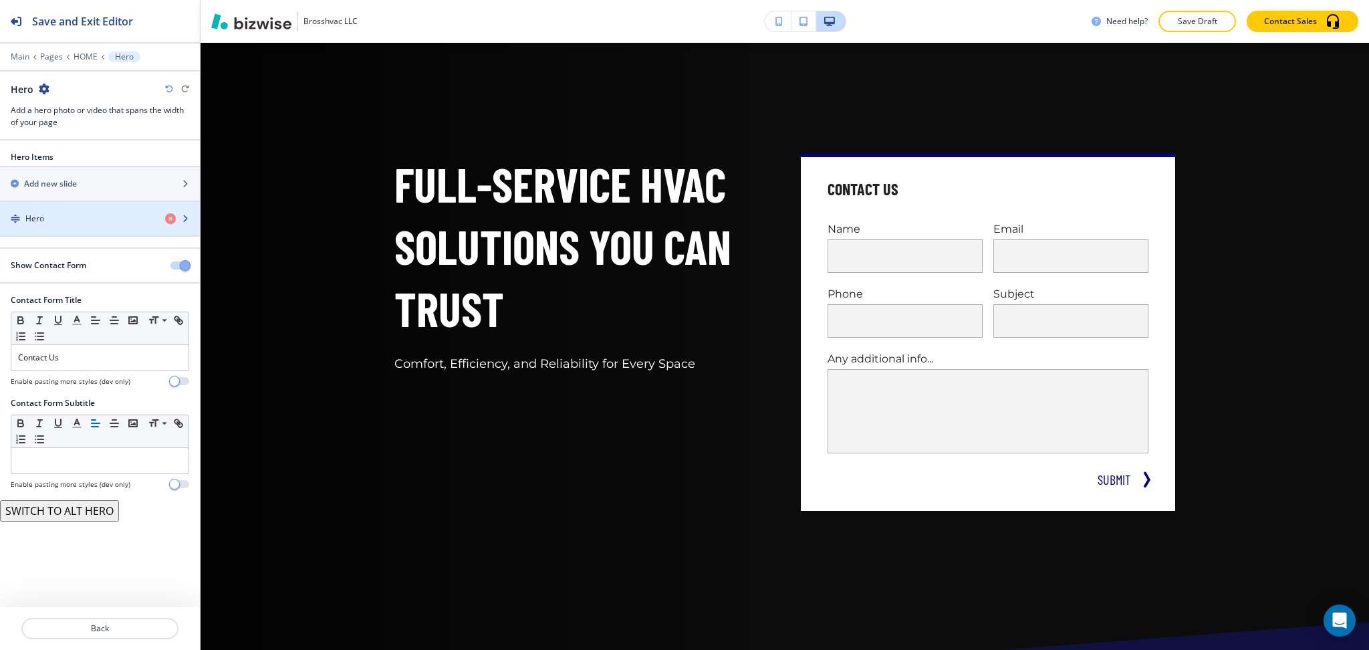
click at [68, 223] on div "Hero" at bounding box center [77, 219] width 154 height 12
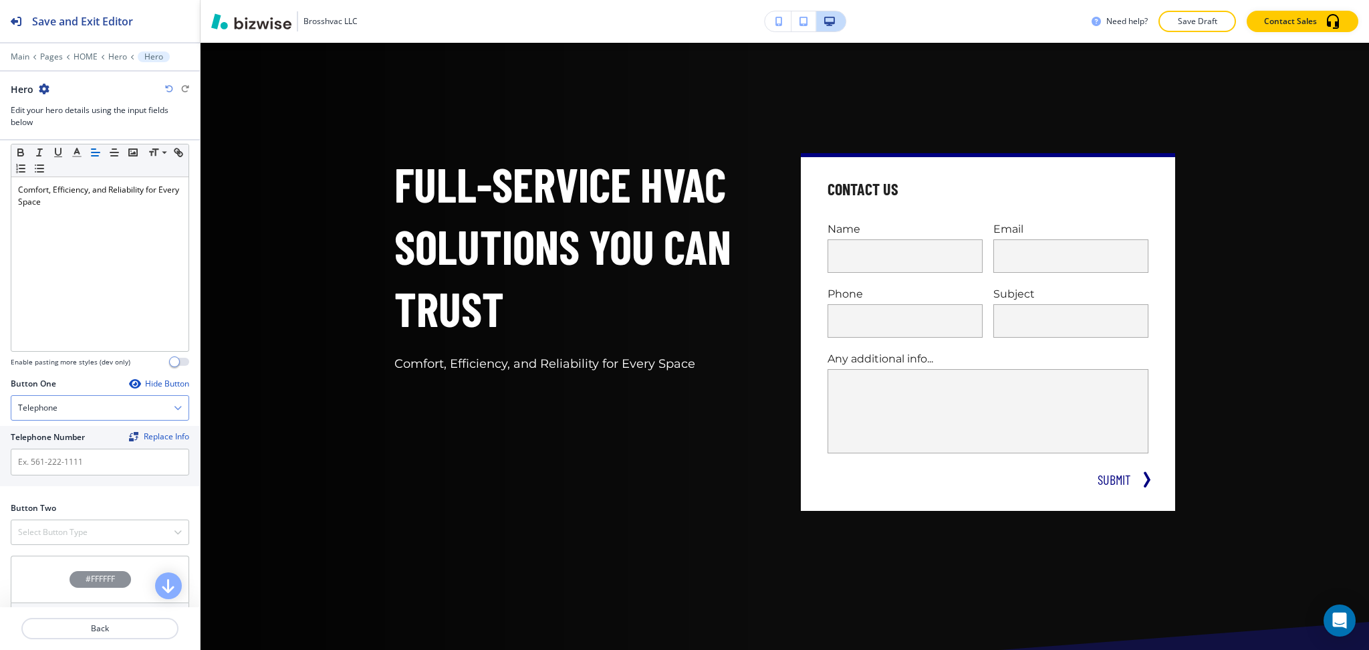
scroll to position [356, 0]
click at [82, 474] on input "text" at bounding box center [100, 460] width 179 height 27
paste input "(181) 653-0183"
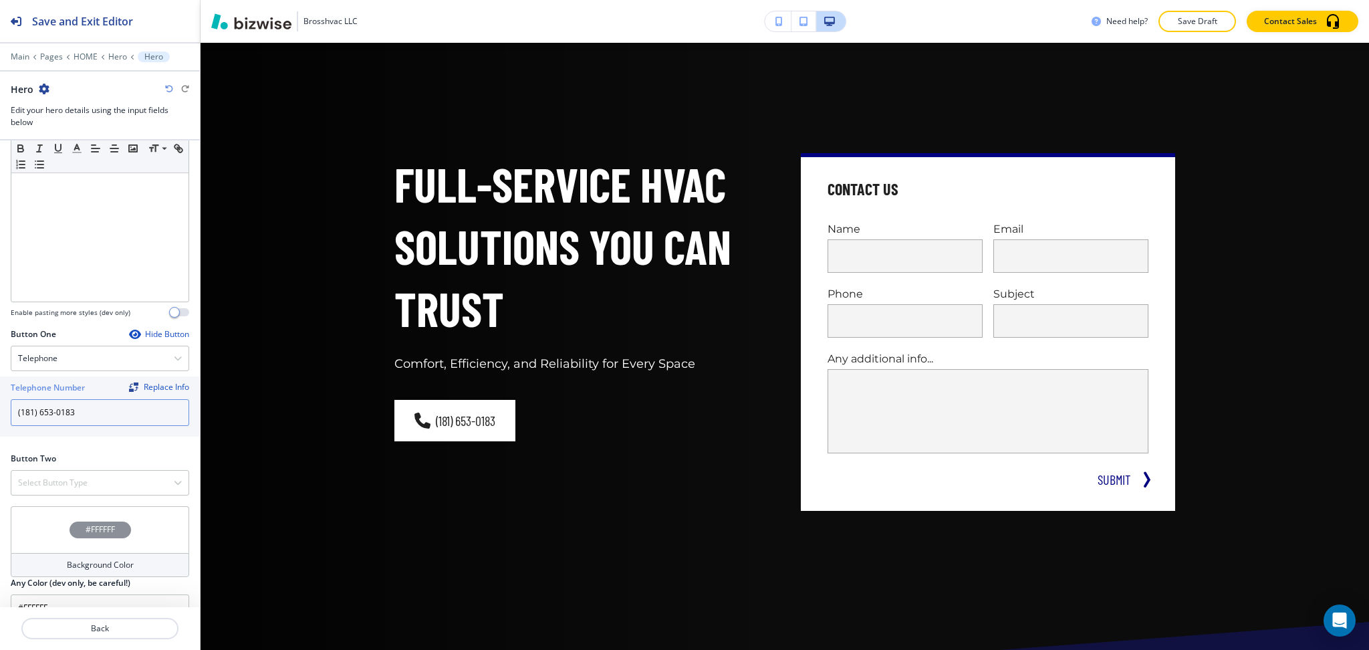
scroll to position [441, 0]
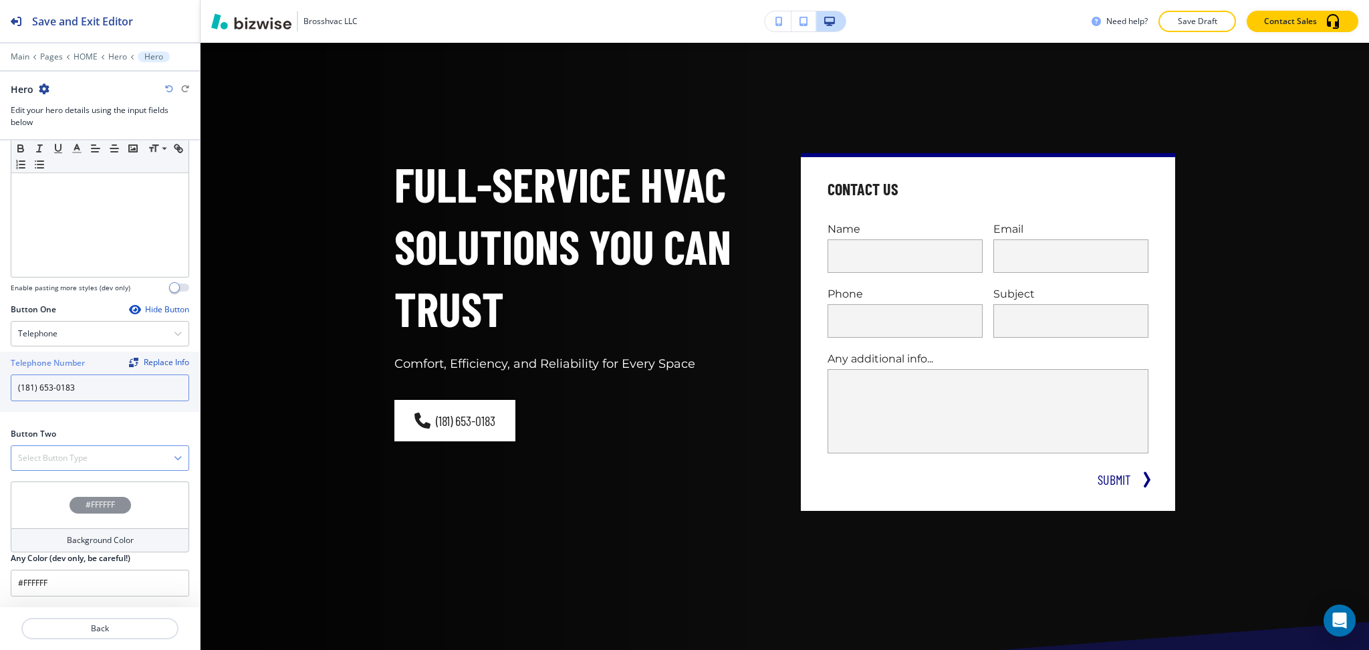
type input "(181) 653-0183"
click at [91, 453] on div "Select Button Type" at bounding box center [99, 458] width 177 height 24
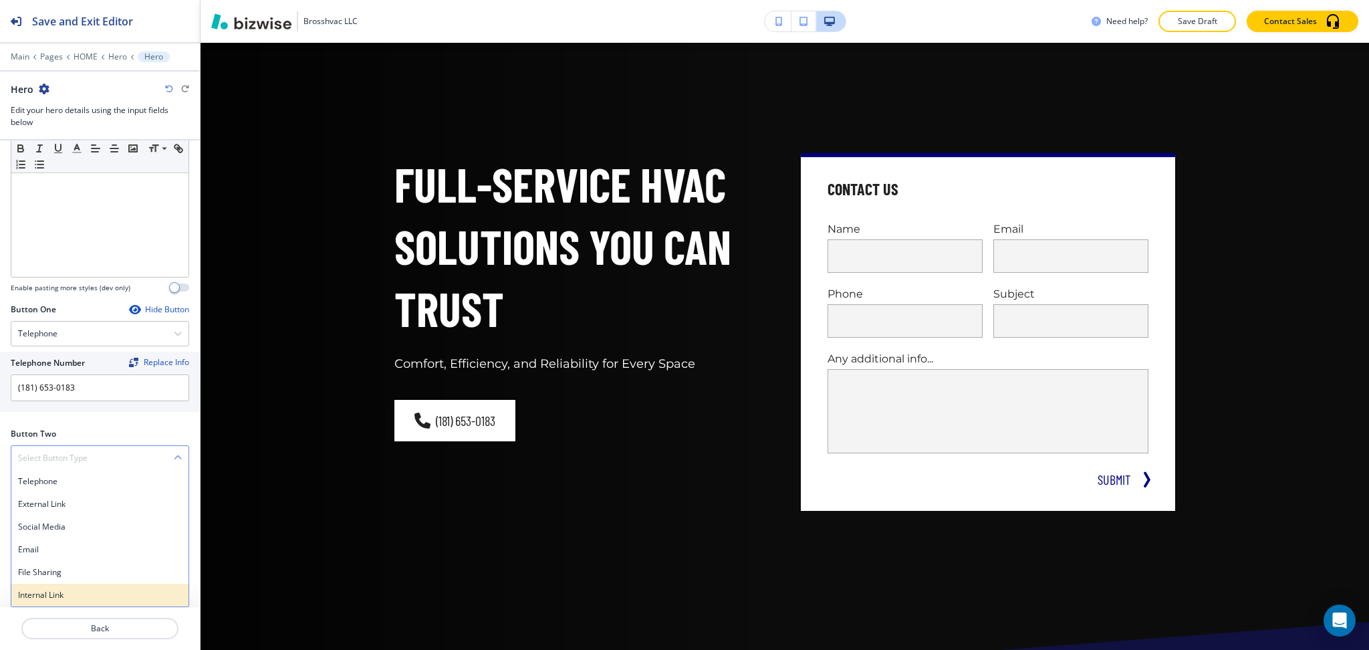
click at [55, 588] on div "Internal Link" at bounding box center [99, 595] width 177 height 23
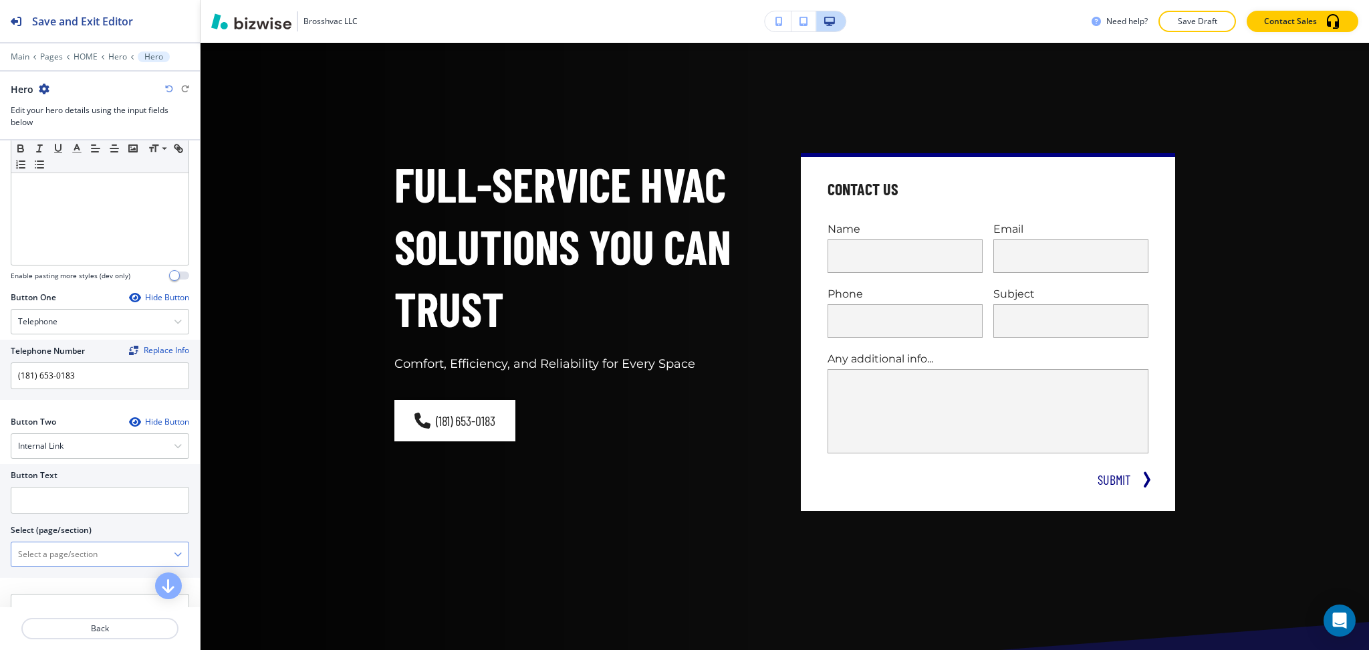
click at [59, 566] on \(page\/section\) "Manual Input" at bounding box center [92, 554] width 162 height 23
type \(page\/section\) "CONTACT US"
drag, startPoint x: 95, startPoint y: 579, endPoint x: 0, endPoint y: 577, distance: 95.0
click at [0, 577] on div "Button Text Select (page/section) CONTACT US CONTACT US CONTACT US | Hero CONTA…" at bounding box center [100, 521] width 200 height 114
click at [86, 566] on \(page\/section\) "CONTACT US" at bounding box center [92, 554] width 162 height 23
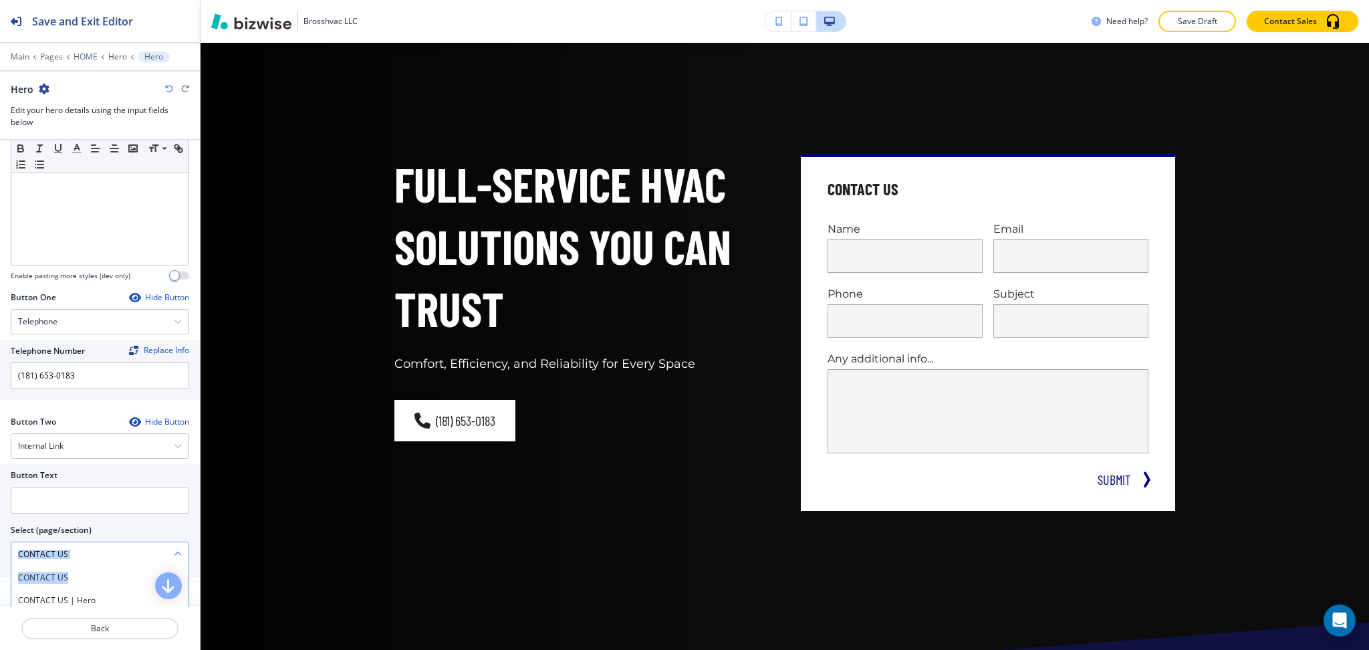
click at [56, 565] on \(page\/section\) "CONTACT US" at bounding box center [92, 554] width 162 height 23
click at [65, 584] on h4 "CONTACT US" at bounding box center [100, 578] width 164 height 12
click at [57, 500] on input "text" at bounding box center [100, 500] width 179 height 27
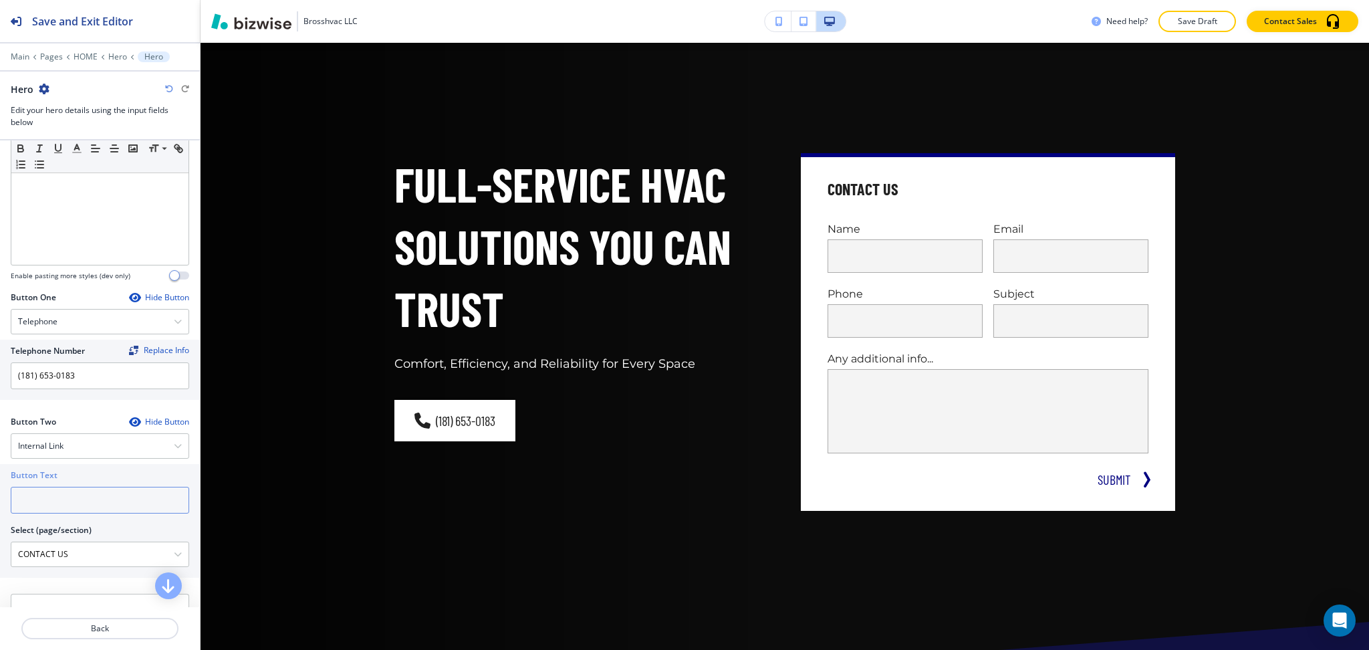
paste input "CONTACT US"
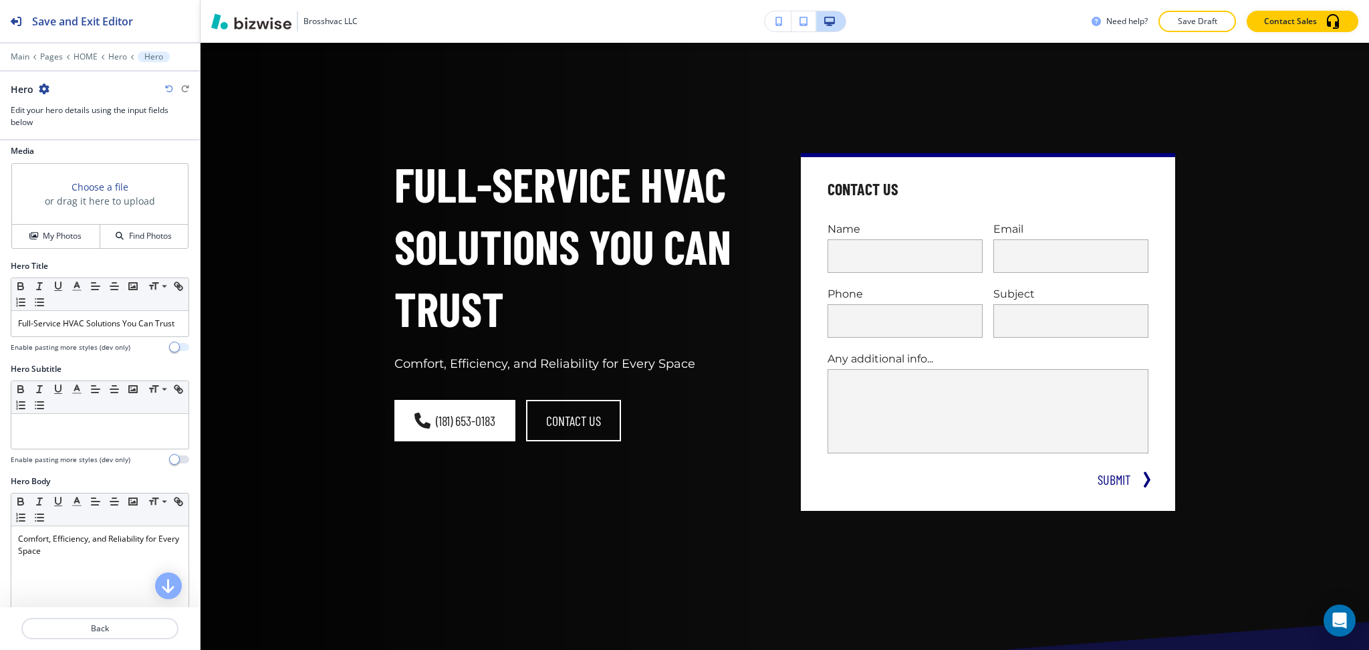
scroll to position [0, 0]
type input "CONTACT US"
click at [76, 239] on h4 "My Photos" at bounding box center [62, 242] width 39 height 12
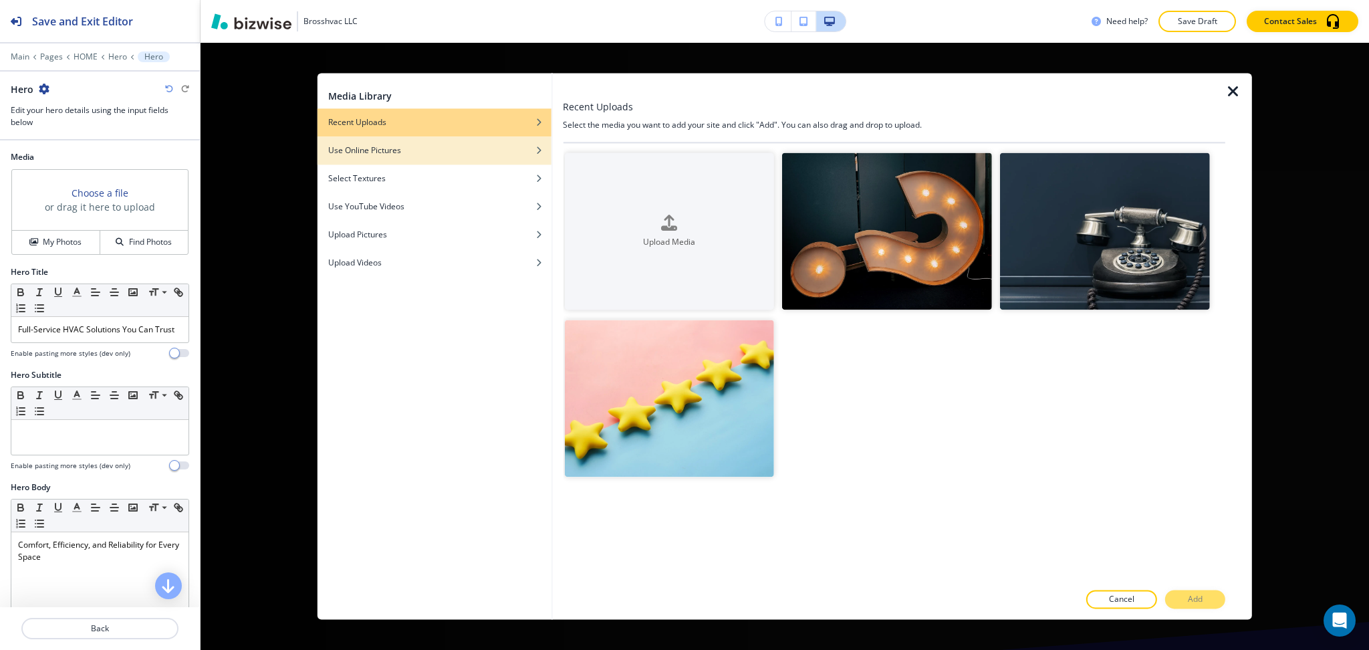
click at [389, 152] on h4 "Use Online Pictures" at bounding box center [364, 150] width 73 height 12
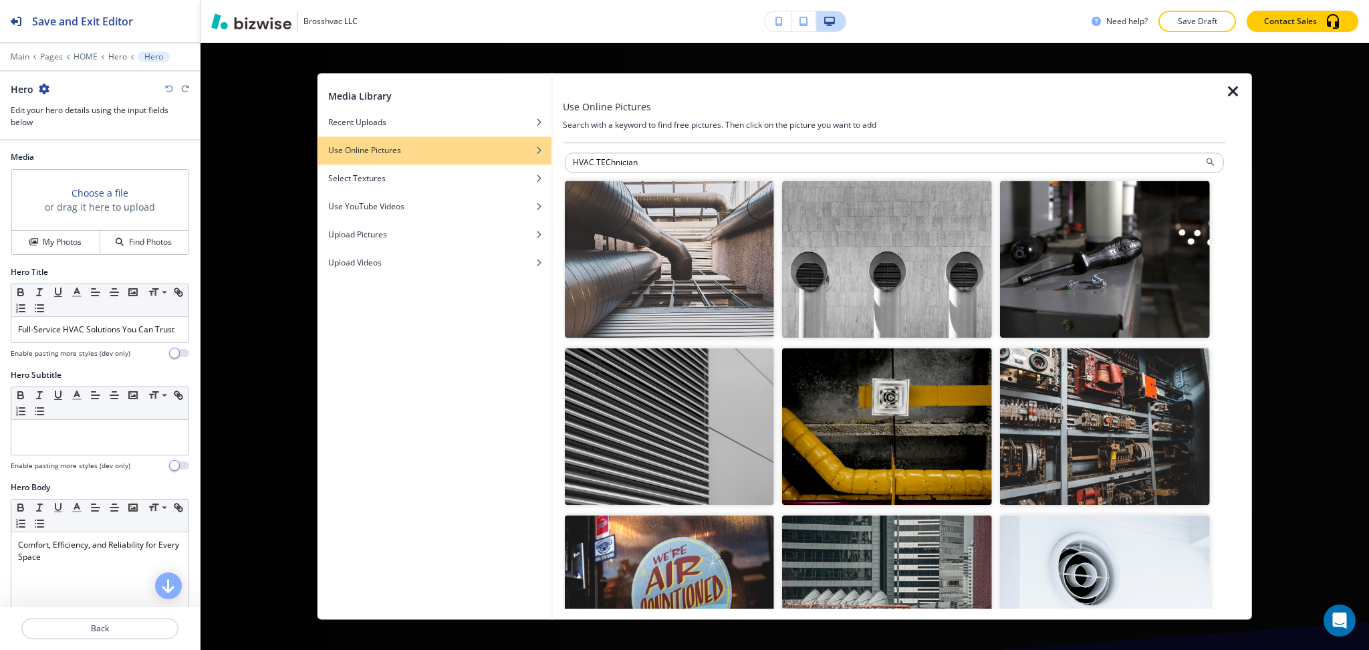
type input "HVAC TEChnician"
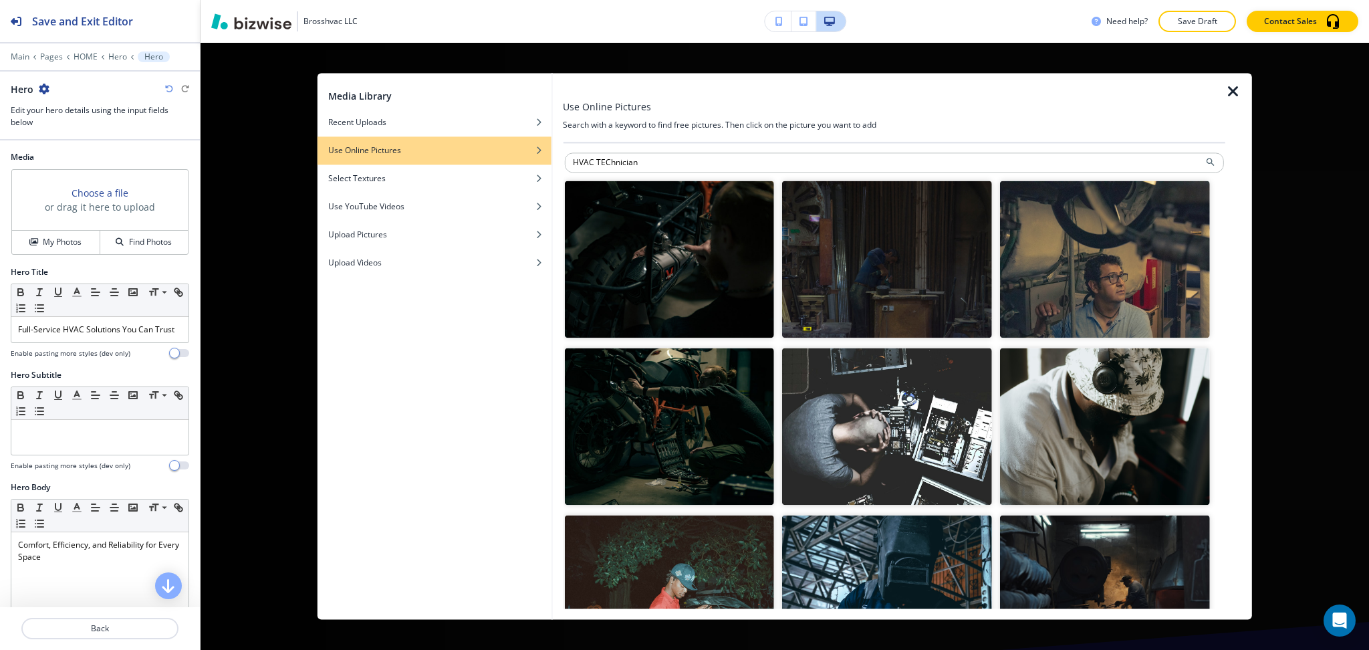
drag, startPoint x: 660, startPoint y: 161, endPoint x: 548, endPoint y: 162, distance: 112.3
click at [548, 162] on div "Media Library Recent Uploads Use Online Pictures Select Textures Use YouTube Vi…" at bounding box center [785, 346] width 935 height 546
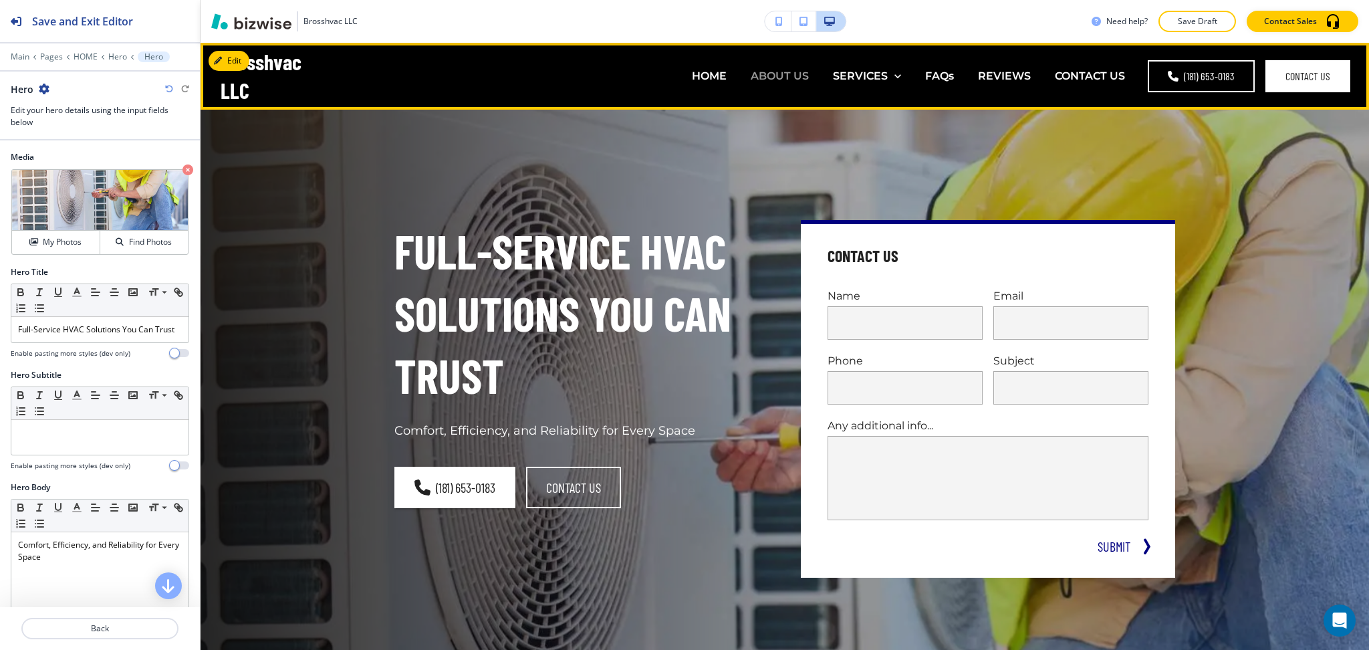
click at [770, 77] on p "ABOUT US" at bounding box center [780, 75] width 58 height 15
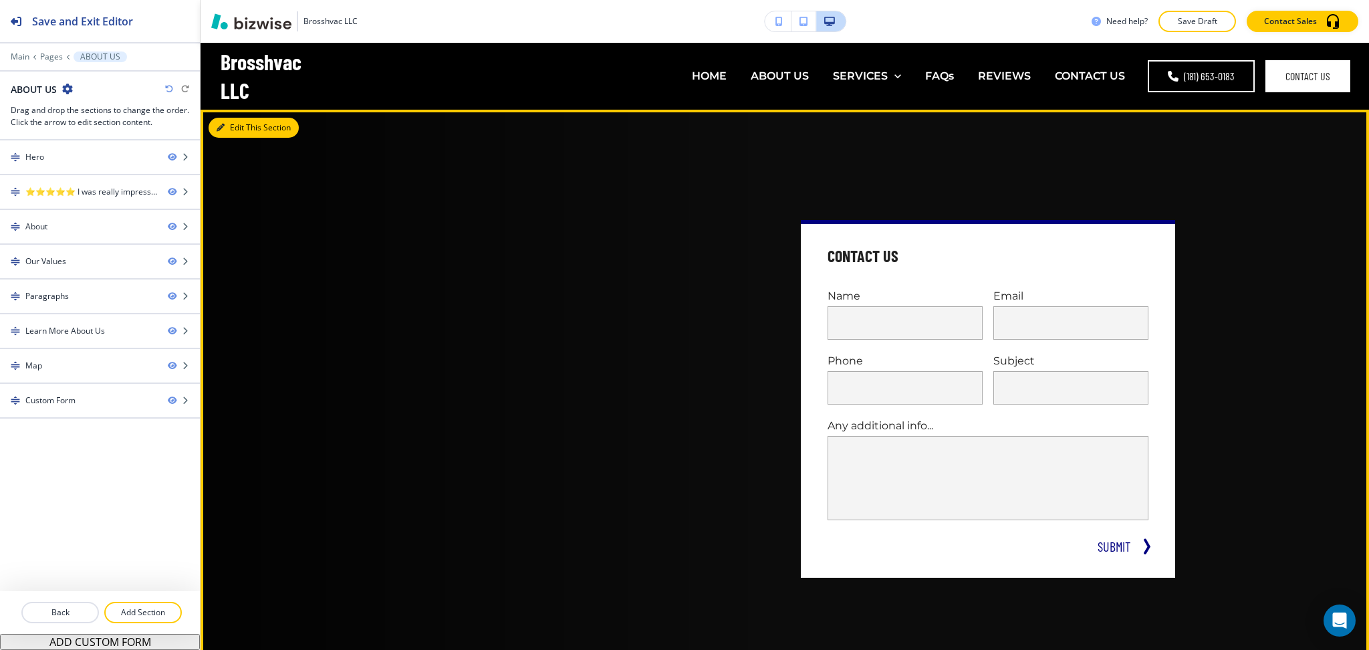
click at [222, 128] on icon "button" at bounding box center [221, 128] width 8 height 8
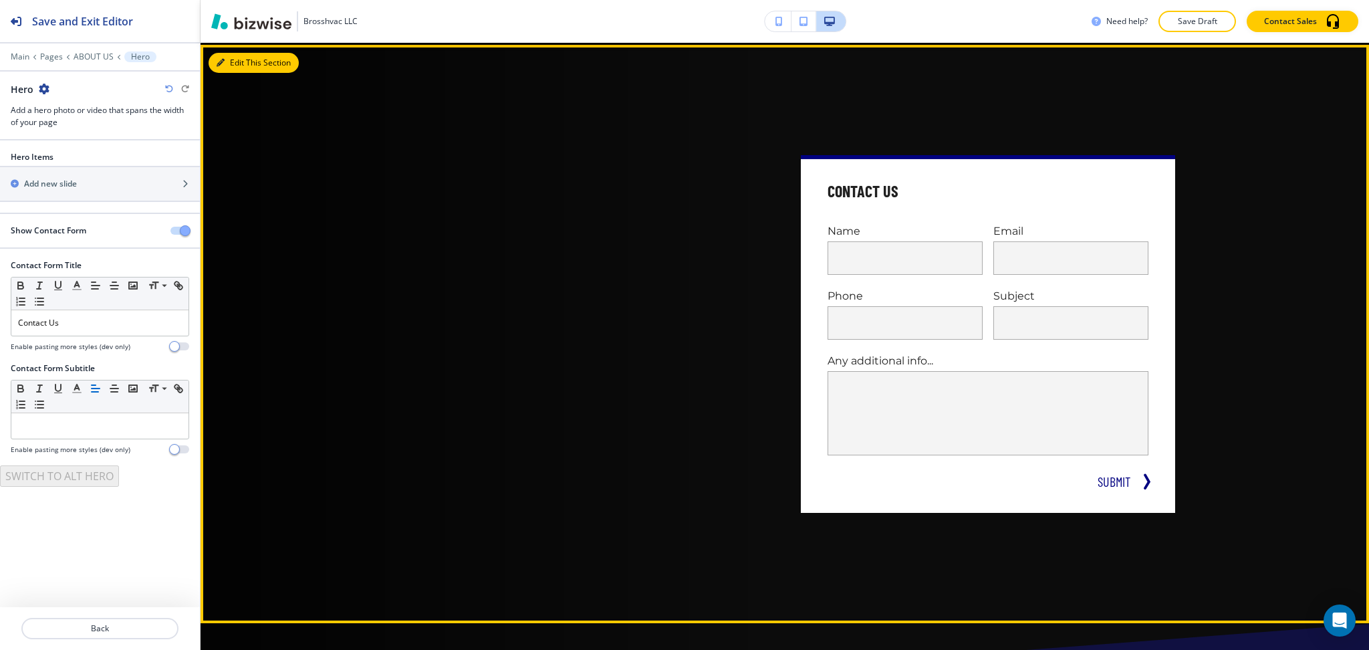
scroll to position [67, 0]
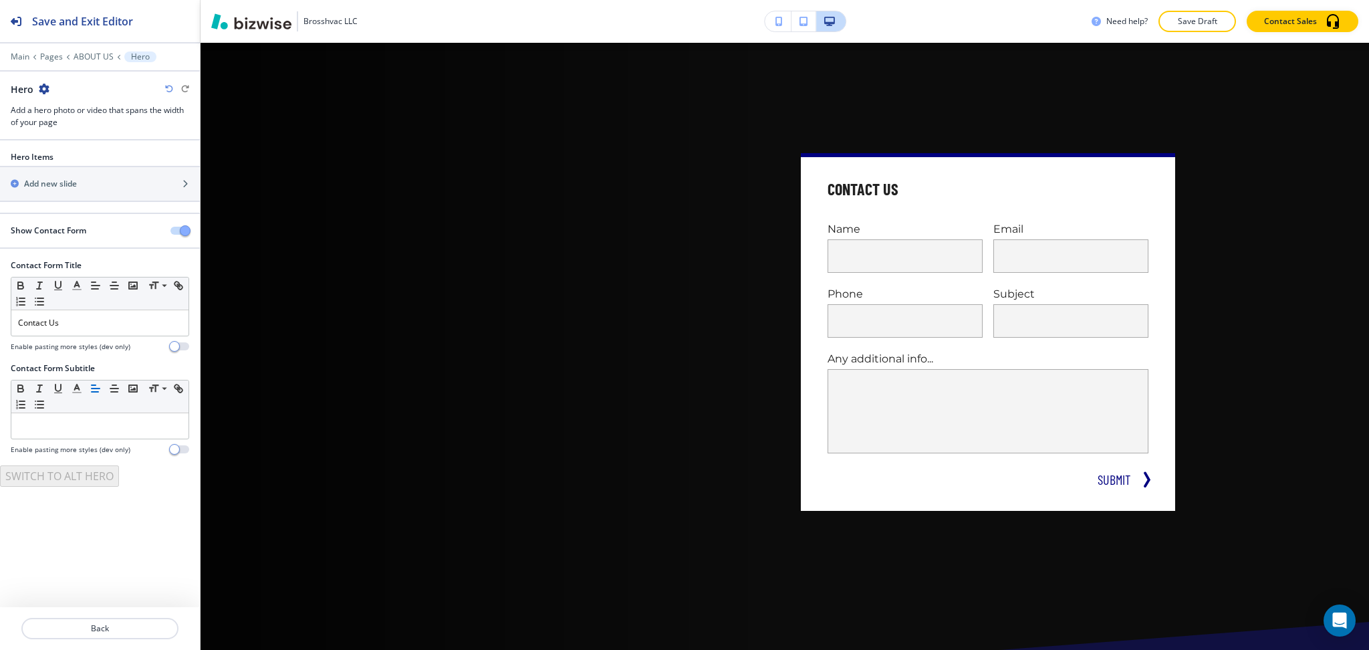
click at [185, 231] on span "button" at bounding box center [185, 230] width 11 height 11
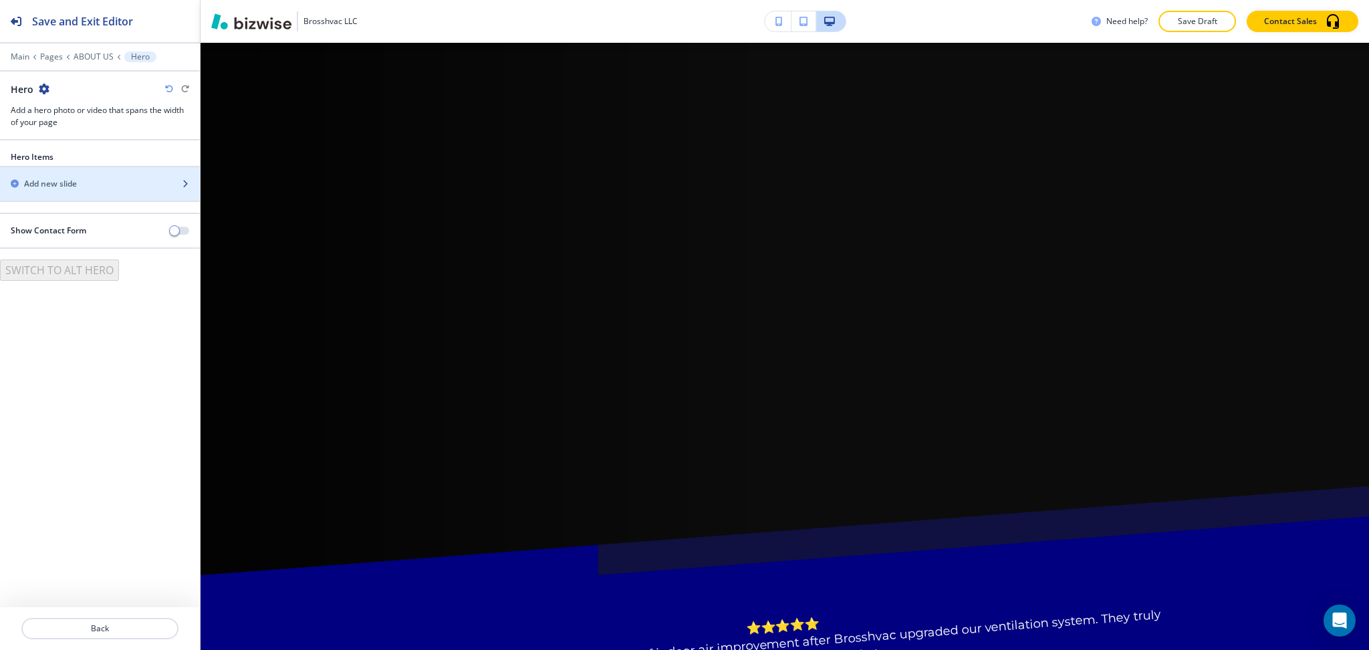
click at [66, 185] on h2 "Add new slide" at bounding box center [50, 184] width 53 height 12
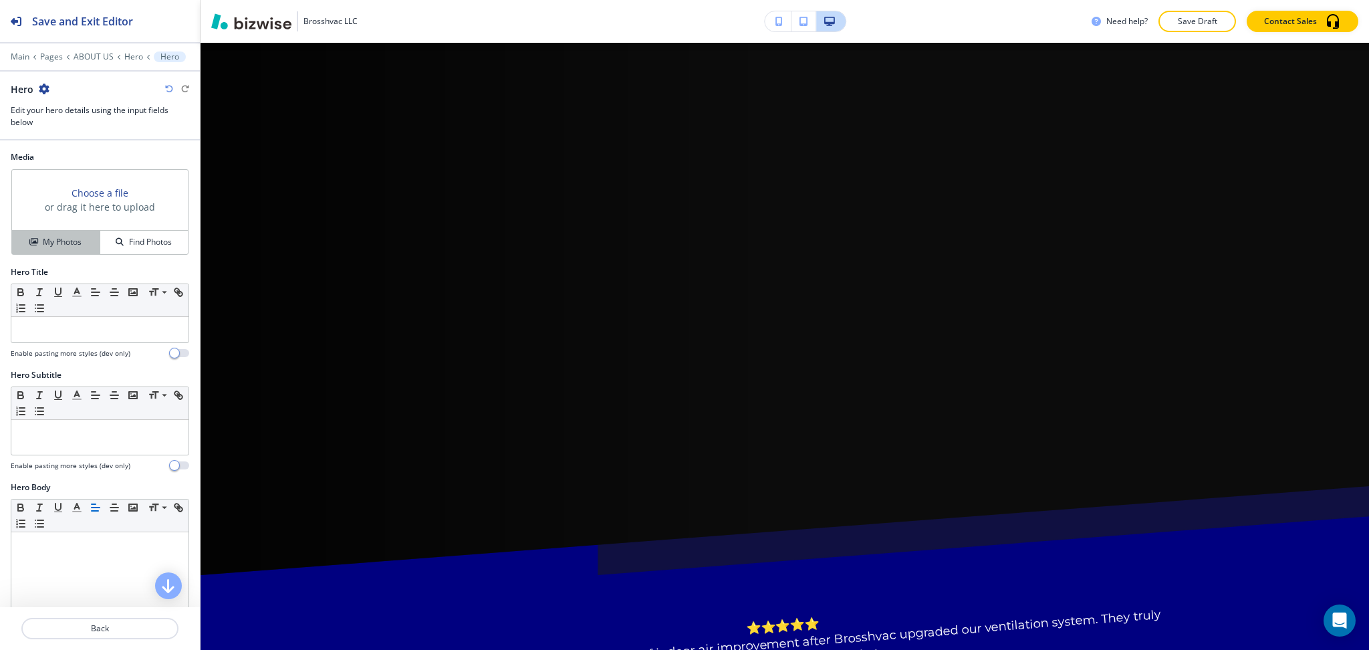
click at [63, 243] on h4 "My Photos" at bounding box center [62, 242] width 39 height 12
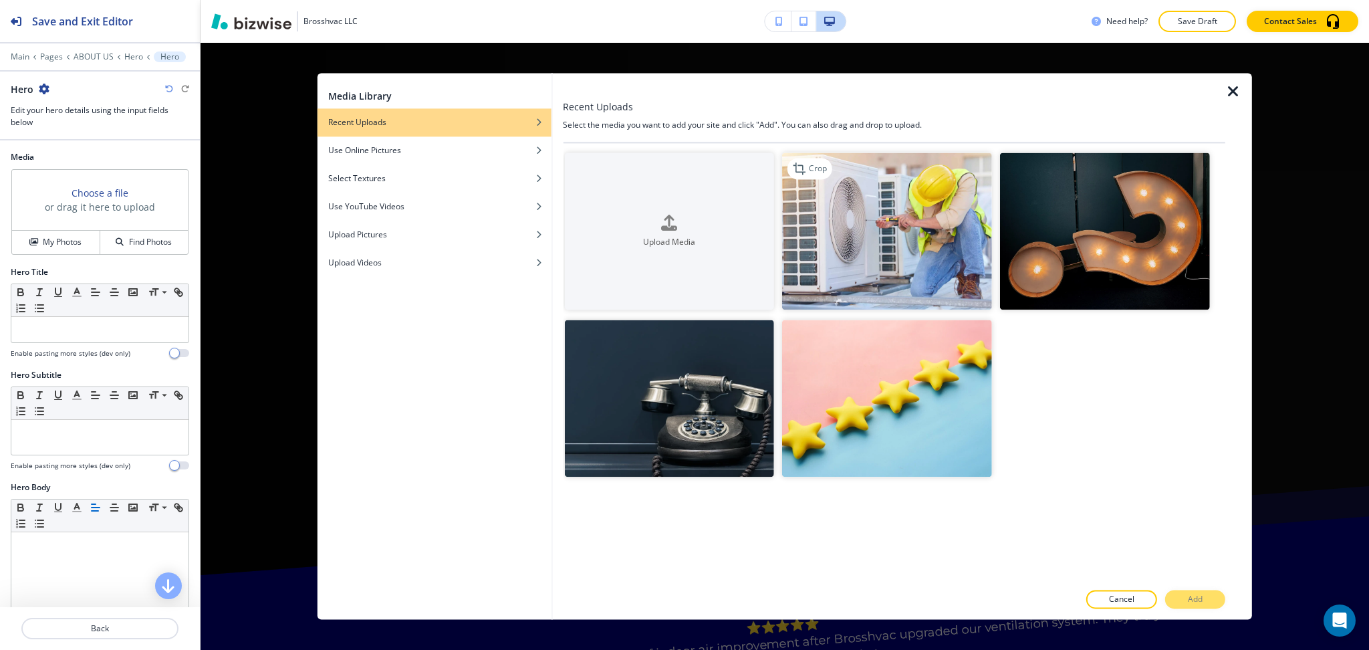
click at [935, 215] on img "button" at bounding box center [887, 230] width 210 height 157
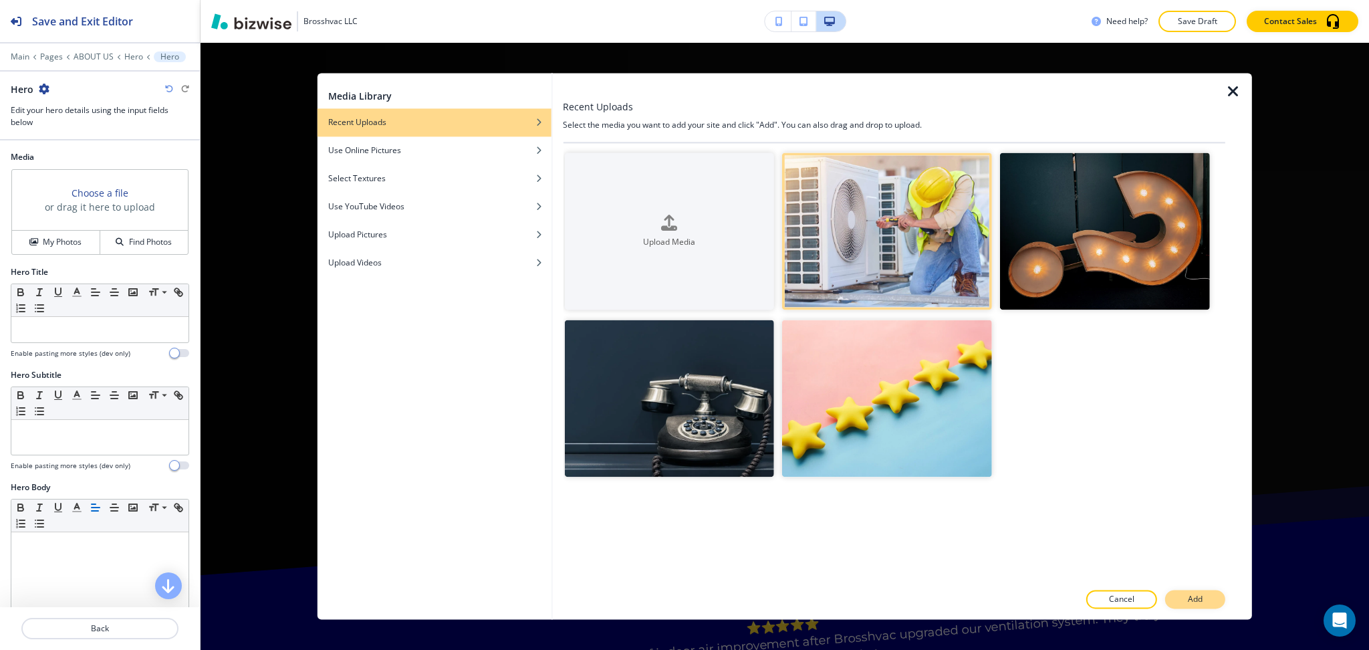
click at [1185, 600] on button "Add" at bounding box center [1195, 599] width 60 height 19
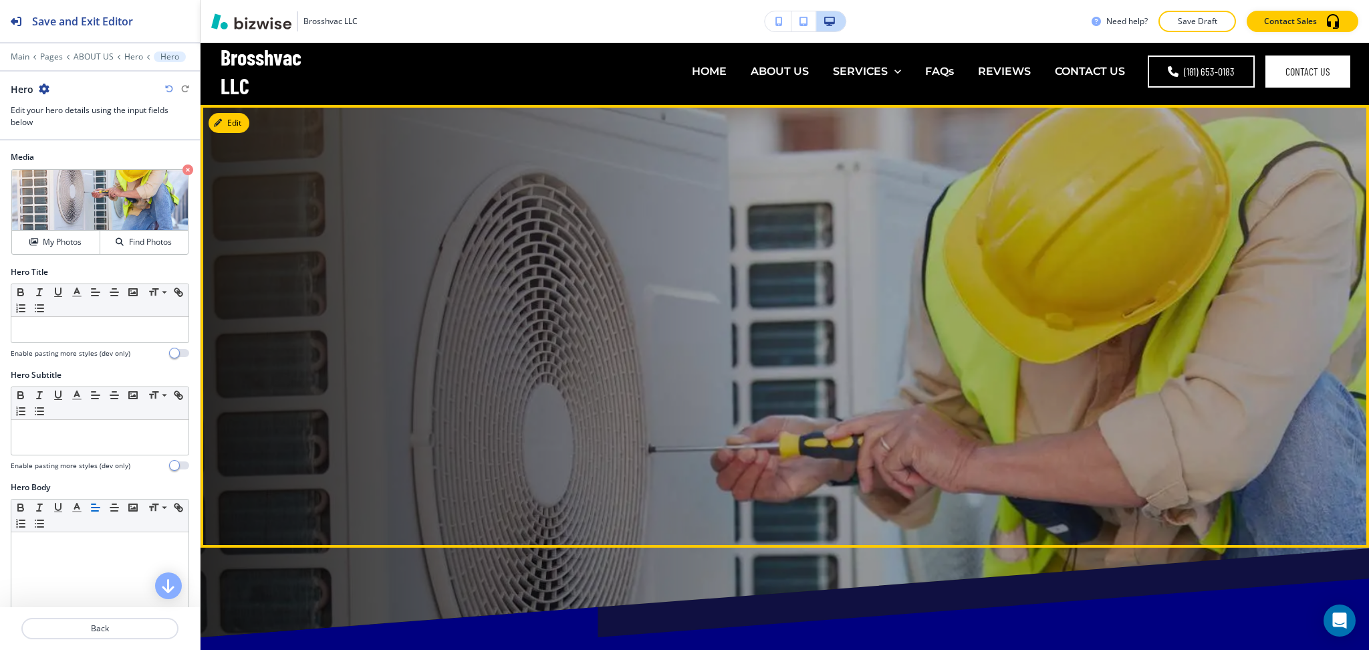
scroll to position [0, 0]
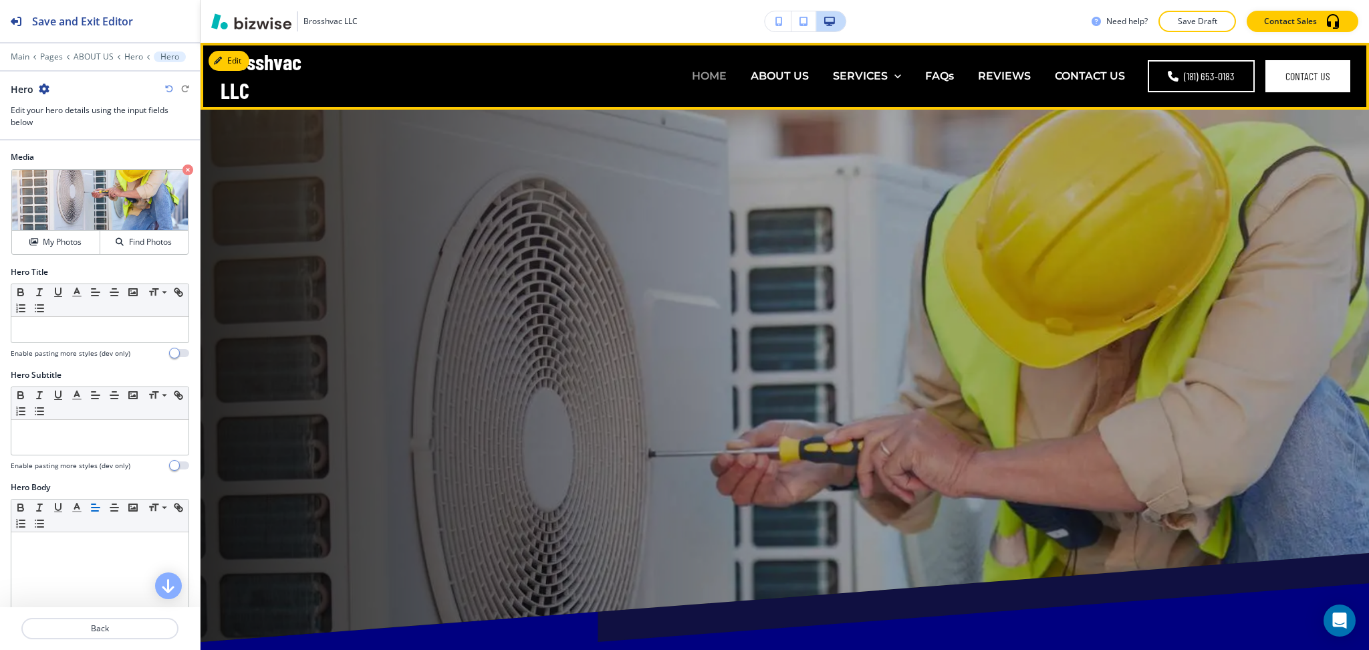
click at [692, 77] on p "HOME" at bounding box center [709, 75] width 35 height 15
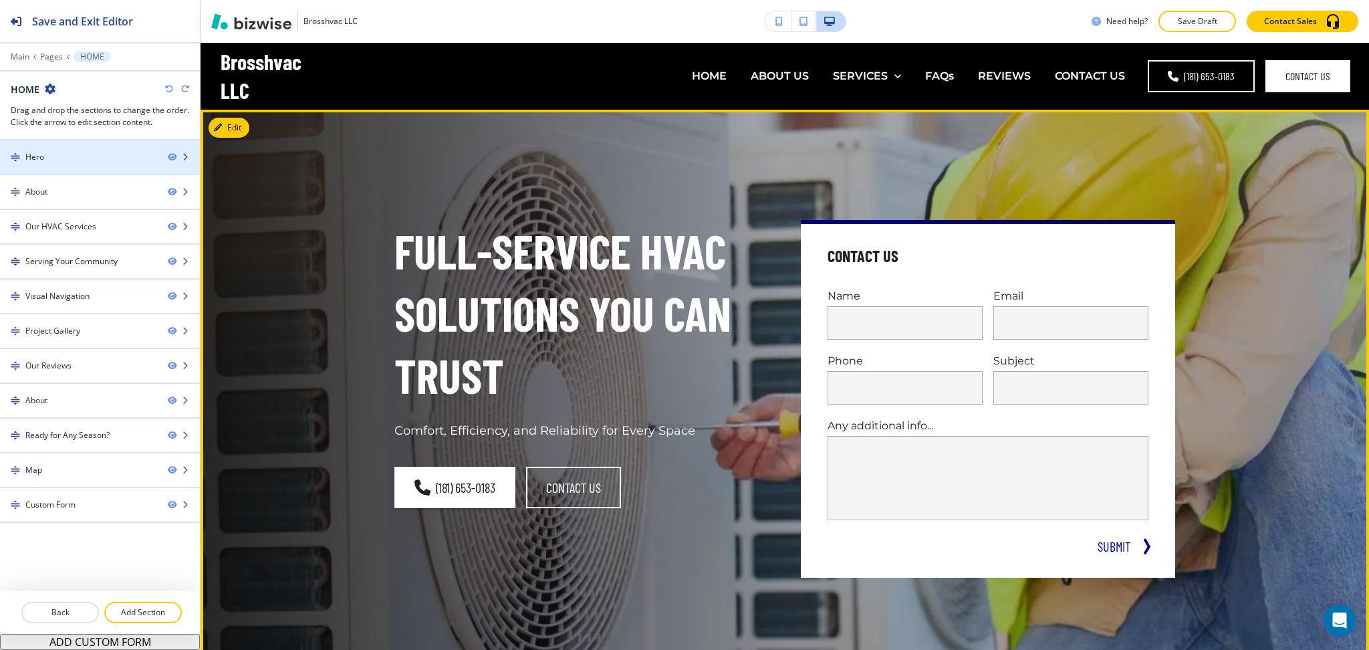
click at [76, 146] on div at bounding box center [100, 145] width 200 height 11
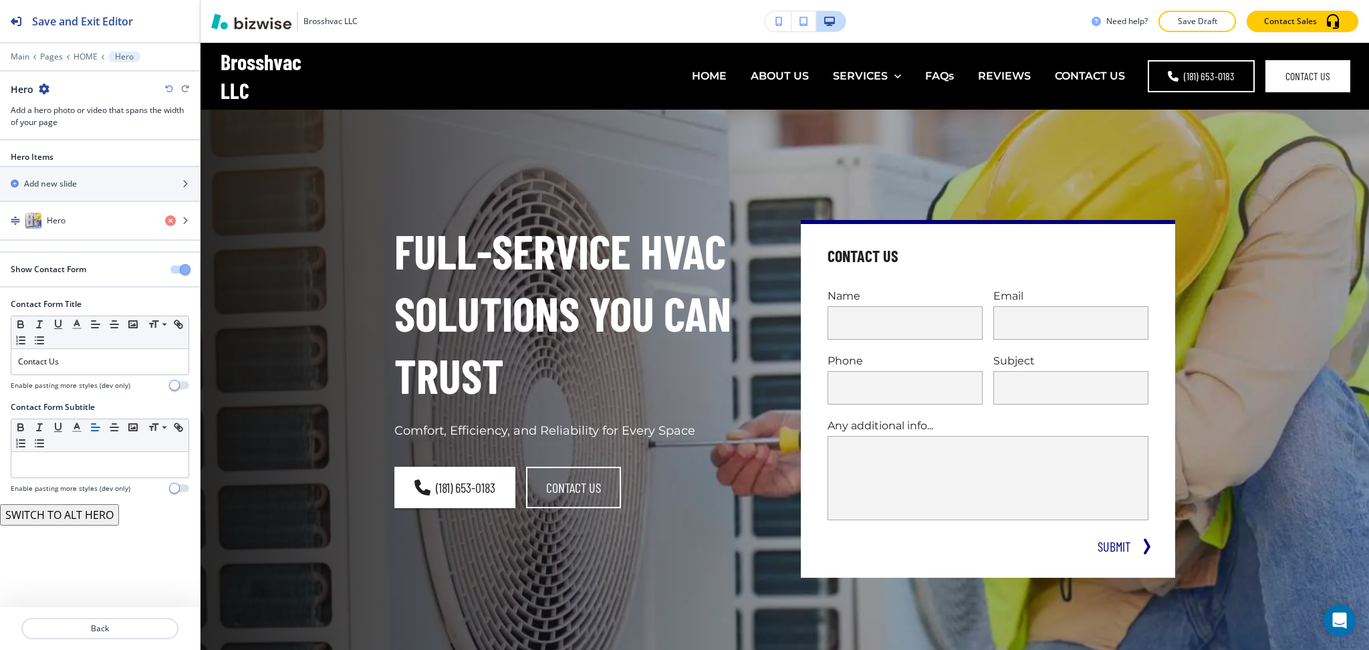
scroll to position [67, 0]
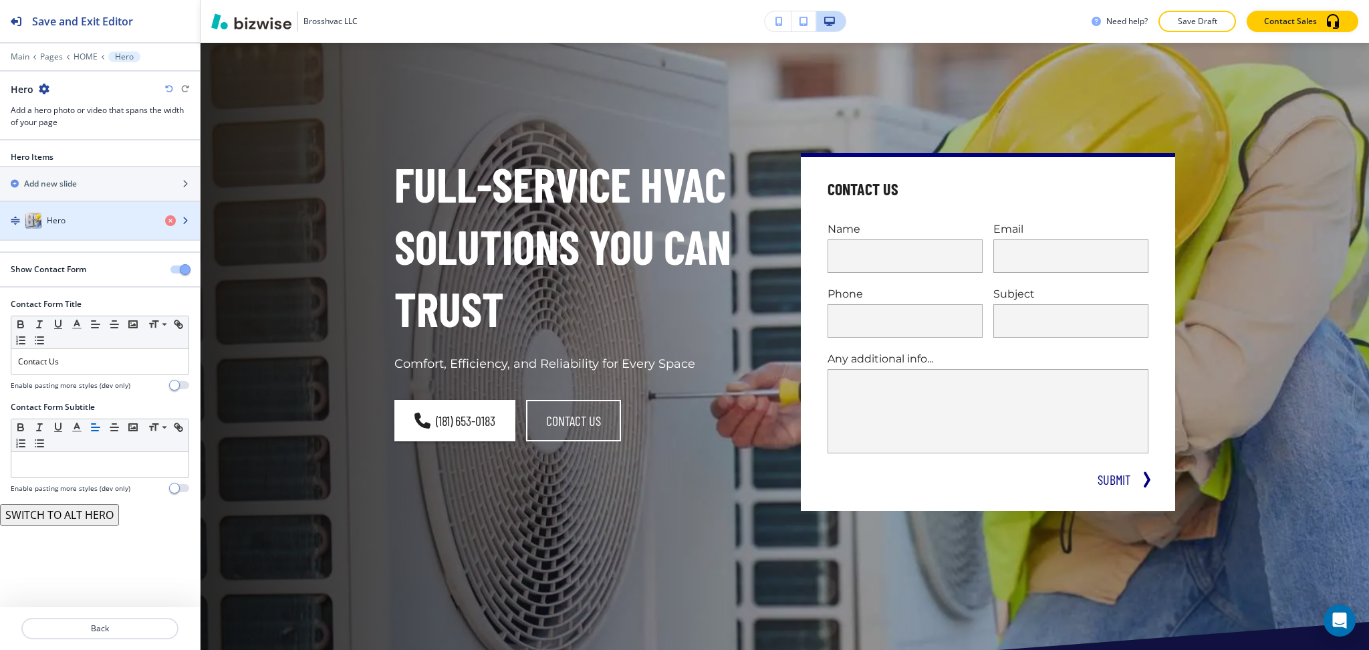
click at [86, 223] on div "Hero" at bounding box center [77, 221] width 154 height 16
